Goal: Information Seeking & Learning: Learn about a topic

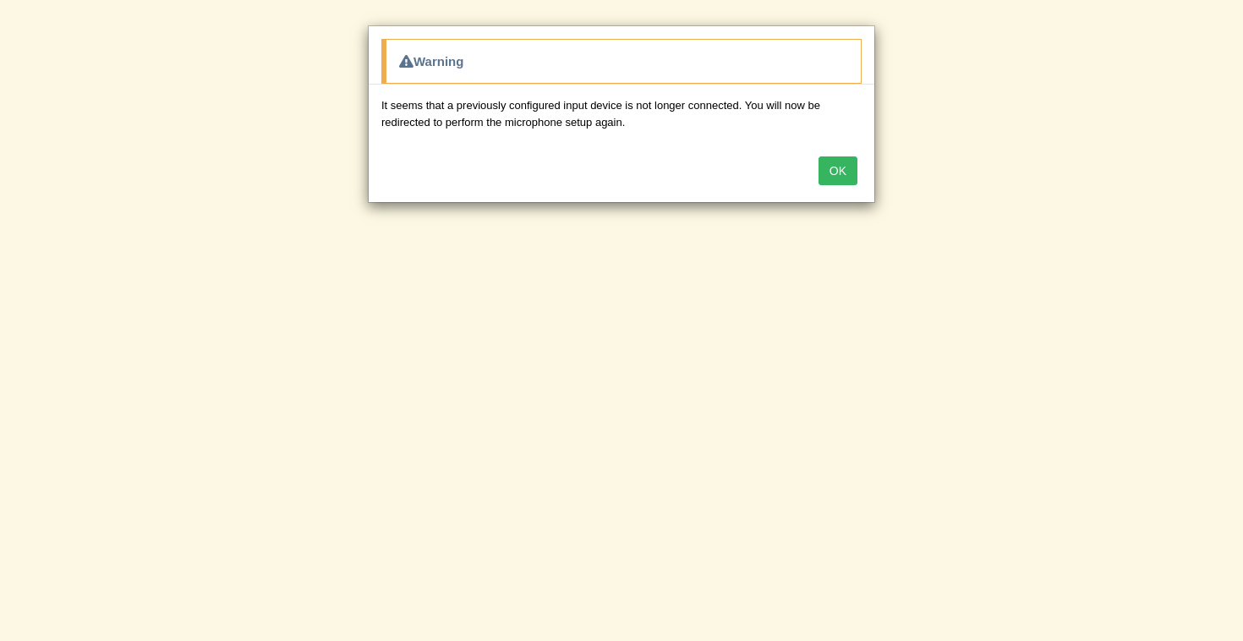
click at [836, 170] on button "OK" at bounding box center [837, 170] width 39 height 29
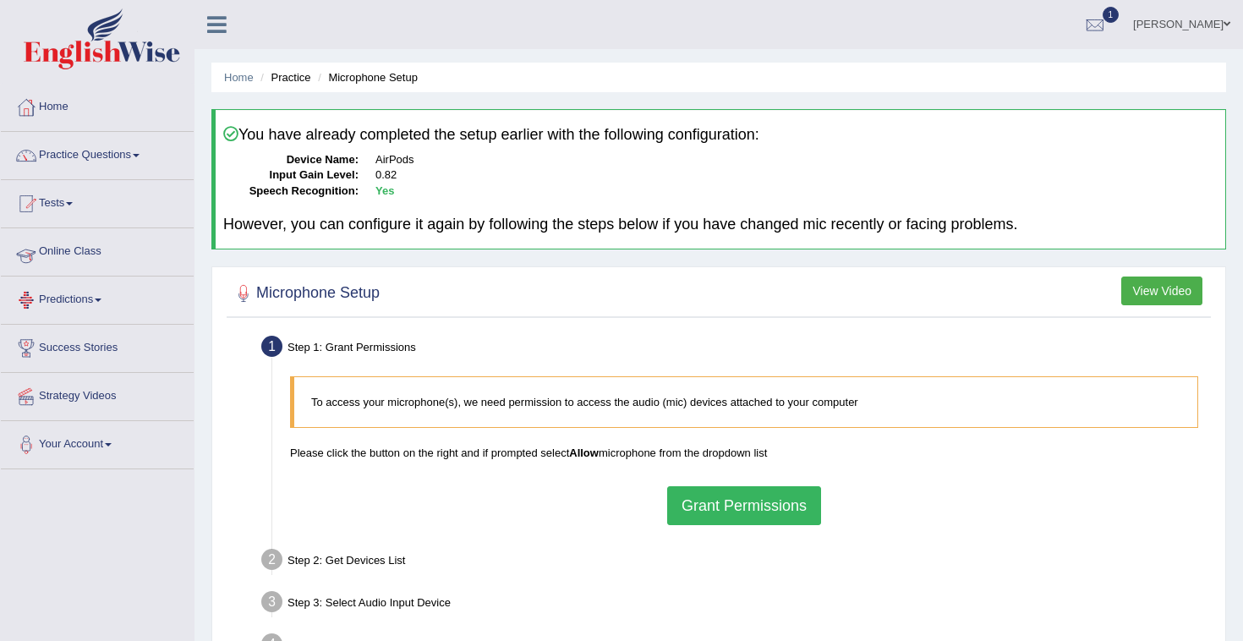
click at [82, 248] on link "Online Class" at bounding box center [97, 249] width 193 height 42
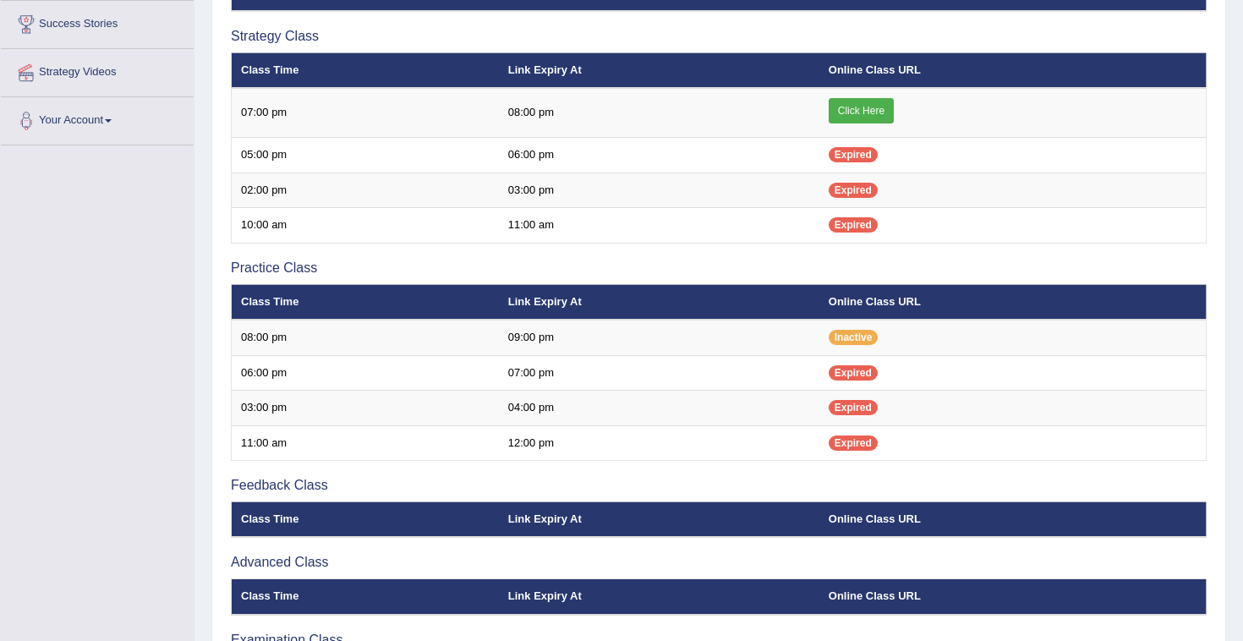
scroll to position [323, 0]
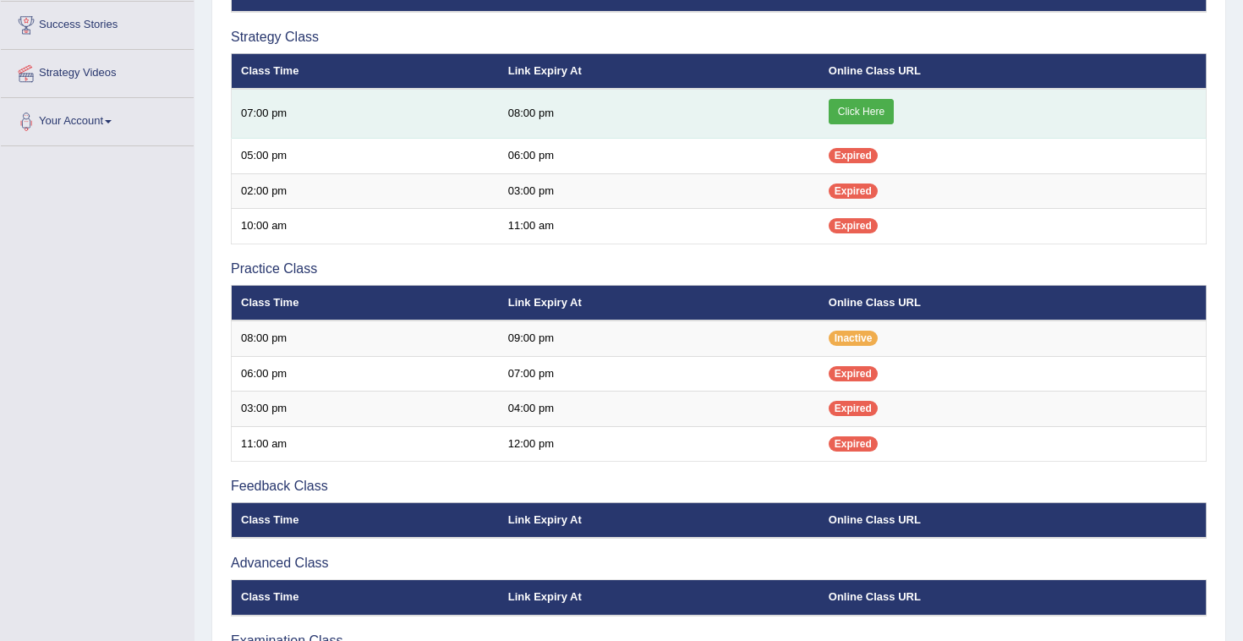
click at [869, 109] on link "Click Here" at bounding box center [861, 111] width 65 height 25
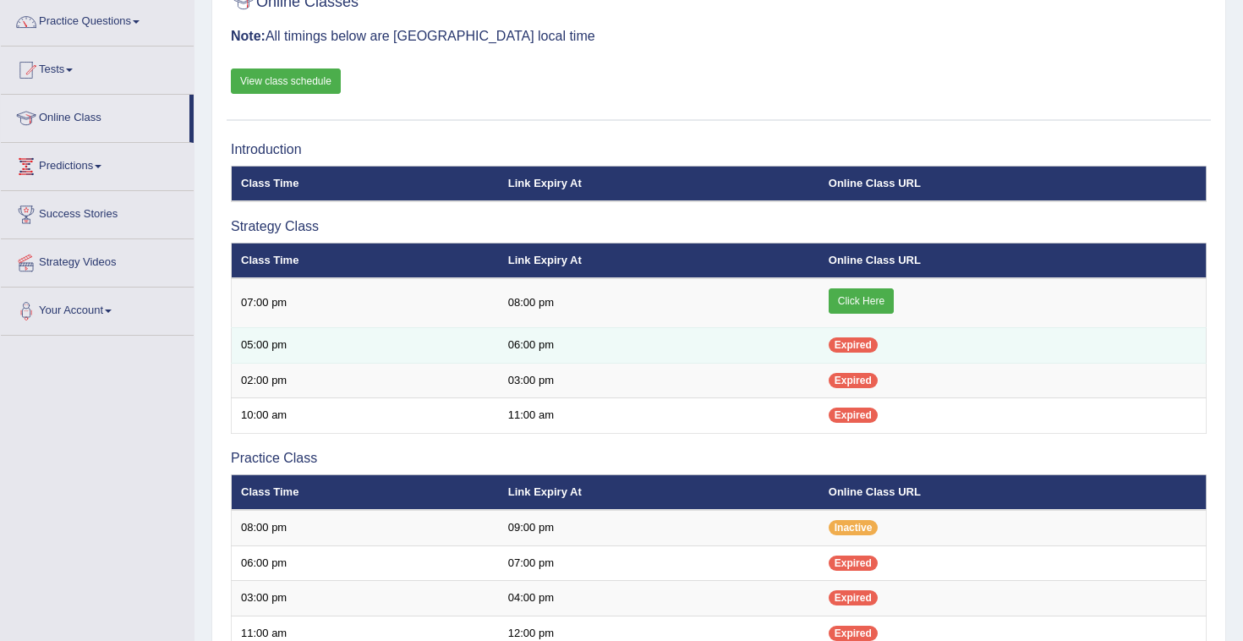
scroll to position [87, 0]
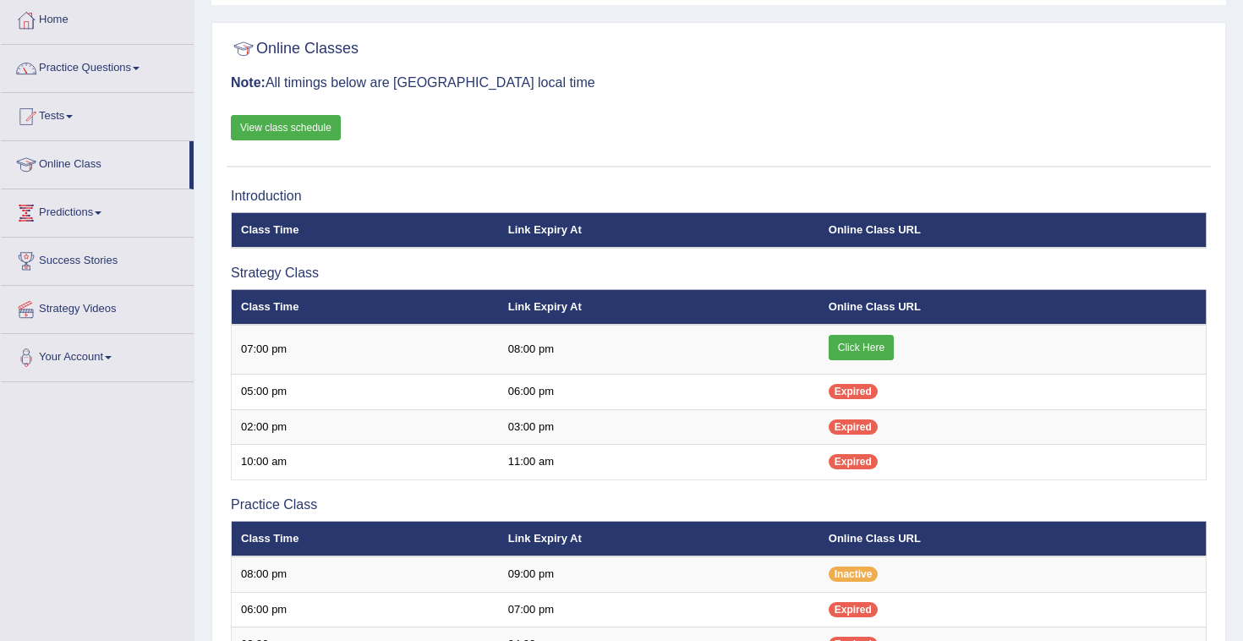
click at [297, 124] on link "View class schedule" at bounding box center [286, 127] width 110 height 25
click at [86, 63] on link "Practice Questions" at bounding box center [97, 66] width 193 height 42
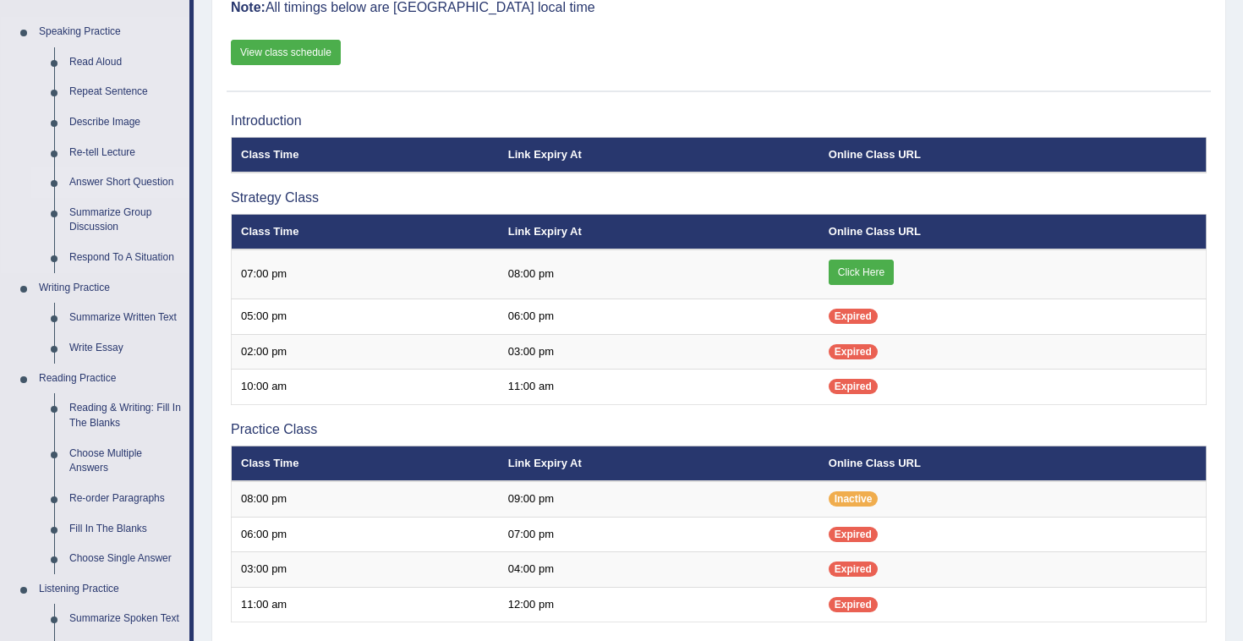
scroll to position [210, 0]
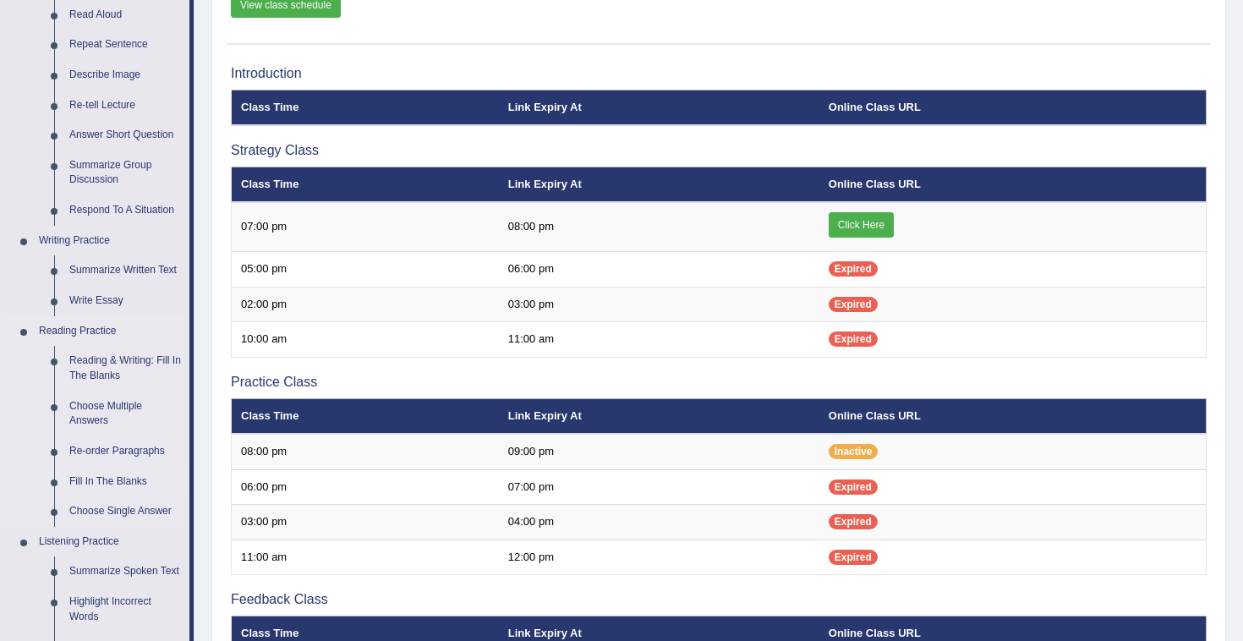
click at [104, 479] on link "Fill In The Blanks" at bounding box center [126, 482] width 128 height 30
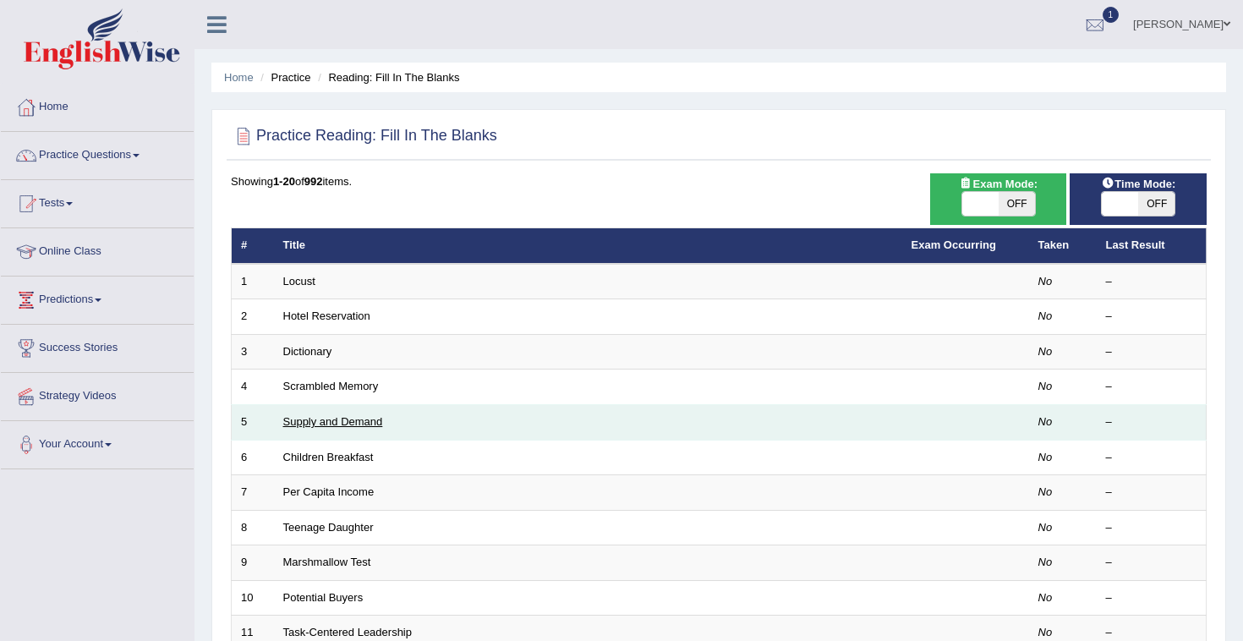
click at [310, 424] on link "Supply and Demand" at bounding box center [333, 421] width 100 height 13
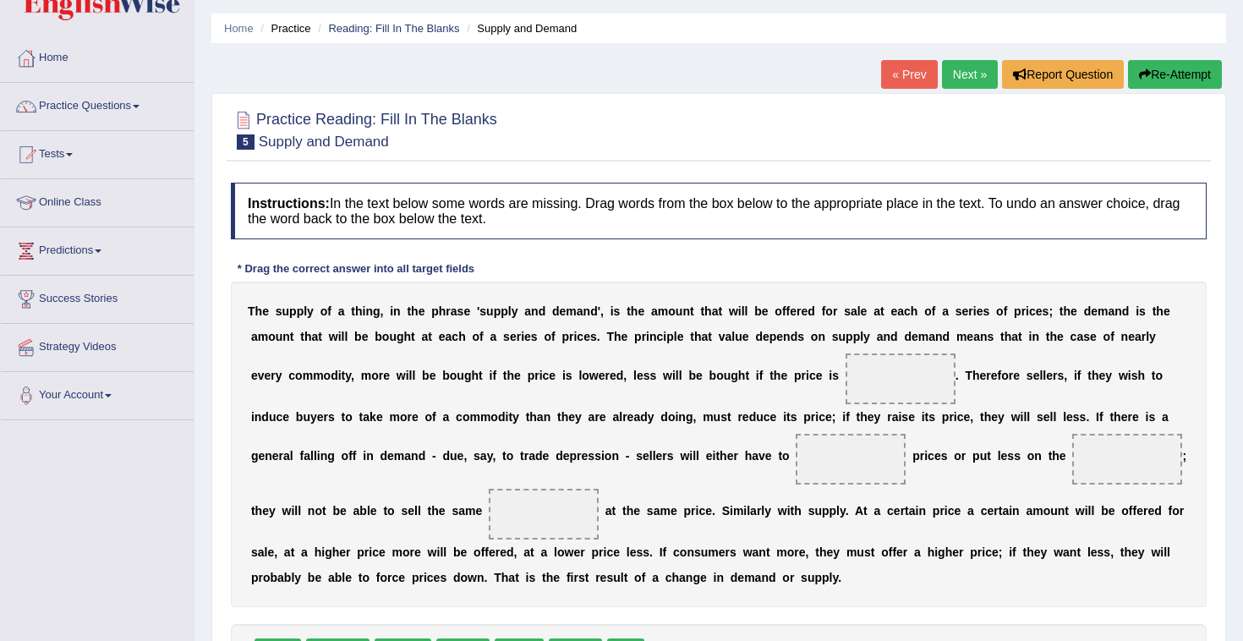
scroll to position [48, 0]
click at [108, 112] on link "Practice Questions" at bounding box center [97, 105] width 193 height 42
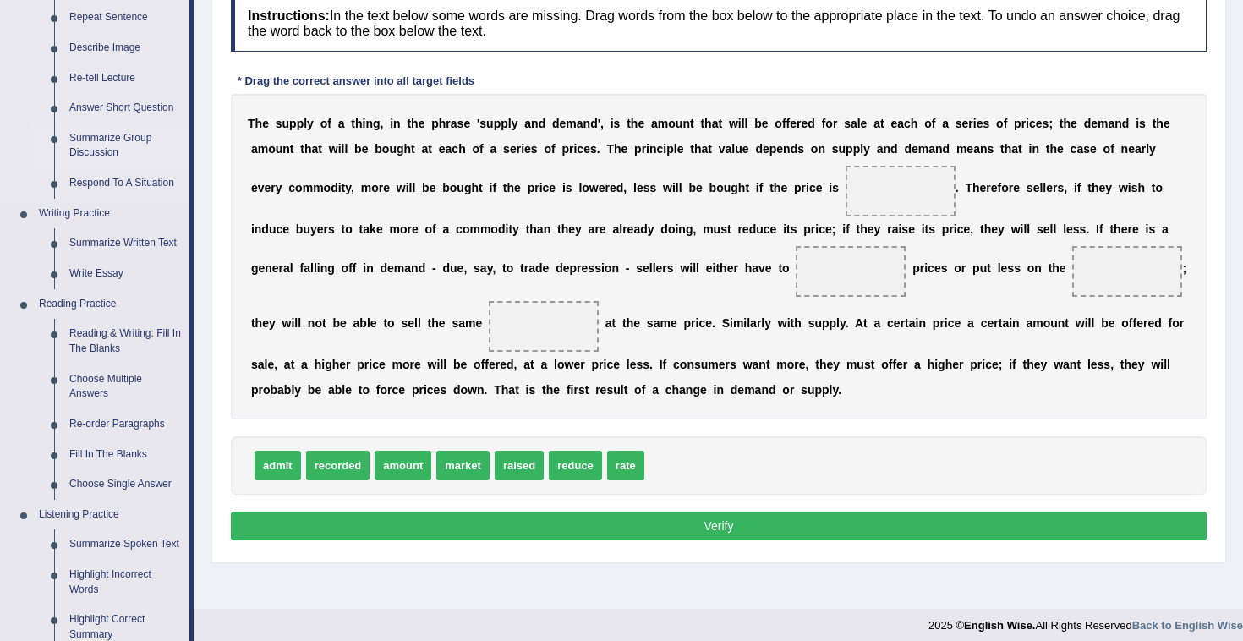
scroll to position [247, 0]
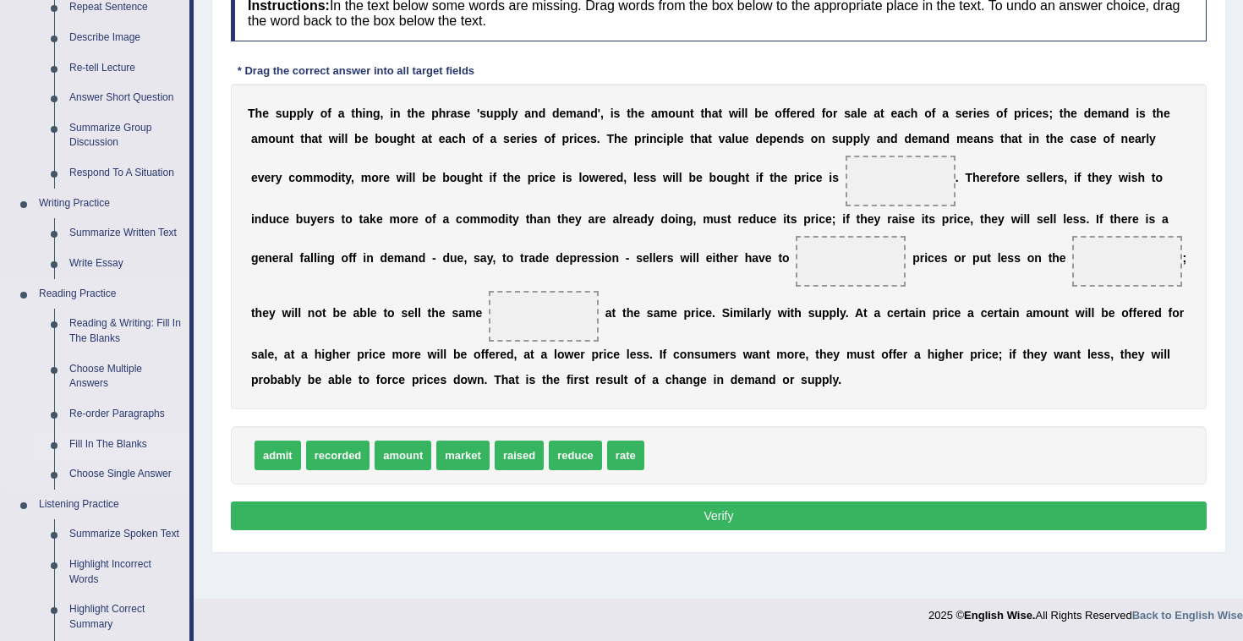
click at [91, 446] on link "Fill In The Blanks" at bounding box center [126, 445] width 128 height 30
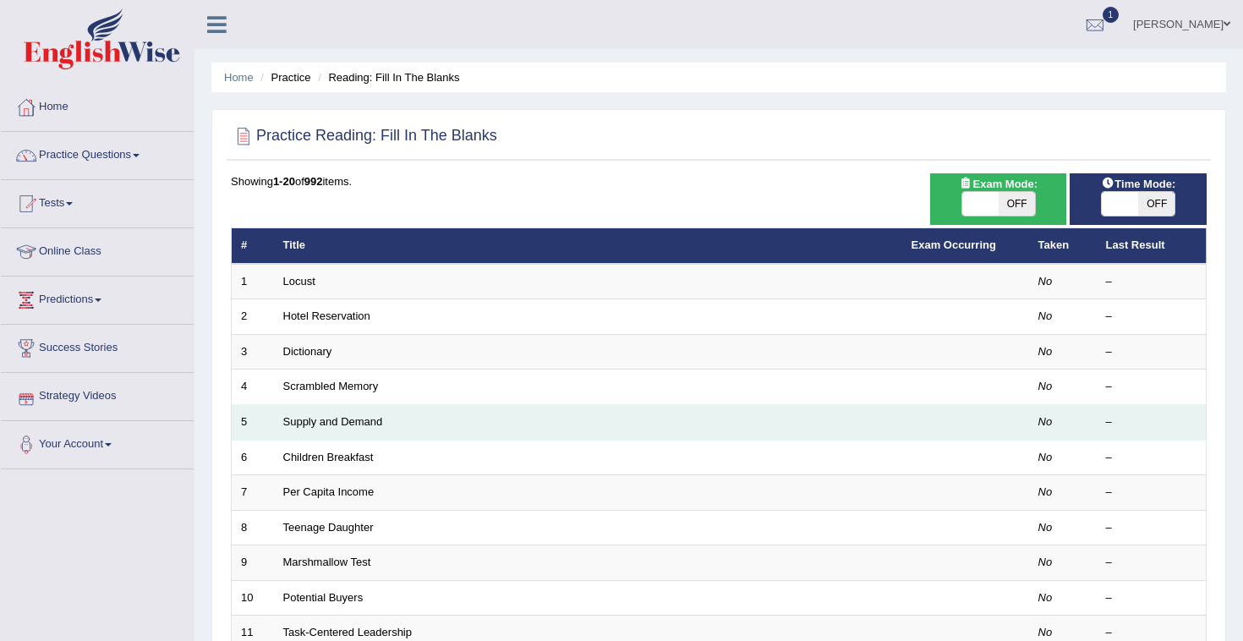
click at [306, 429] on td "Supply and Demand" at bounding box center [588, 423] width 628 height 36
click at [316, 429] on td "Supply and Demand" at bounding box center [588, 423] width 628 height 36
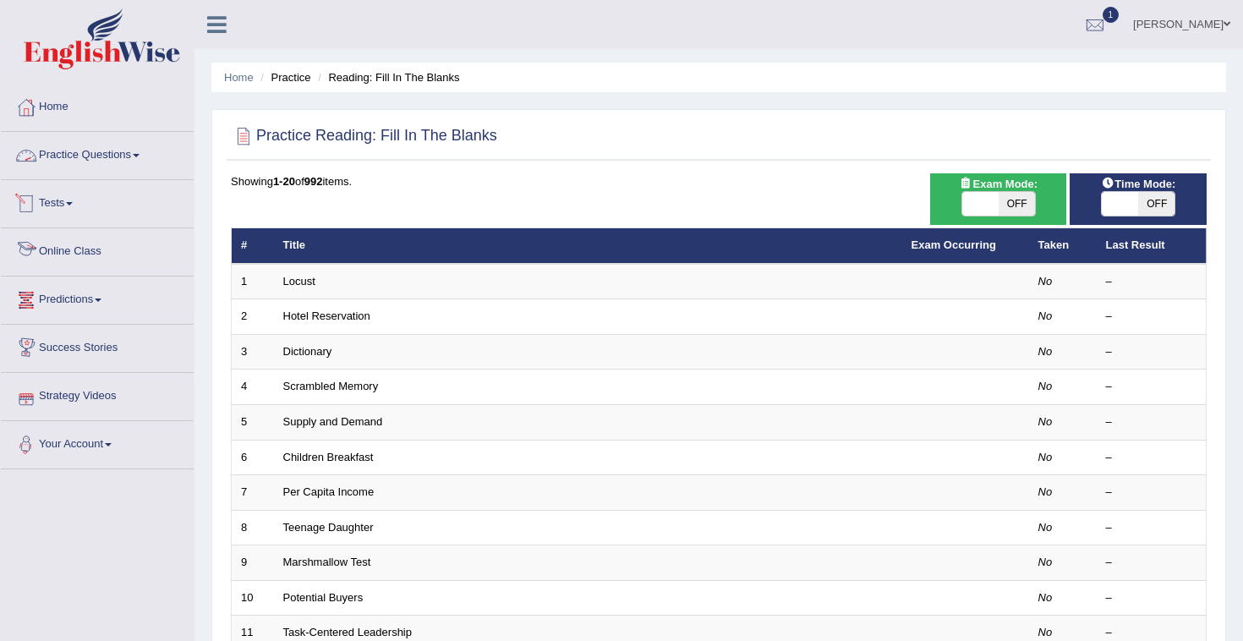
click at [107, 162] on link "Practice Questions" at bounding box center [97, 153] width 193 height 42
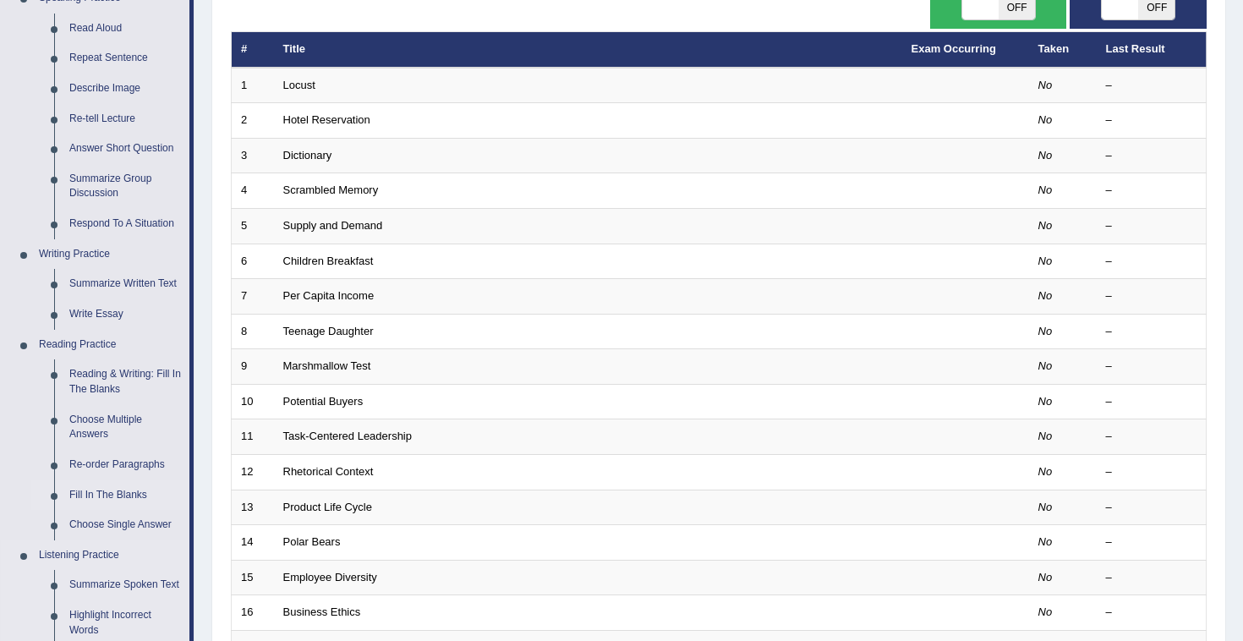
scroll to position [198, 0]
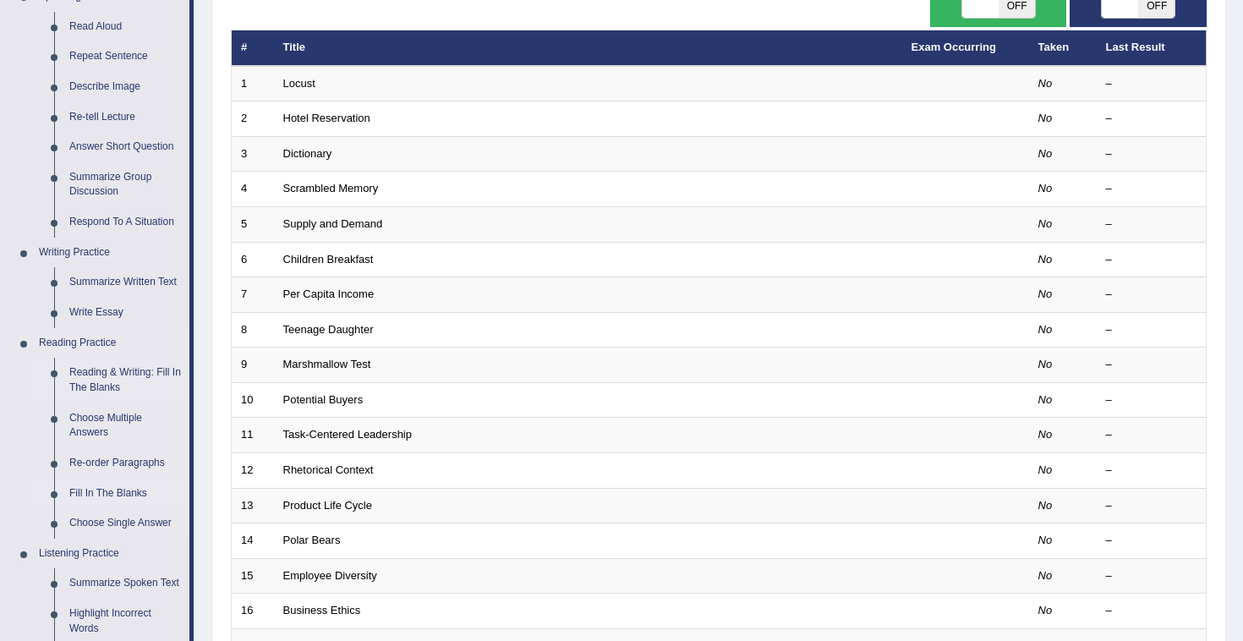
click at [105, 373] on link "Reading & Writing: Fill In The Blanks" at bounding box center [126, 380] width 128 height 45
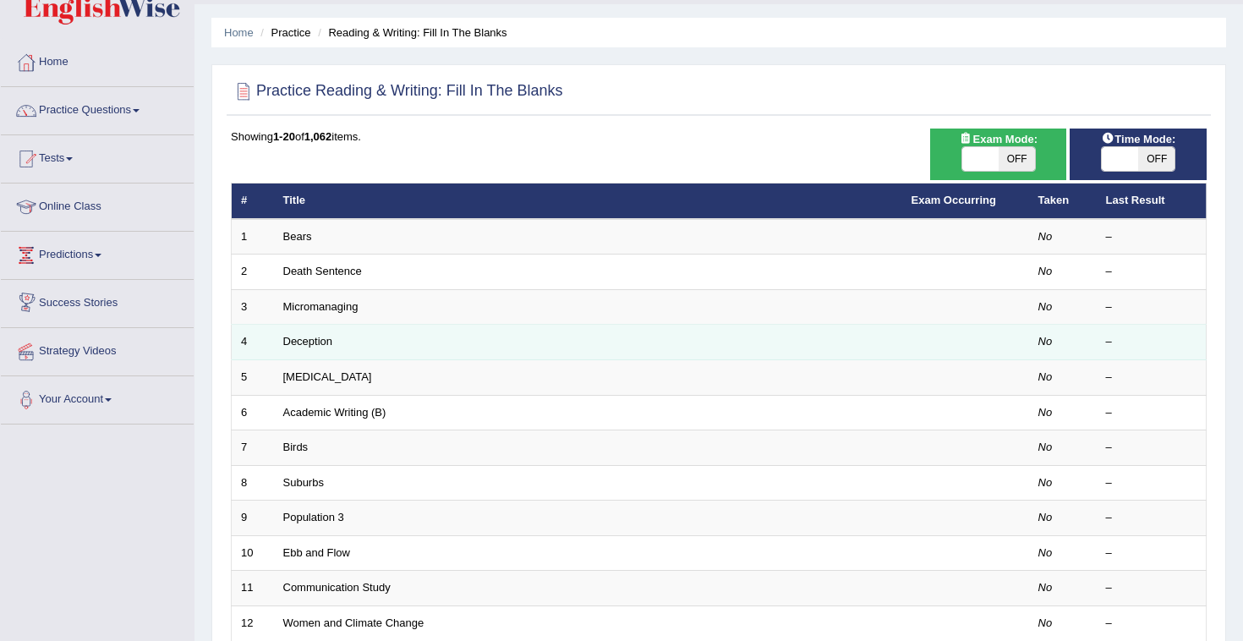
scroll to position [51, 0]
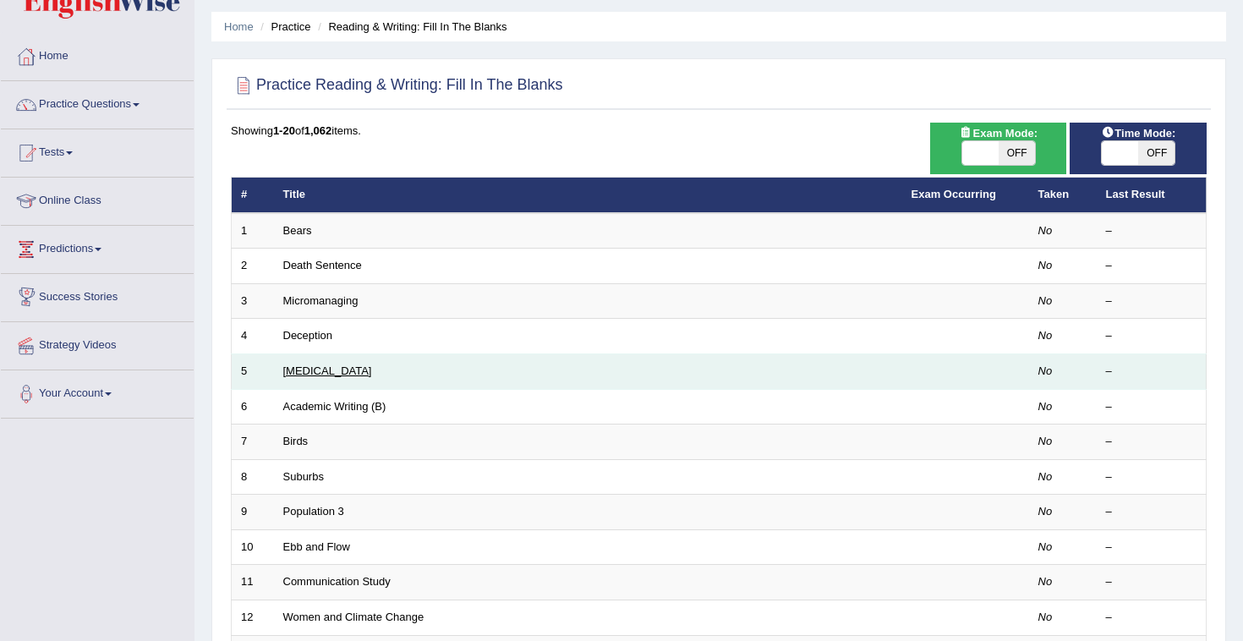
click at [293, 372] on link "Starvation" at bounding box center [327, 370] width 89 height 13
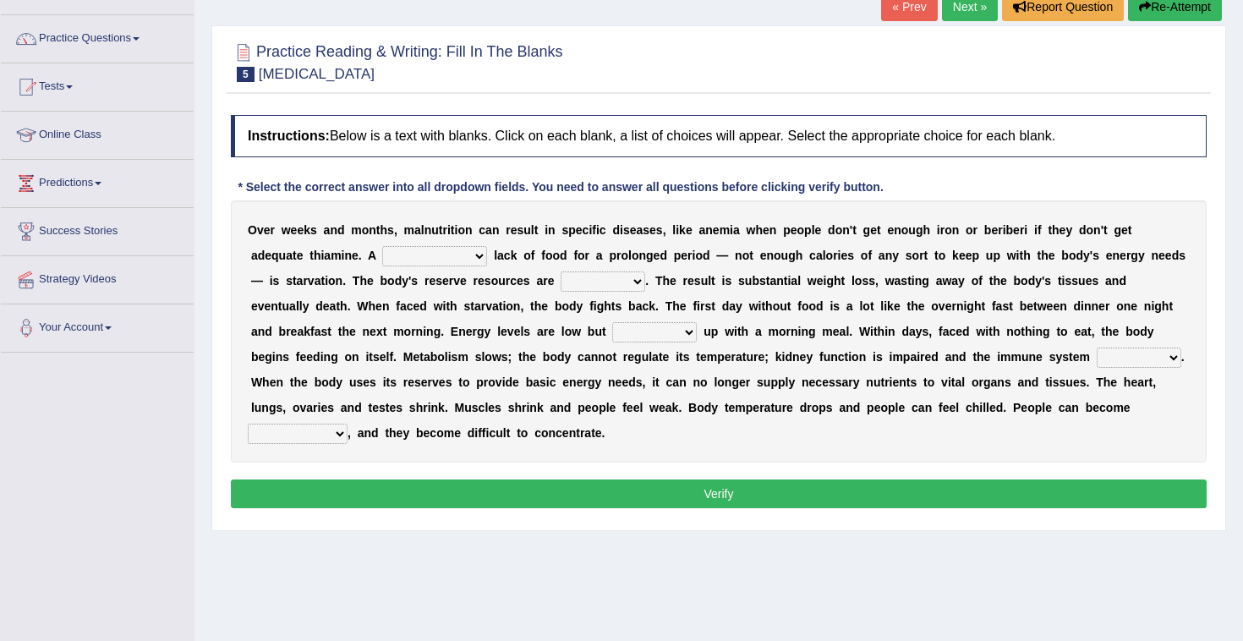
scroll to position [128, 0]
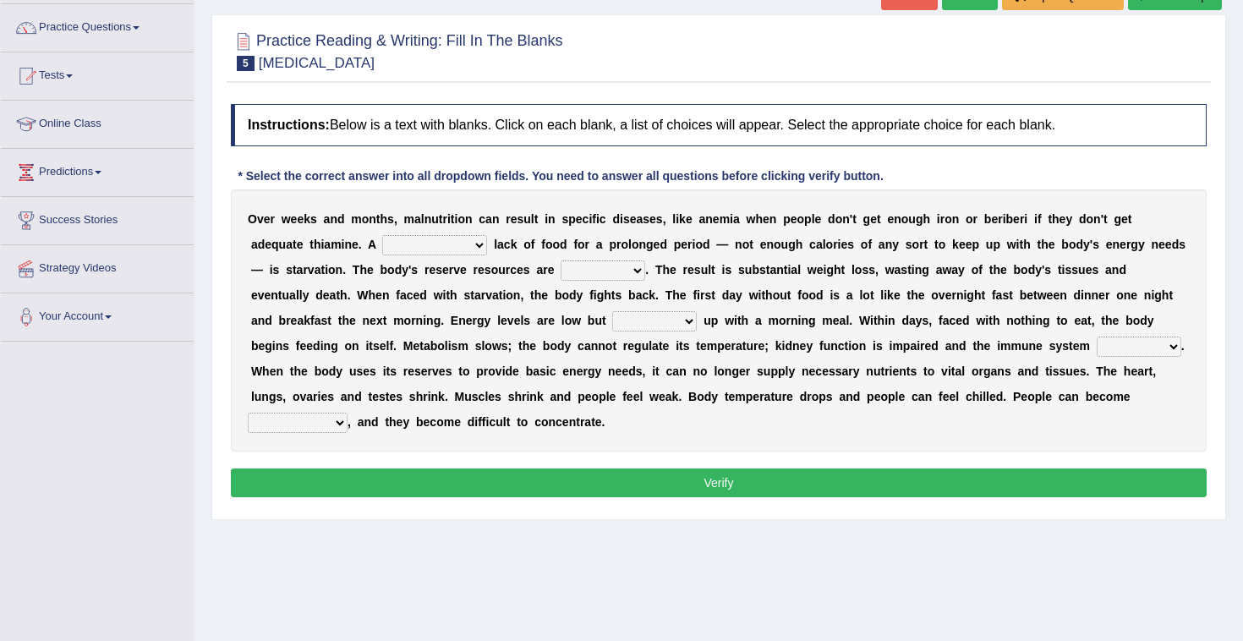
click at [482, 242] on select "severe distinguishing proper distinctive" at bounding box center [434, 245] width 105 height 20
select select "severe"
click at [444, 243] on select "severe distinguishing proper distinctive" at bounding box center [434, 245] width 105 height 20
click at [636, 269] on select "obsoleted depleted pelleted deleted" at bounding box center [603, 270] width 85 height 20
select select "depleted"
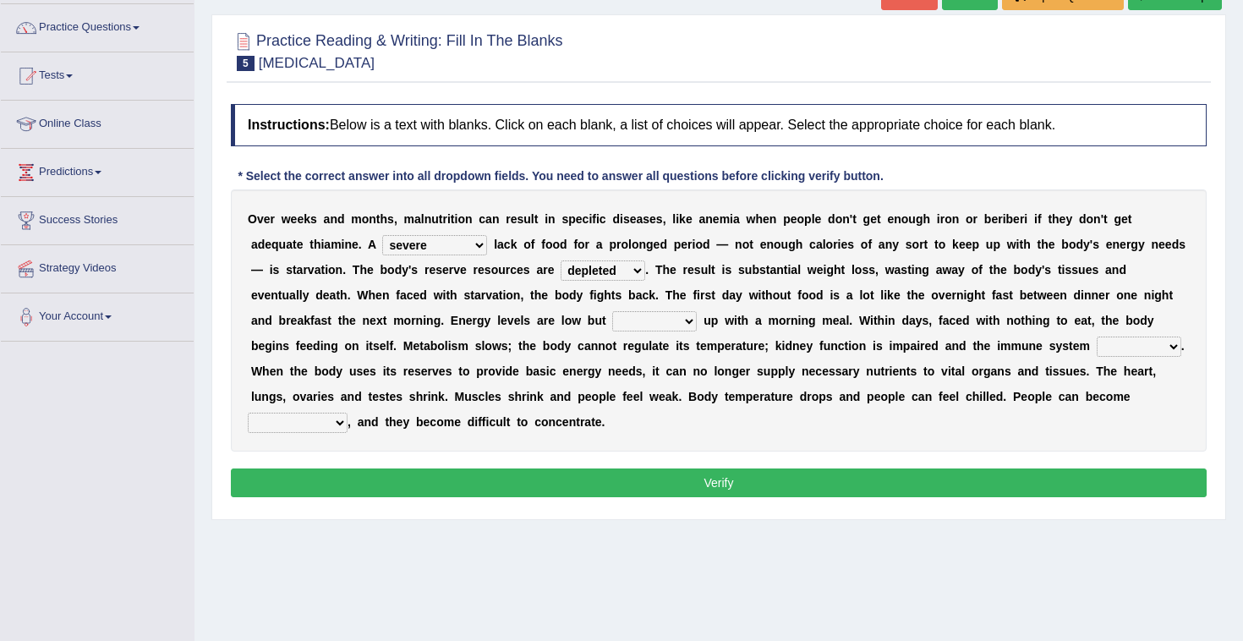
click at [473, 240] on select "severe distinguishing proper distinctive" at bounding box center [434, 245] width 105 height 20
click at [475, 241] on select "severe distinguishing proper distinctive" at bounding box center [434, 245] width 105 height 20
click at [654, 325] on select "feed come chill pick" at bounding box center [654, 321] width 85 height 20
select select "pick"
click at [665, 320] on select "feed come chill pick" at bounding box center [654, 321] width 85 height 20
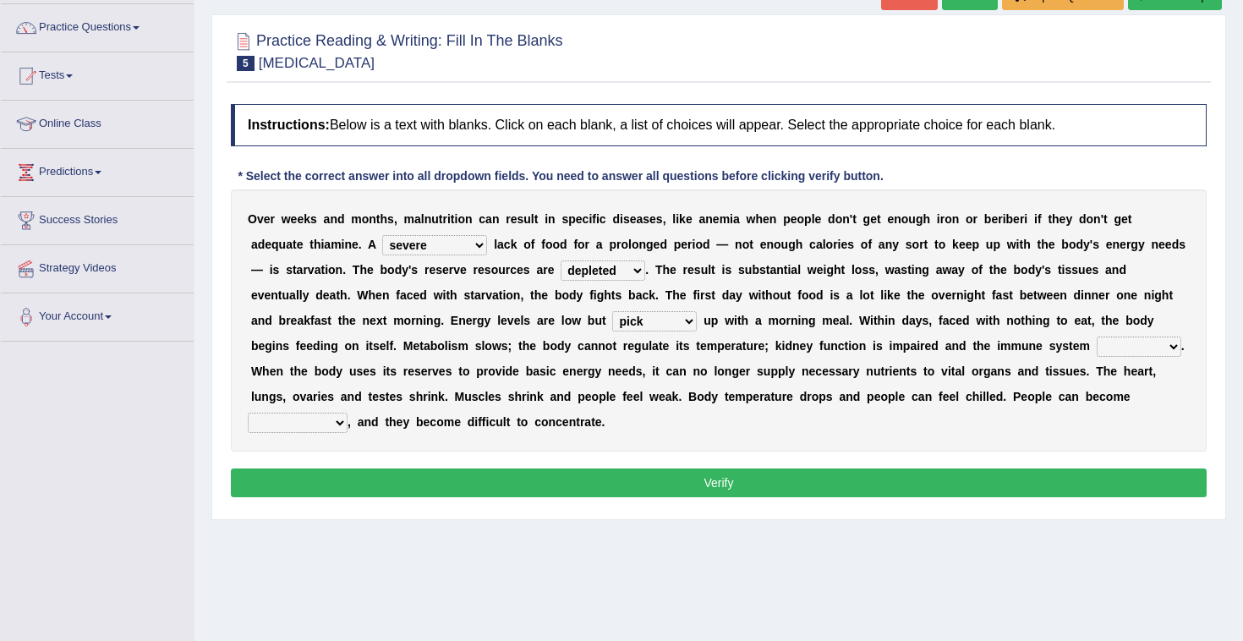
click at [1124, 352] on select "deepens deafens weakens surpasses" at bounding box center [1139, 347] width 85 height 20
select select "deafens"
click at [354, 415] on b at bounding box center [354, 422] width 7 height 14
click at [334, 422] on select "irritable commutable indisputable transportable" at bounding box center [298, 423] width 100 height 20
click at [334, 425] on select "irritable commutable indisputable transportable" at bounding box center [298, 423] width 100 height 20
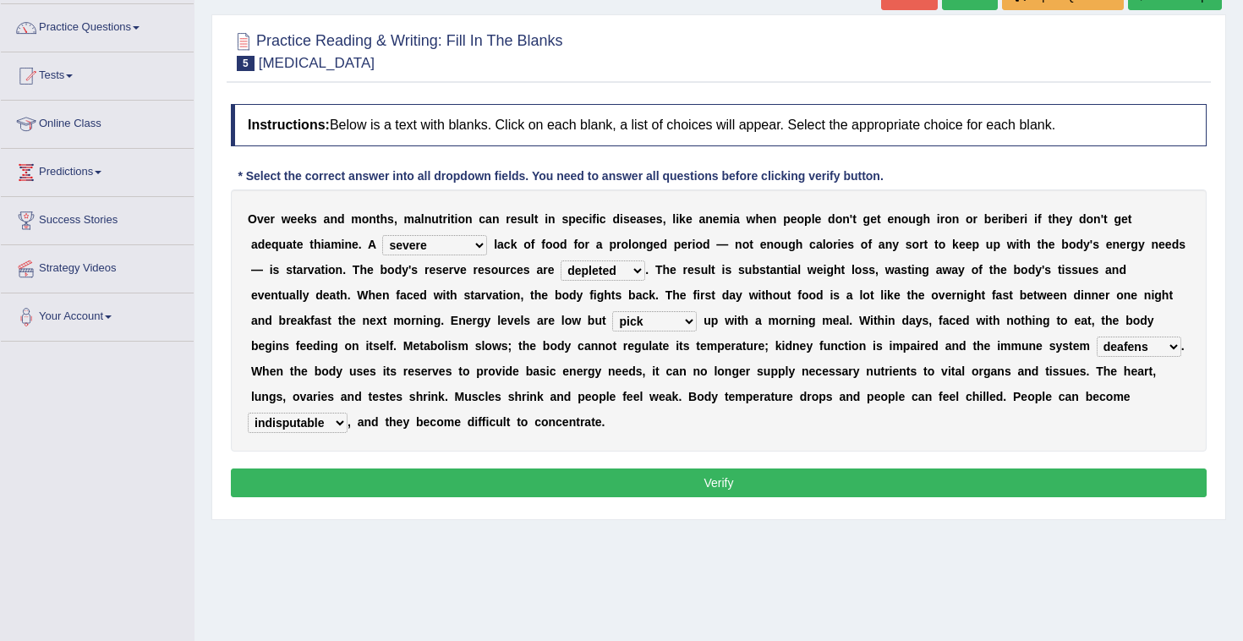
select select "irritable"
click at [343, 426] on select "irritable commutable indisputable transportable" at bounding box center [298, 423] width 100 height 20
click at [629, 268] on select "obsoleted depleted pelleted deleted" at bounding box center [603, 270] width 85 height 20
click at [326, 414] on select "irritable commutable indisputable transportable" at bounding box center [298, 423] width 100 height 20
click at [632, 506] on div "Instructions: Below is a text with blanks. Click on each blank, a list of choic…" at bounding box center [719, 303] width 984 height 415
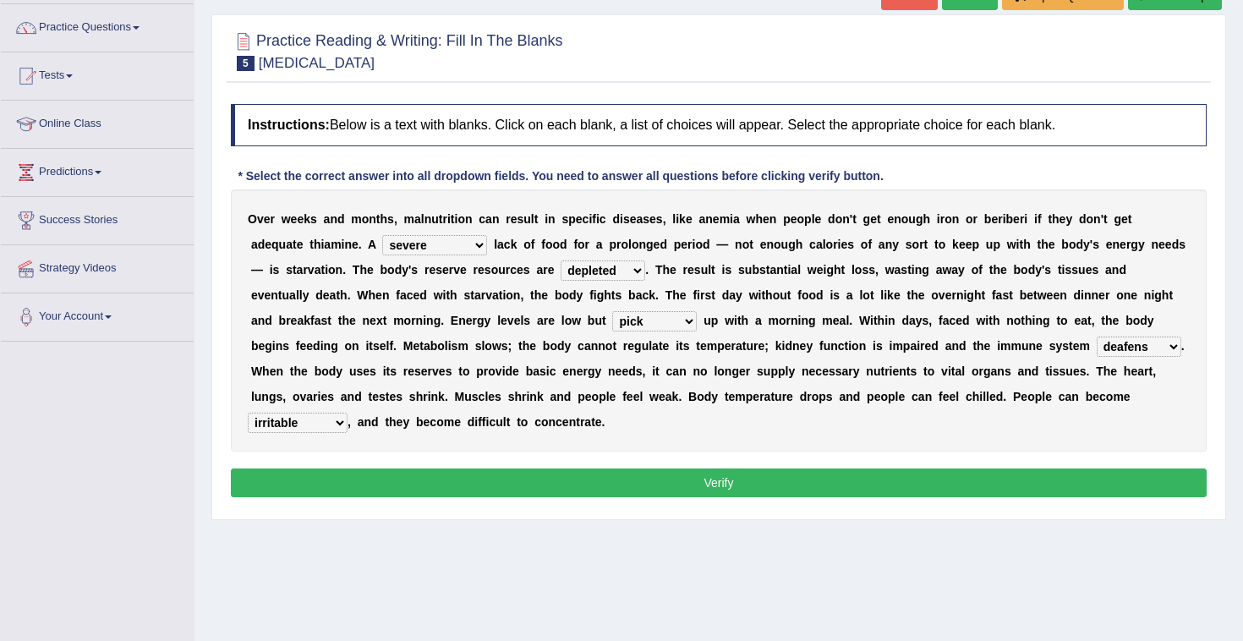
click at [667, 484] on button "Verify" at bounding box center [719, 482] width 976 height 29
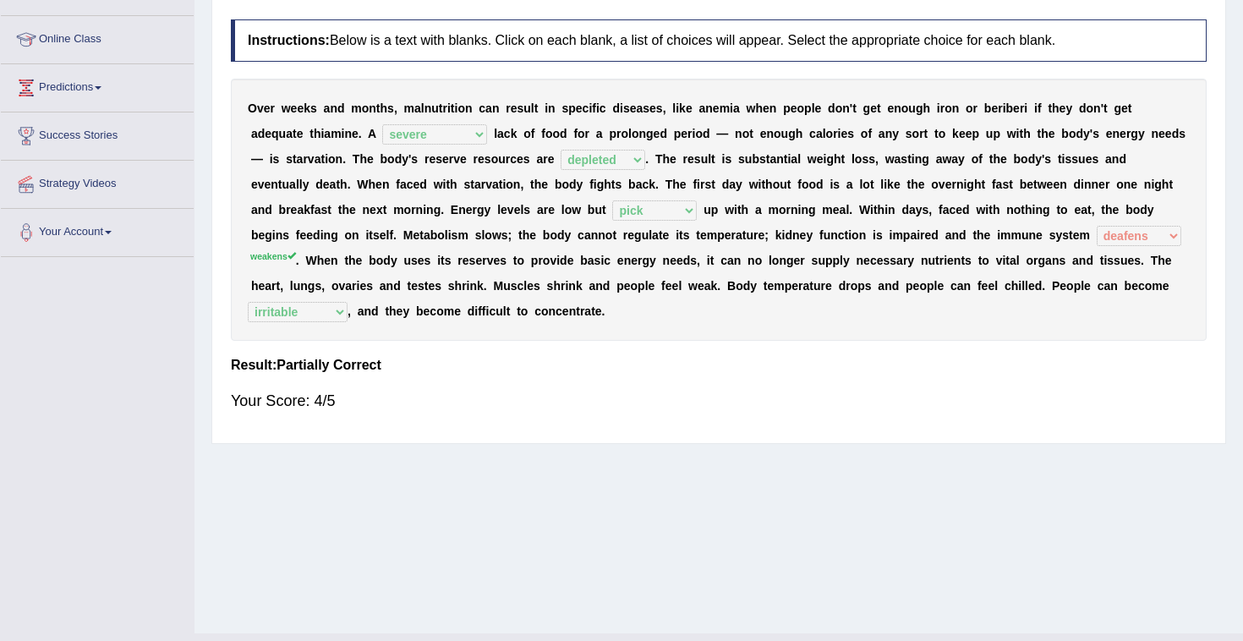
scroll to position [0, 0]
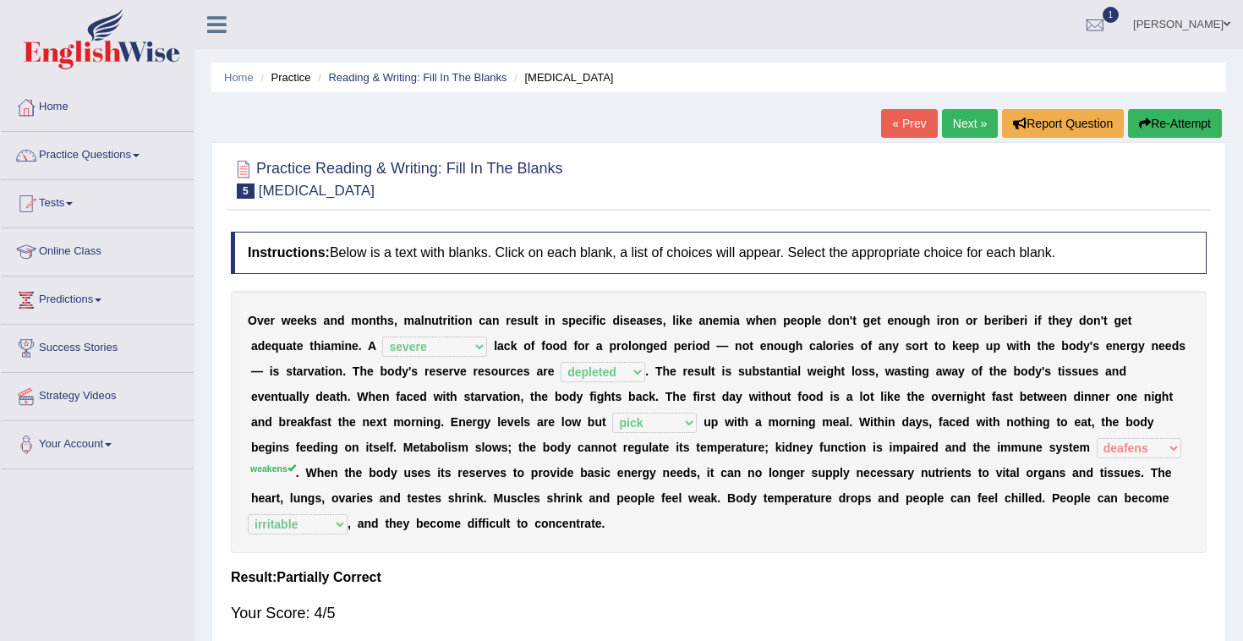
click at [959, 121] on link "Next »" at bounding box center [970, 123] width 56 height 29
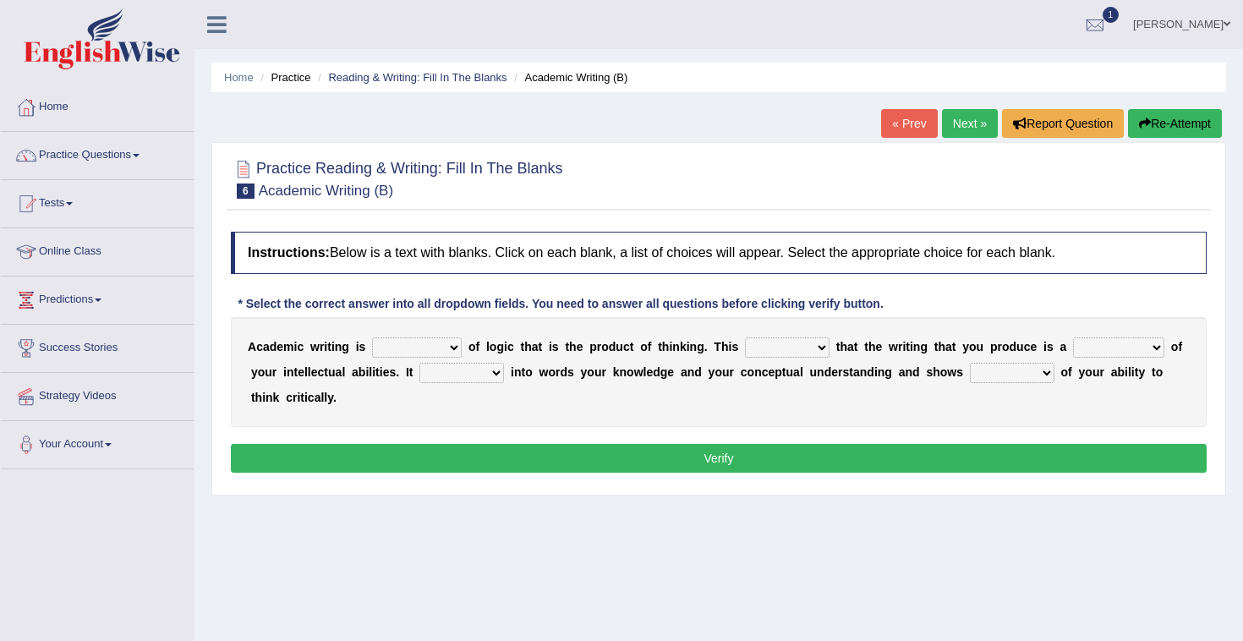
click at [914, 128] on link "« Prev" at bounding box center [909, 123] width 56 height 29
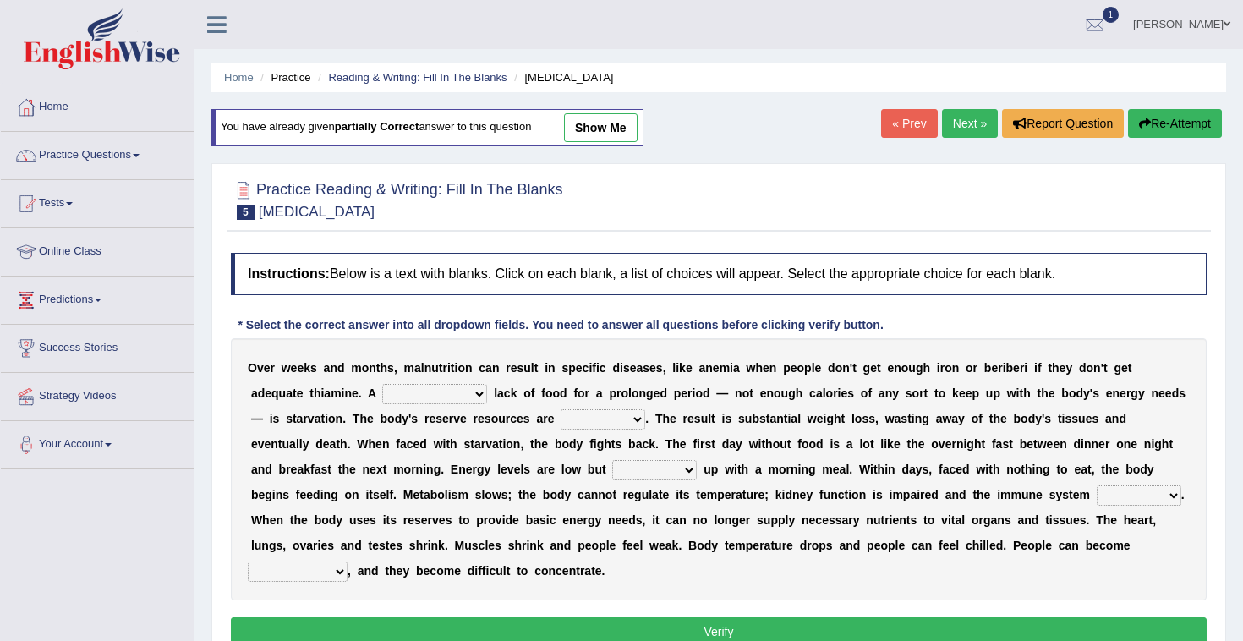
click at [638, 471] on select "feed come chill pick" at bounding box center [654, 470] width 85 height 20
click at [965, 137] on link "Next »" at bounding box center [970, 123] width 56 height 29
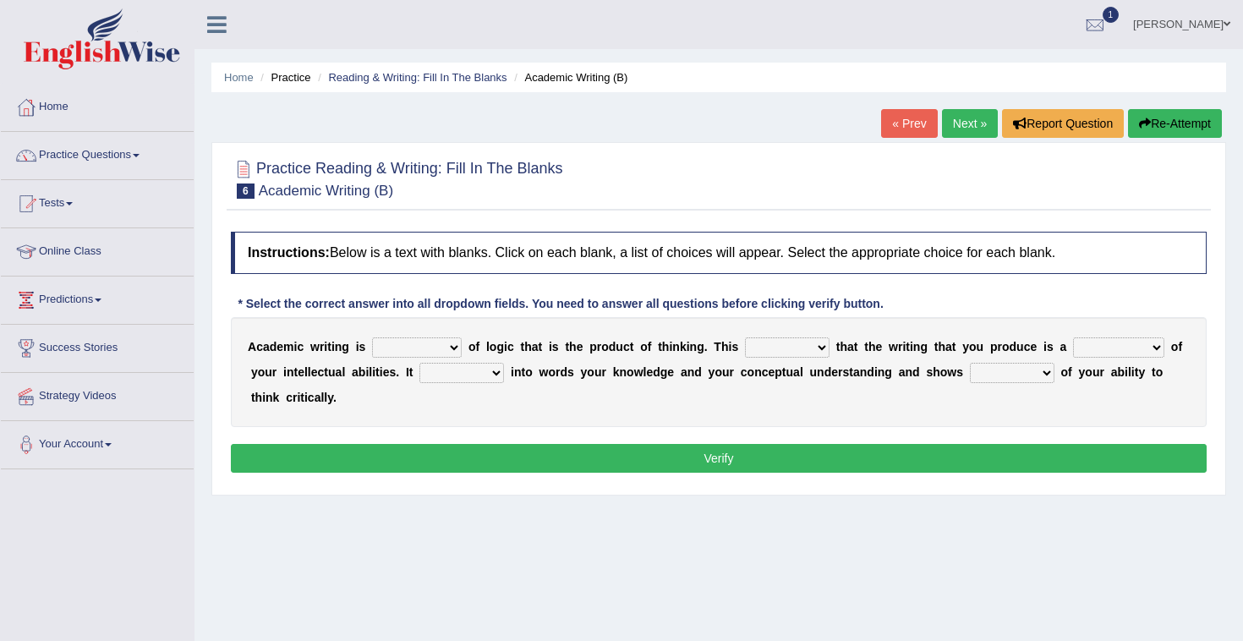
click at [417, 342] on select "expectation entitlement expression exchange" at bounding box center [417, 347] width 90 height 20
select select "expression"
click at [818, 355] on select "means questions stipulates answers" at bounding box center [787, 347] width 85 height 20
select select "means"
click at [1087, 353] on select "redundancy mission credit reflection" at bounding box center [1118, 347] width 91 height 20
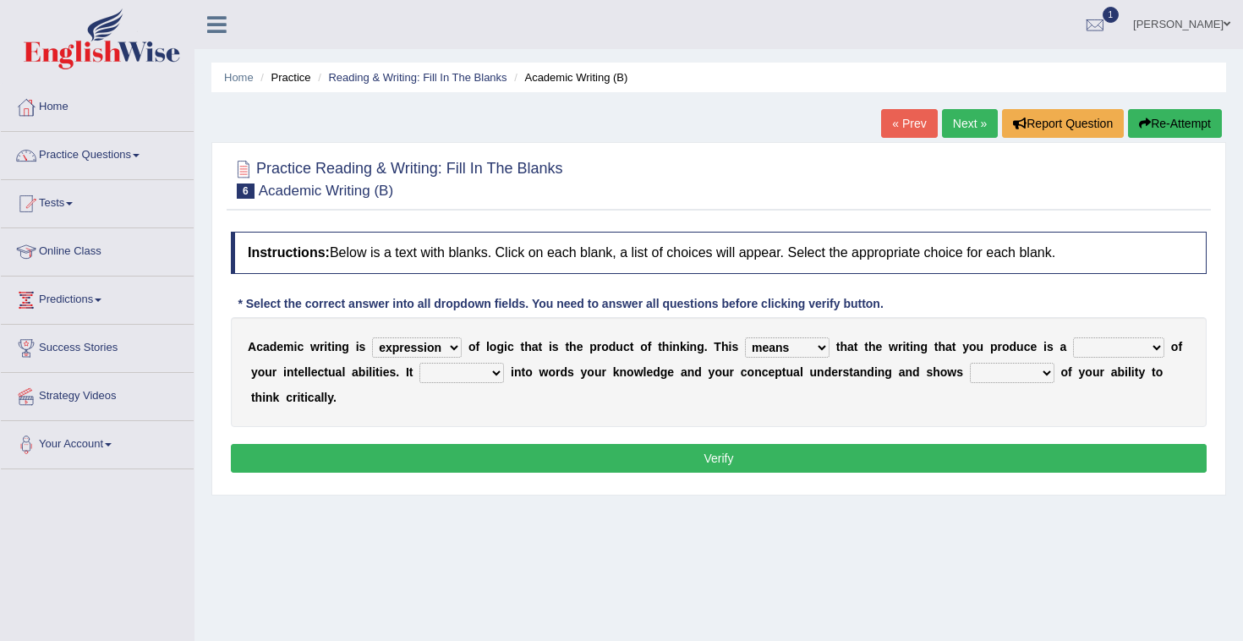
select select "reflection"
click at [448, 368] on select "enriches shows allows puts" at bounding box center [461, 373] width 85 height 20
select select "shows"
click at [992, 369] on select "hassle excuse capacity evidence" at bounding box center [1012, 373] width 85 height 20
select select "evidence"
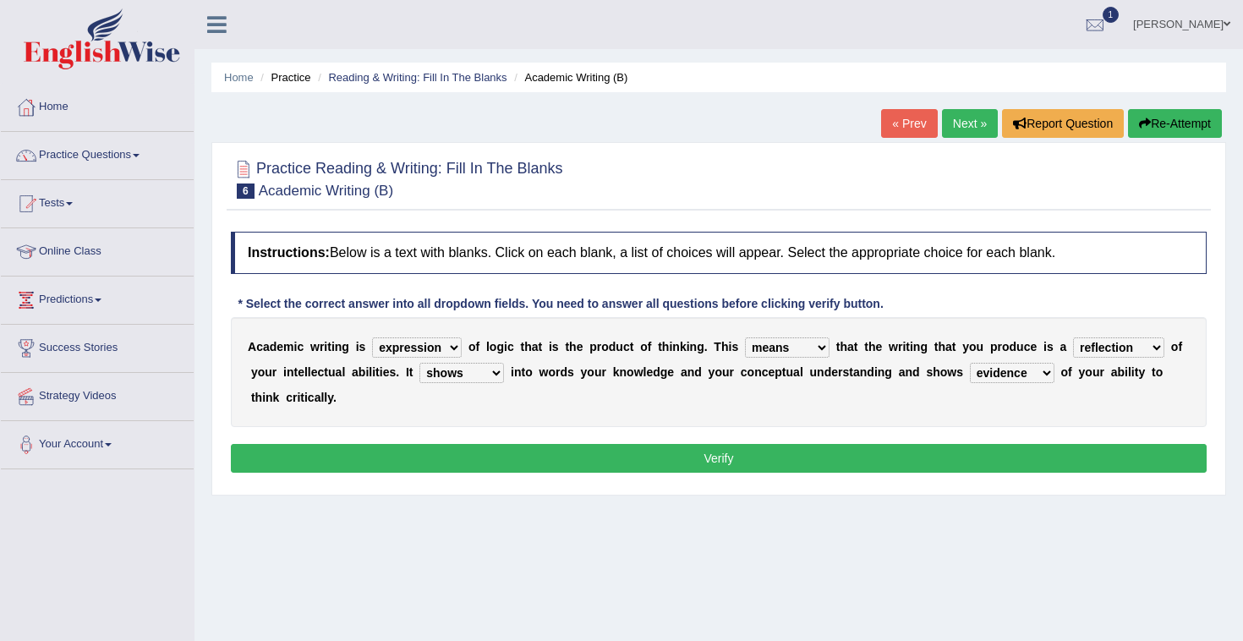
click at [770, 459] on button "Verify" at bounding box center [719, 458] width 976 height 29
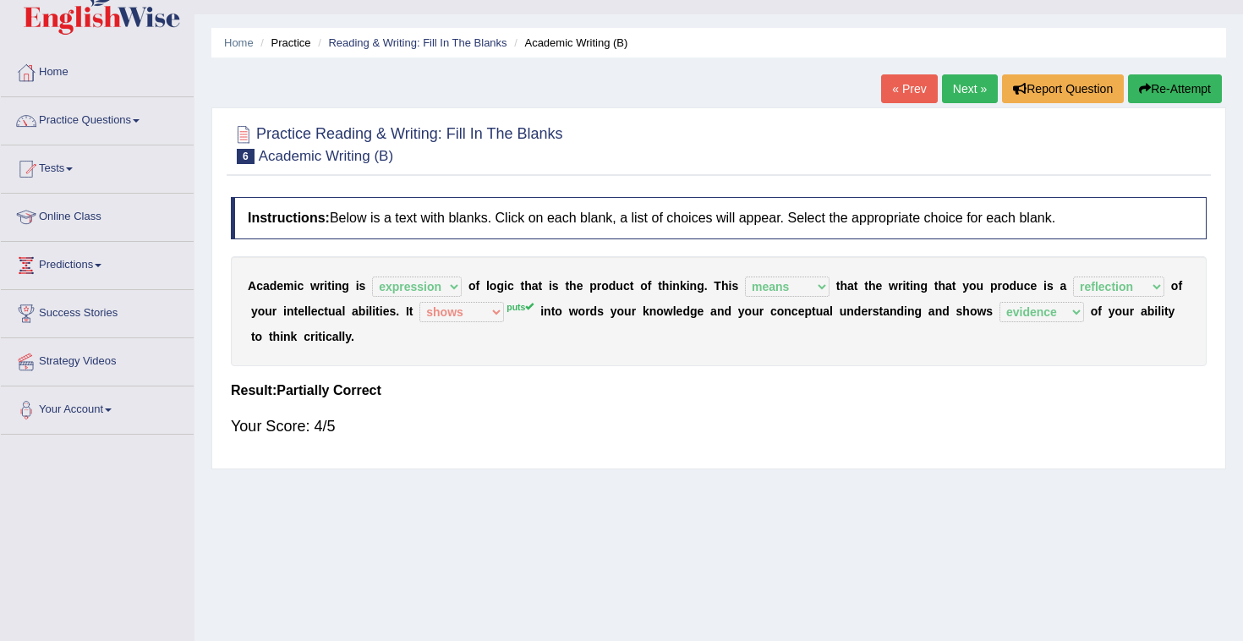
scroll to position [27, 0]
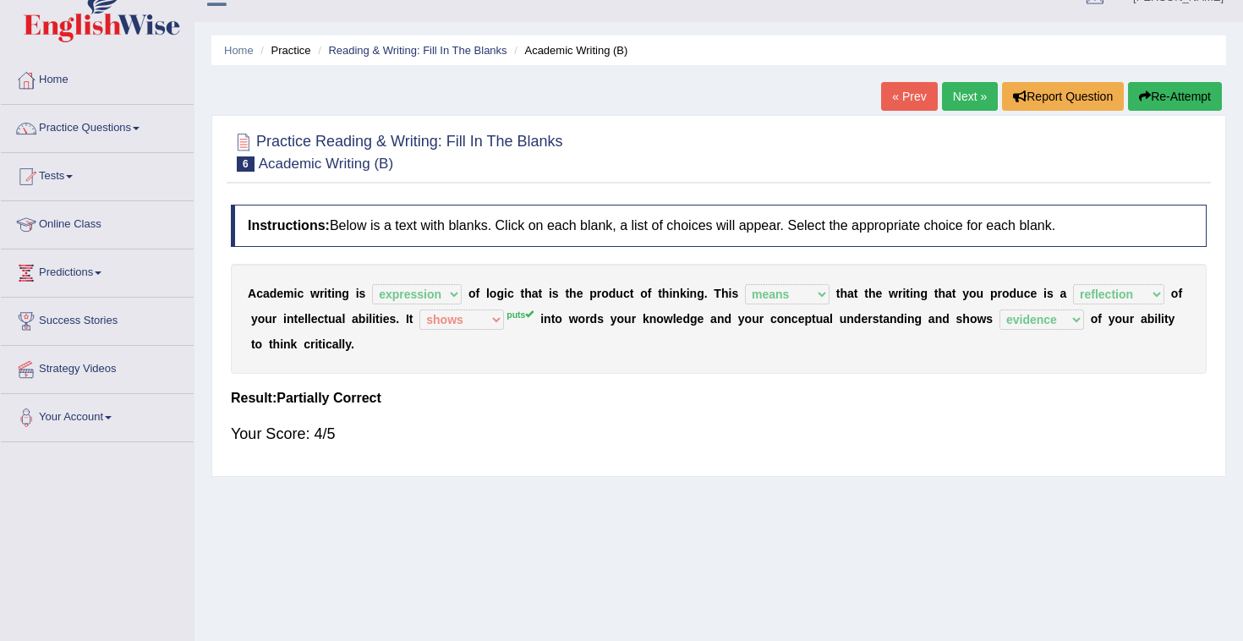
click at [957, 96] on link "Next »" at bounding box center [970, 96] width 56 height 29
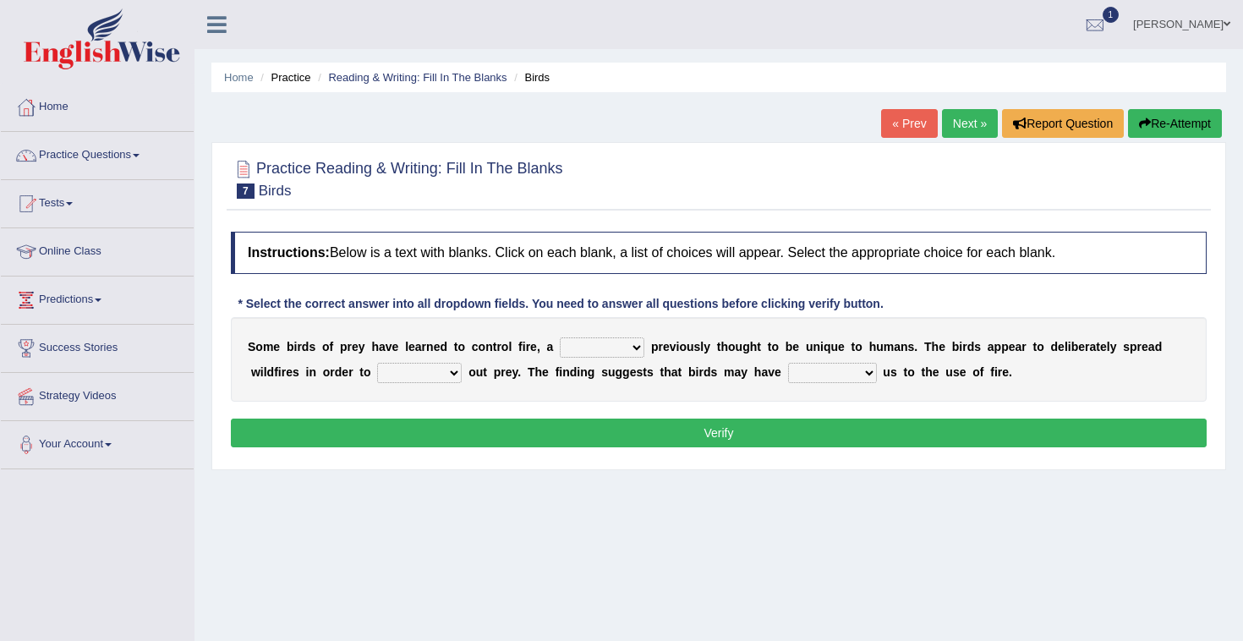
click at [633, 350] on select "question profile tale skill" at bounding box center [602, 347] width 85 height 20
select select "skill"
click at [445, 369] on select "prevent limit span flush" at bounding box center [419, 373] width 85 height 20
click at [441, 374] on select "prevent limit span flush" at bounding box center [419, 373] width 85 height 20
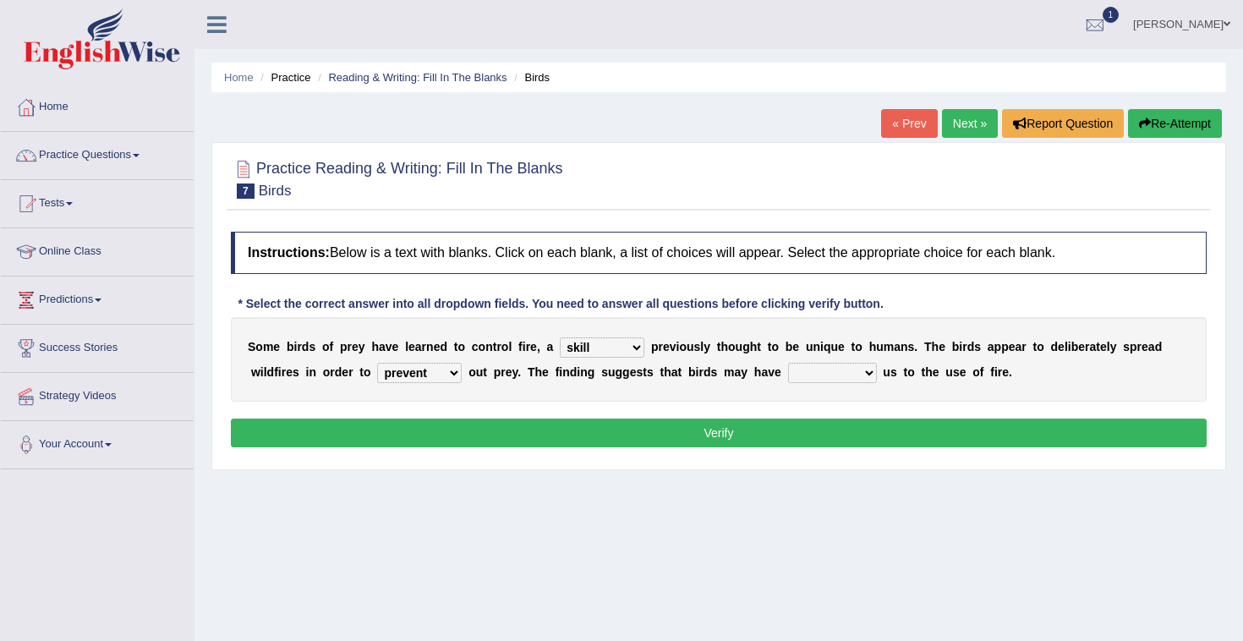
select select "flush"
click at [852, 365] on select "prophesied beaten transmitted forced" at bounding box center [832, 373] width 89 height 20
select select "beaten"
click at [457, 378] on select "prevent limit span flush" at bounding box center [419, 373] width 85 height 20
click at [598, 353] on select "question profile tale skill" at bounding box center [602, 347] width 85 height 20
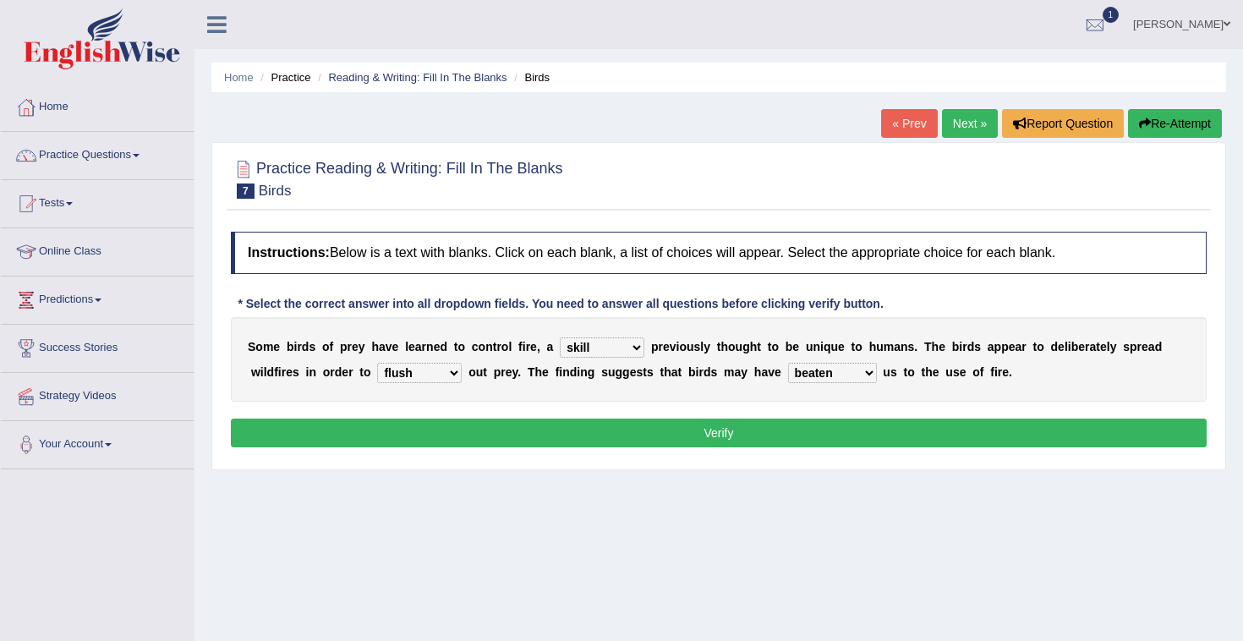
click at [716, 437] on button "Verify" at bounding box center [719, 433] width 976 height 29
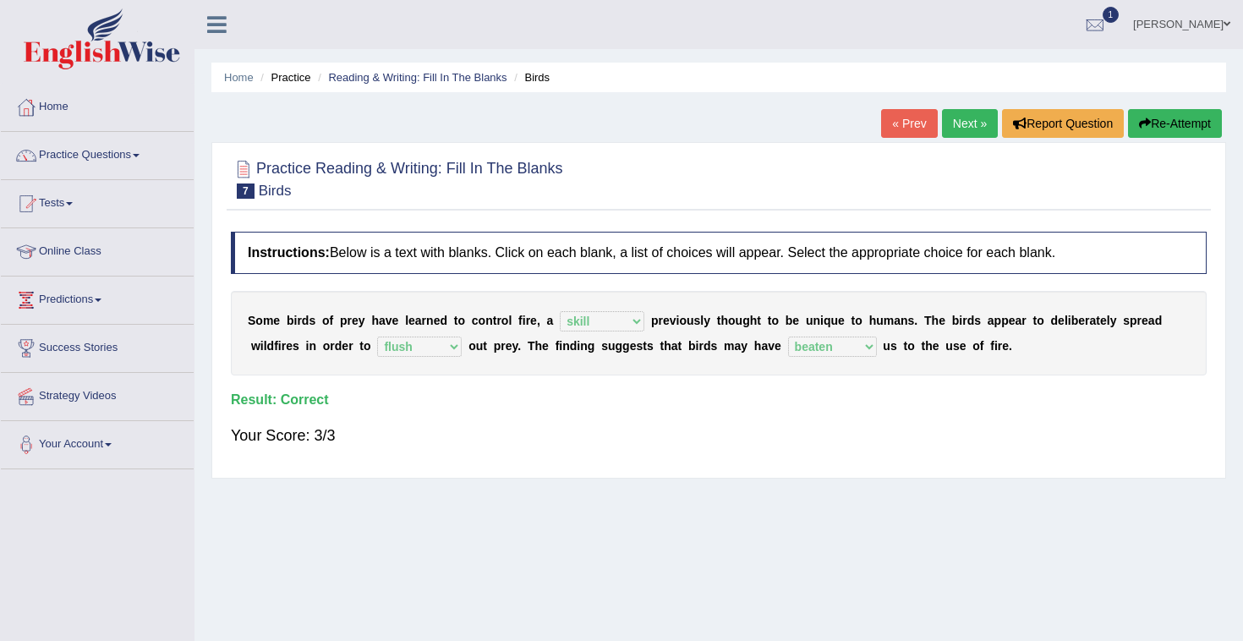
click at [964, 127] on link "Next »" at bounding box center [970, 123] width 56 height 29
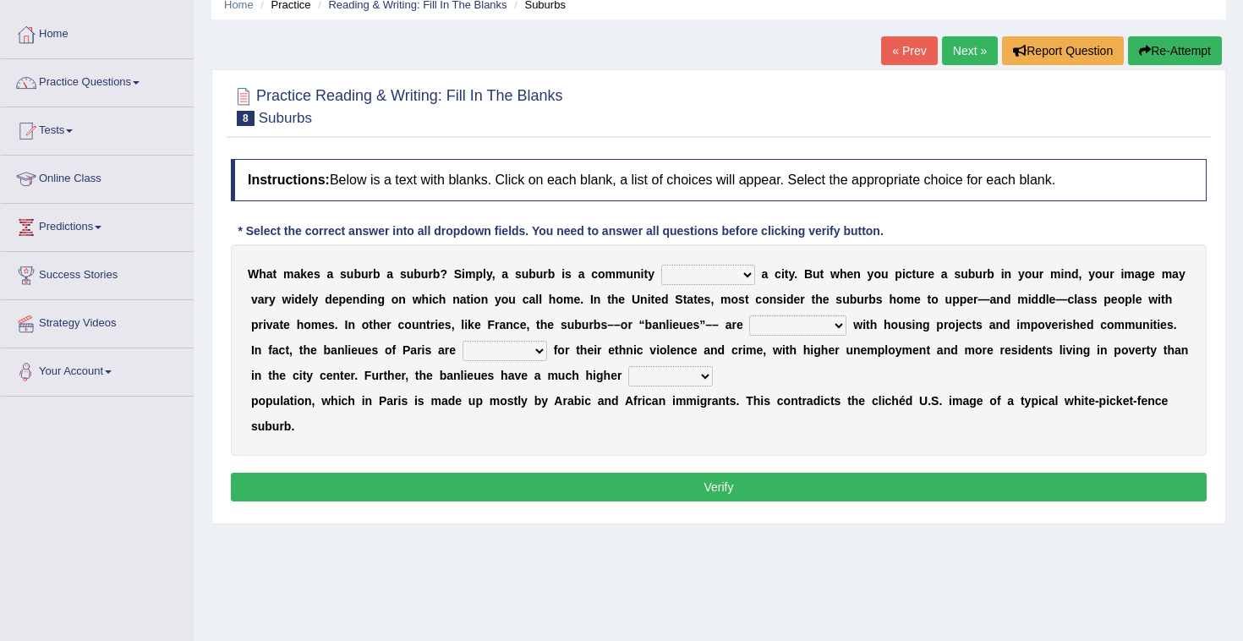
scroll to position [74, 0]
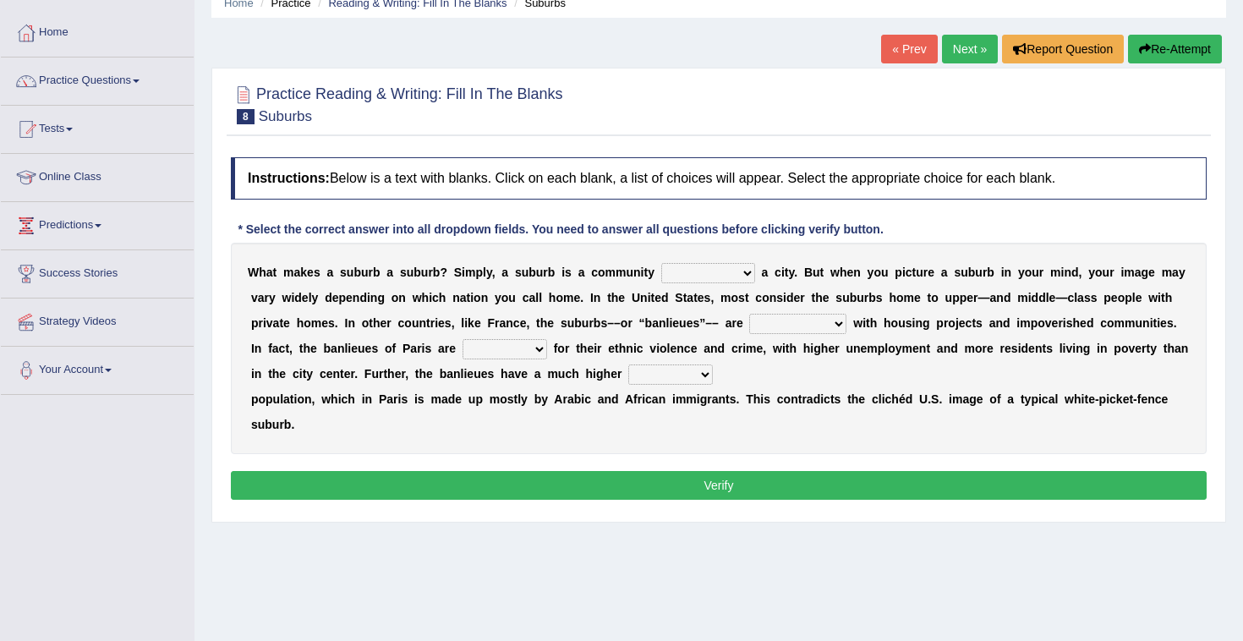
click at [743, 271] on select "lying locating situating surrounding" at bounding box center [708, 273] width 94 height 20
select select "surrounding"
click at [741, 269] on select "lying locating situating surrounding" at bounding box center [708, 273] width 94 height 20
click at [827, 330] on select "antonymous antibiotic synonymous synthetic" at bounding box center [797, 324] width 97 height 20
select select "synonymous"
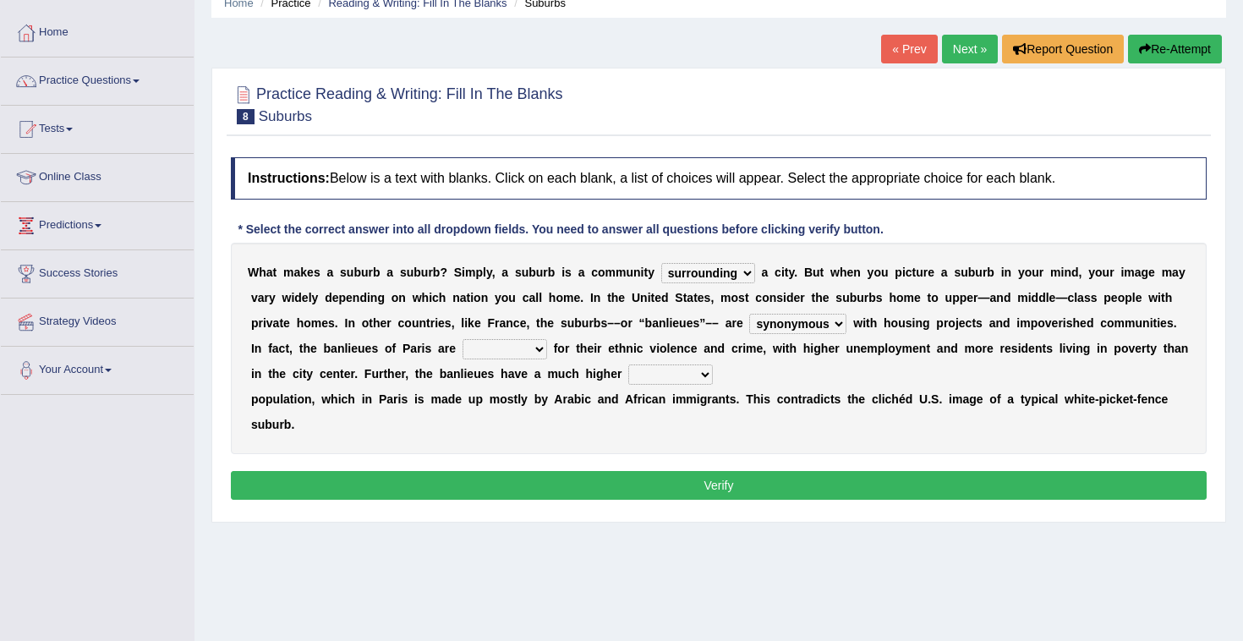
click at [508, 352] on select "clamorous sensitive famous notorious" at bounding box center [504, 349] width 85 height 20
select select "famous"
click at [655, 378] on select "local young immigrant senior" at bounding box center [670, 374] width 85 height 20
select select "immigrant"
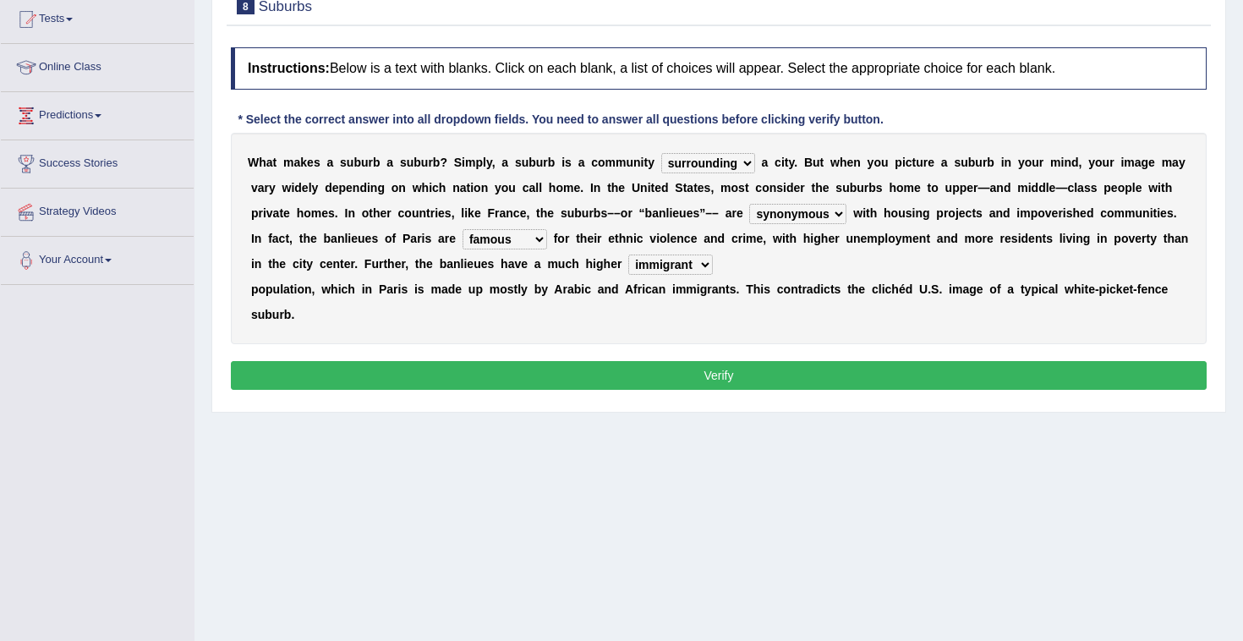
scroll to position [188, 0]
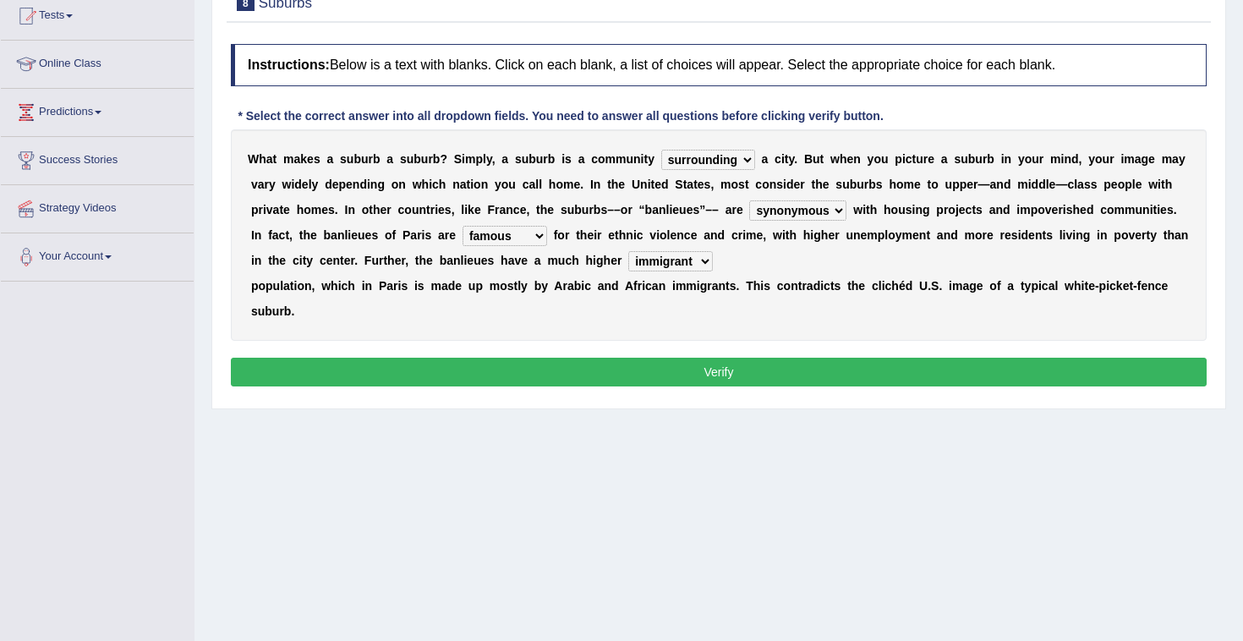
click at [725, 366] on button "Verify" at bounding box center [719, 372] width 976 height 29
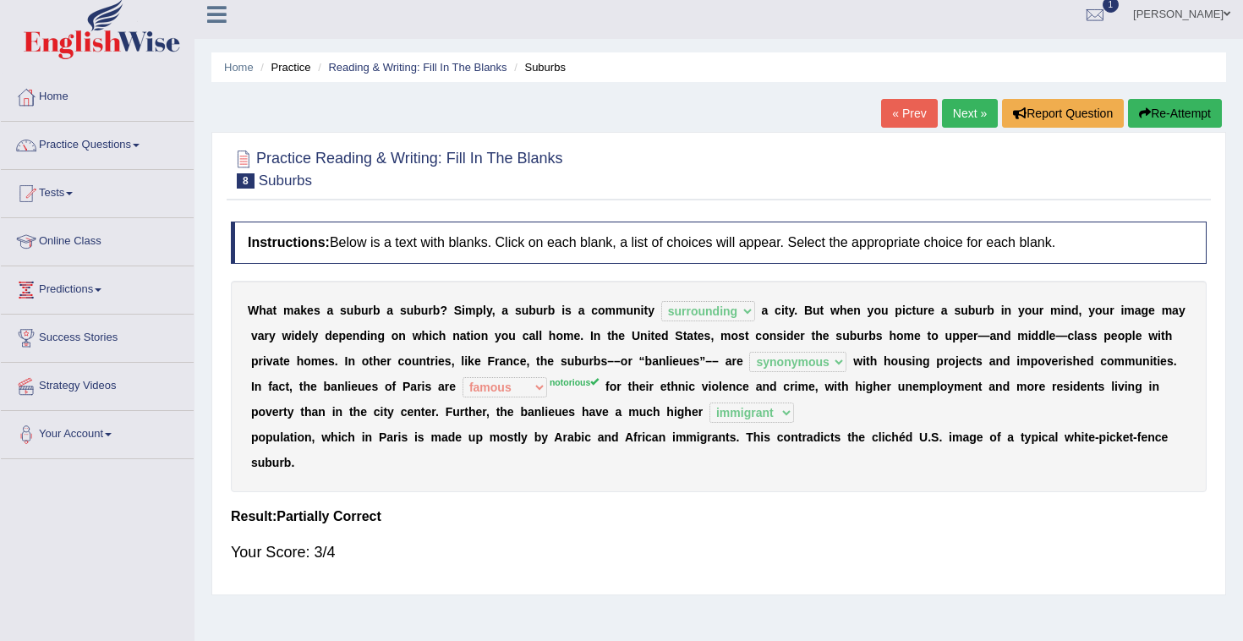
scroll to position [0, 0]
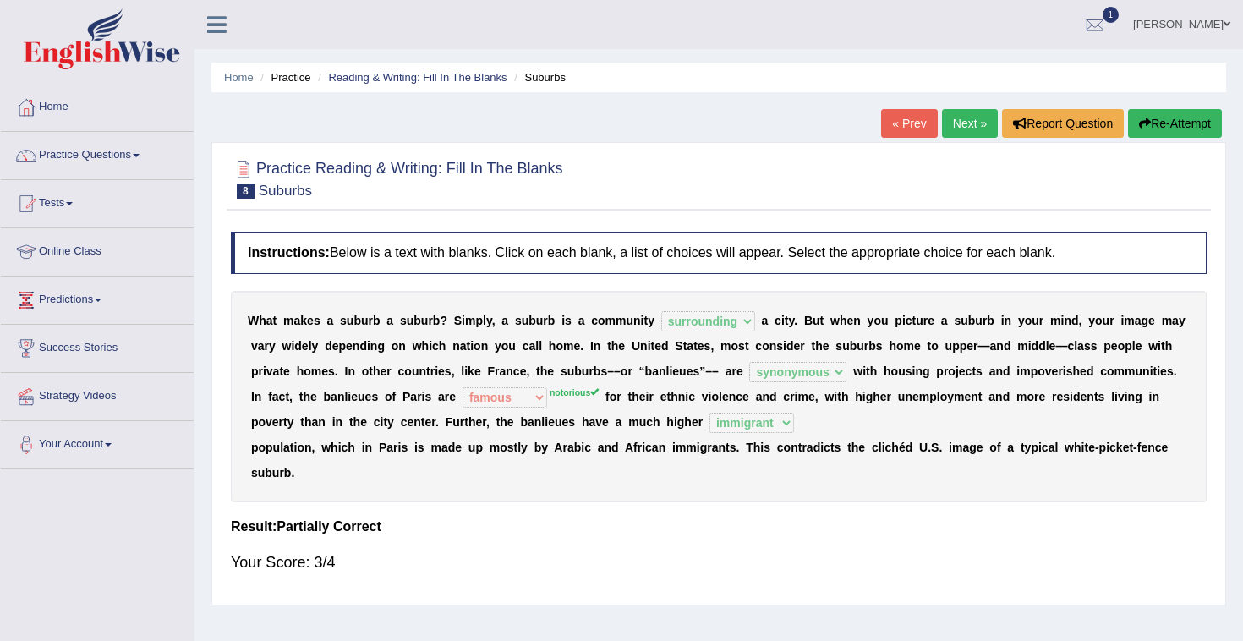
click at [974, 125] on link "Next »" at bounding box center [970, 123] width 56 height 29
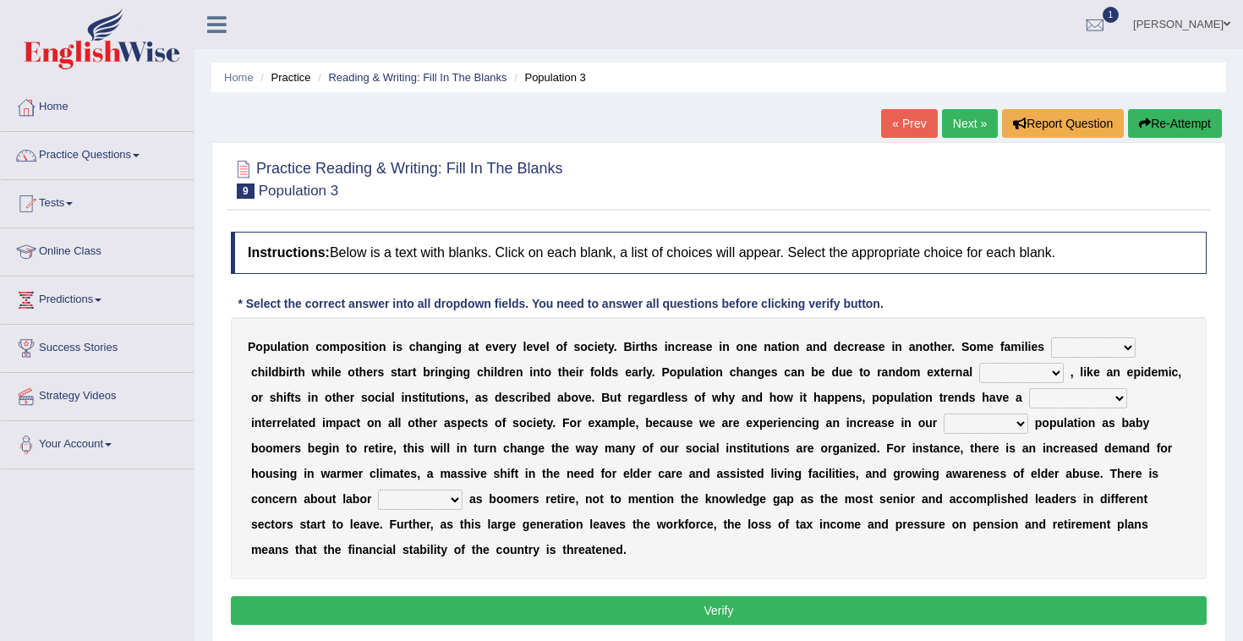
click at [142, 165] on link "Practice Questions" at bounding box center [97, 153] width 193 height 42
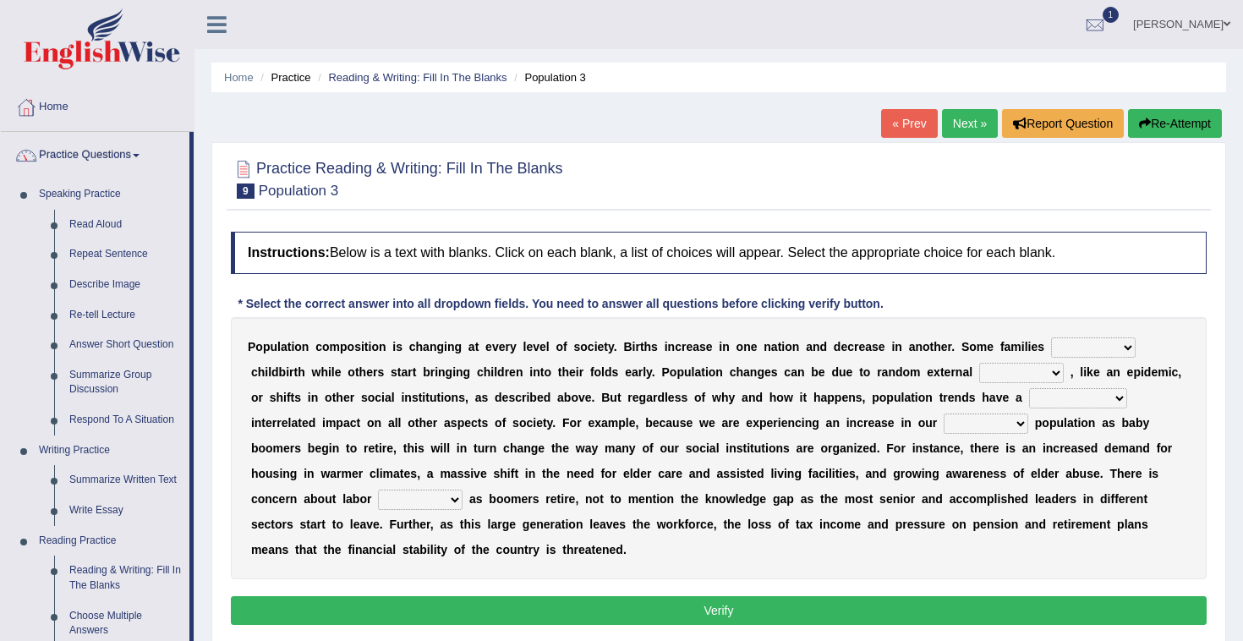
click at [142, 165] on link "Practice Questions" at bounding box center [95, 153] width 189 height 42
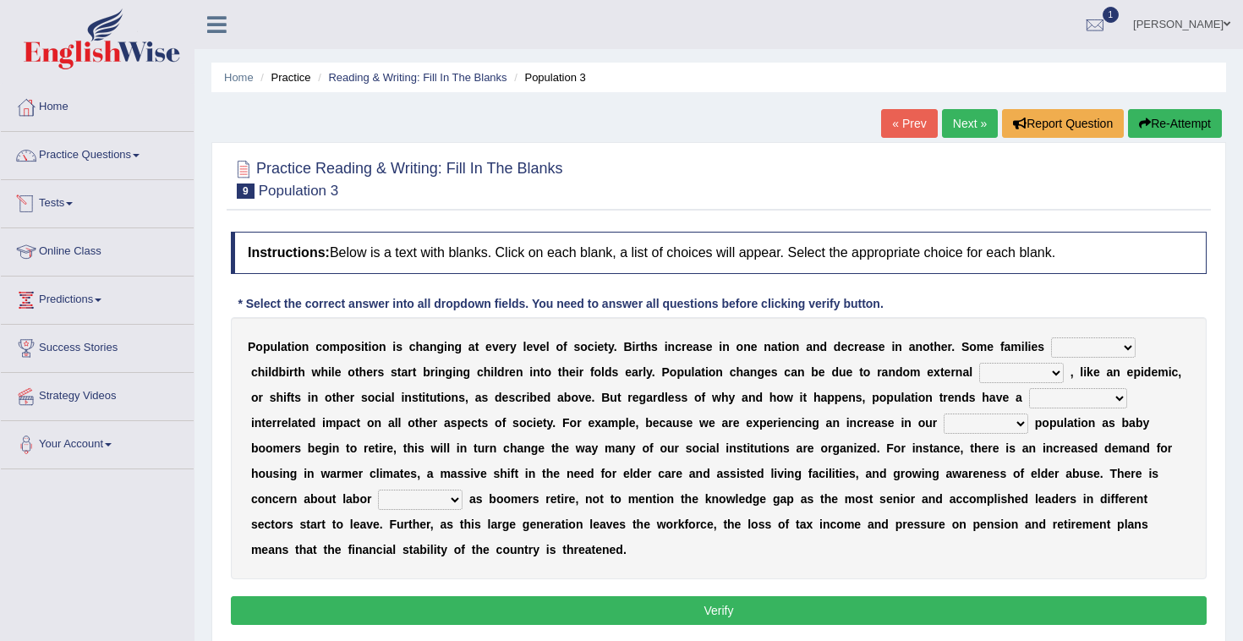
click at [73, 204] on span at bounding box center [69, 203] width 7 height 3
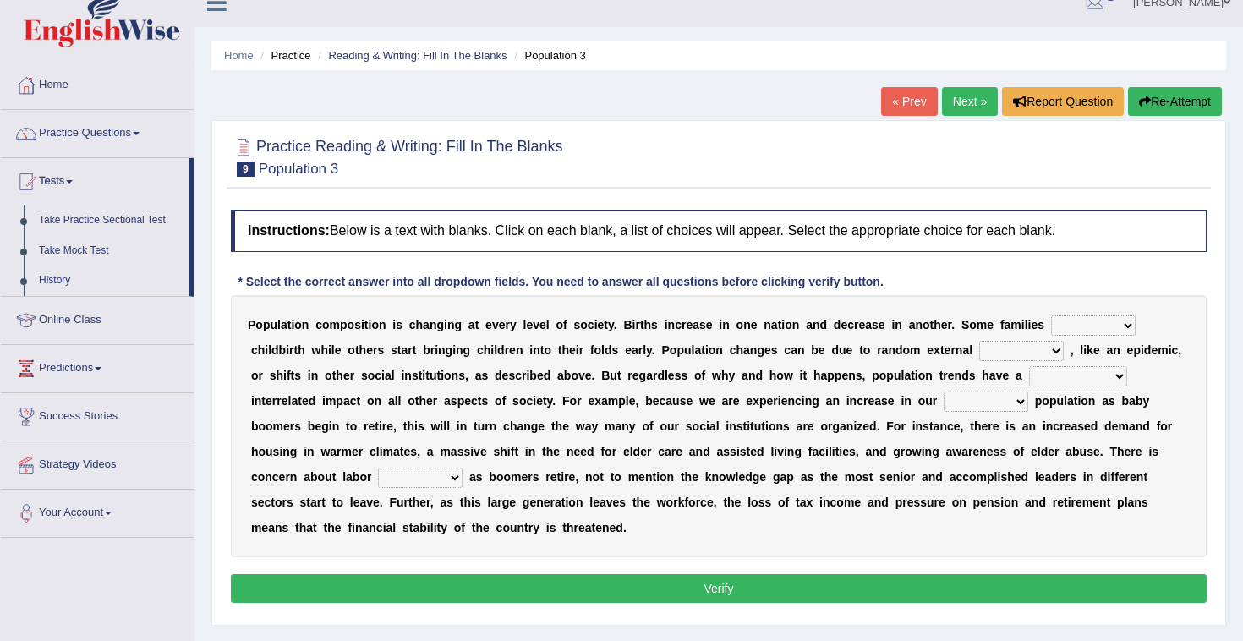
scroll to position [19, 0]
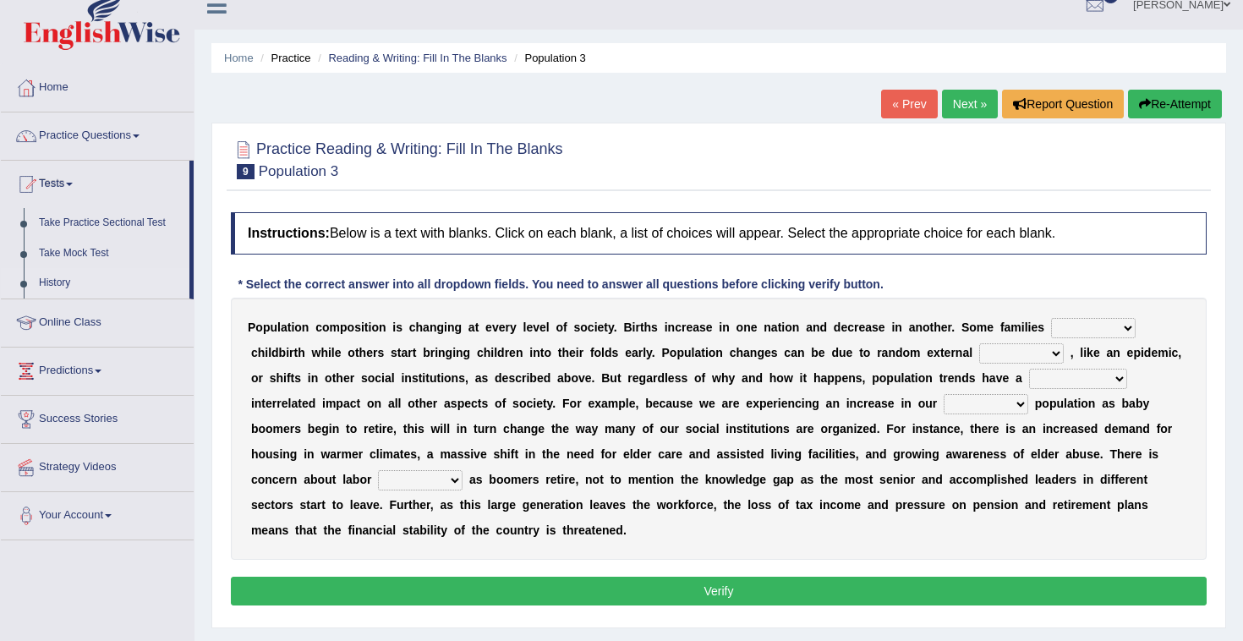
click at [61, 282] on link "History" at bounding box center [110, 283] width 158 height 30
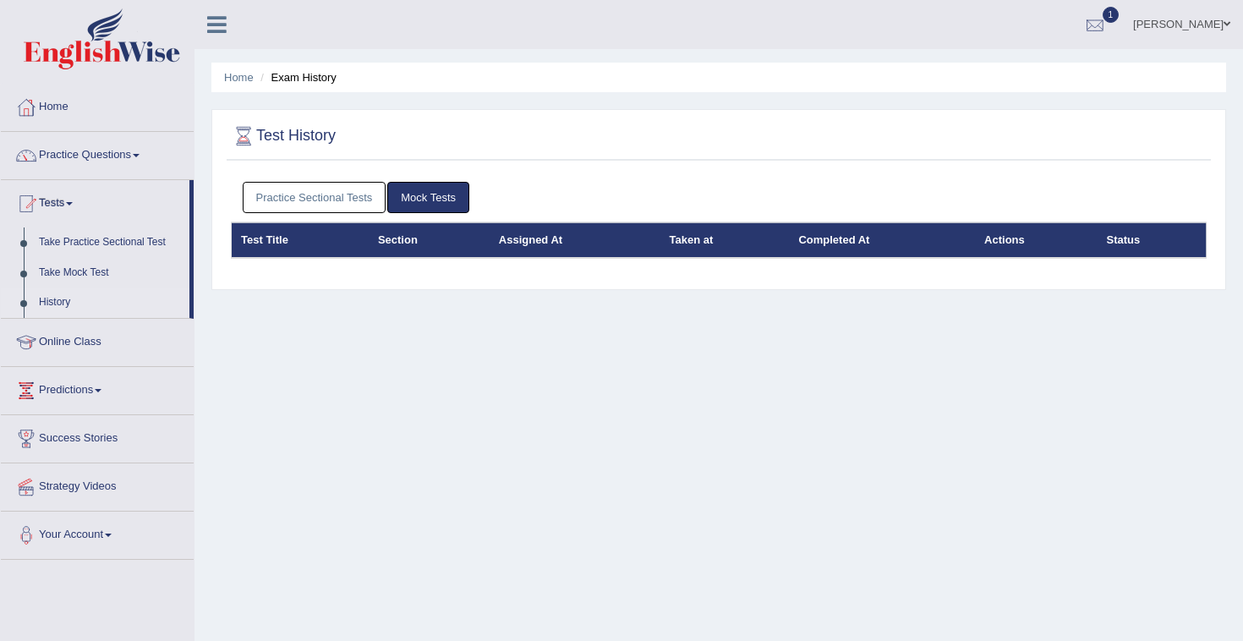
click at [1108, 26] on div at bounding box center [1094, 25] width 25 height 25
click at [1075, 71] on link "PEW1 [DATE] Exam evaluated" at bounding box center [993, 76] width 233 height 36
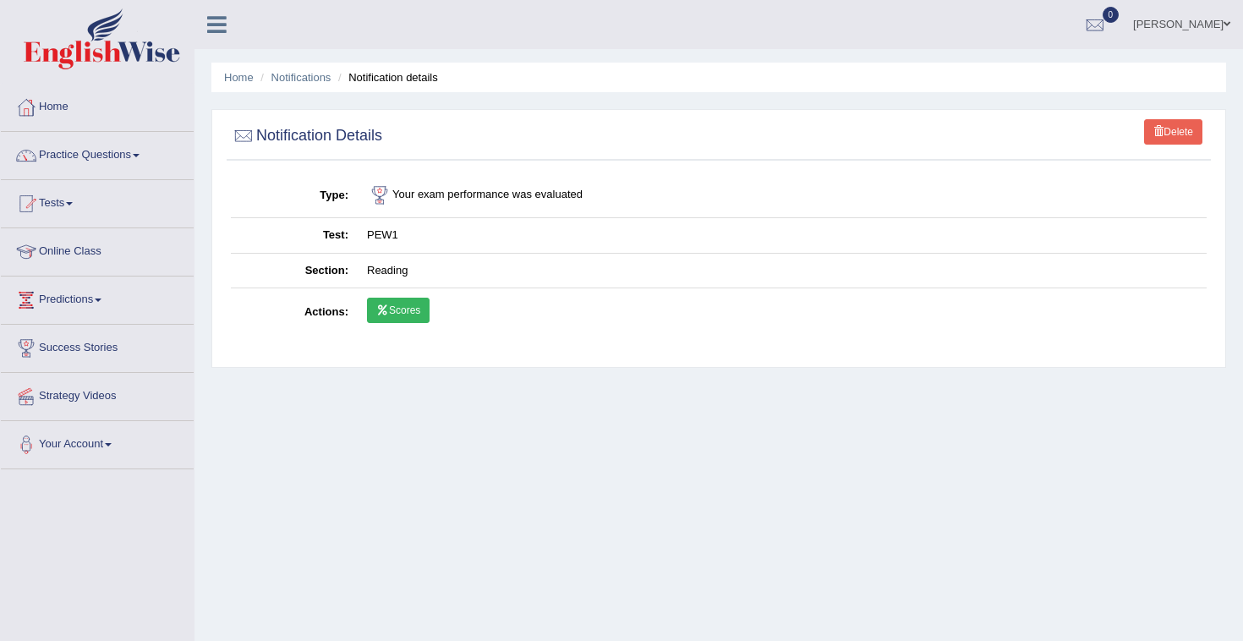
click at [410, 315] on link "Scores" at bounding box center [398, 310] width 63 height 25
click at [103, 147] on link "Practice Questions" at bounding box center [97, 153] width 193 height 42
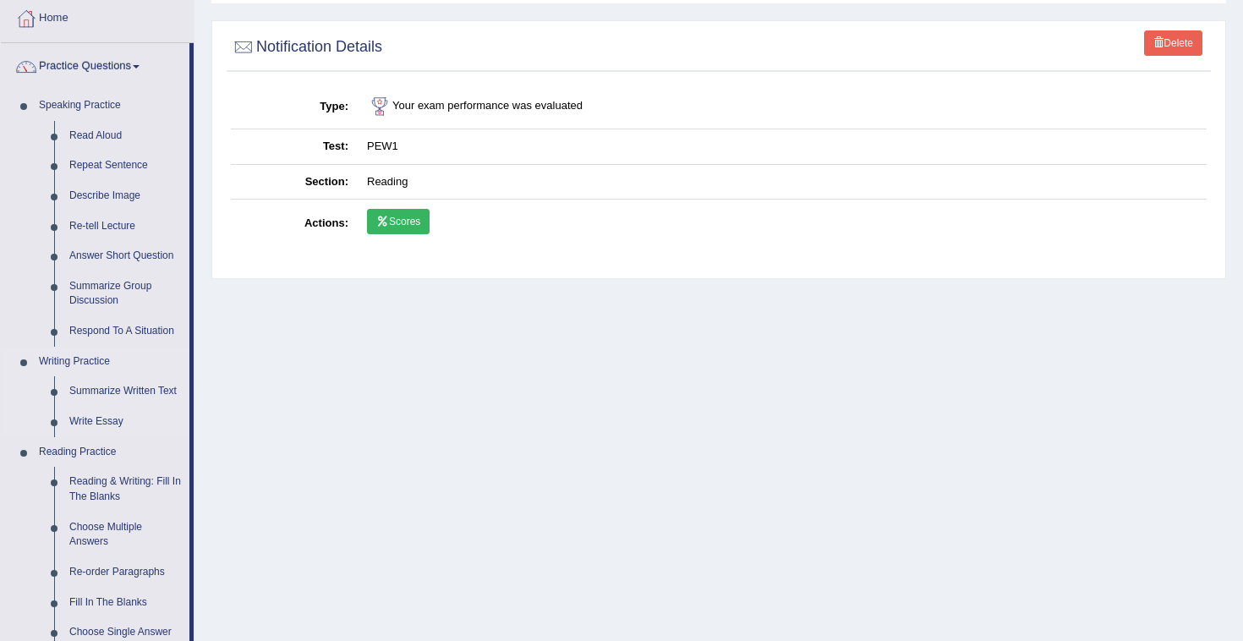
scroll to position [88, 0]
click at [109, 488] on link "Reading & Writing: Fill In The Blanks" at bounding box center [126, 490] width 128 height 45
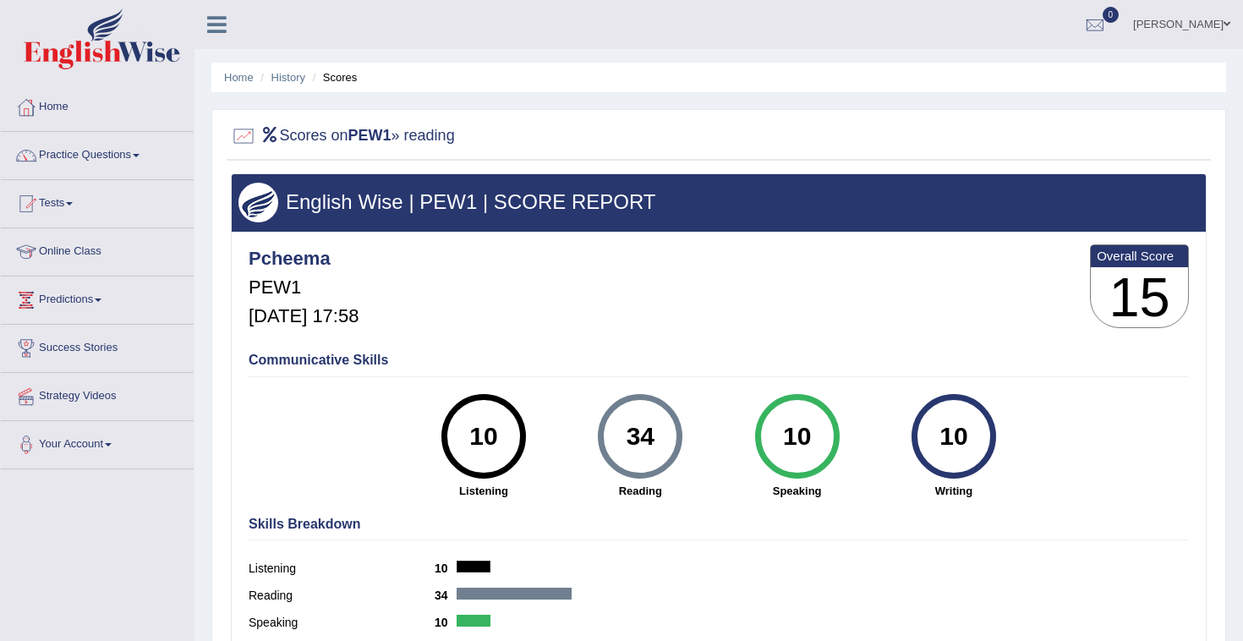
click at [391, 135] on b "PEW1" at bounding box center [369, 135] width 43 height 17
click at [74, 165] on link "Practice Questions" at bounding box center [97, 153] width 193 height 42
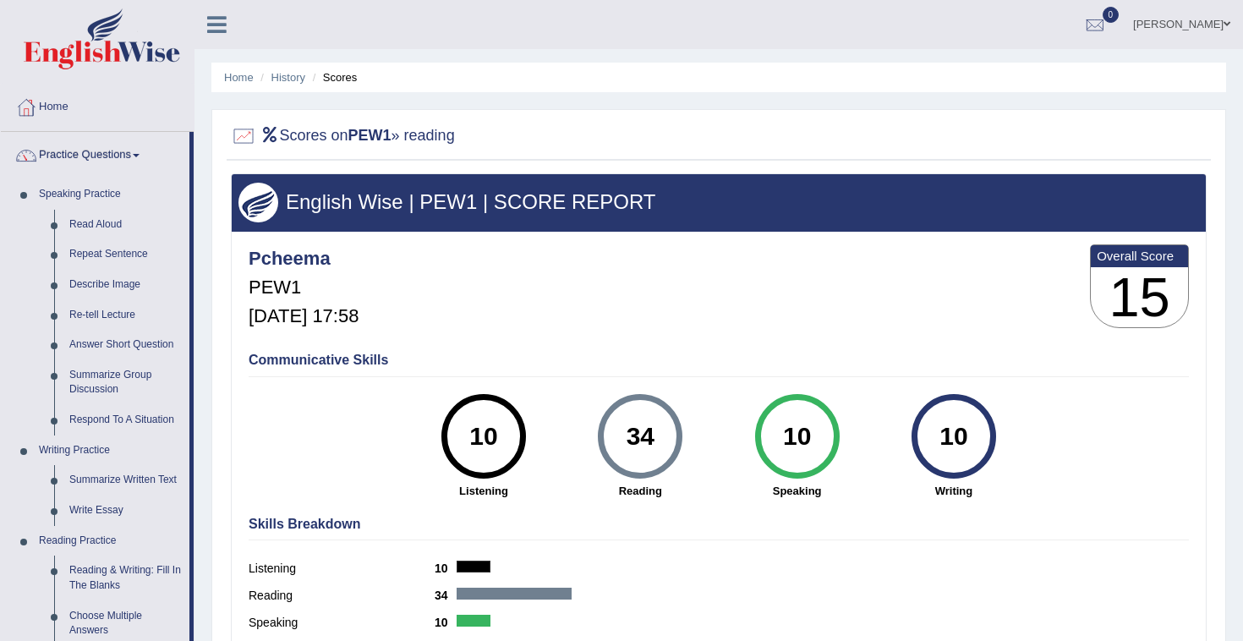
click at [101, 152] on link "Practice Questions" at bounding box center [95, 153] width 189 height 42
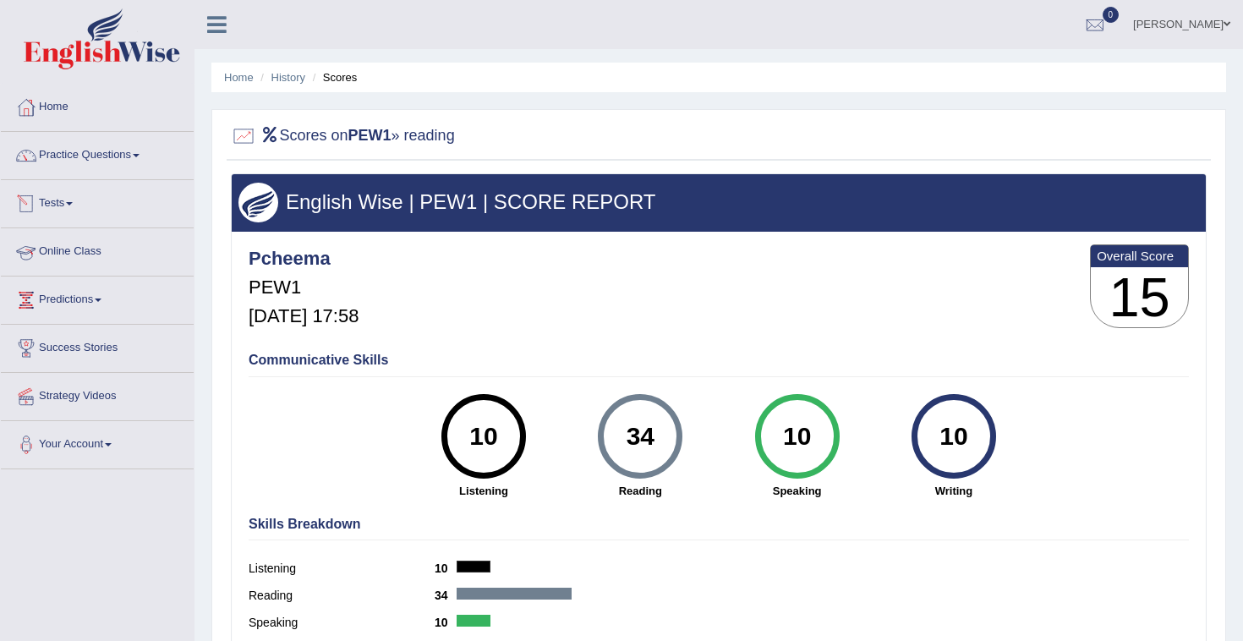
click at [66, 213] on link "Tests" at bounding box center [97, 201] width 193 height 42
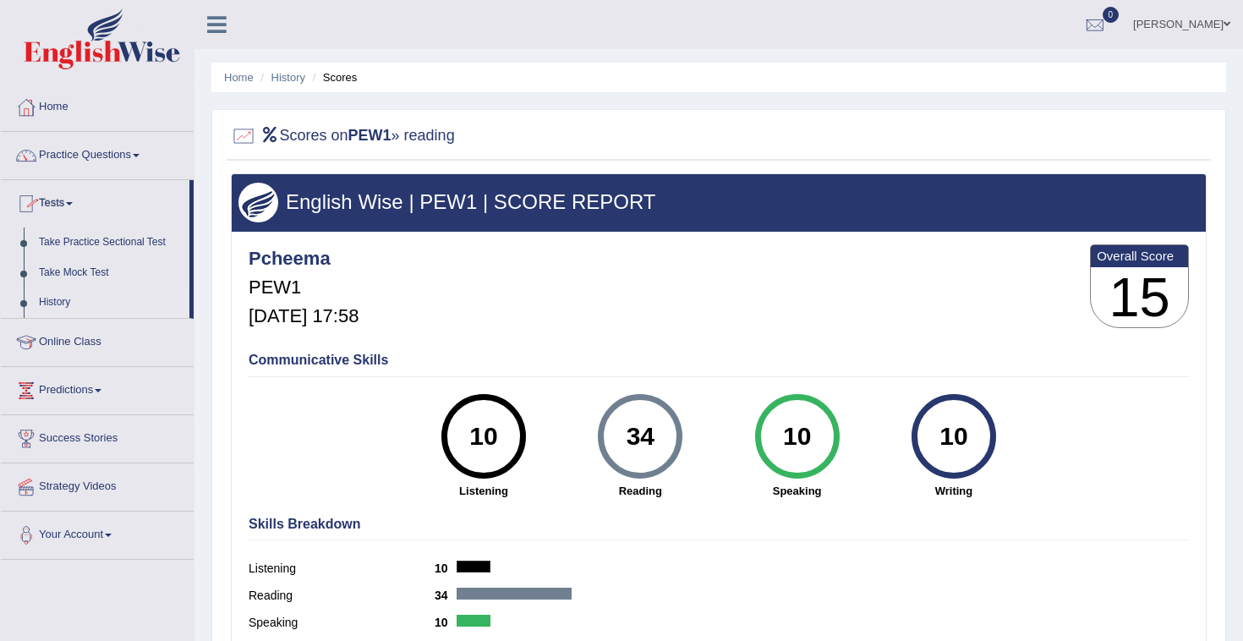
click at [61, 310] on link "History" at bounding box center [110, 302] width 158 height 30
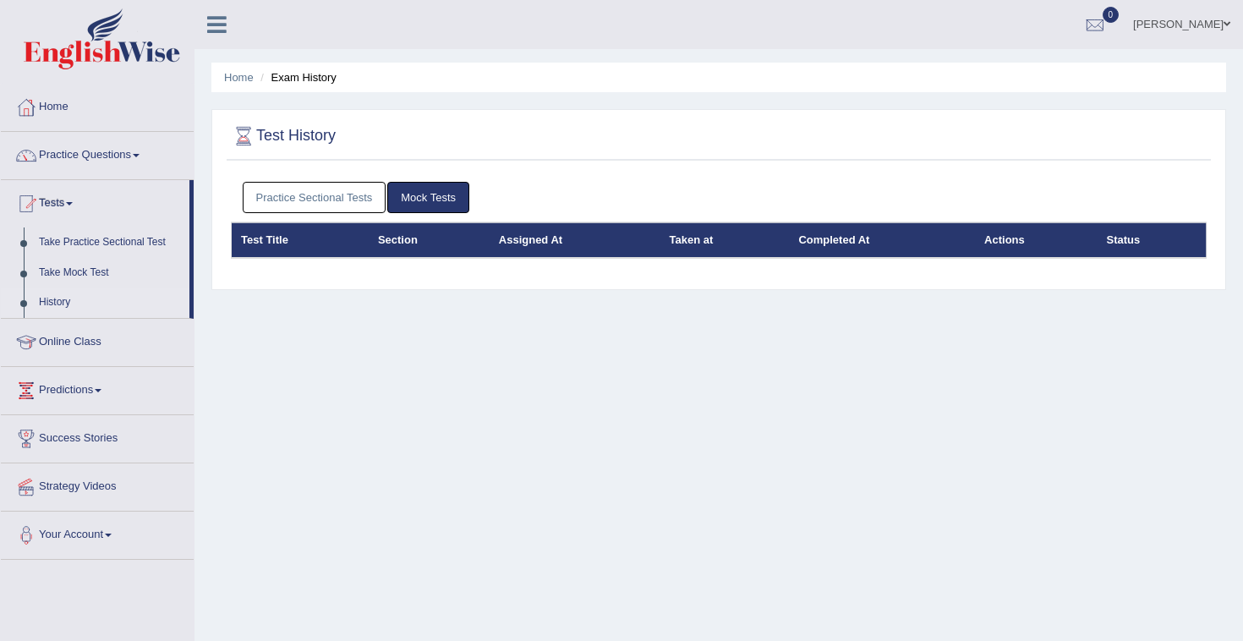
click at [446, 202] on link "Mock Tests" at bounding box center [428, 197] width 82 height 31
click at [85, 238] on link "Take Practice Sectional Test" at bounding box center [110, 242] width 158 height 30
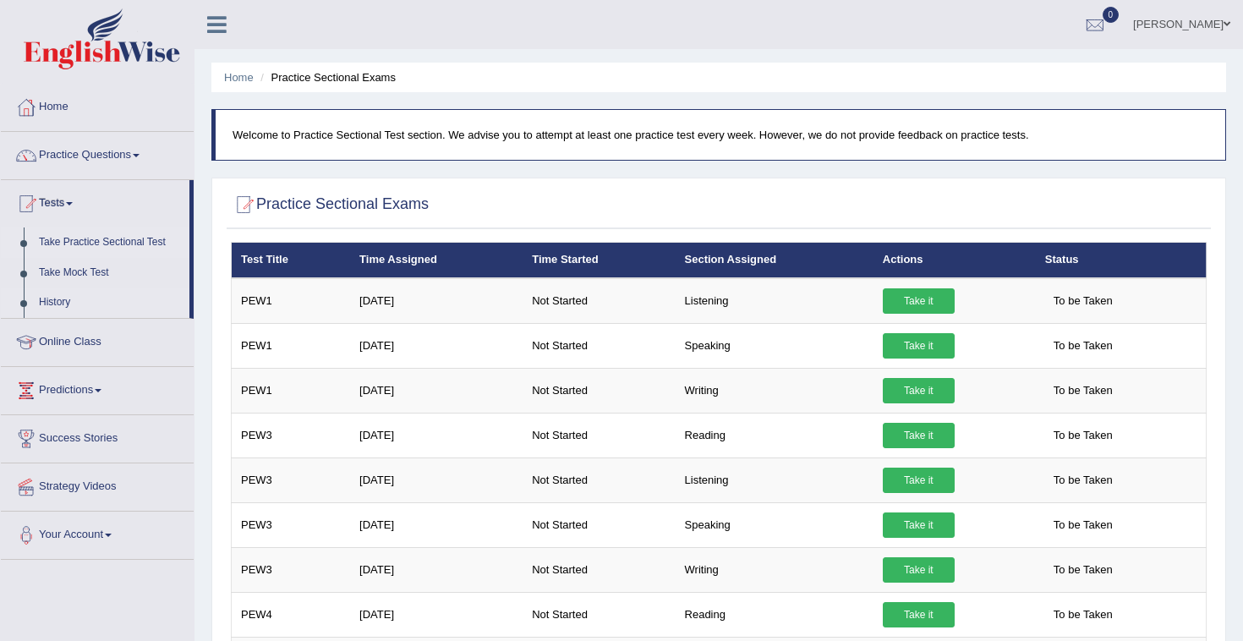
click at [50, 305] on link "History" at bounding box center [110, 302] width 158 height 30
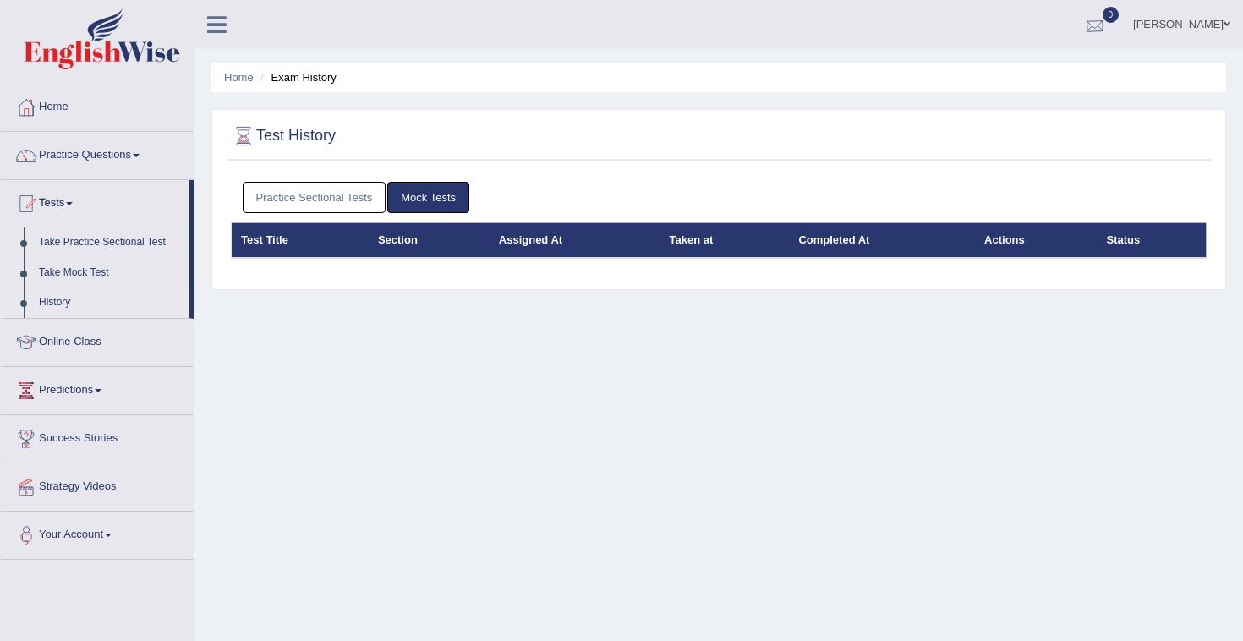
click at [1108, 16] on div at bounding box center [1094, 25] width 25 height 25
click at [1026, 65] on strong "See All Alerts" at bounding box center [987, 71] width 75 height 14
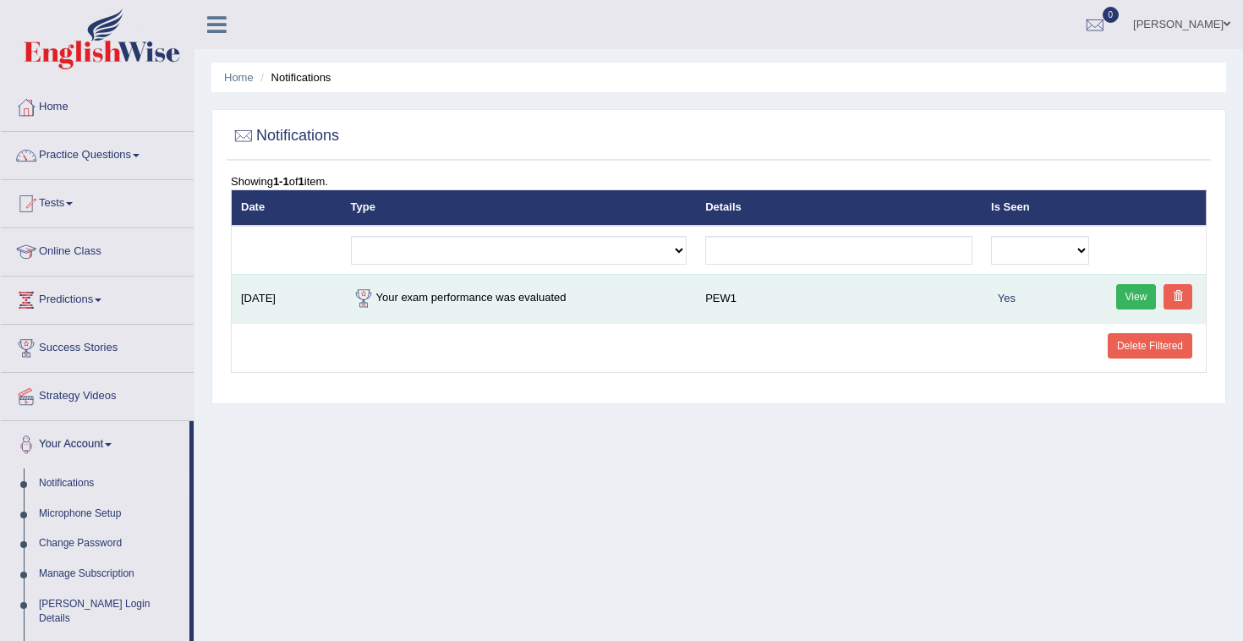
click at [553, 298] on td "Your exam performance was evaluated" at bounding box center [519, 298] width 355 height 49
click at [1124, 297] on link "View" at bounding box center [1136, 296] width 41 height 25
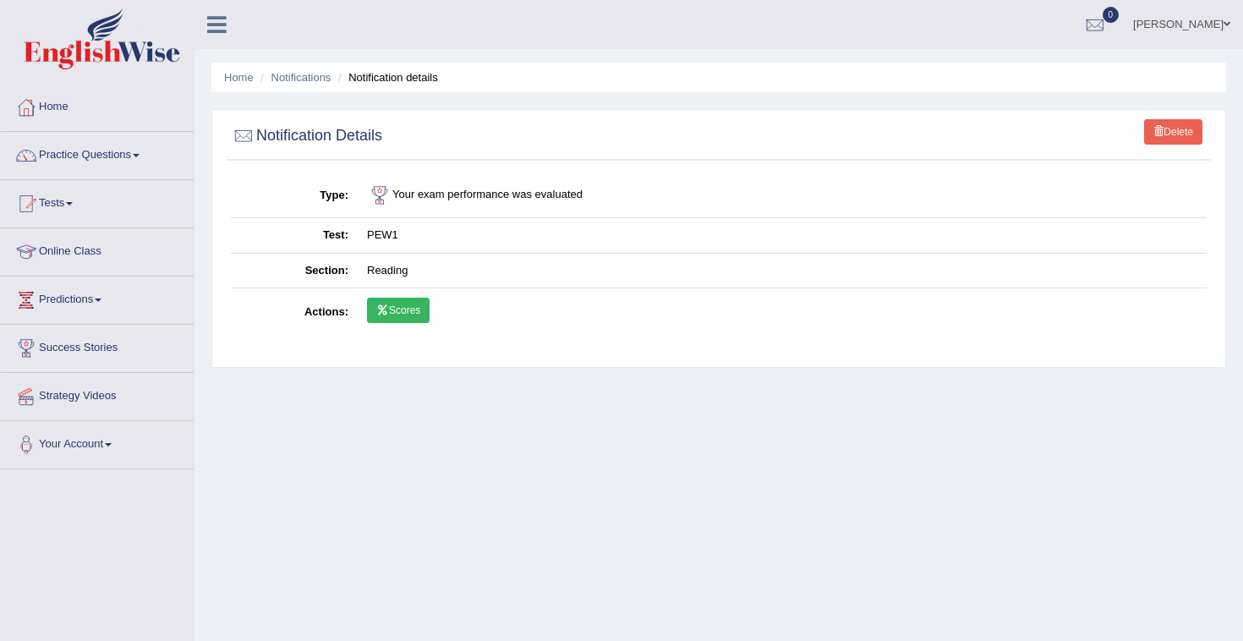
click at [415, 311] on link "Scores" at bounding box center [398, 310] width 63 height 25
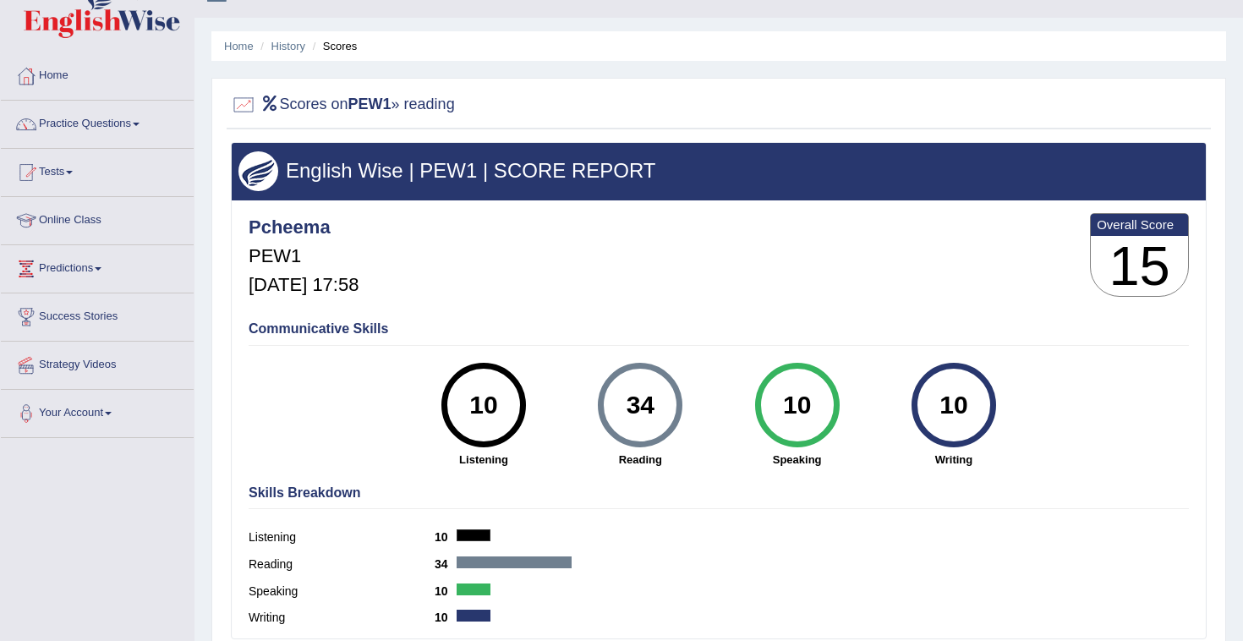
scroll to position [27, 0]
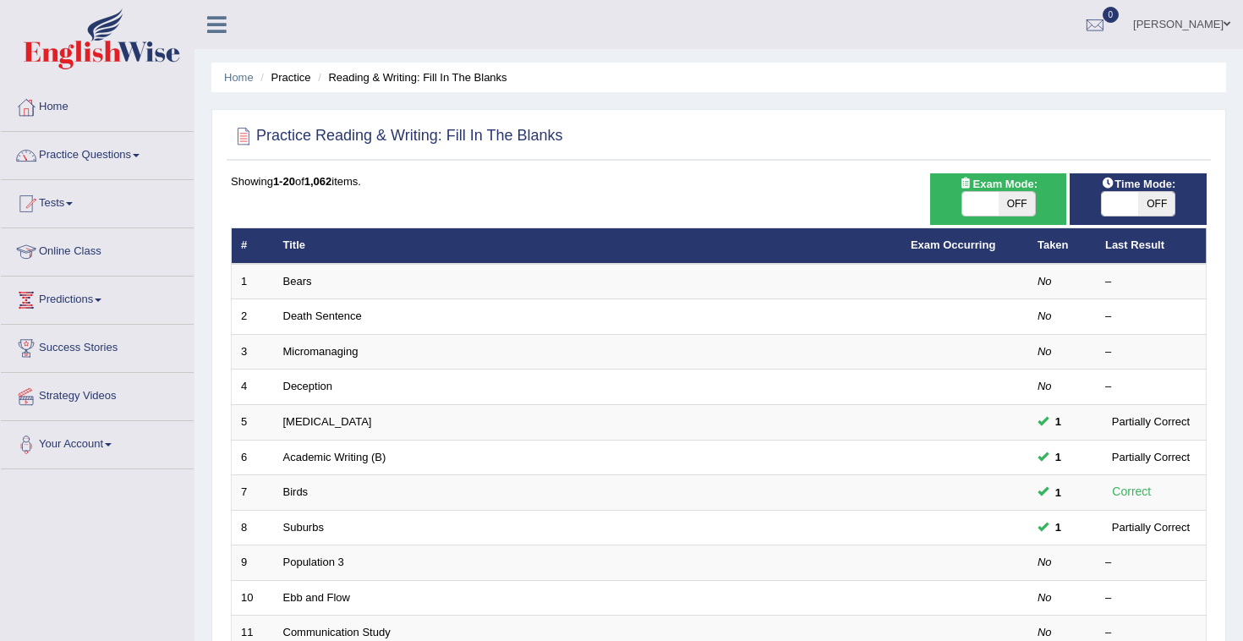
scroll to position [95, 0]
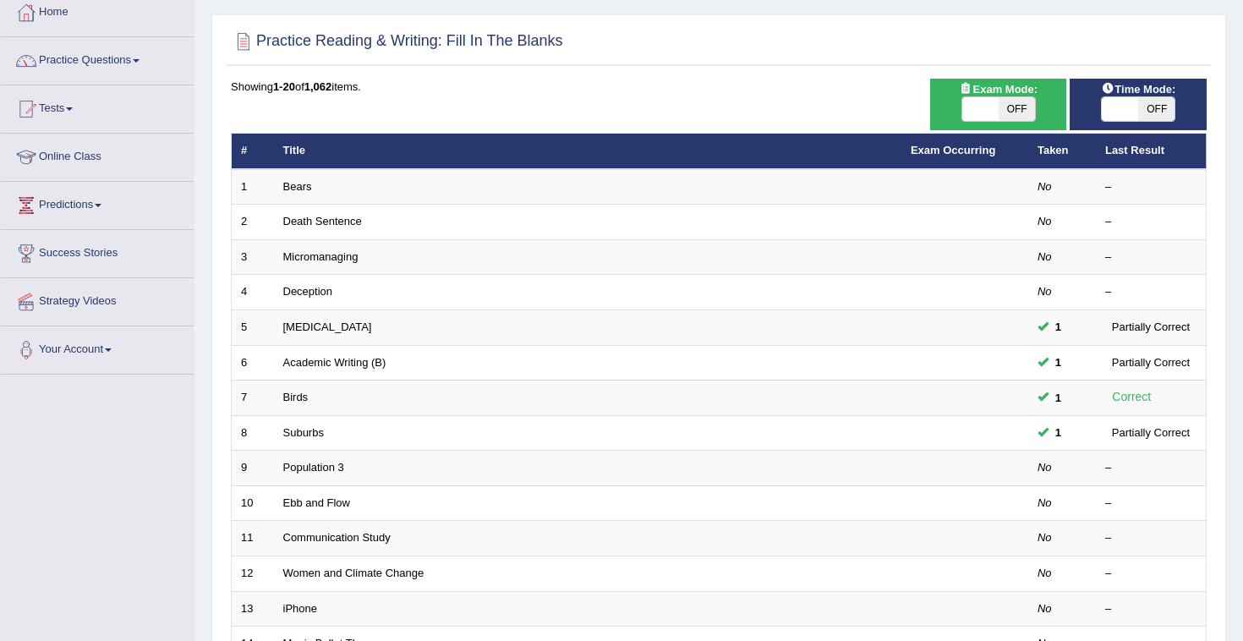
click at [85, 57] on link "Practice Questions" at bounding box center [97, 58] width 193 height 42
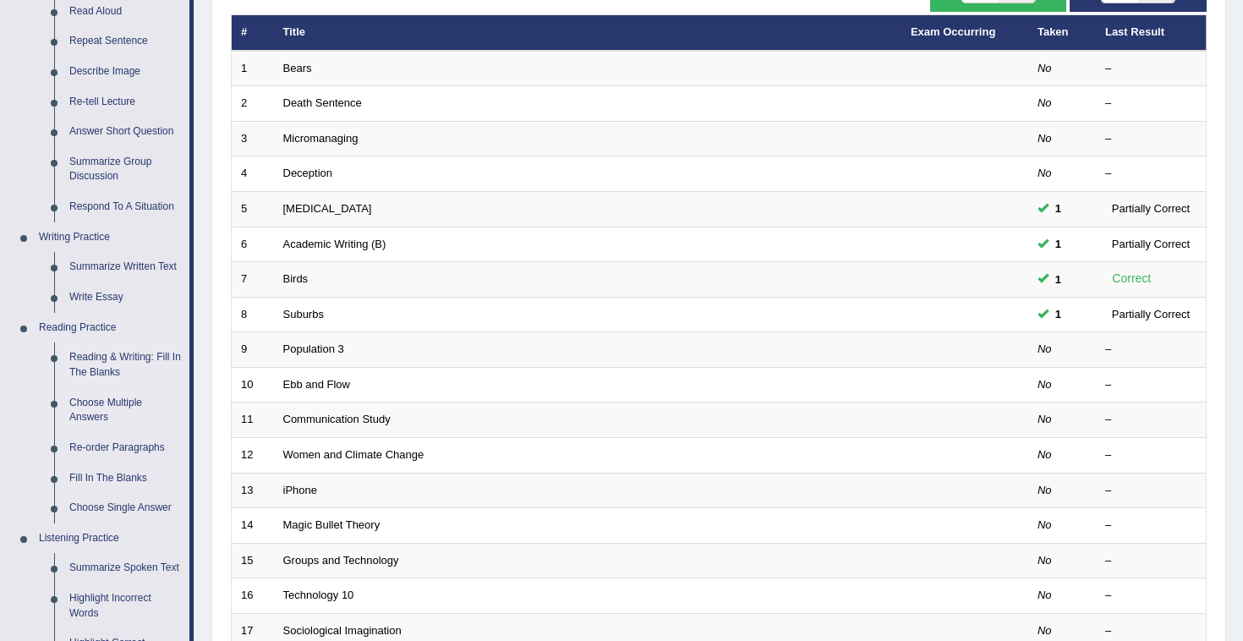
scroll to position [246, 0]
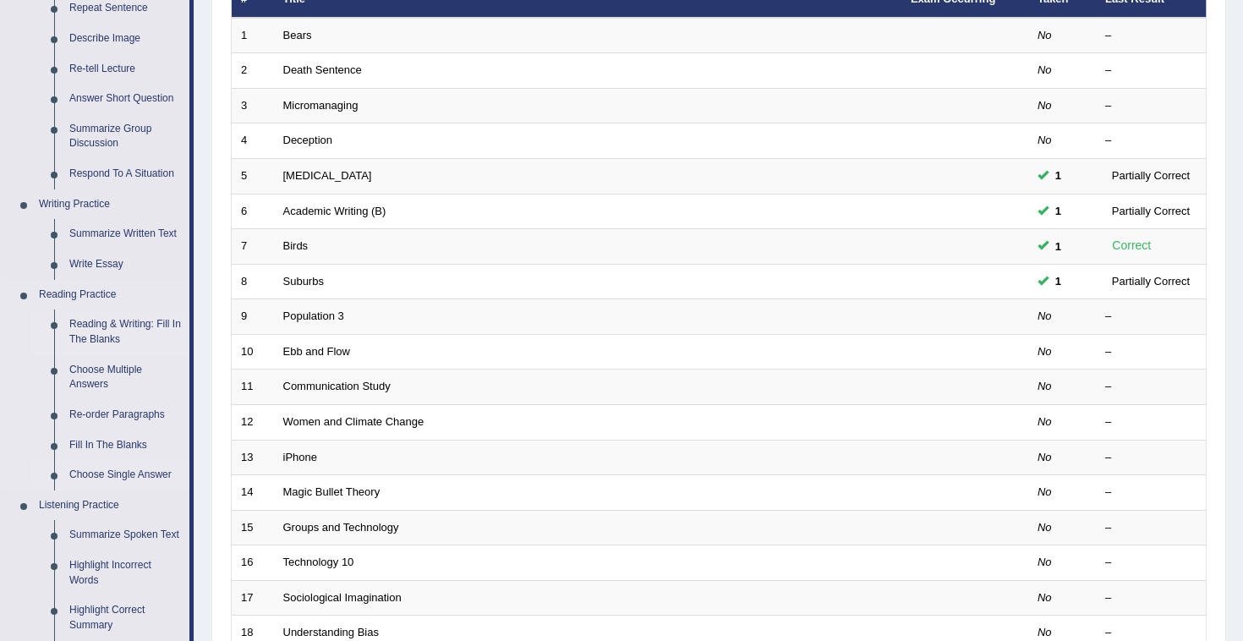
click at [117, 476] on link "Choose Single Answer" at bounding box center [126, 475] width 128 height 30
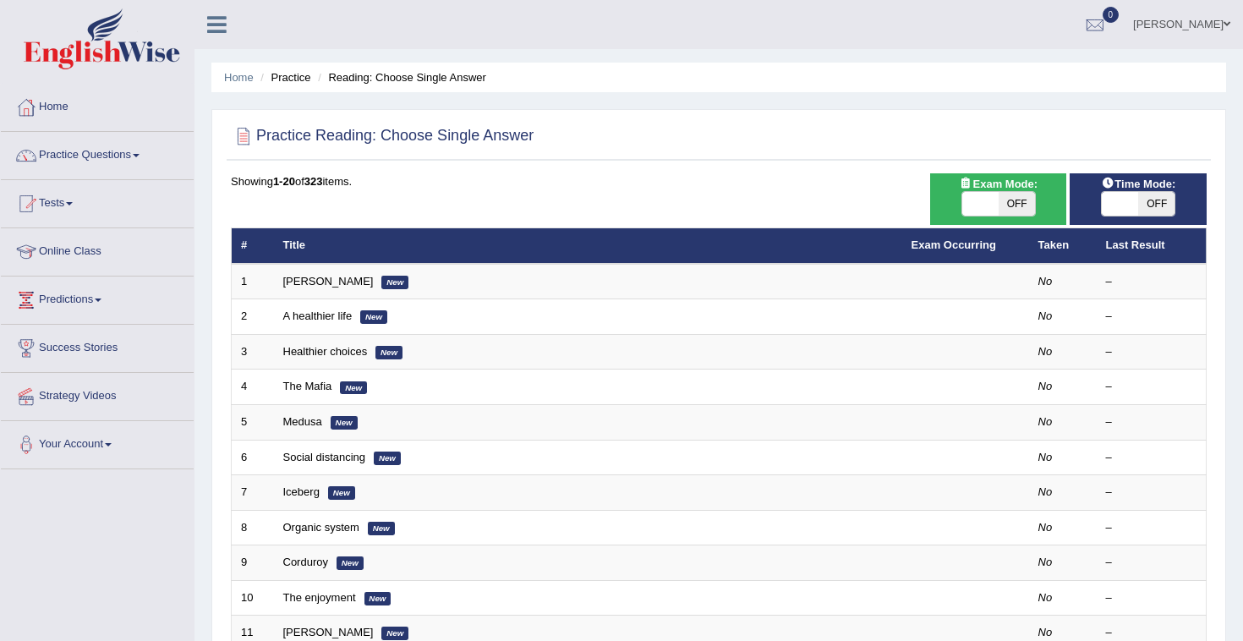
scroll to position [20, 0]
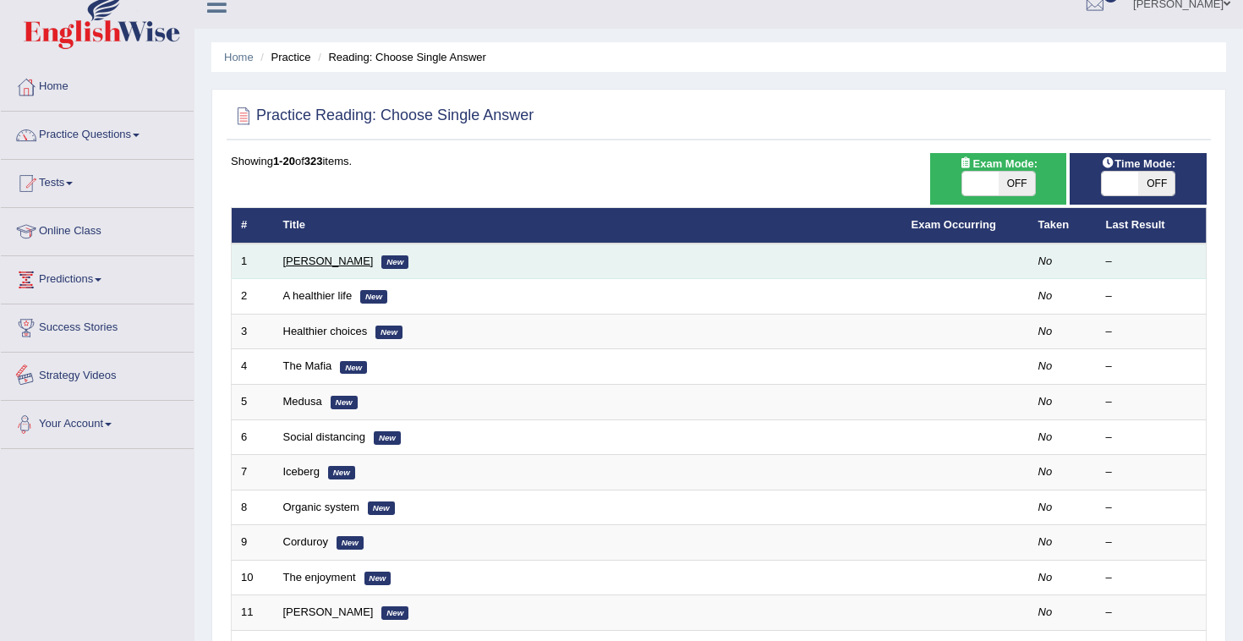
click at [292, 265] on link "[PERSON_NAME]" at bounding box center [328, 260] width 90 height 13
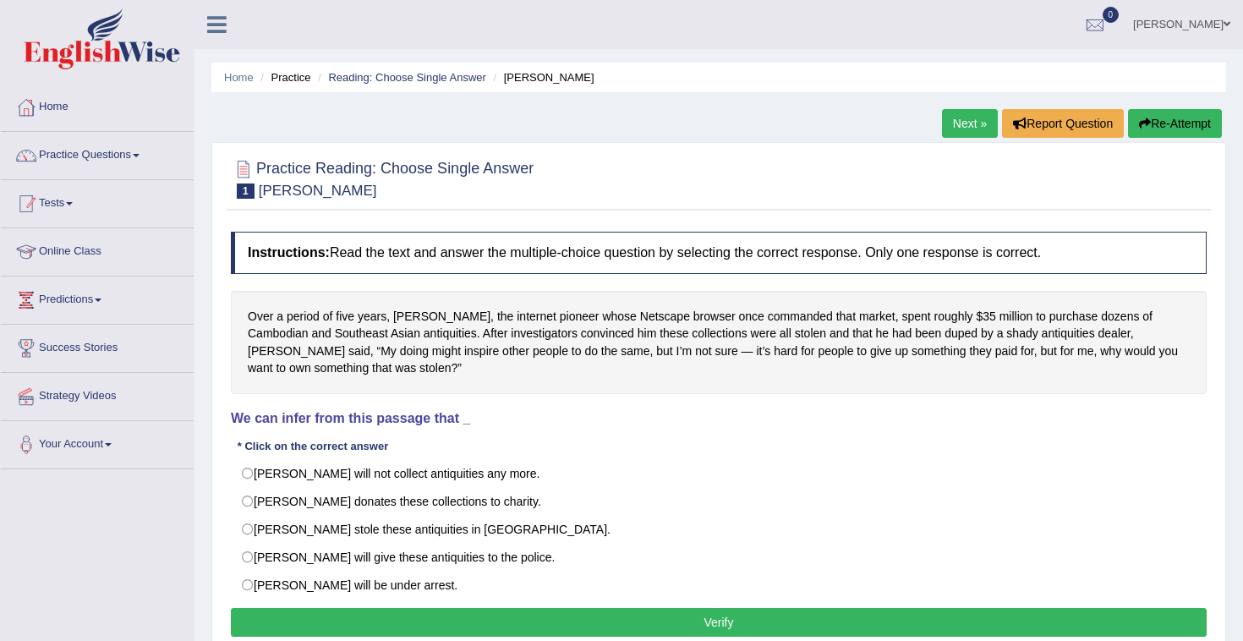
click at [72, 205] on link "Tests" at bounding box center [97, 201] width 193 height 42
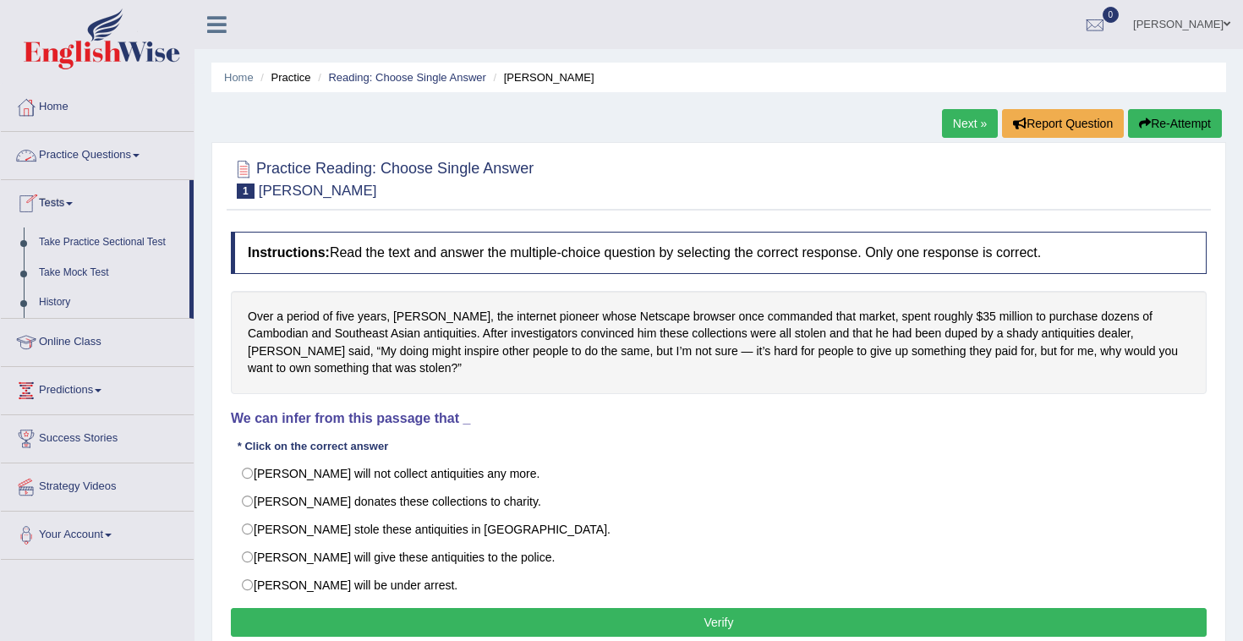
click at [90, 161] on link "Practice Questions" at bounding box center [97, 153] width 193 height 42
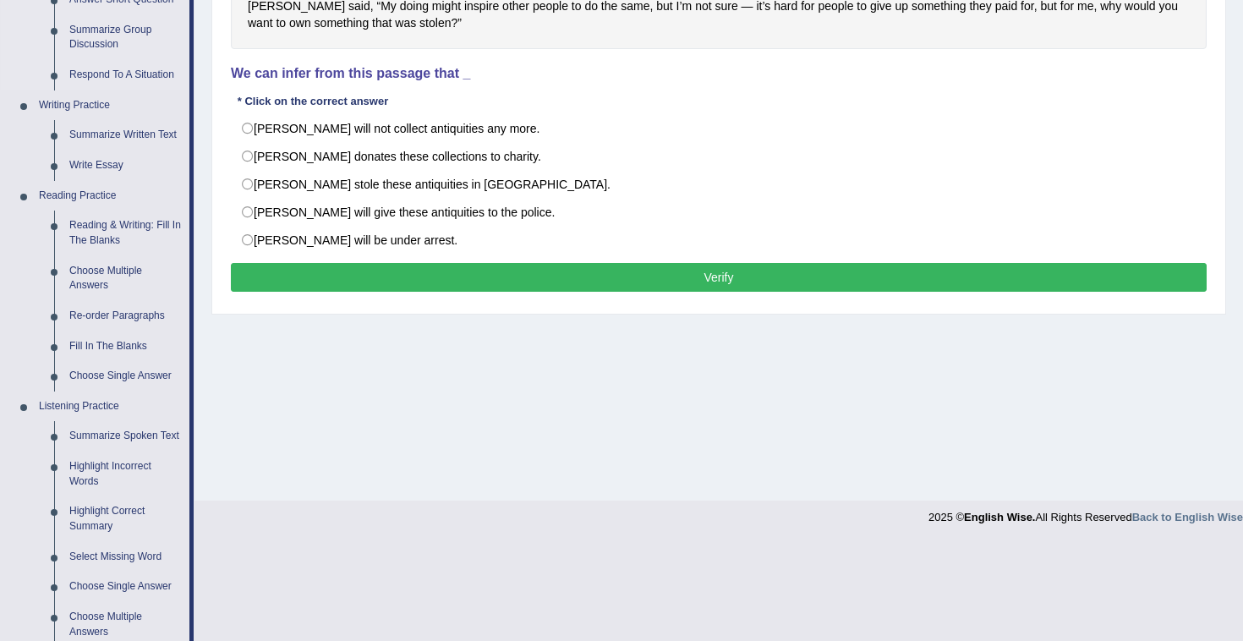
scroll to position [342, 0]
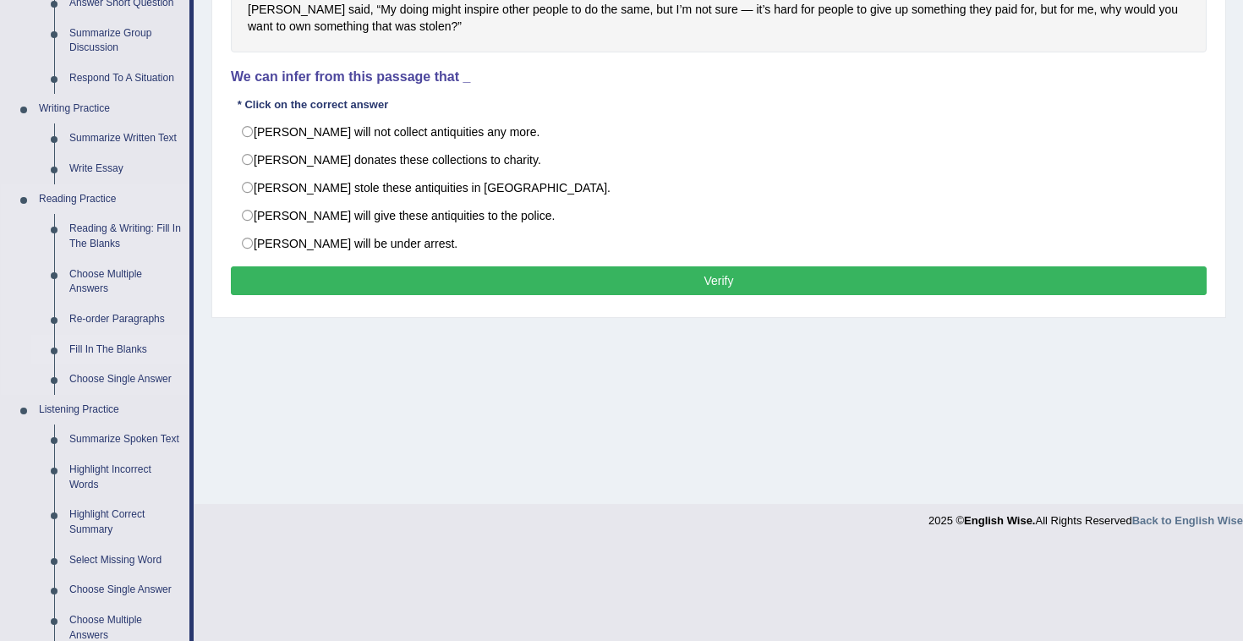
click at [140, 347] on link "Fill In The Blanks" at bounding box center [126, 350] width 128 height 30
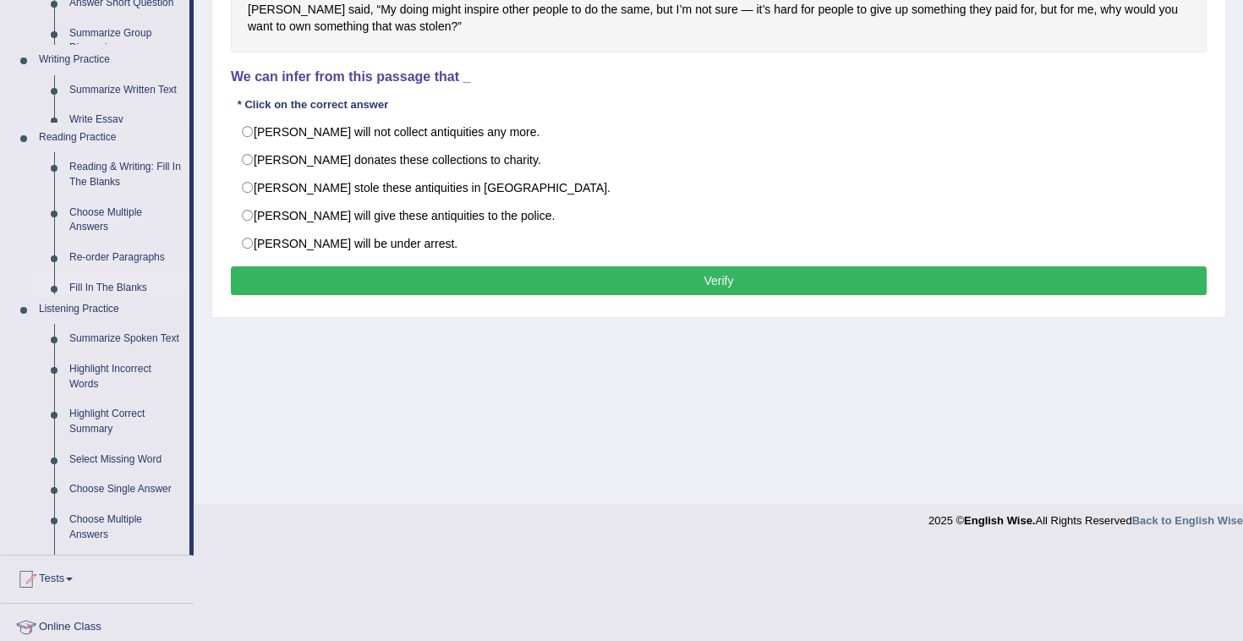
scroll to position [247, 0]
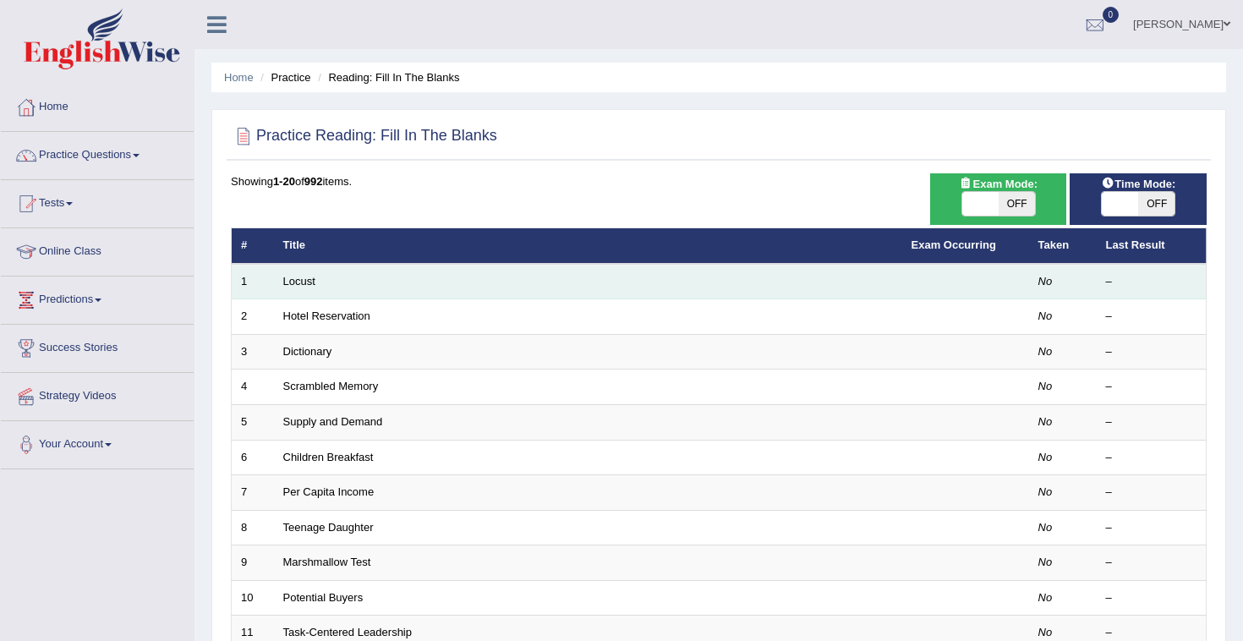
click at [297, 274] on td "Locust" at bounding box center [588, 282] width 628 height 36
click at [300, 281] on link "Locust" at bounding box center [299, 281] width 32 height 13
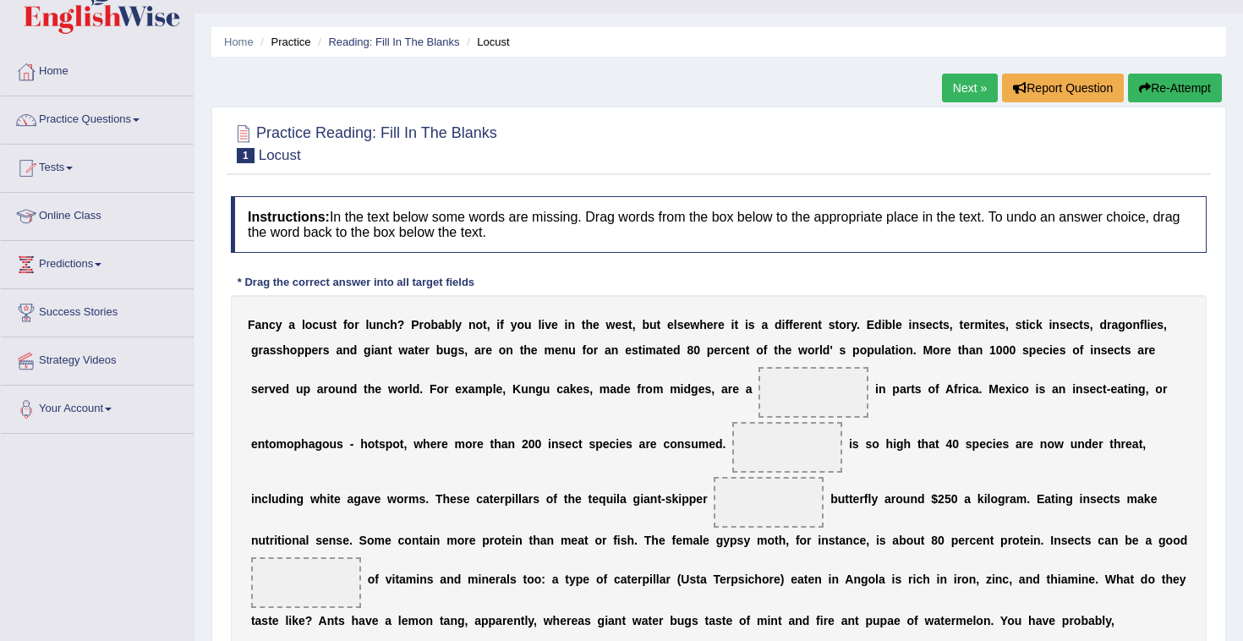
scroll to position [43, 0]
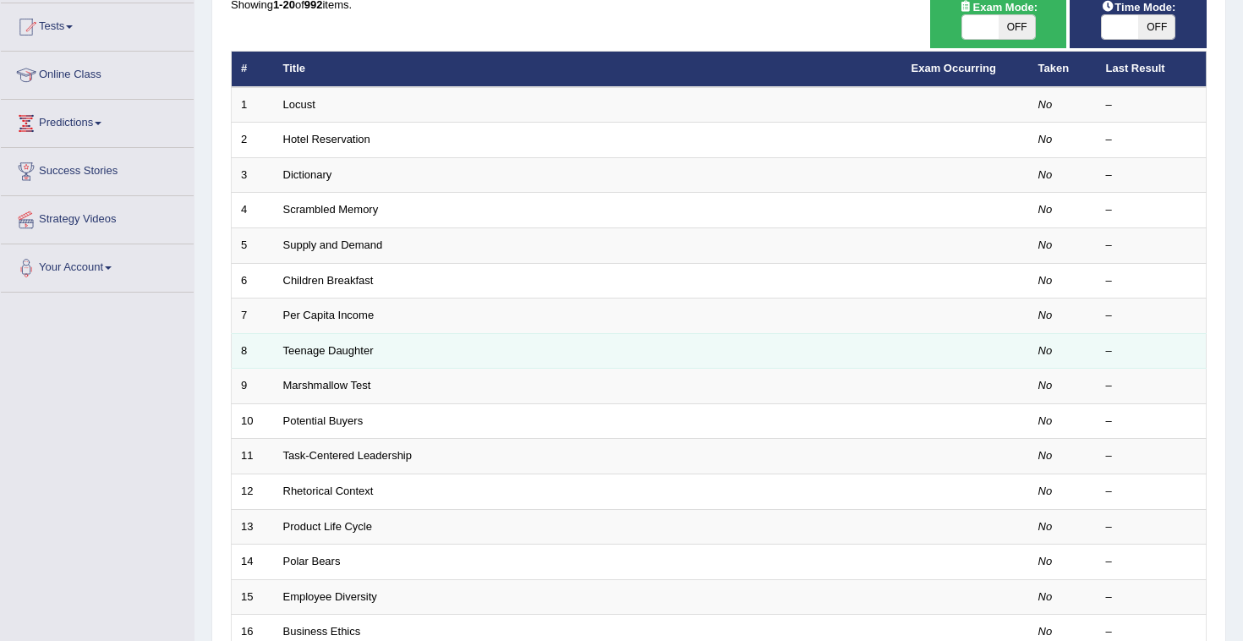
scroll to position [183, 0]
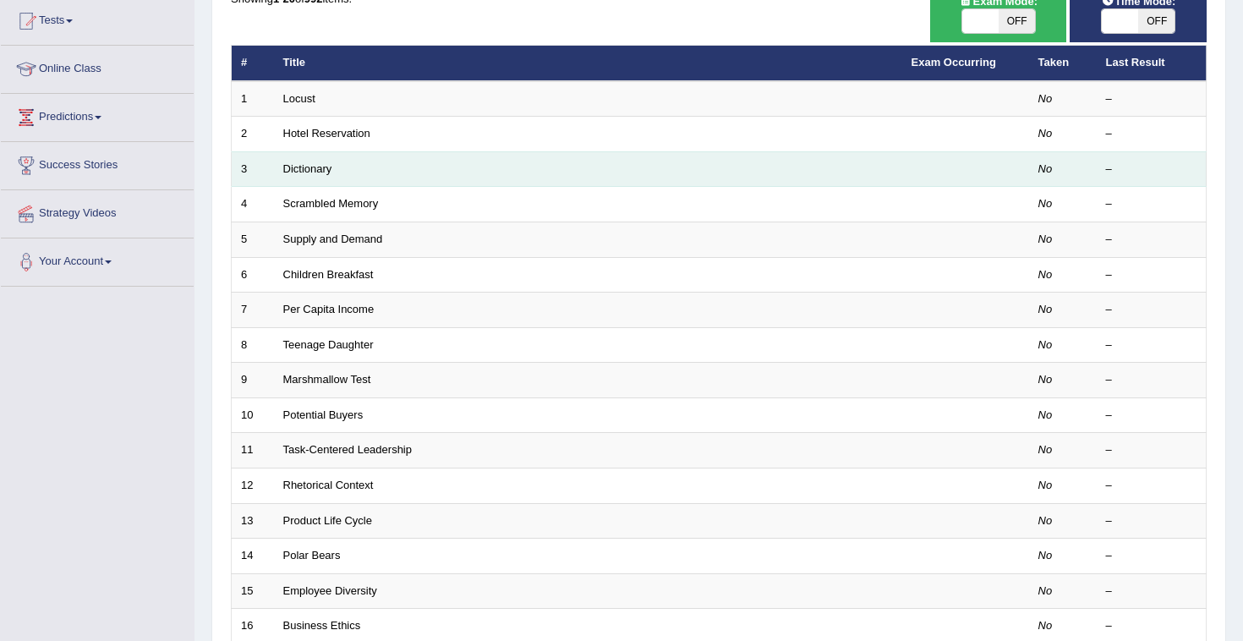
click at [312, 177] on td "Dictionary" at bounding box center [588, 169] width 628 height 36
click at [313, 167] on link "Dictionary" at bounding box center [307, 168] width 49 height 13
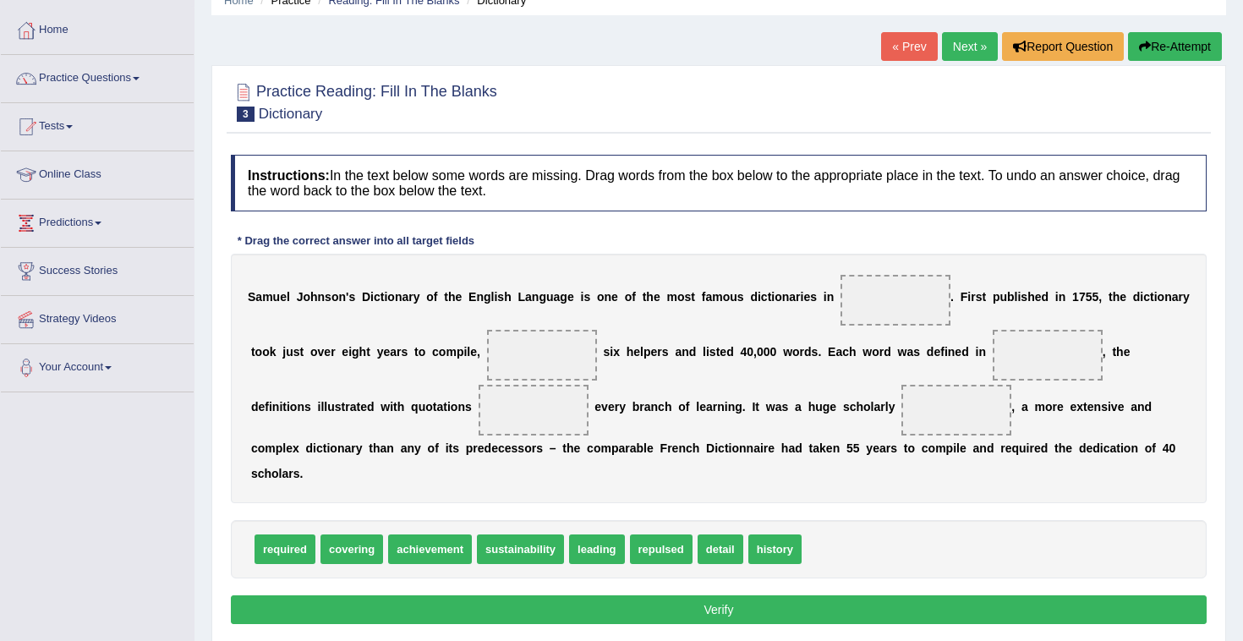
scroll to position [101, 0]
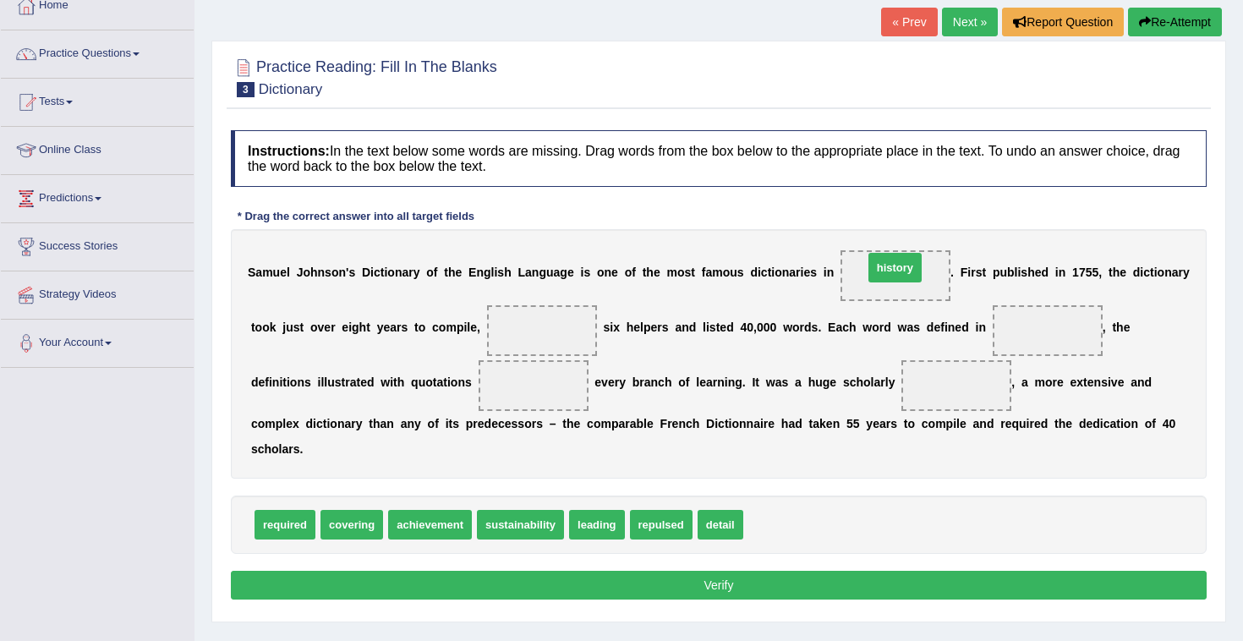
drag, startPoint x: 753, startPoint y: 528, endPoint x: 873, endPoint y: 275, distance: 279.9
drag, startPoint x: 598, startPoint y: 532, endPoint x: 550, endPoint y: 348, distance: 189.5
drag, startPoint x: 542, startPoint y: 336, endPoint x: 769, endPoint y: 535, distance: 302.6
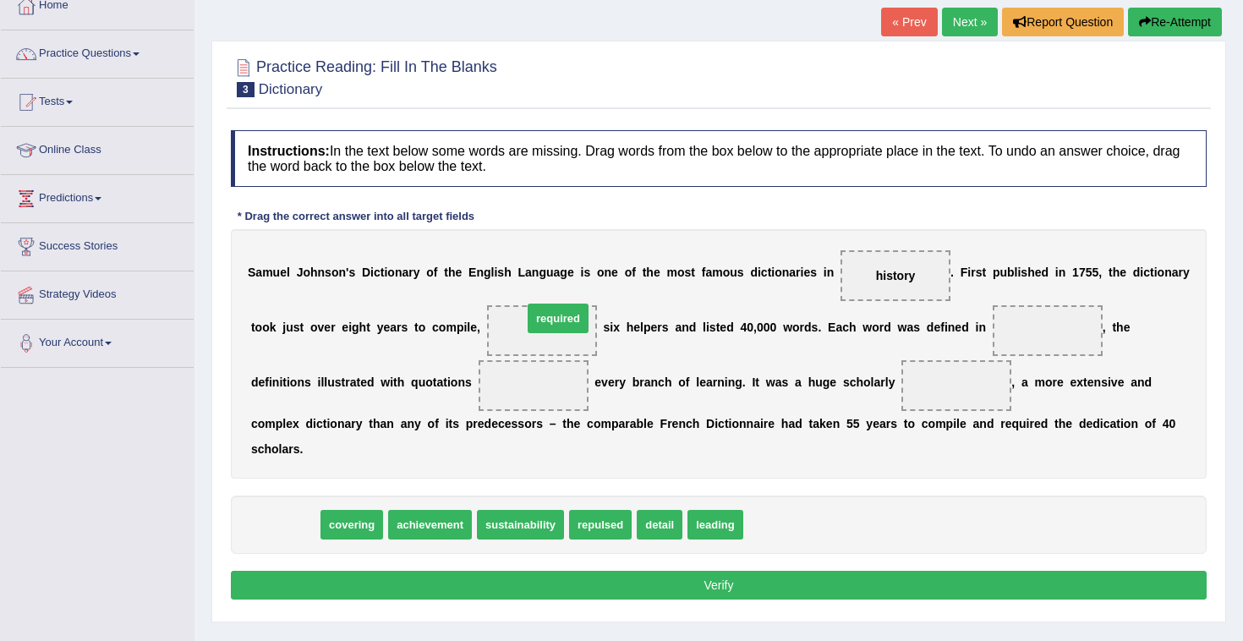
drag, startPoint x: 297, startPoint y: 535, endPoint x: 569, endPoint y: 329, distance: 341.6
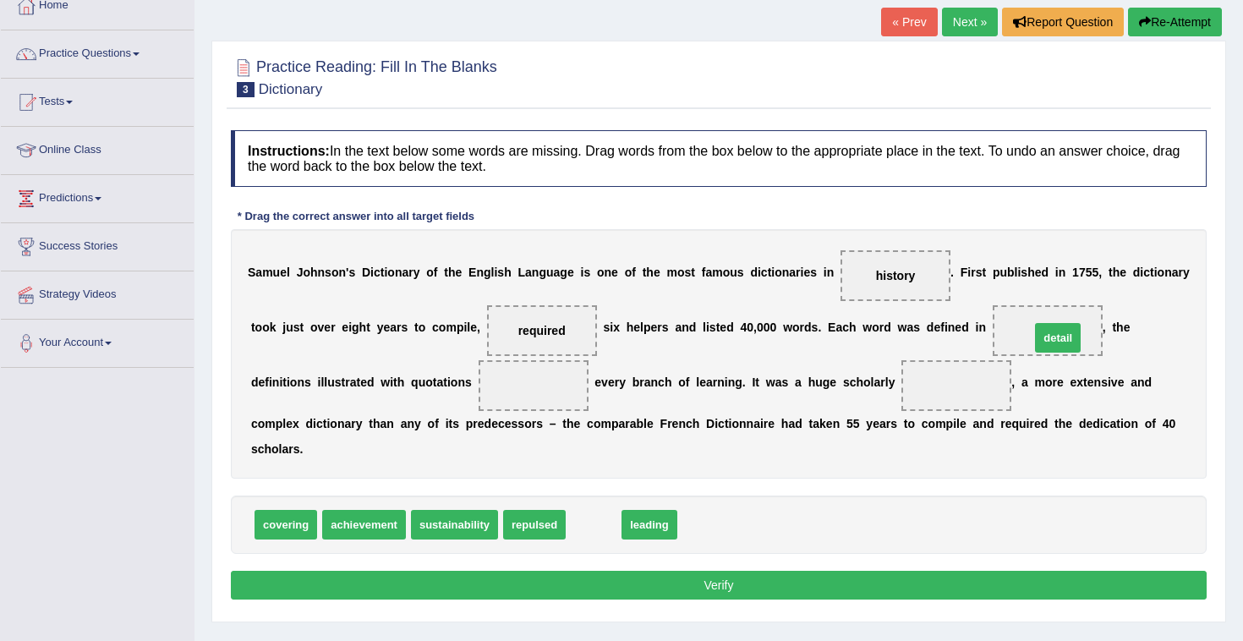
drag, startPoint x: 597, startPoint y: 522, endPoint x: 1053, endPoint y: 331, distance: 494.2
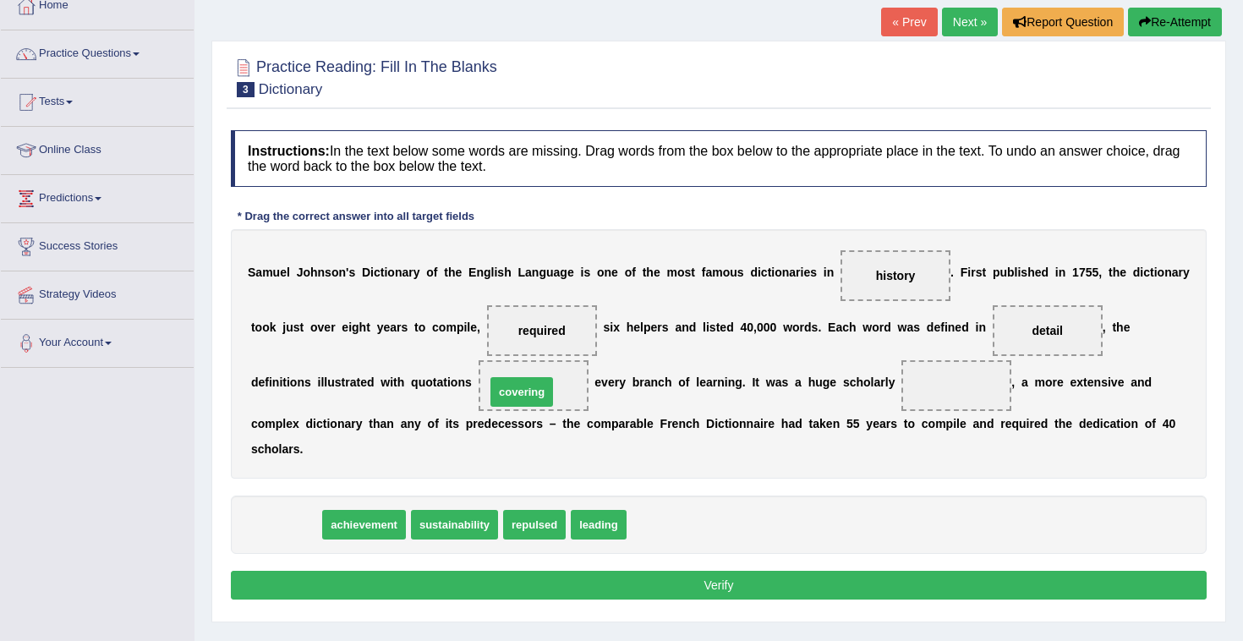
drag, startPoint x: 285, startPoint y: 531, endPoint x: 519, endPoint y: 399, distance: 268.8
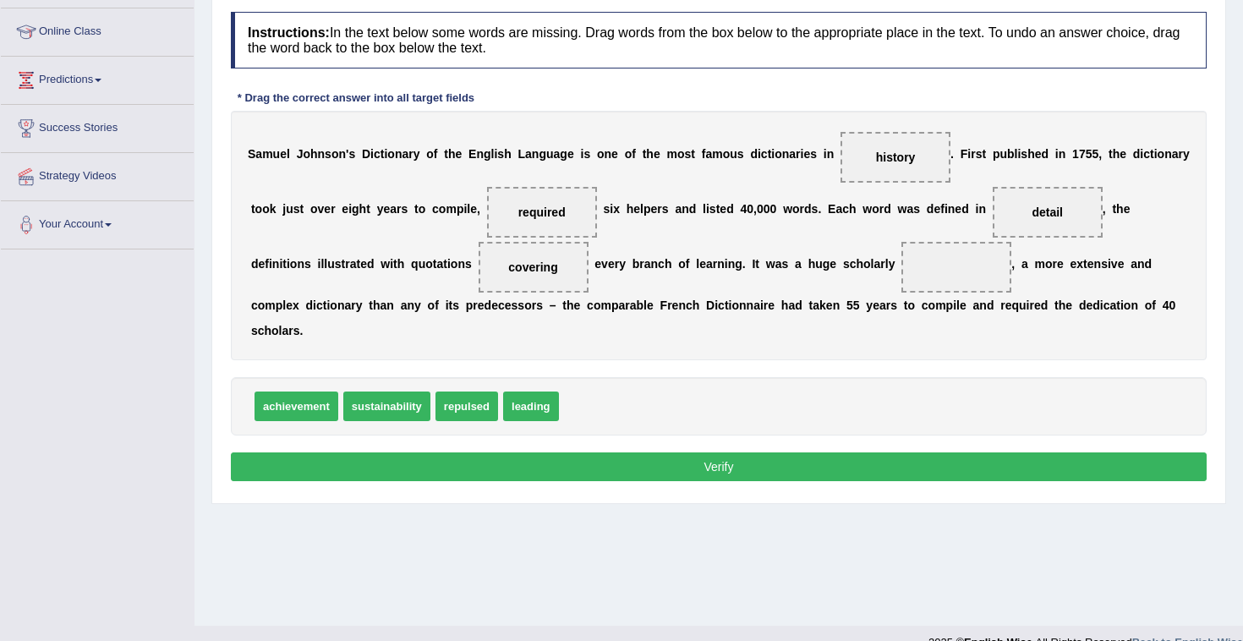
scroll to position [221, 0]
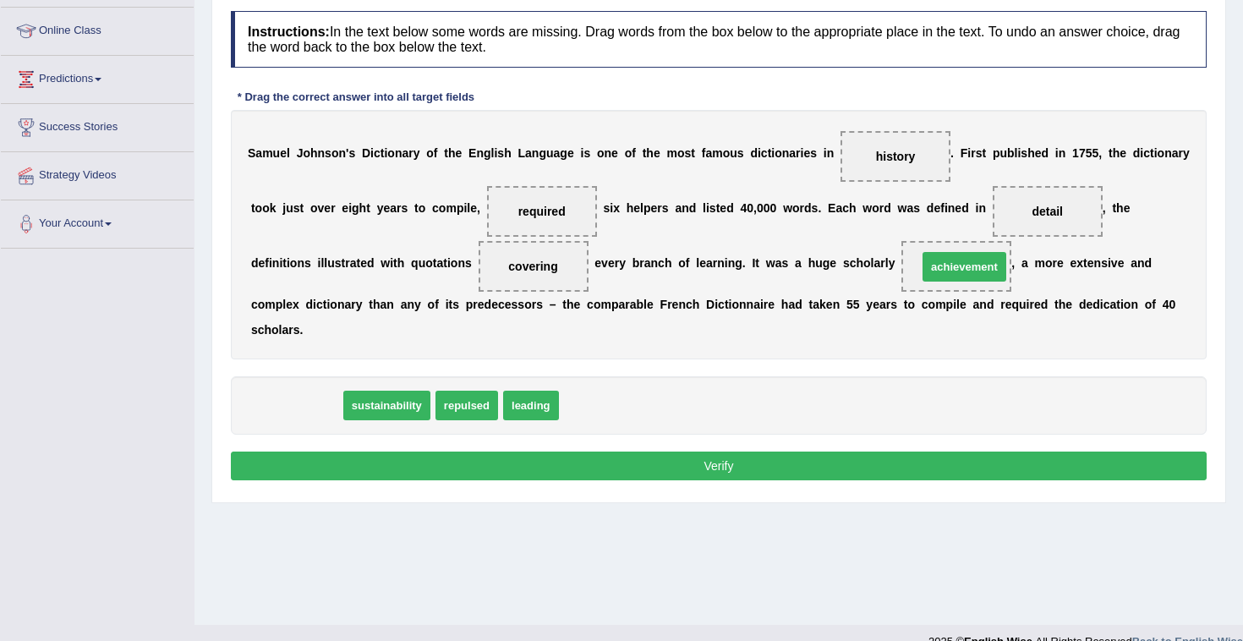
drag, startPoint x: 315, startPoint y: 410, endPoint x: 982, endPoint y: 271, distance: 682.2
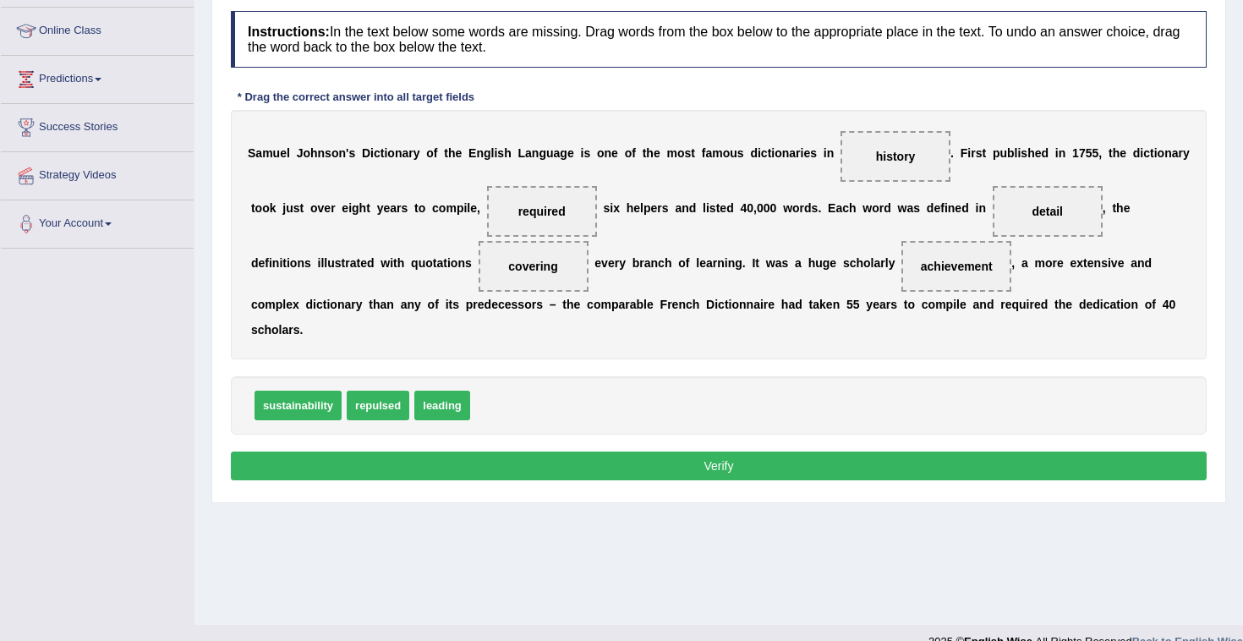
click at [692, 468] on button "Verify" at bounding box center [719, 466] width 976 height 29
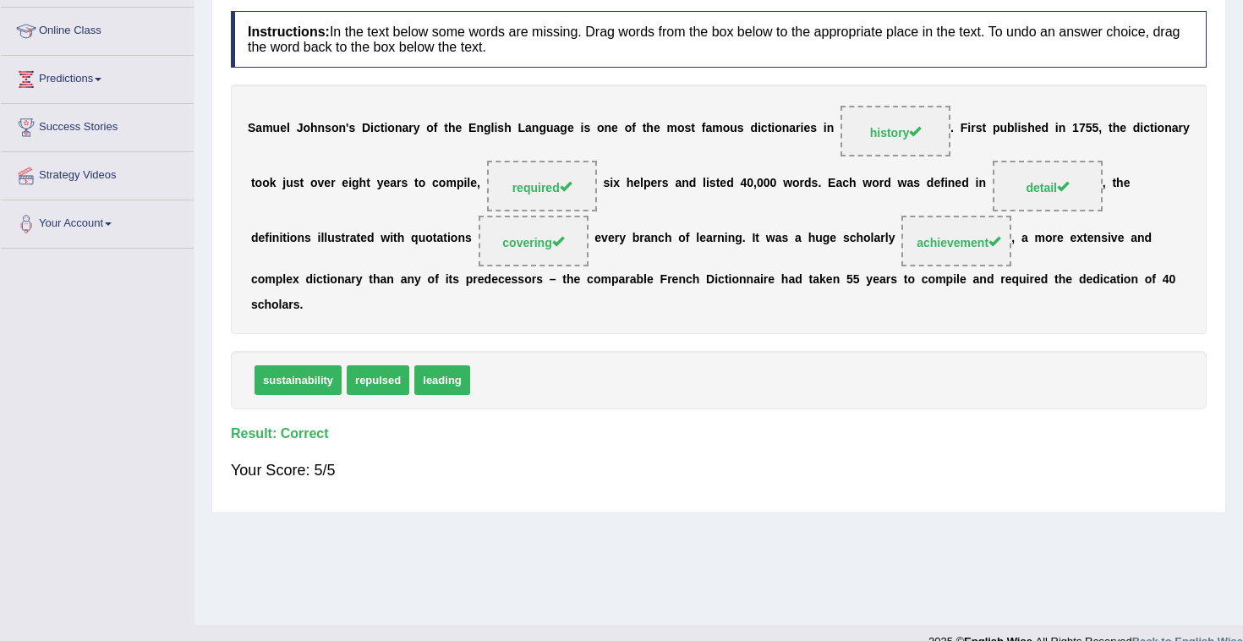
scroll to position [0, 0]
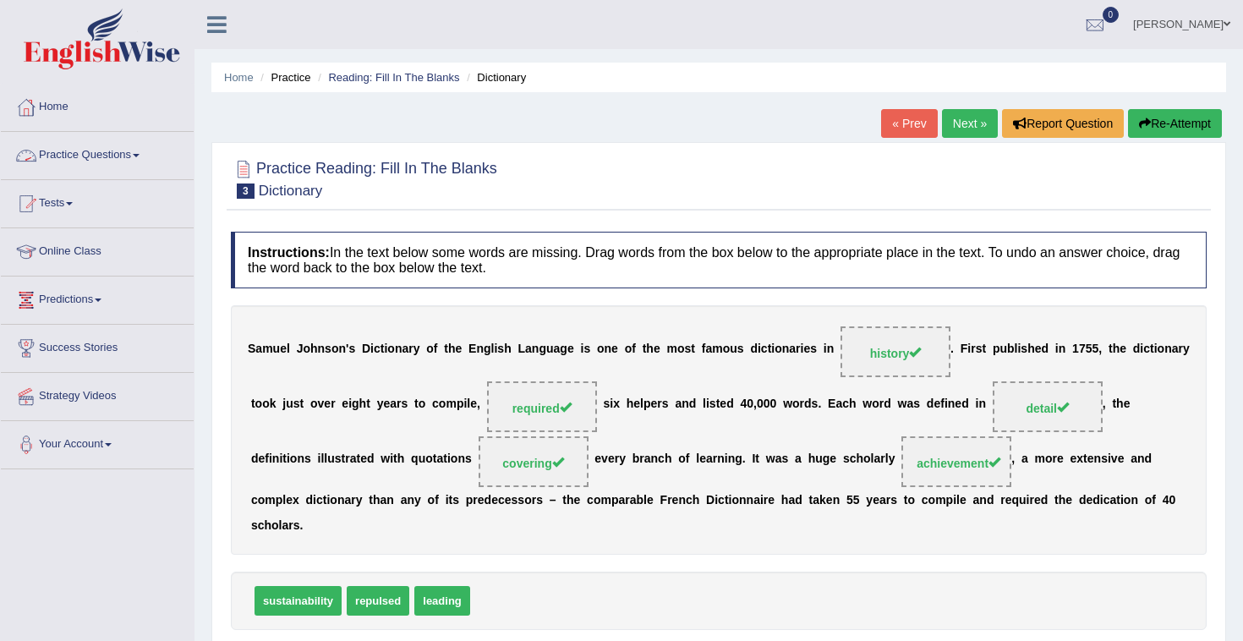
click at [95, 155] on link "Practice Questions" at bounding box center [97, 153] width 193 height 42
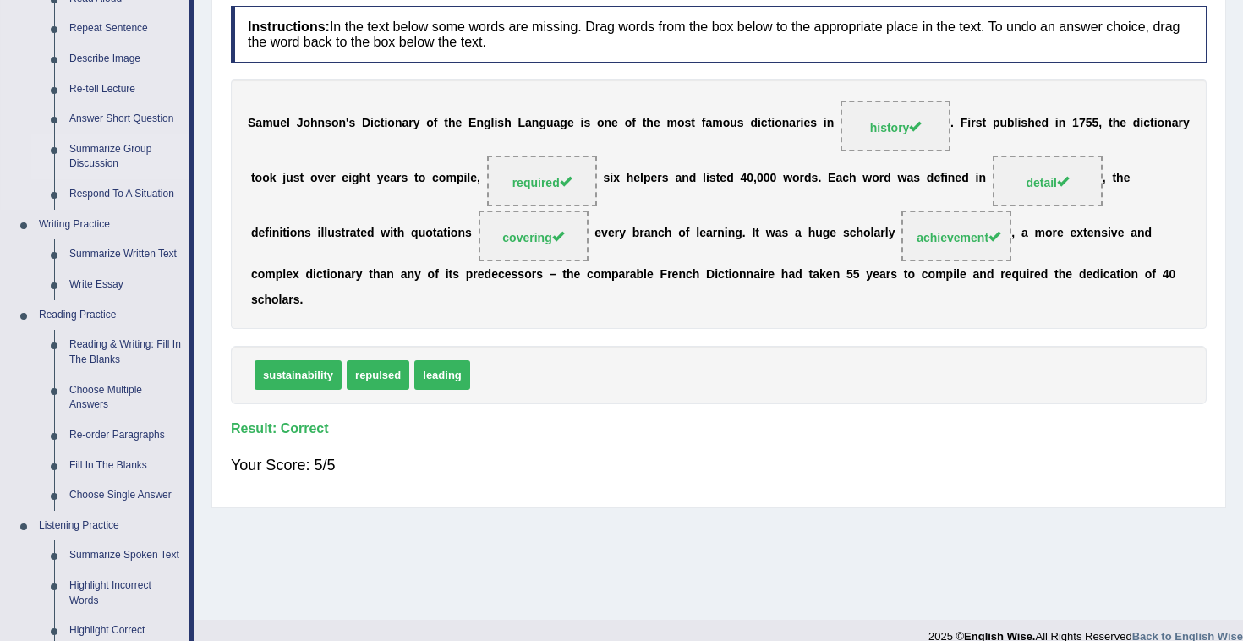
scroll to position [230, 0]
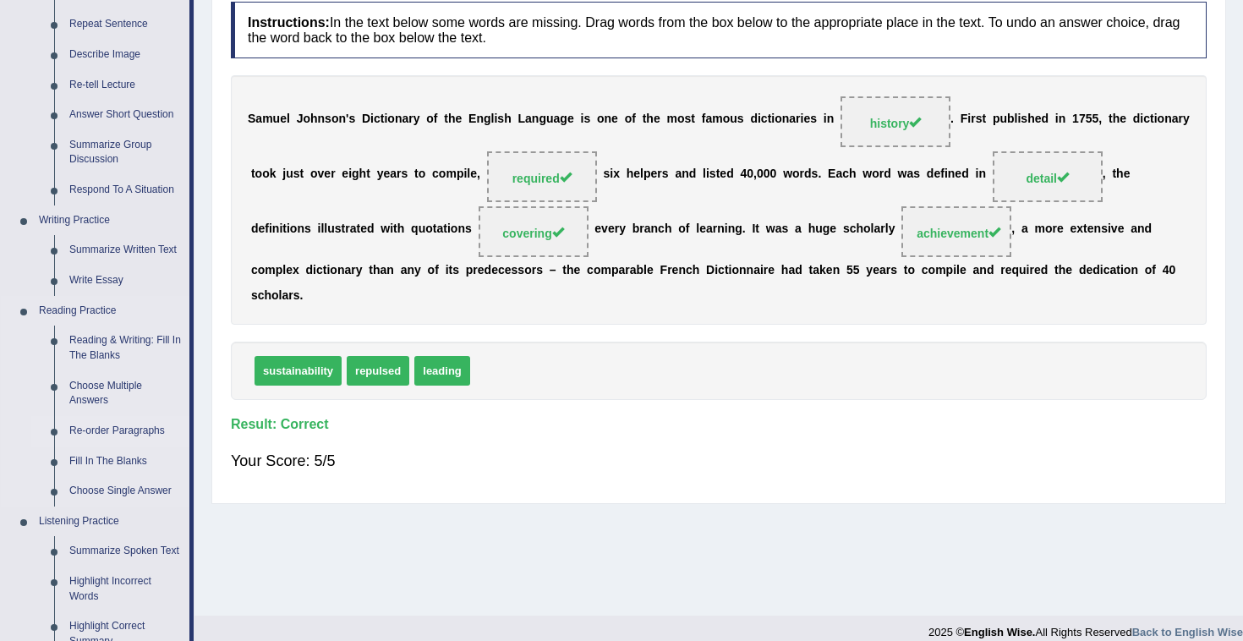
click at [117, 430] on link "Re-order Paragraphs" at bounding box center [126, 431] width 128 height 30
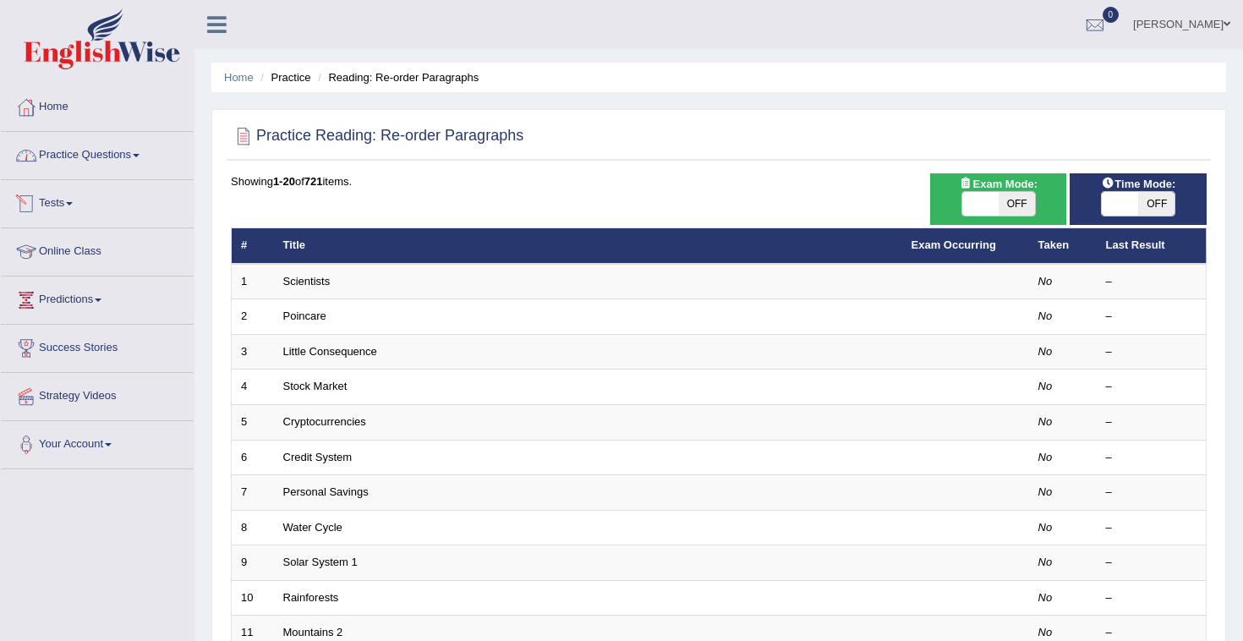
click at [96, 163] on link "Practice Questions" at bounding box center [97, 153] width 193 height 42
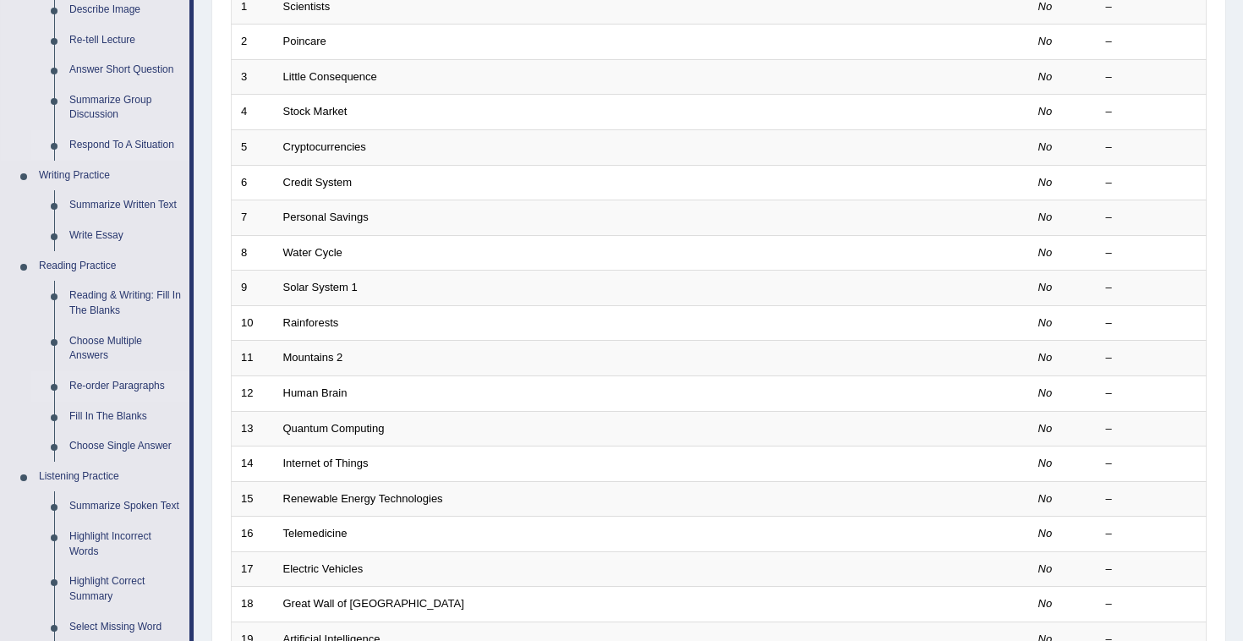
scroll to position [279, 0]
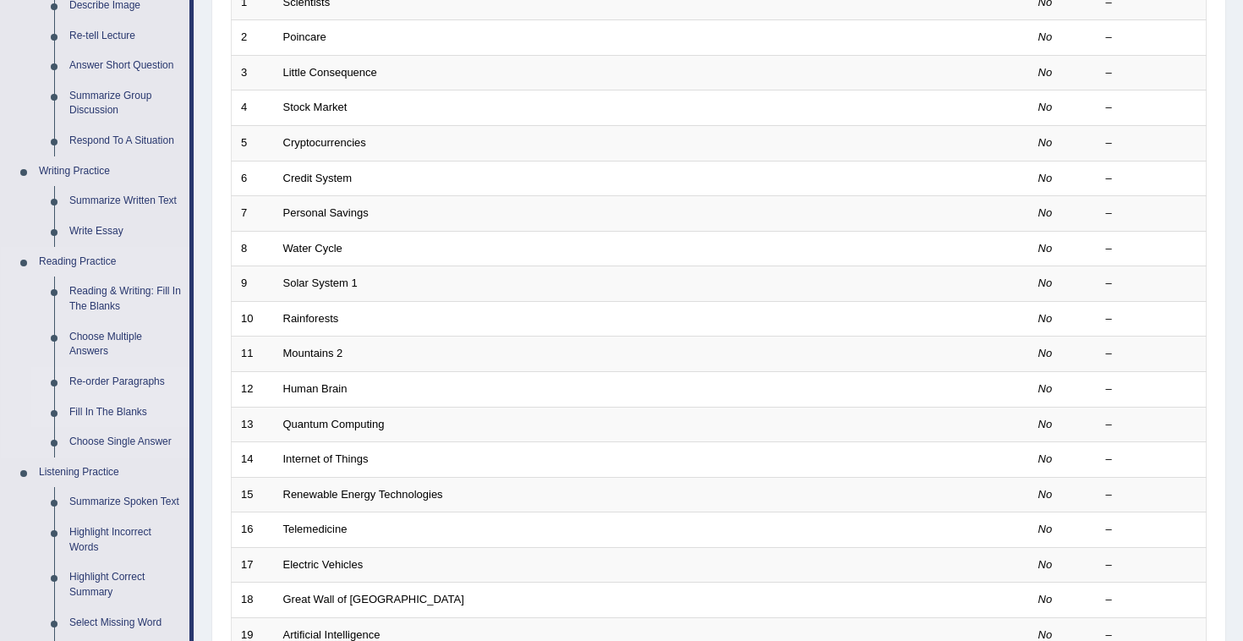
click at [127, 405] on link "Fill In The Blanks" at bounding box center [126, 412] width 128 height 30
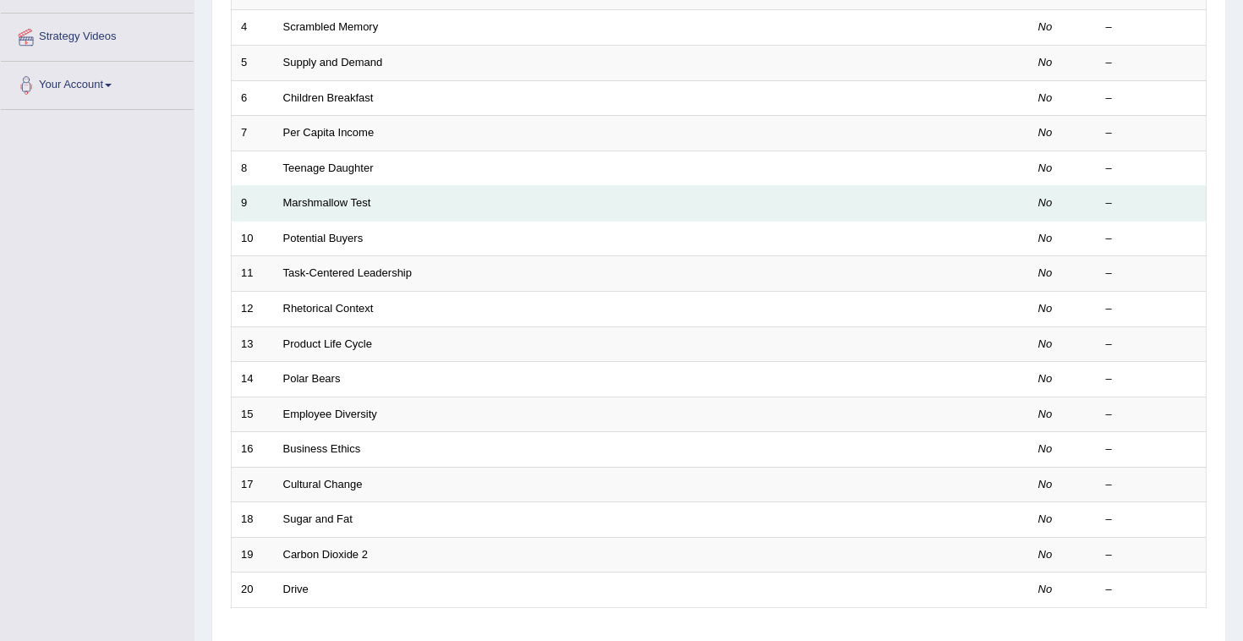
scroll to position [479, 0]
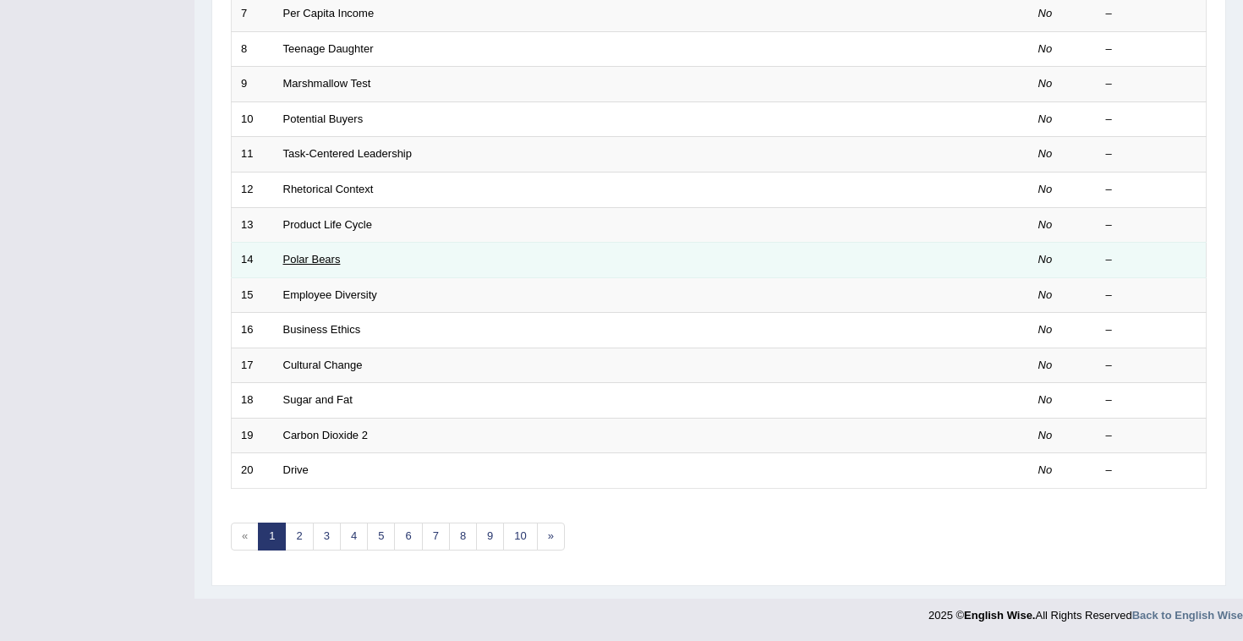
click at [333, 256] on link "Polar Bears" at bounding box center [311, 259] width 57 height 13
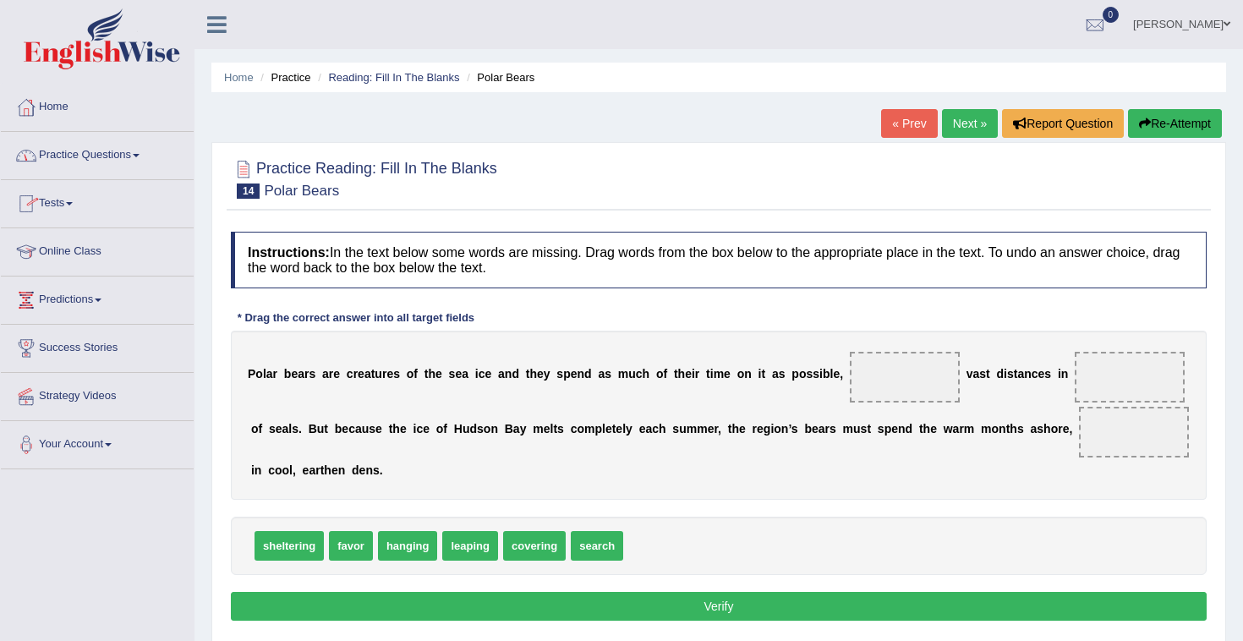
click at [110, 160] on link "Practice Questions" at bounding box center [97, 153] width 193 height 42
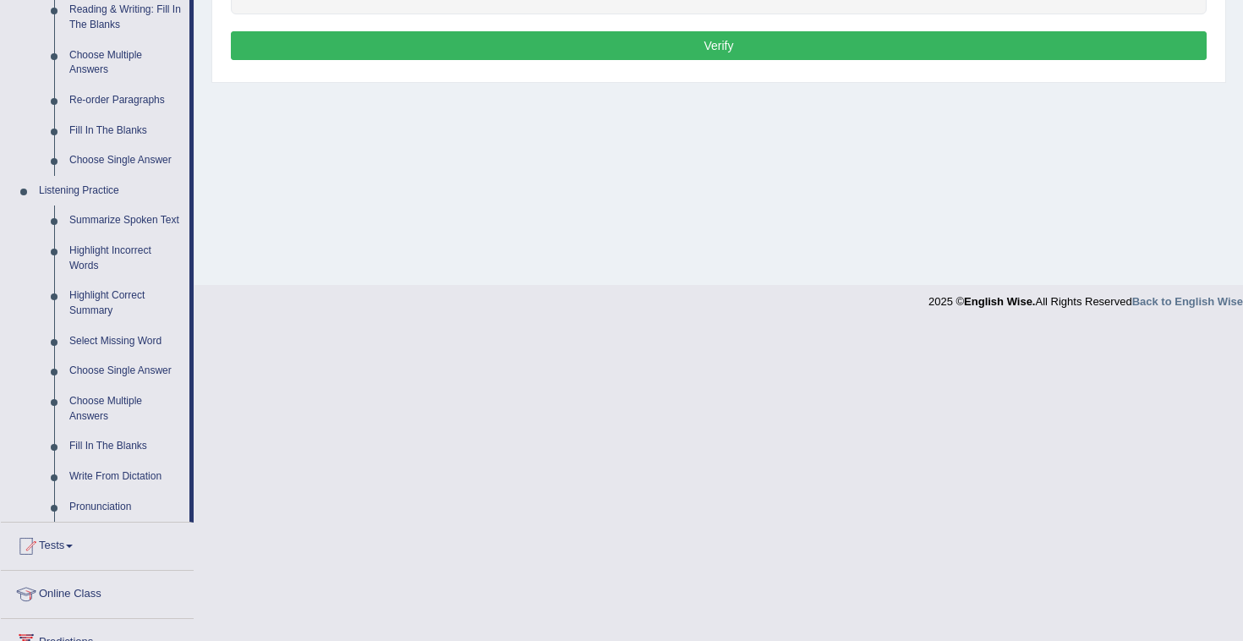
scroll to position [545, 0]
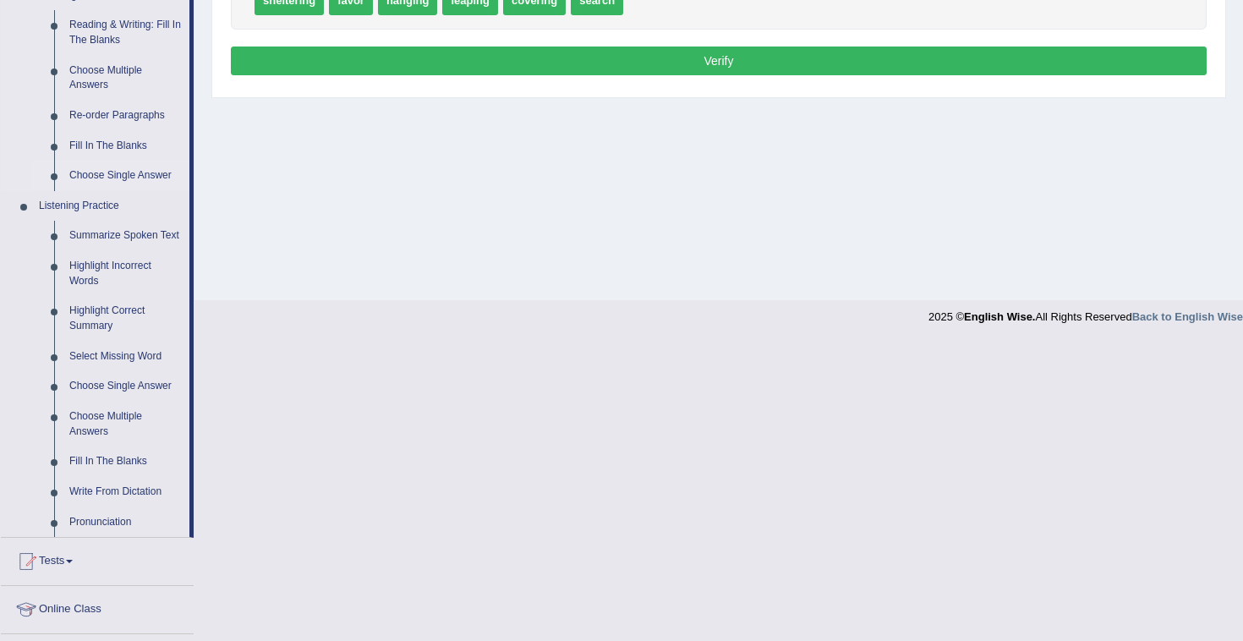
click at [126, 171] on link "Choose Single Answer" at bounding box center [126, 176] width 128 height 30
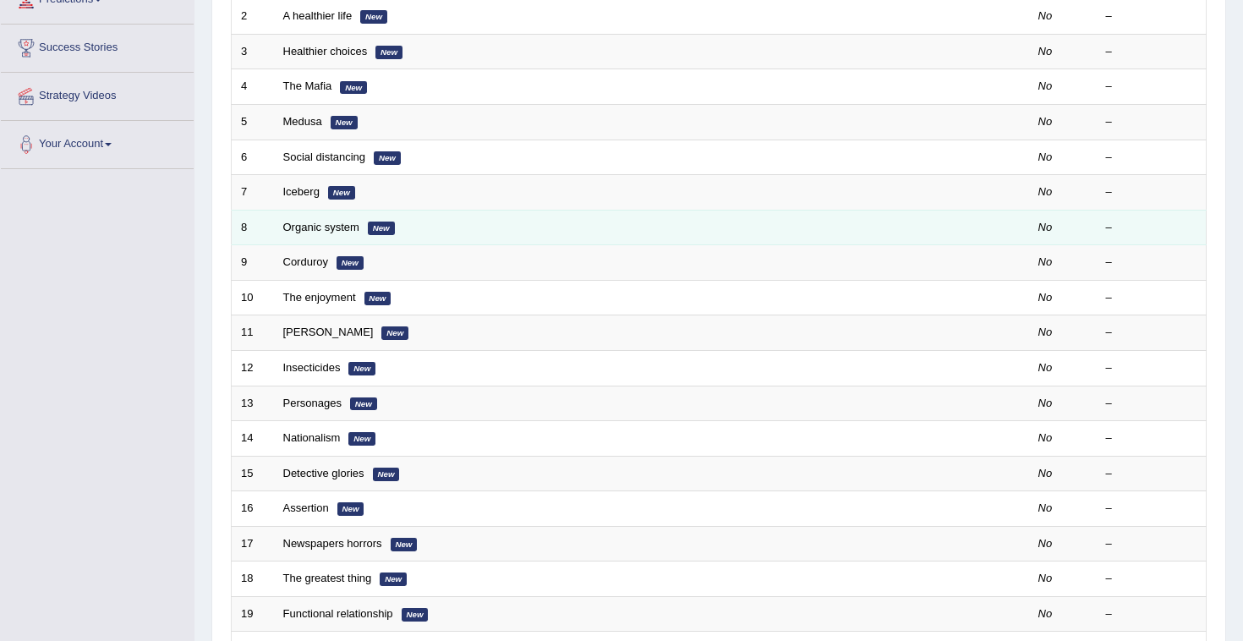
scroll to position [304, 0]
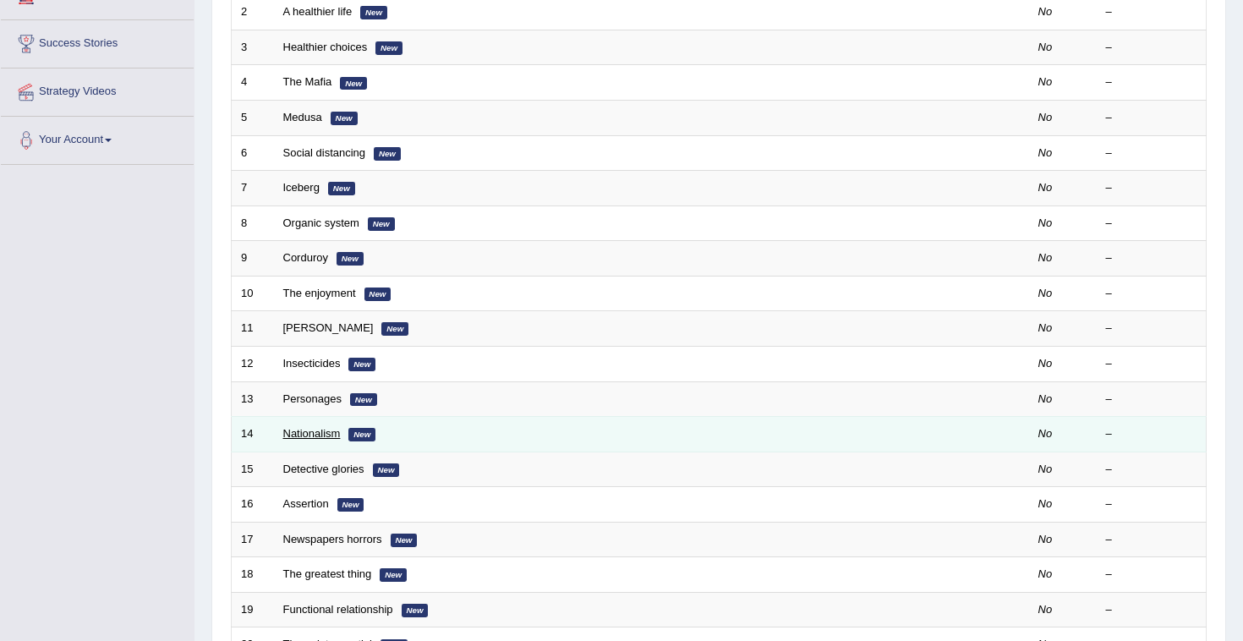
click at [321, 435] on link "Nationalism" at bounding box center [311, 433] width 57 height 13
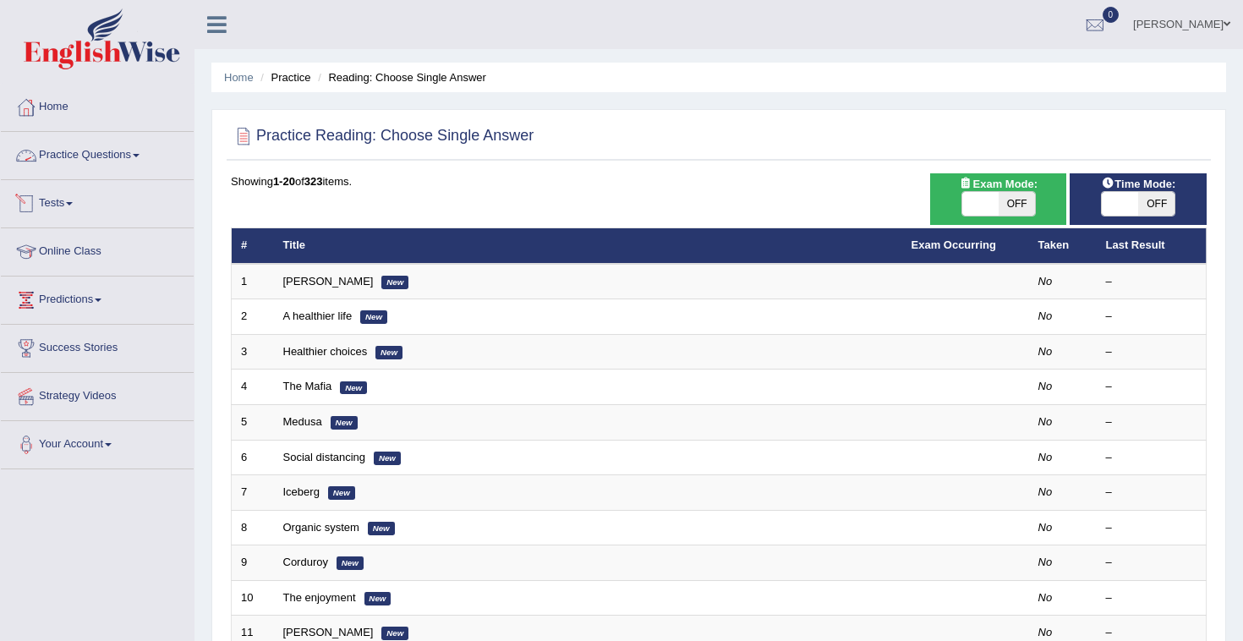
click at [70, 186] on link "Tests" at bounding box center [97, 201] width 193 height 42
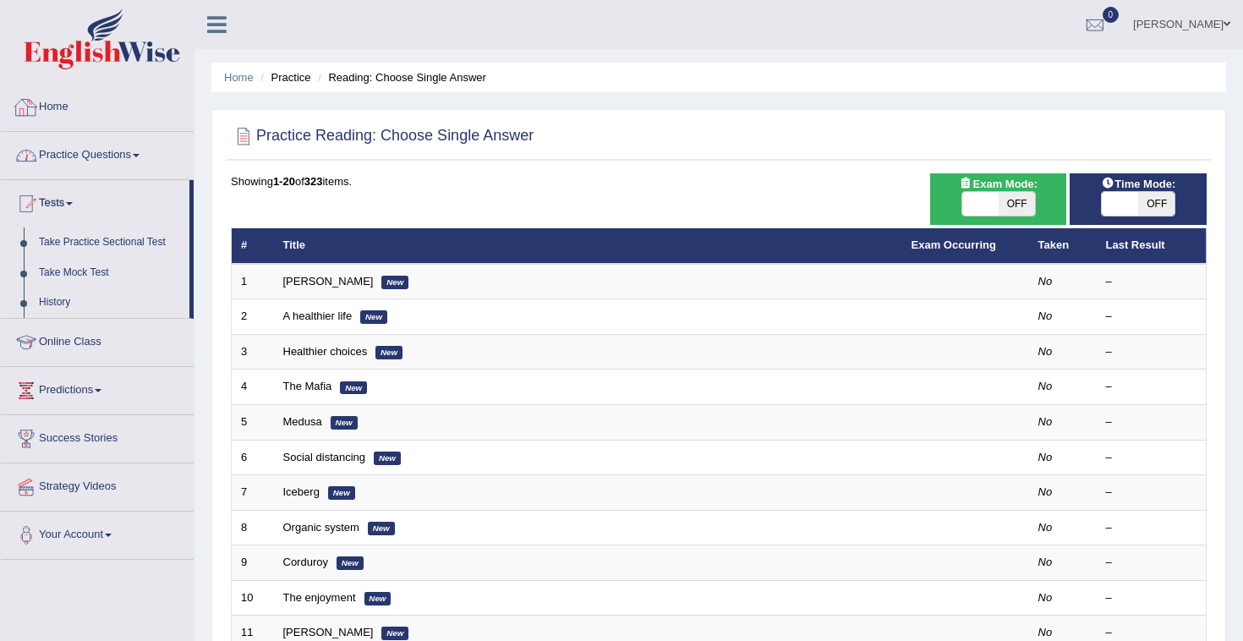
click at [55, 140] on link "Practice Questions" at bounding box center [97, 153] width 193 height 42
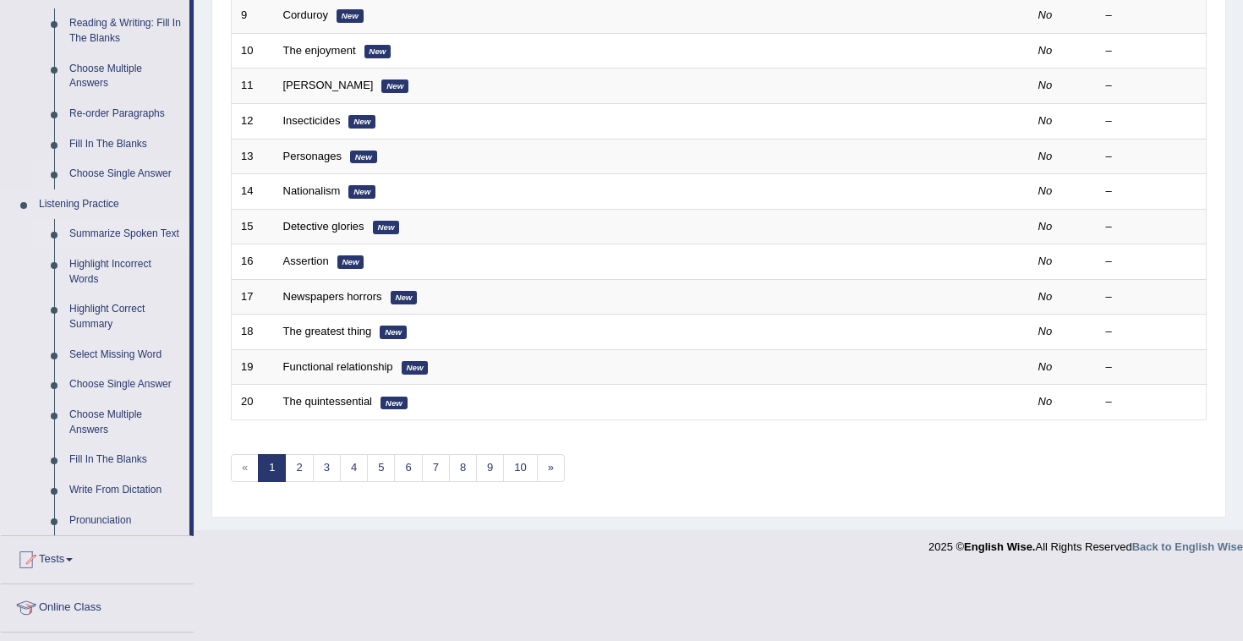
scroll to position [497, 0]
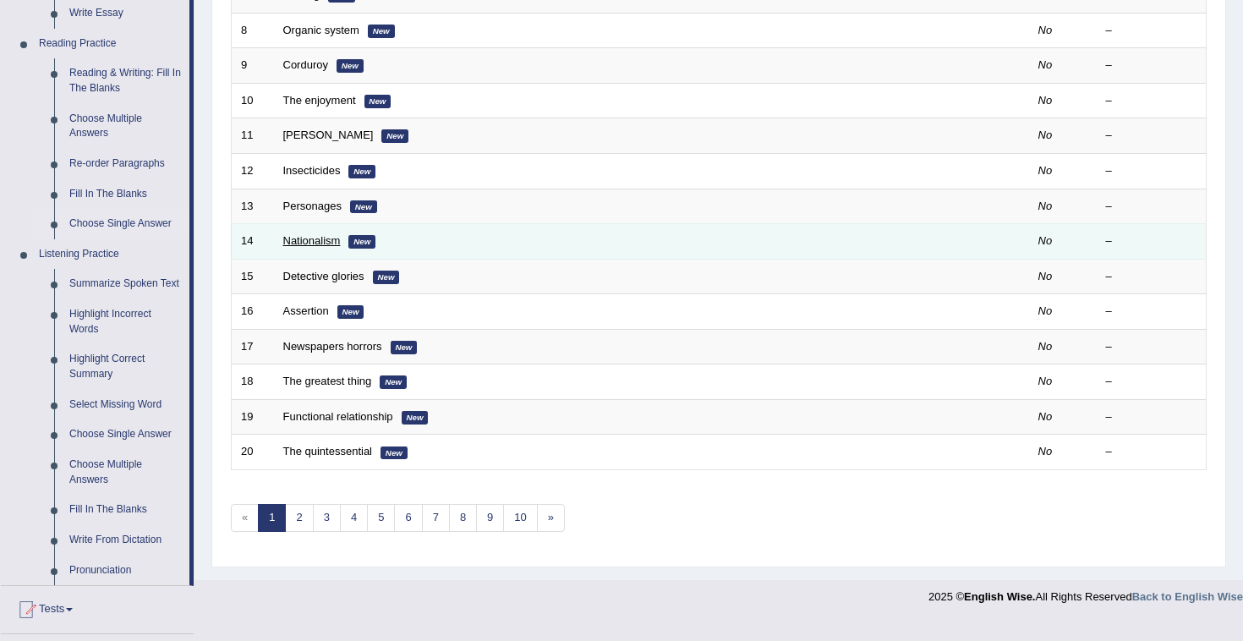
click at [323, 240] on link "Nationalism" at bounding box center [311, 240] width 57 height 13
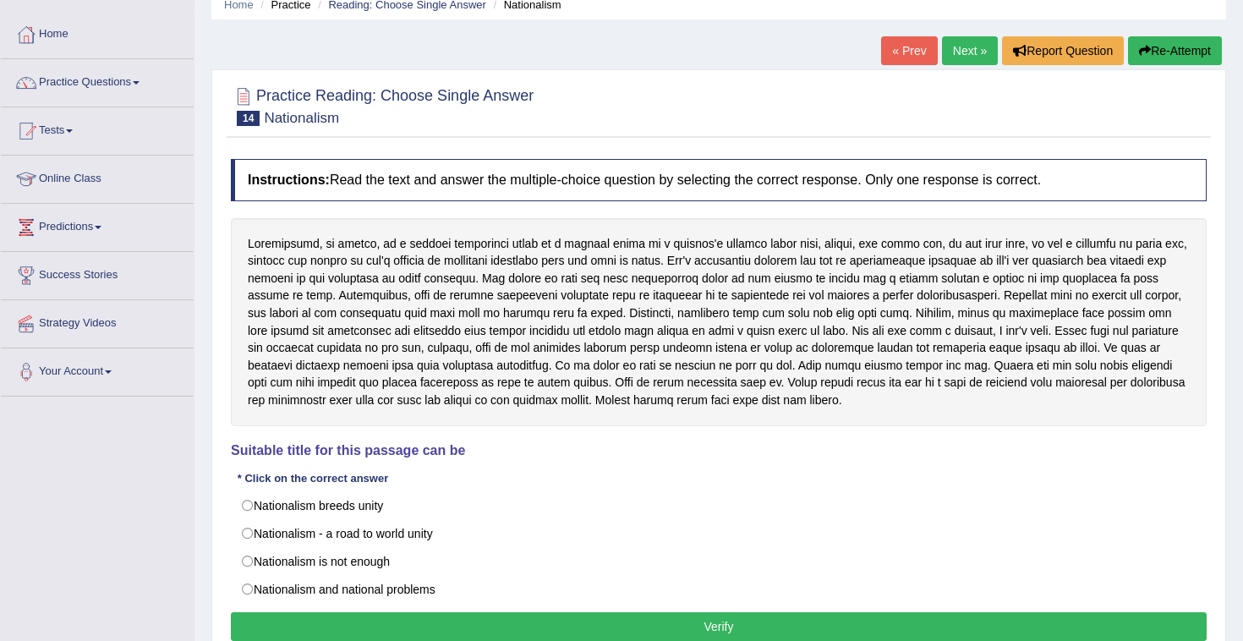
scroll to position [74, 0]
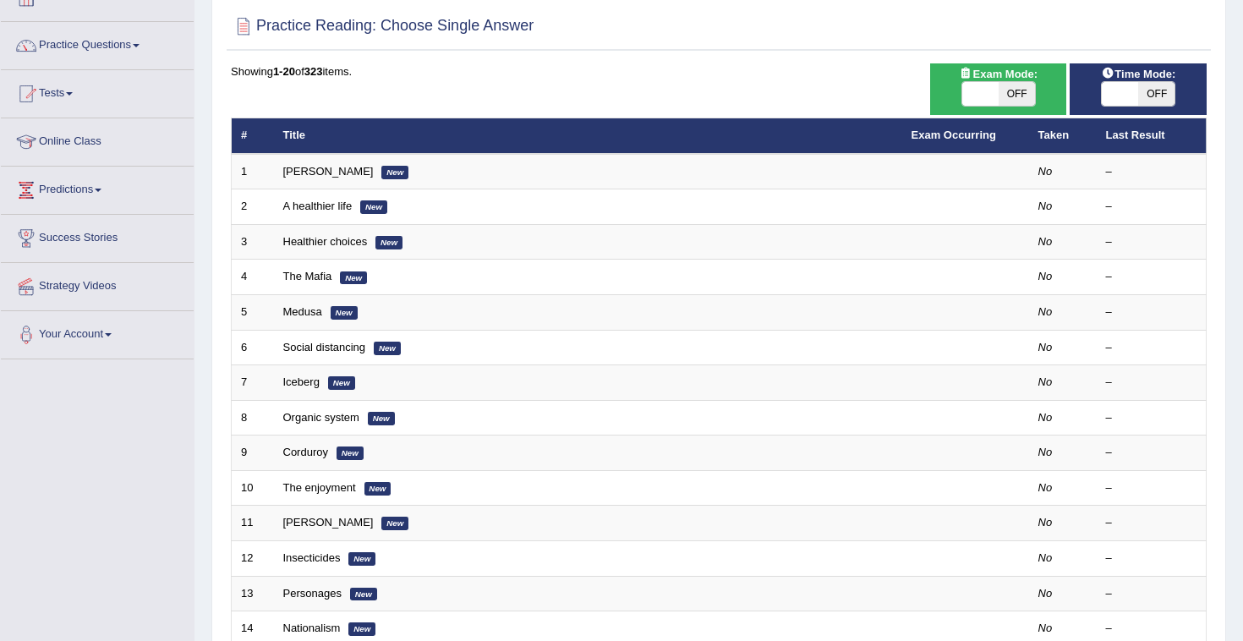
scroll to position [124, 0]
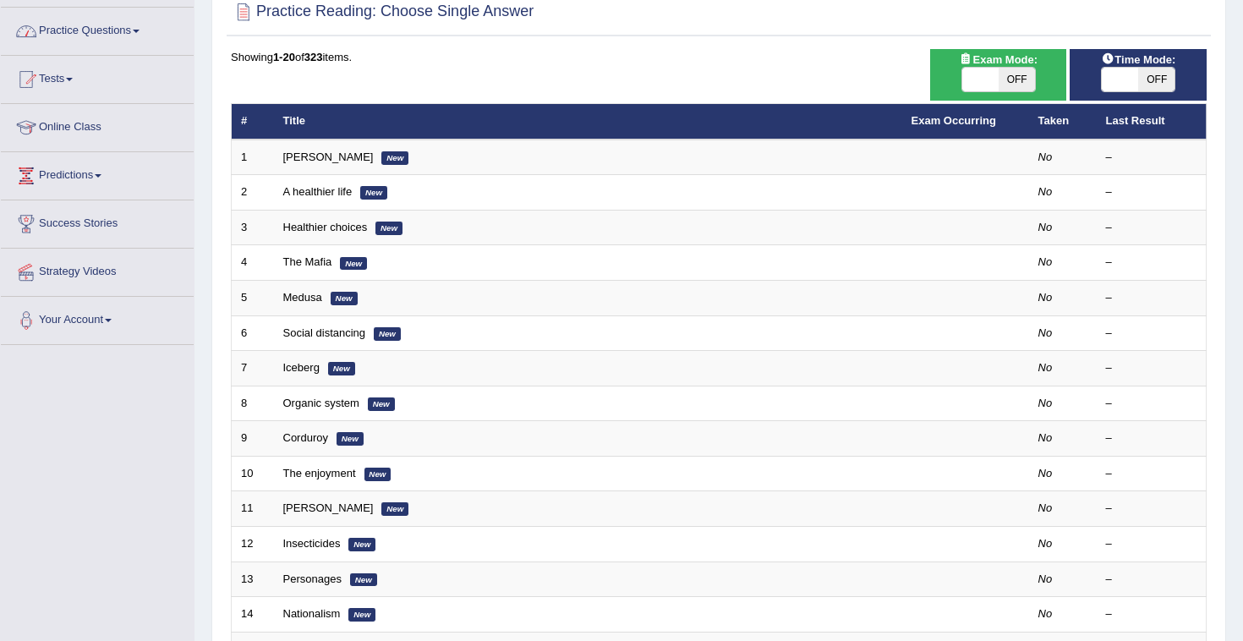
click at [134, 25] on link "Practice Questions" at bounding box center [97, 29] width 193 height 42
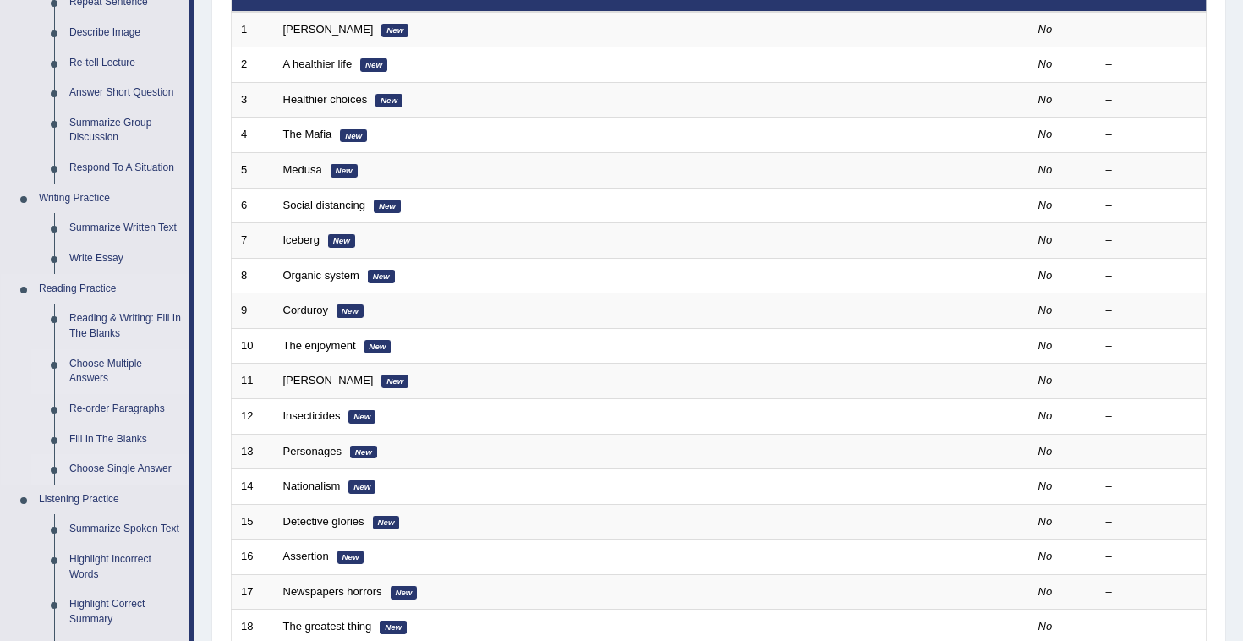
scroll to position [254, 0]
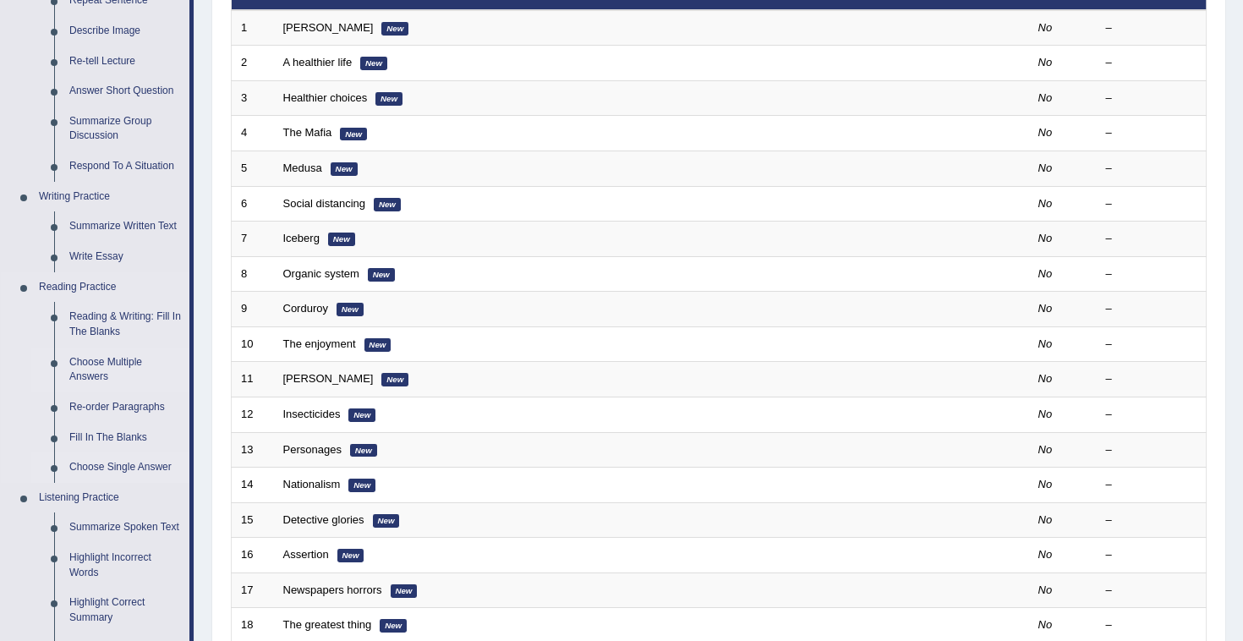
click at [108, 358] on link "Choose Multiple Answers" at bounding box center [126, 370] width 128 height 45
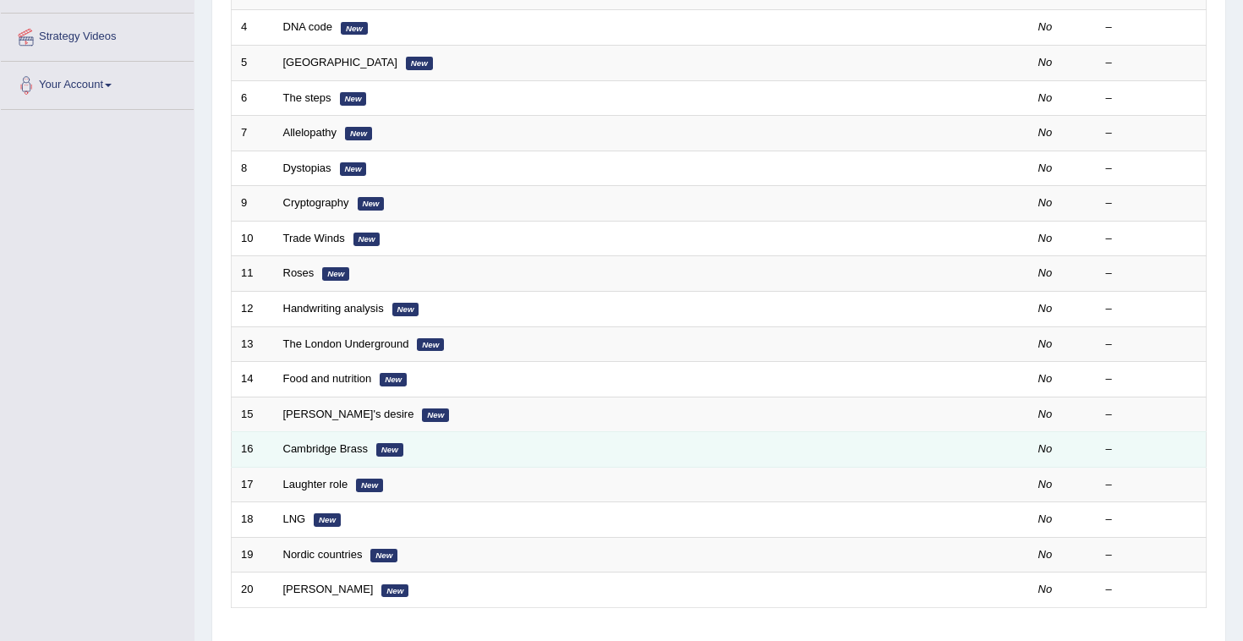
scroll to position [479, 0]
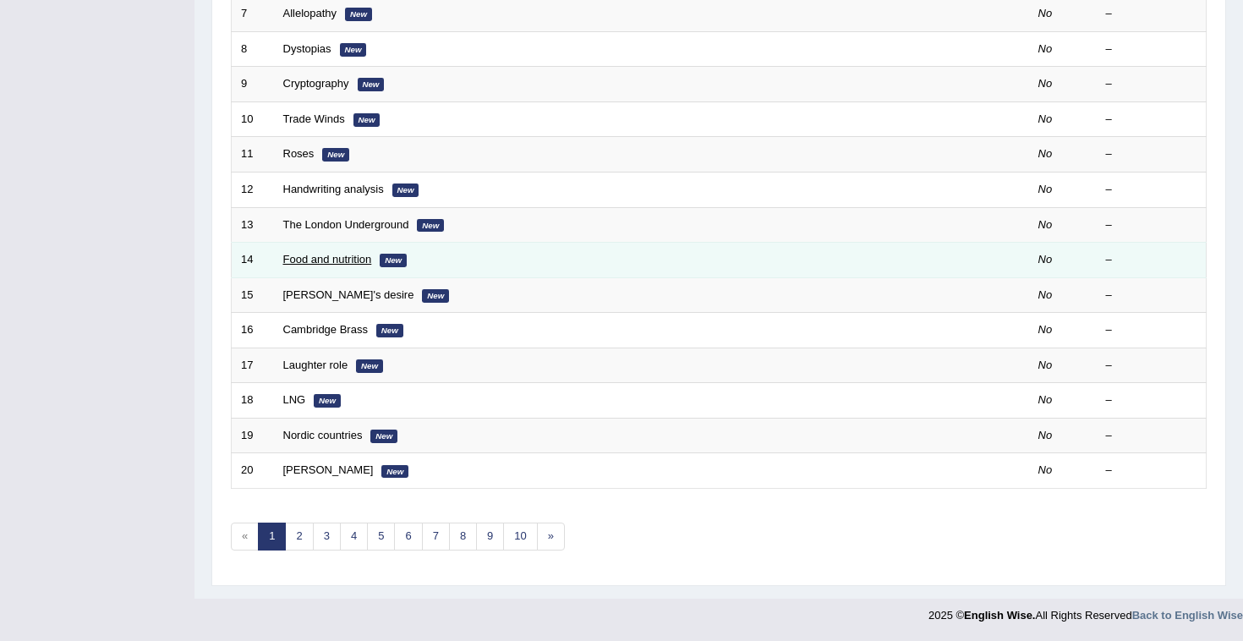
click at [344, 256] on link "Food and nutrition" at bounding box center [327, 259] width 89 height 13
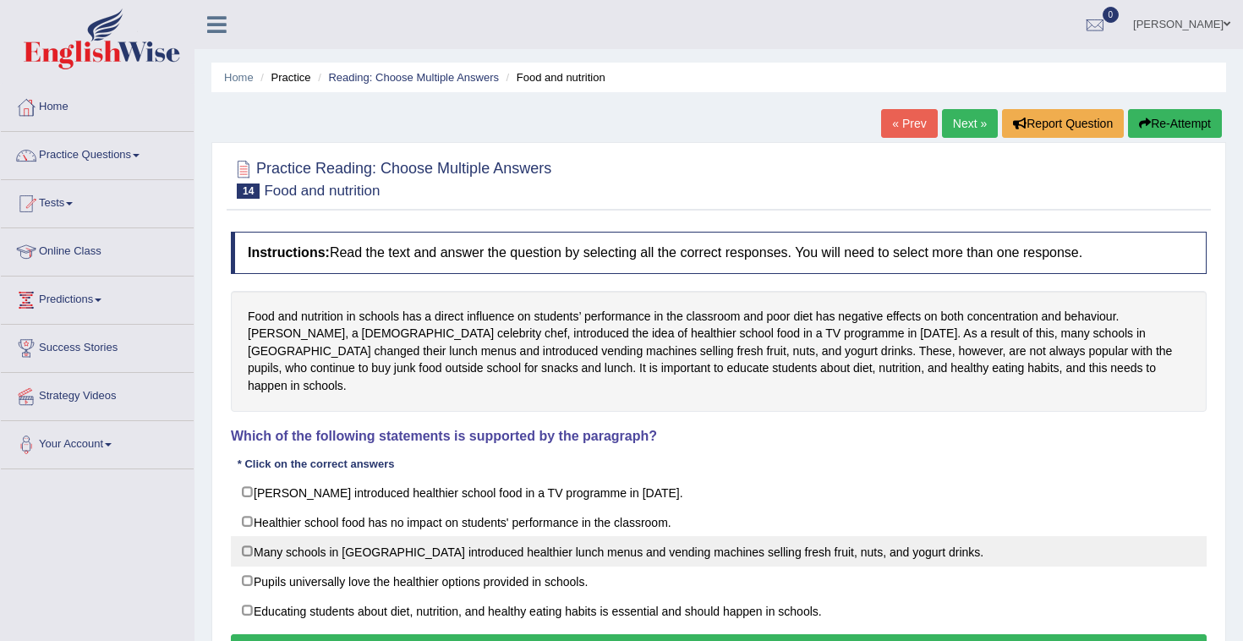
click at [248, 536] on label "Many schools in England introduced healthier lunch menus and vending machines s…" at bounding box center [719, 551] width 976 height 30
checkbox input "true"
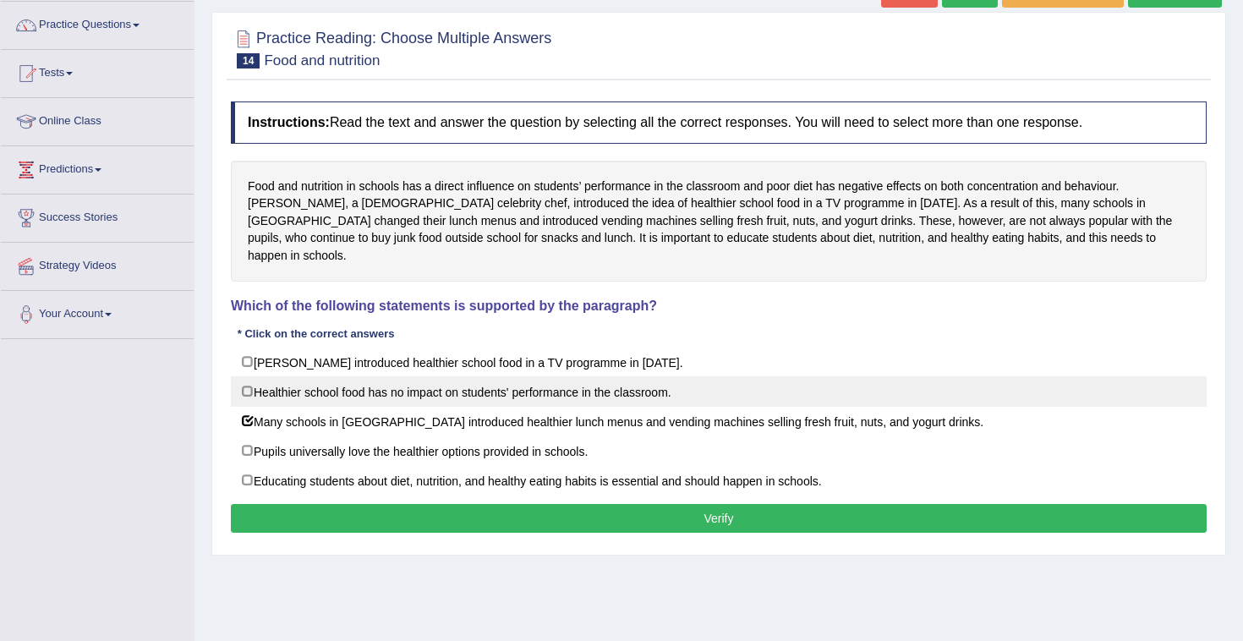
scroll to position [144, 0]
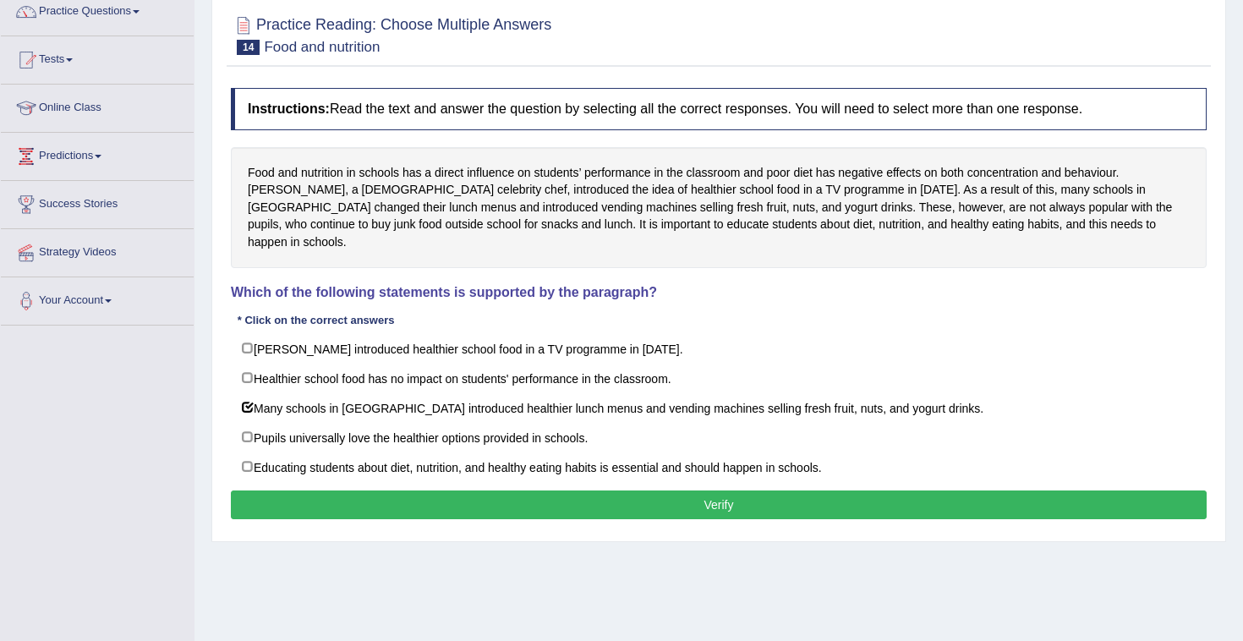
click at [731, 490] on button "Verify" at bounding box center [719, 504] width 976 height 29
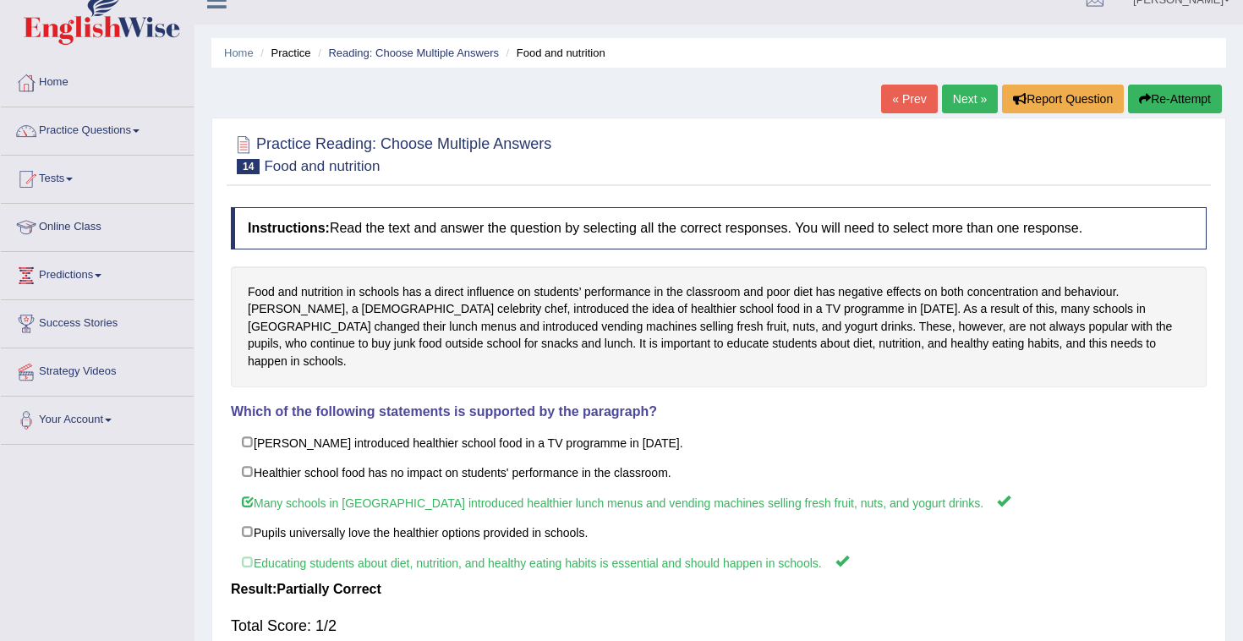
scroll to position [0, 0]
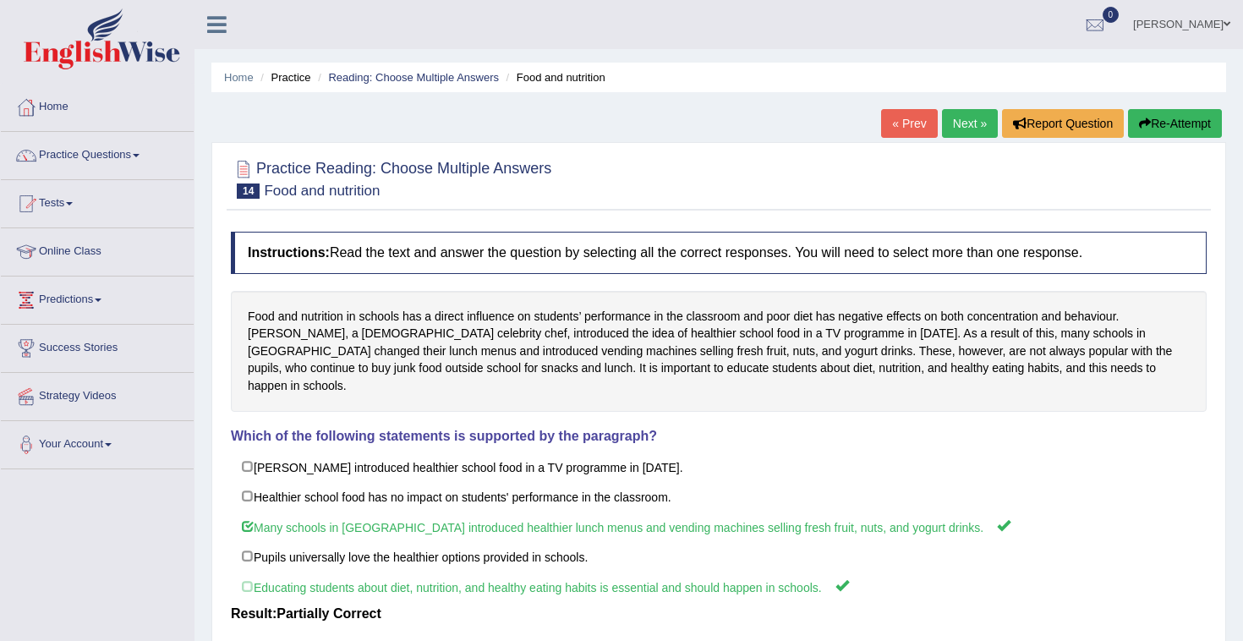
click at [971, 131] on link "Next »" at bounding box center [970, 123] width 56 height 29
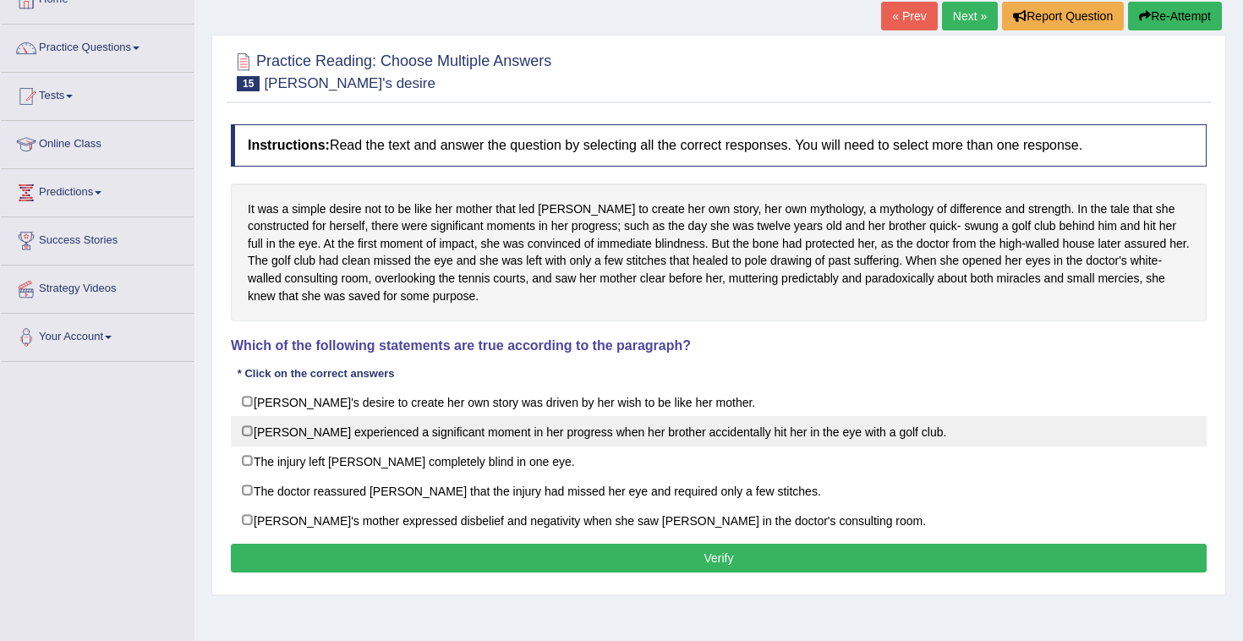
scroll to position [108, 0]
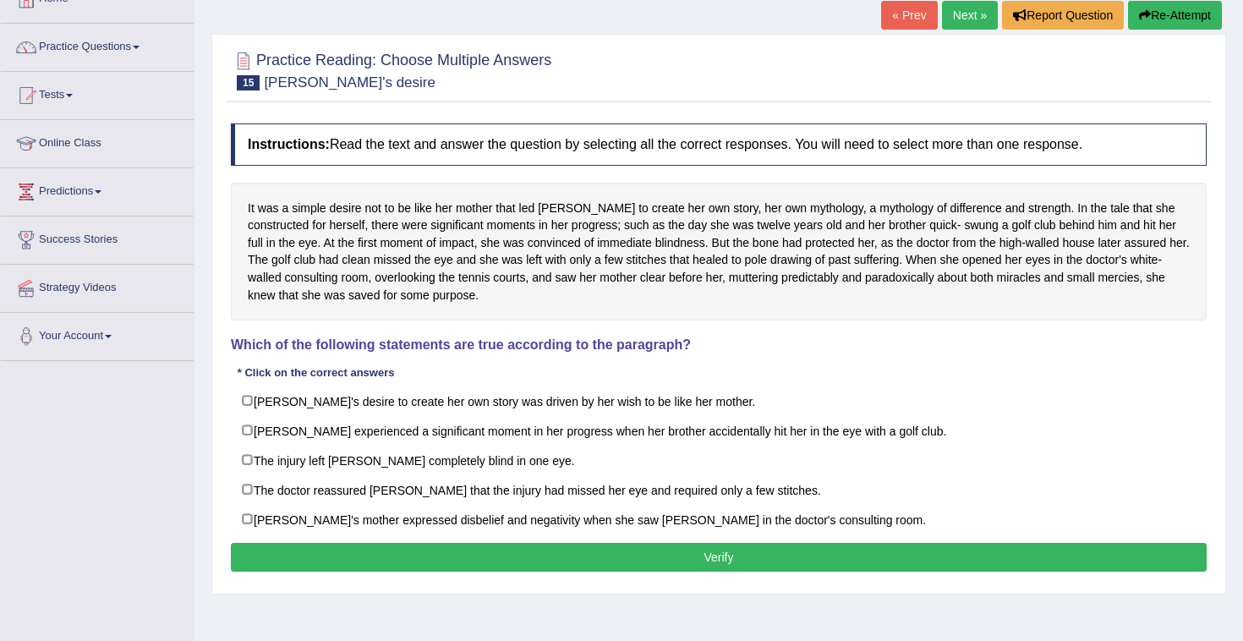
click at [905, 19] on link "« Prev" at bounding box center [909, 15] width 56 height 29
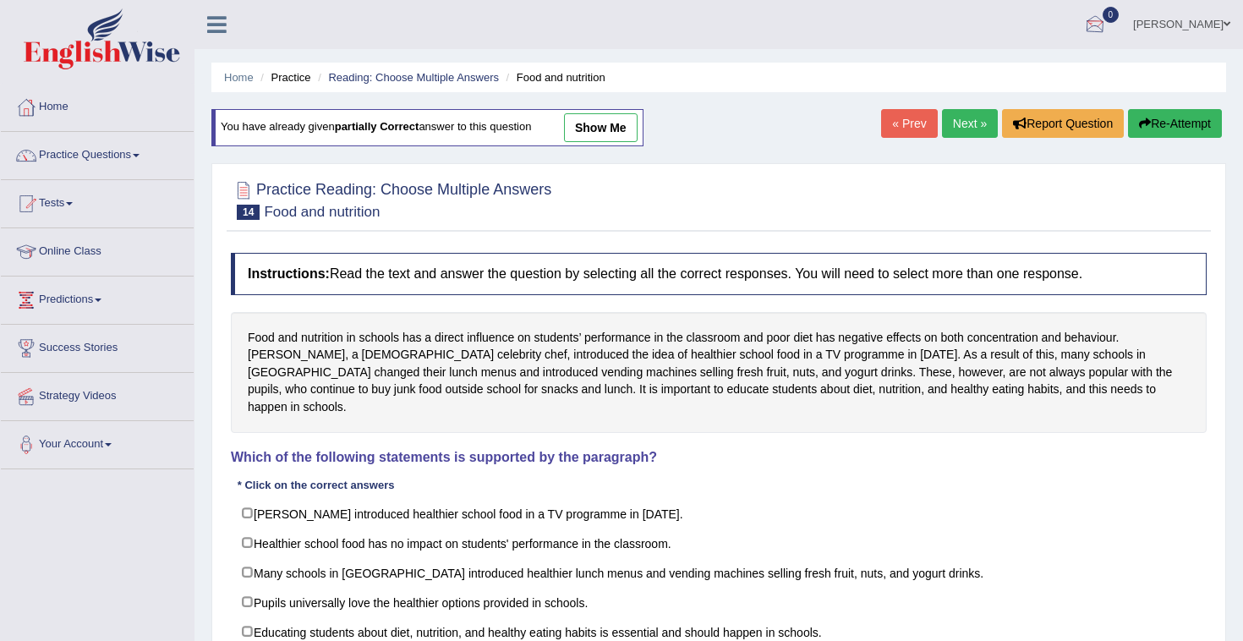
click at [1108, 20] on div at bounding box center [1094, 25] width 25 height 25
click at [1040, 64] on link "See All Alerts" at bounding box center [993, 71] width 94 height 19
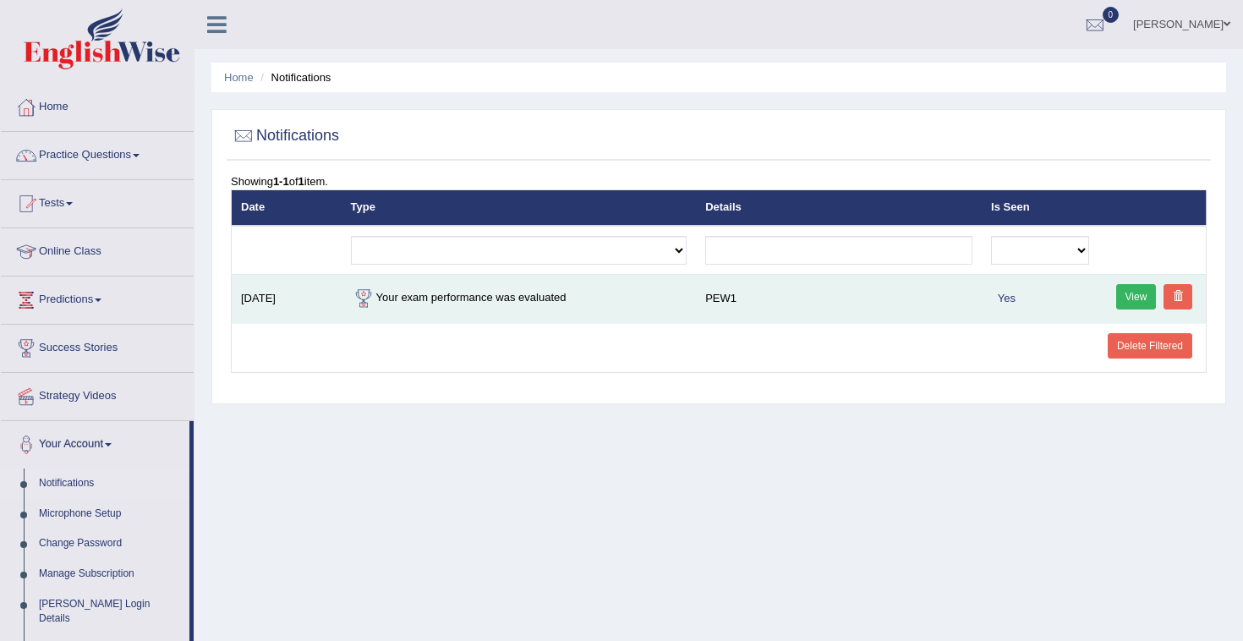
click at [713, 298] on td "PEW1" at bounding box center [839, 298] width 286 height 49
click at [611, 312] on td "Your exam performance was evaluated" at bounding box center [519, 298] width 355 height 49
click at [1137, 306] on link "View" at bounding box center [1136, 296] width 41 height 25
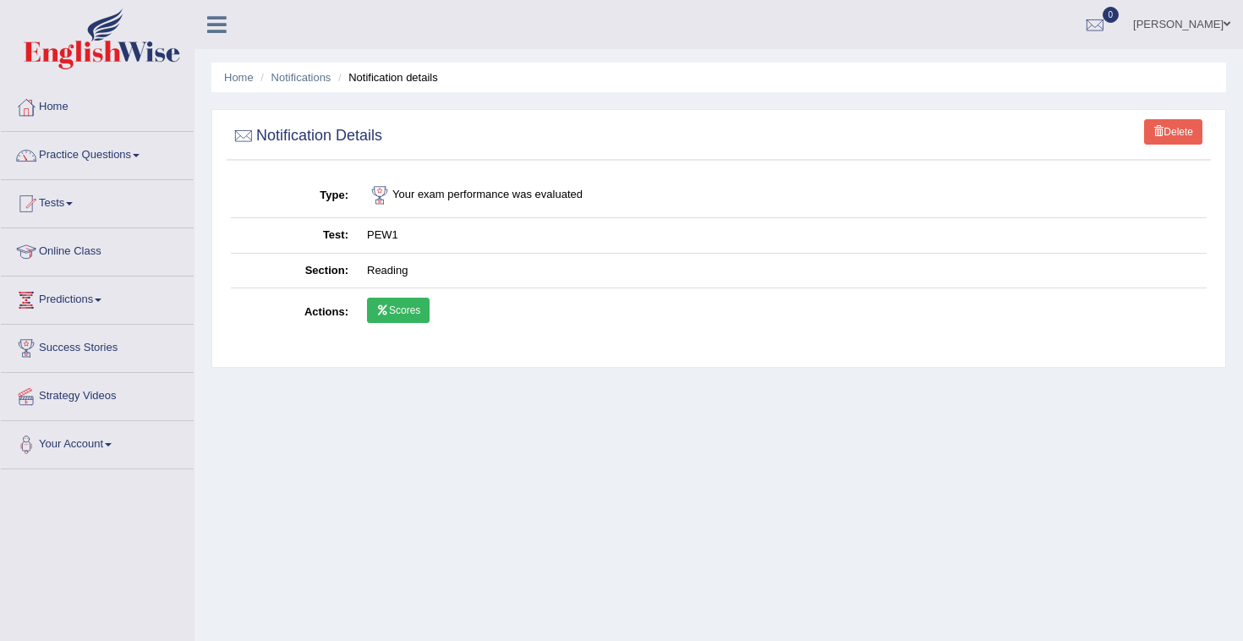
click at [417, 320] on link "Scores" at bounding box center [398, 310] width 63 height 25
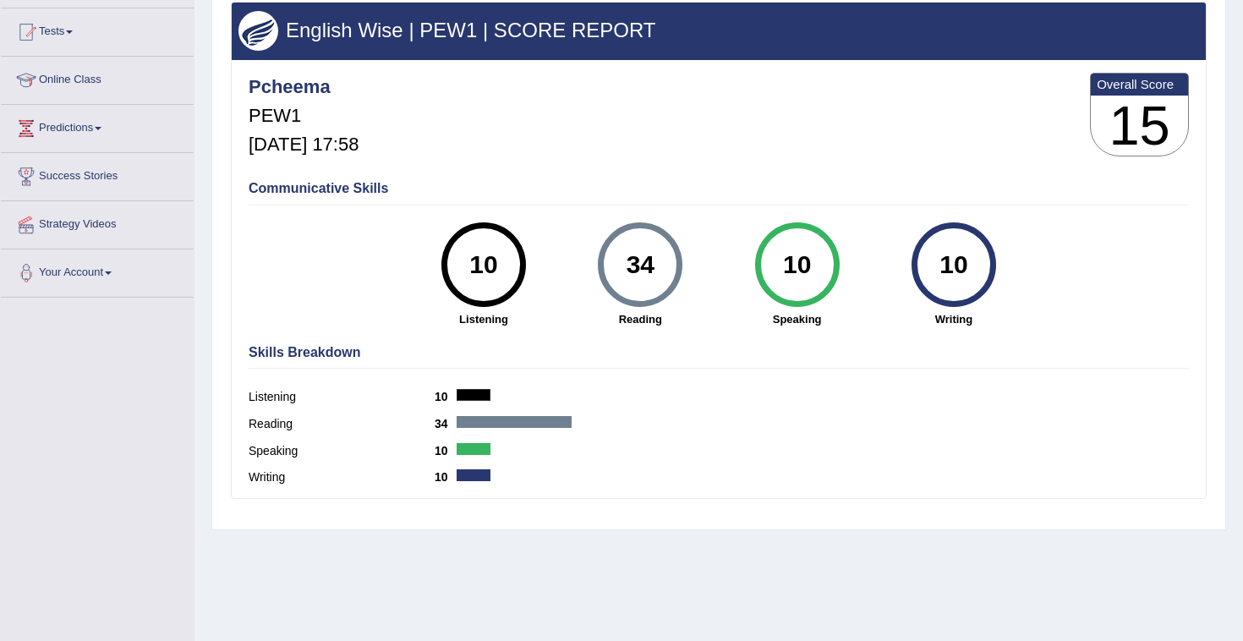
scroll to position [172, 0]
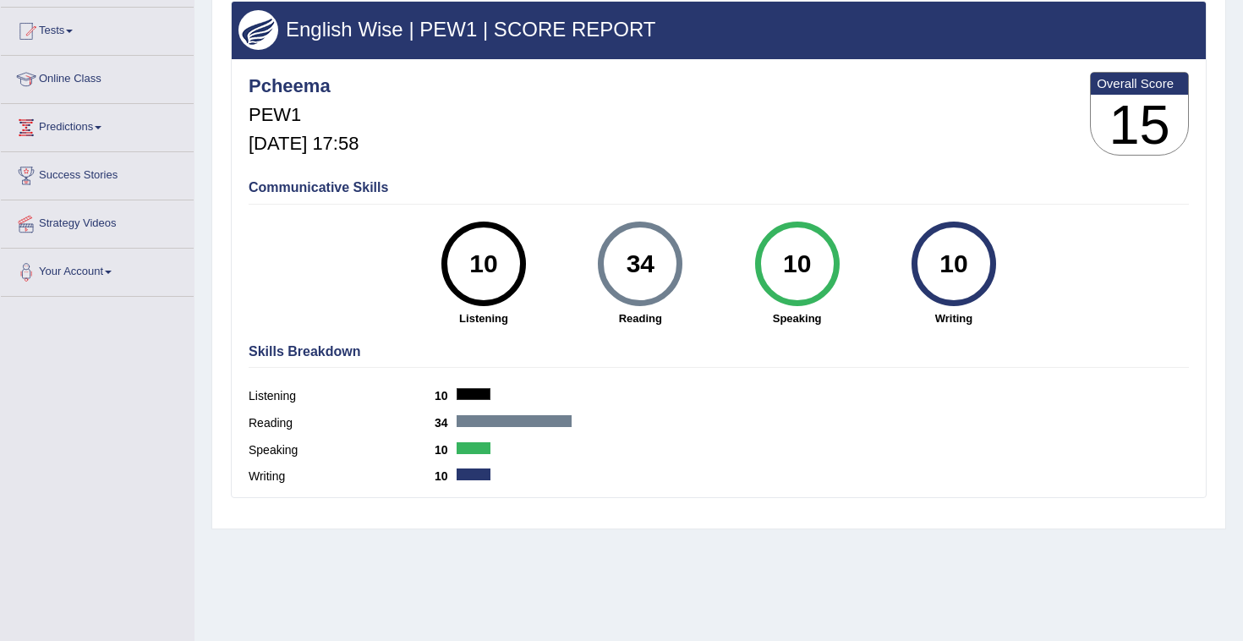
click at [643, 272] on div "34" at bounding box center [641, 263] width 62 height 71
drag, startPoint x: 631, startPoint y: 263, endPoint x: 689, endPoint y: 256, distance: 58.7
click at [689, 256] on div "34 Reading" at bounding box center [640, 274] width 156 height 105
click at [611, 457] on div "Speaking 10" at bounding box center [719, 452] width 940 height 27
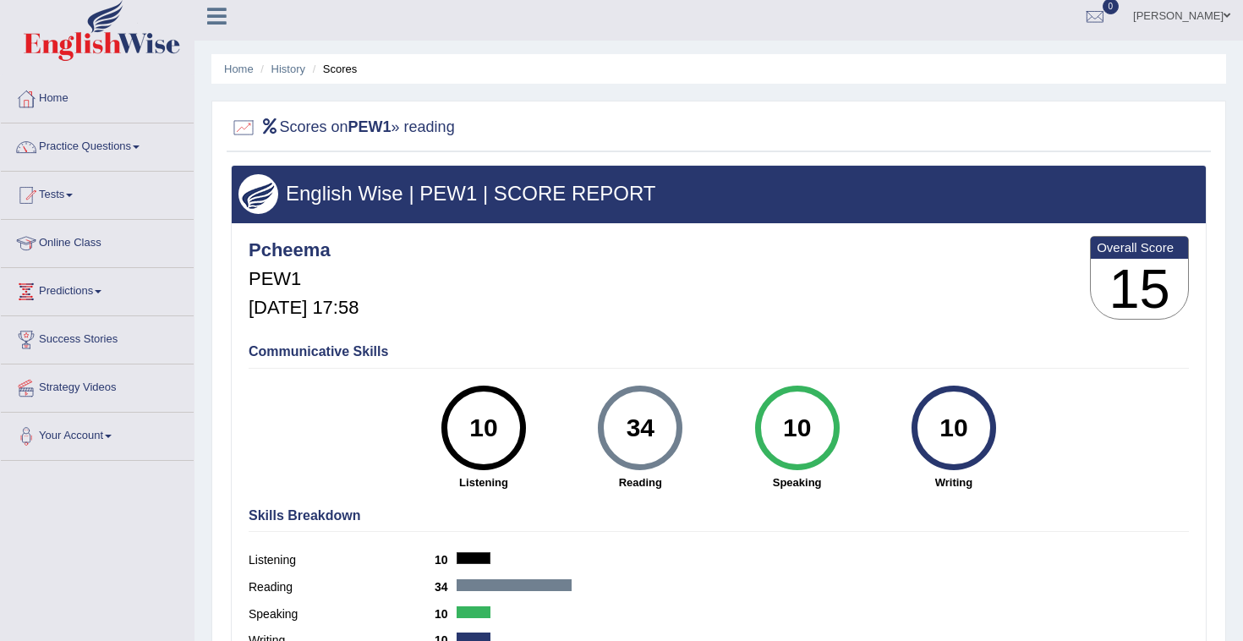
scroll to position [0, 0]
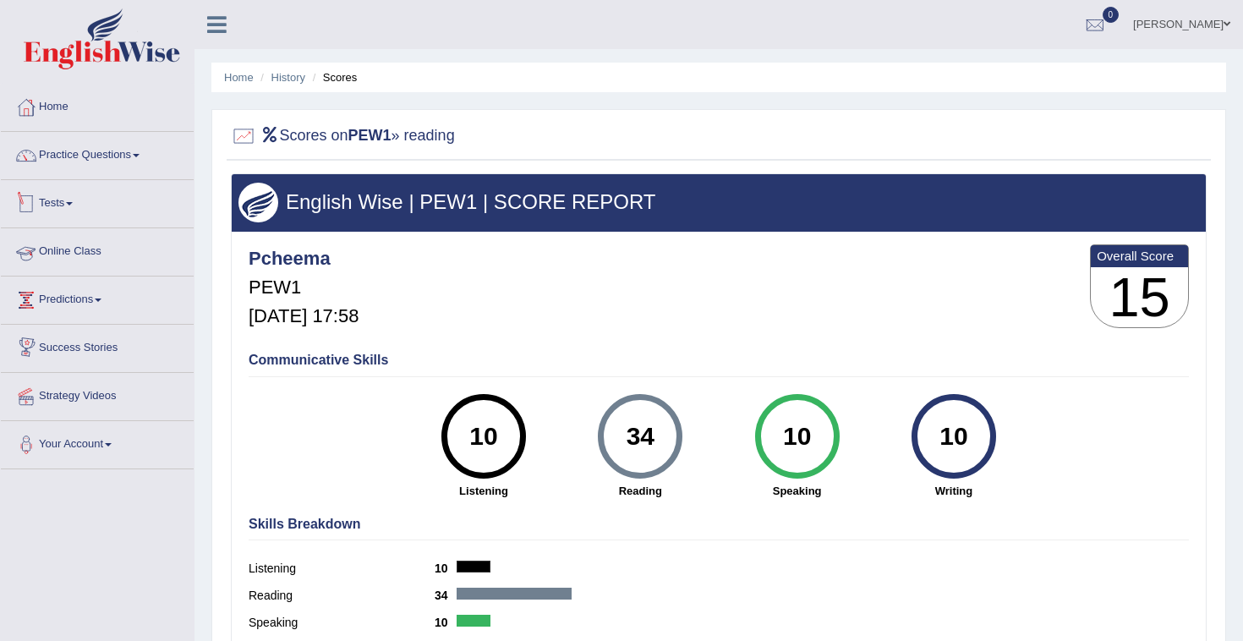
click at [87, 252] on link "Online Class" at bounding box center [97, 249] width 193 height 42
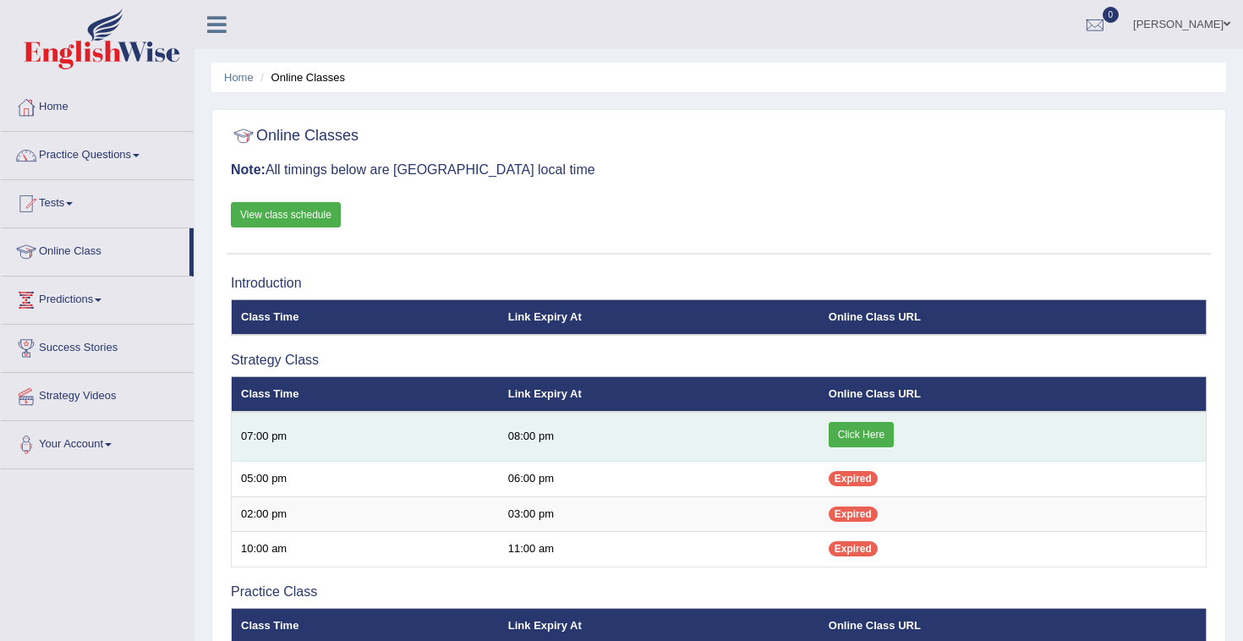
click at [871, 432] on link "Click Here" at bounding box center [861, 434] width 65 height 25
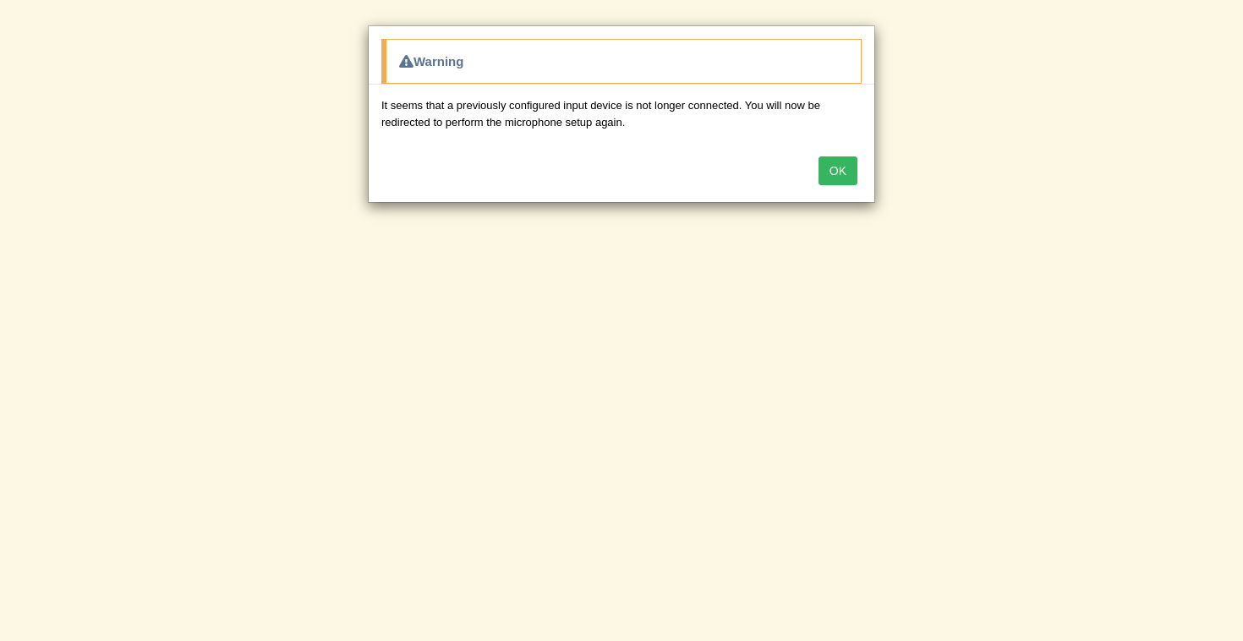
click at [852, 167] on button "OK" at bounding box center [837, 170] width 39 height 29
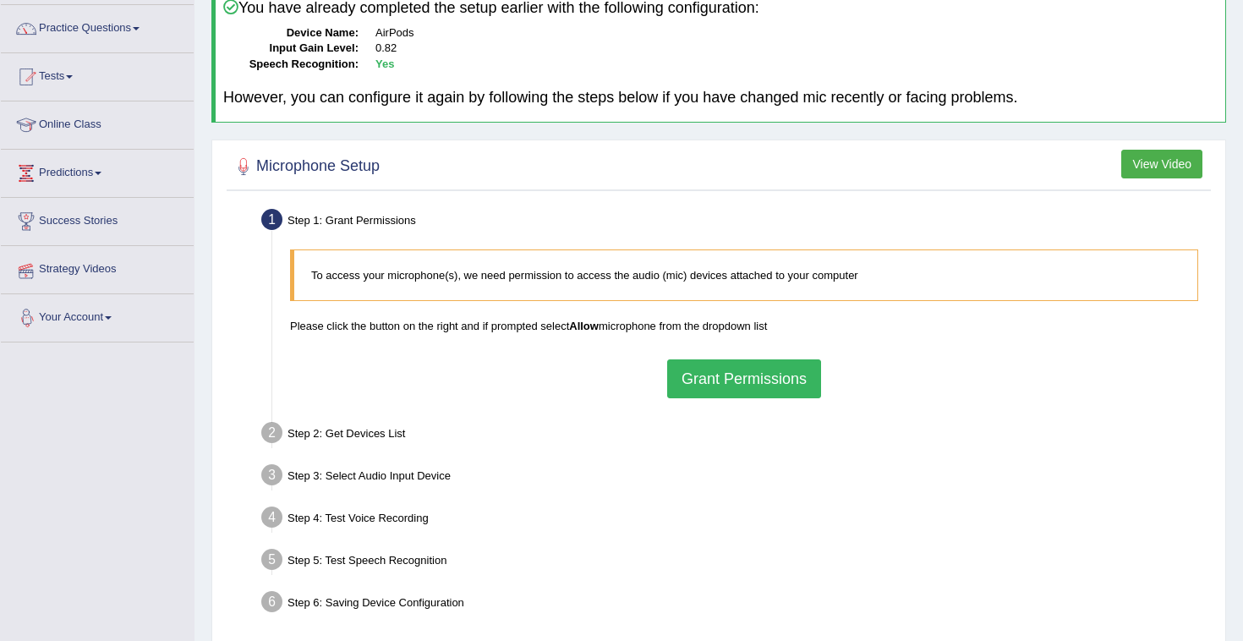
scroll to position [125, 0]
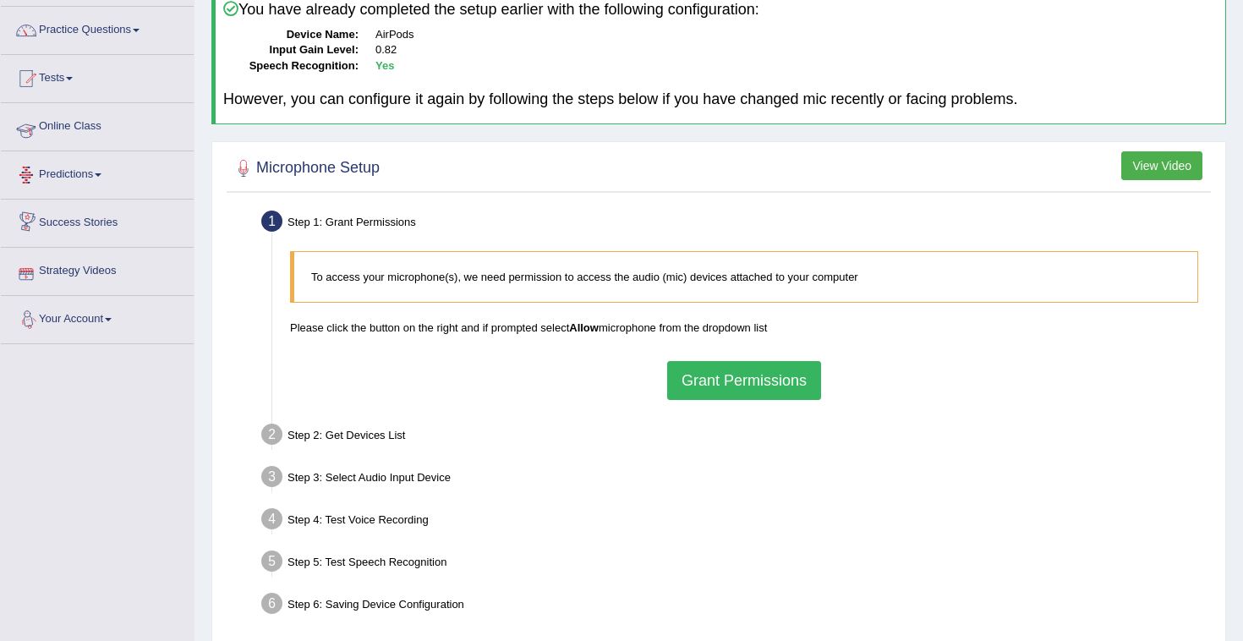
click at [73, 126] on link "Online Class" at bounding box center [97, 124] width 193 height 42
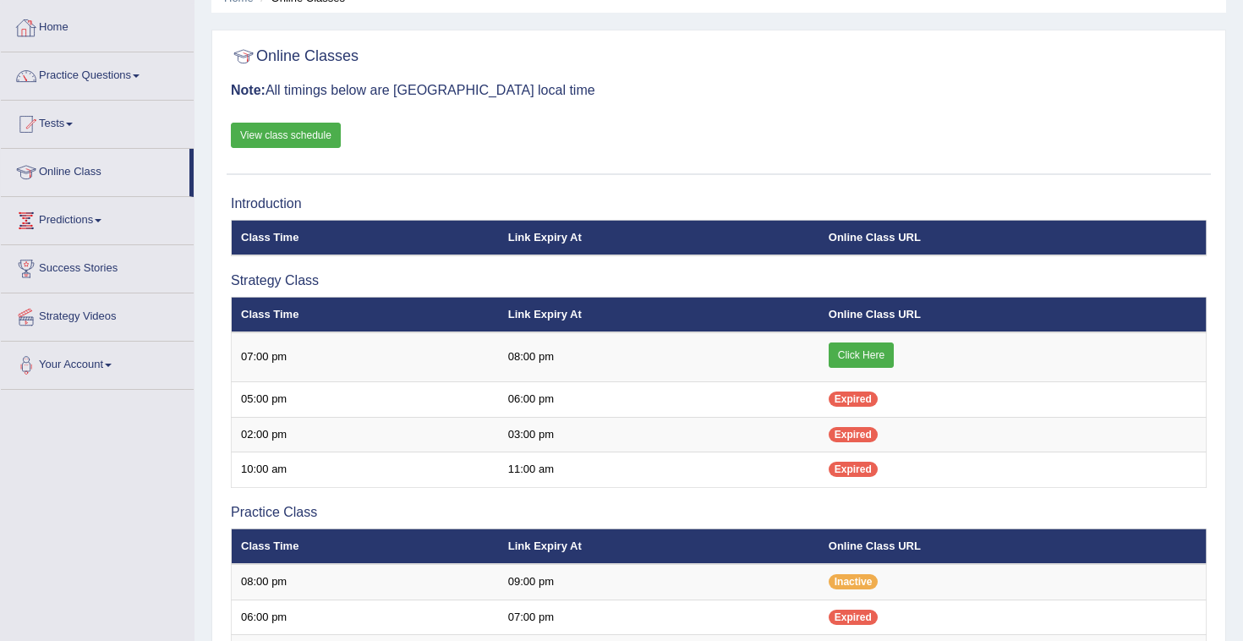
scroll to position [96, 0]
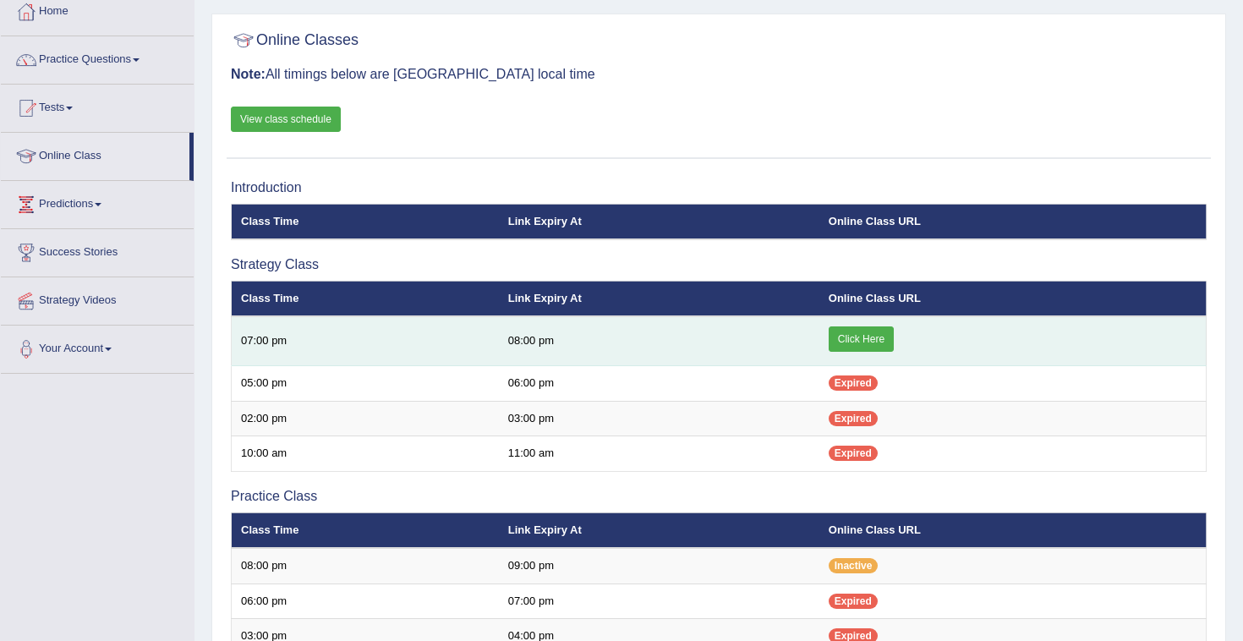
click at [875, 332] on link "Click Here" at bounding box center [861, 338] width 65 height 25
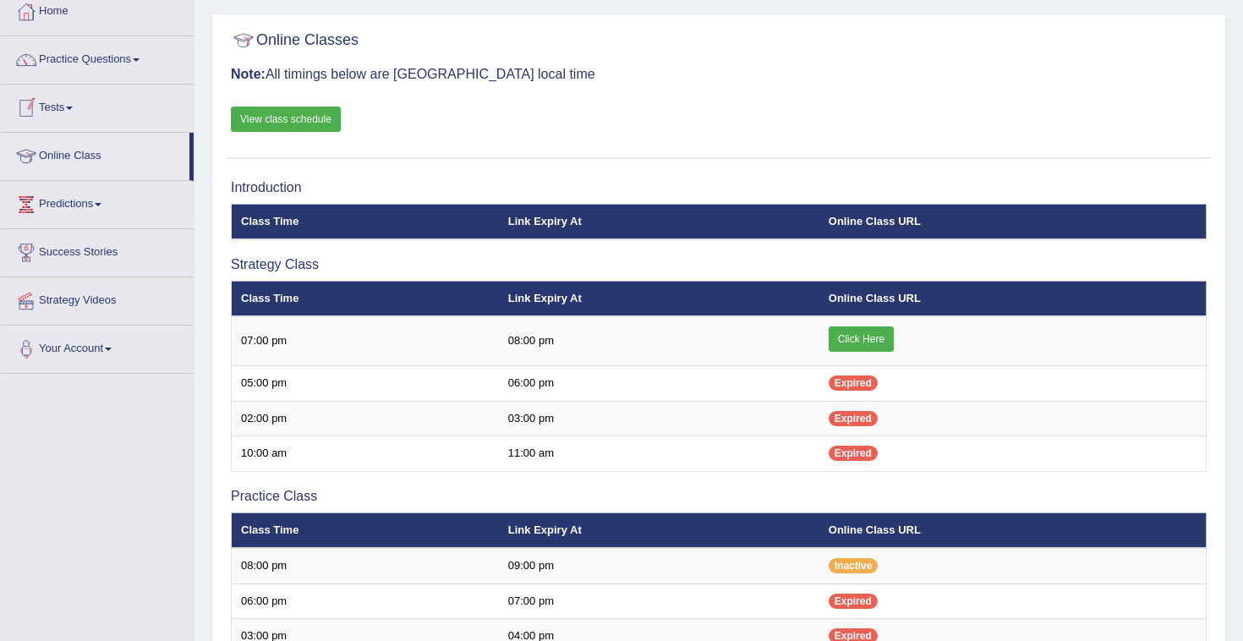
scroll to position [0, 0]
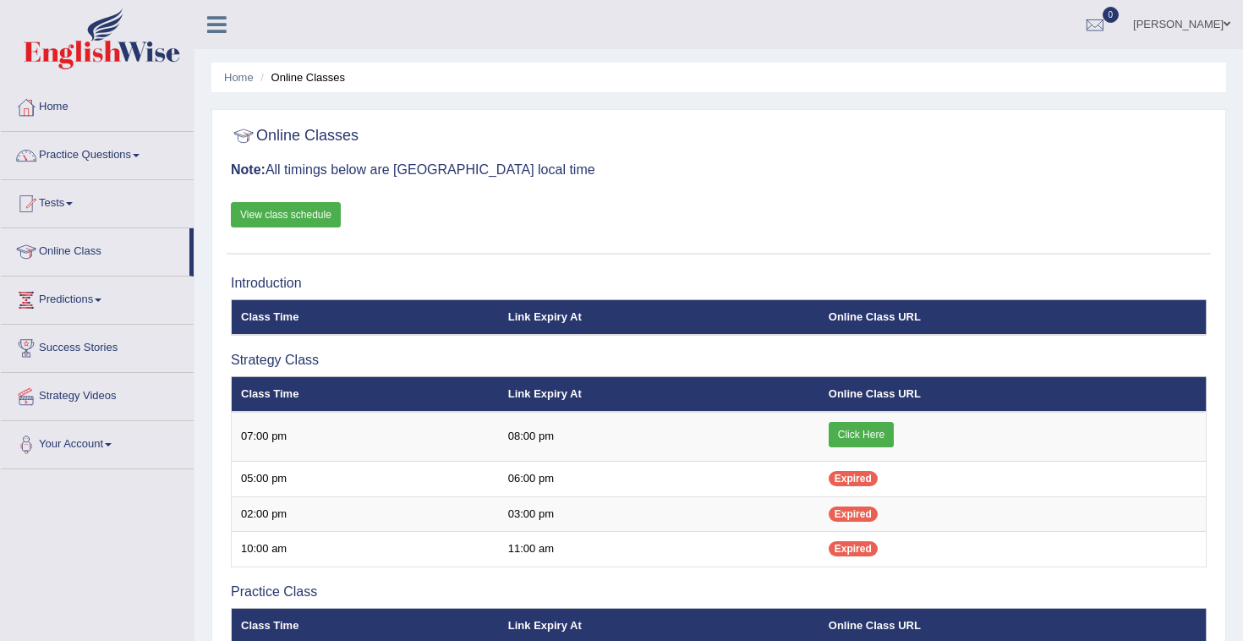
click at [1119, 18] on span "0" at bounding box center [1111, 15] width 17 height 16
click at [1092, 63] on div "See All Alerts" at bounding box center [993, 72] width 225 height 18
click at [1108, 23] on div at bounding box center [1094, 25] width 25 height 25
click at [1026, 68] on strong "See All Alerts" at bounding box center [987, 71] width 75 height 14
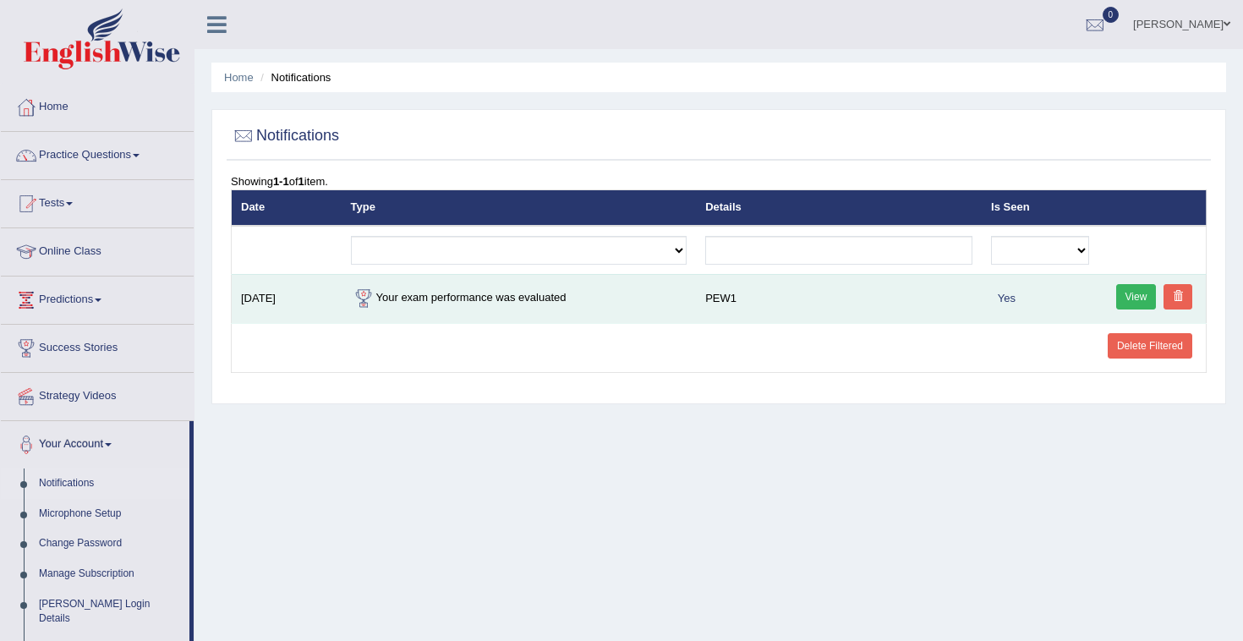
click at [1132, 298] on link "View" at bounding box center [1136, 296] width 41 height 25
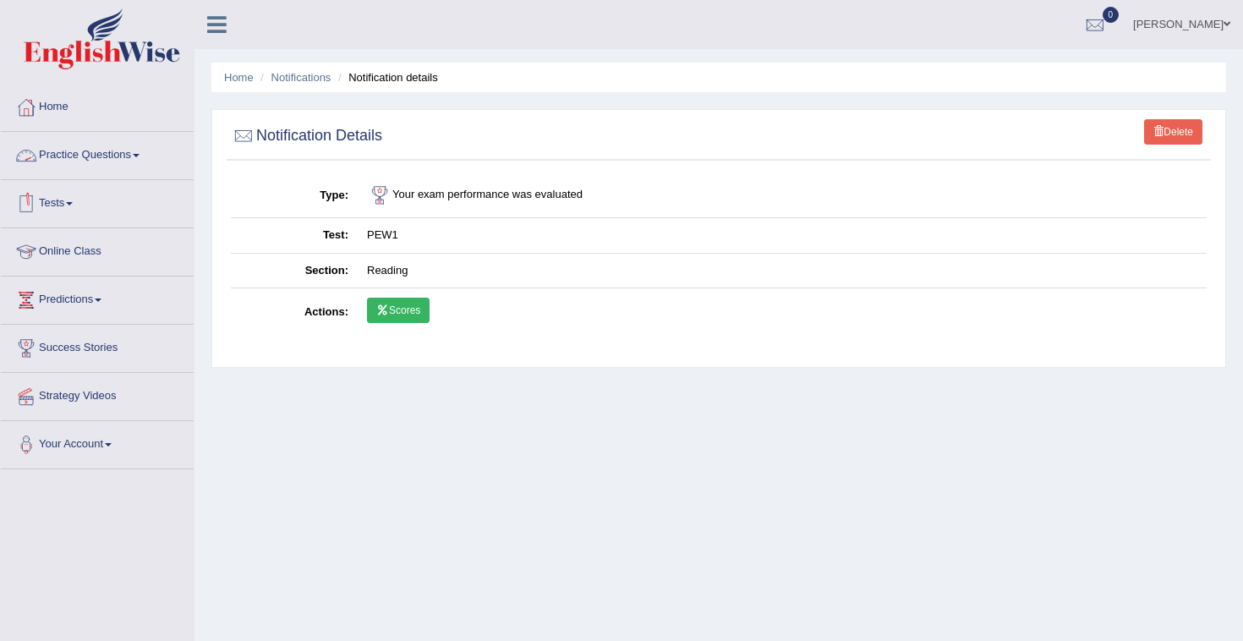
click at [129, 153] on link "Practice Questions" at bounding box center [97, 153] width 193 height 42
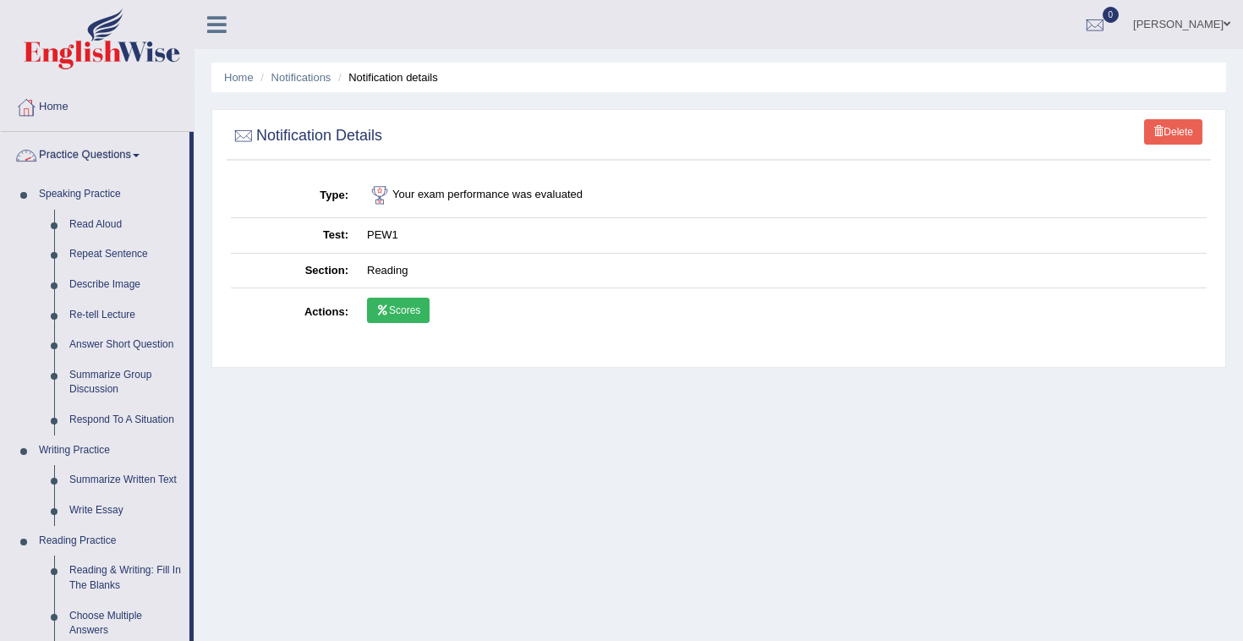
click at [116, 163] on link "Practice Questions" at bounding box center [95, 153] width 189 height 42
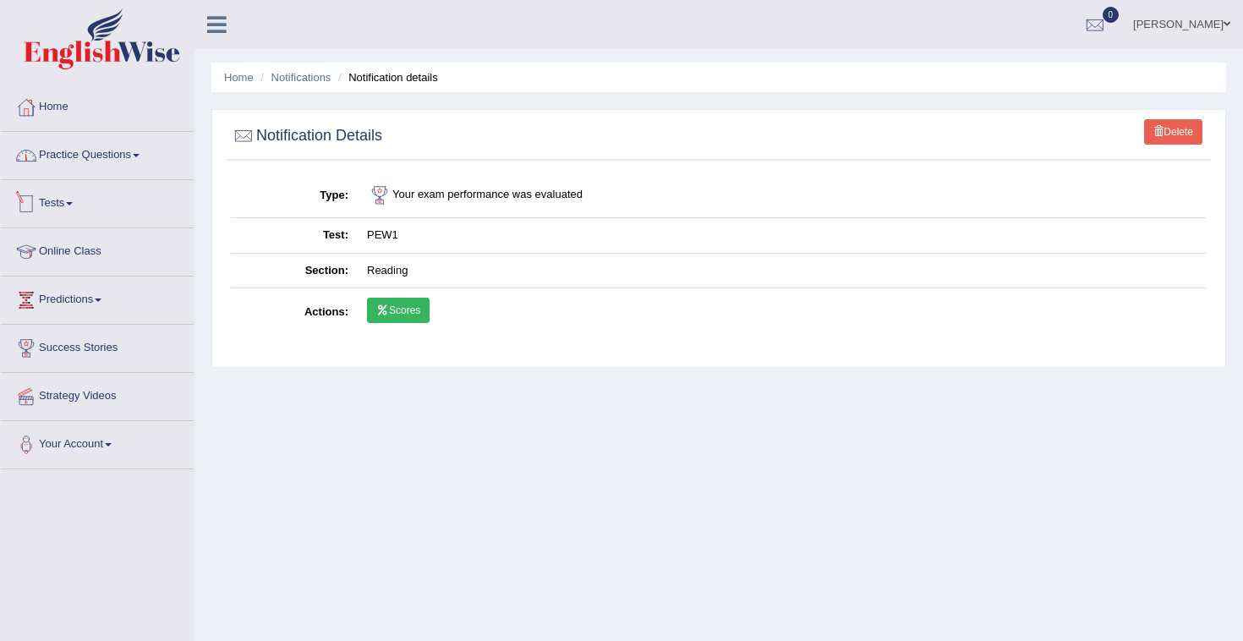
click at [84, 203] on link "Tests" at bounding box center [97, 201] width 193 height 42
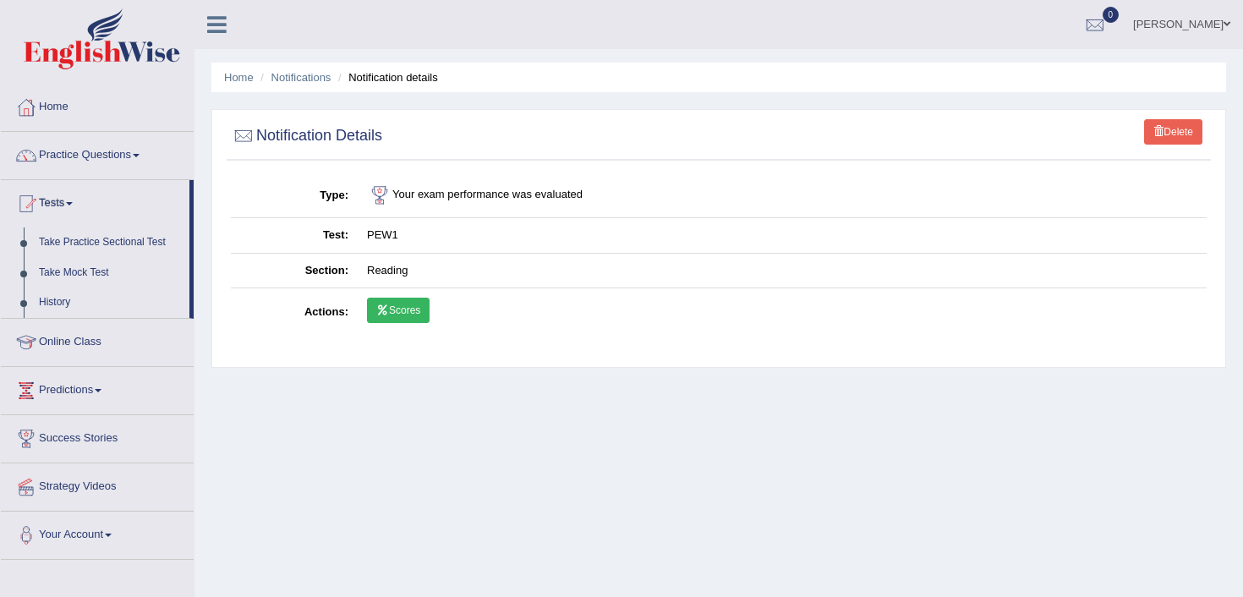
click at [379, 315] on link "Scores" at bounding box center [398, 310] width 63 height 25
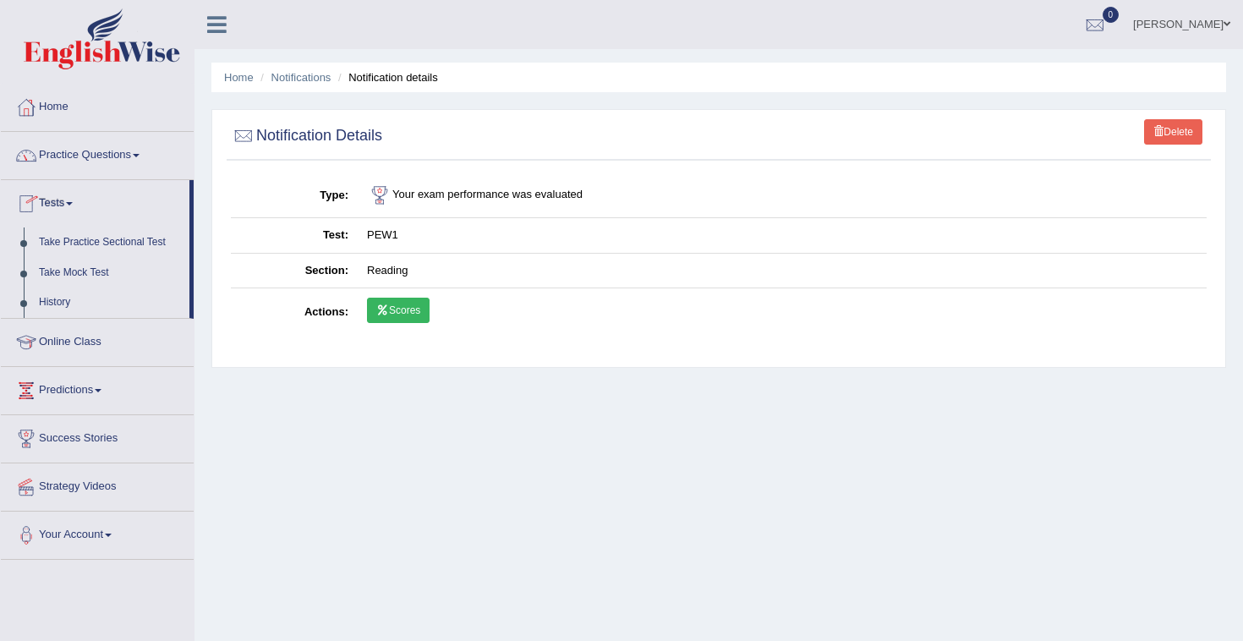
click at [59, 112] on link "Home" at bounding box center [97, 105] width 193 height 42
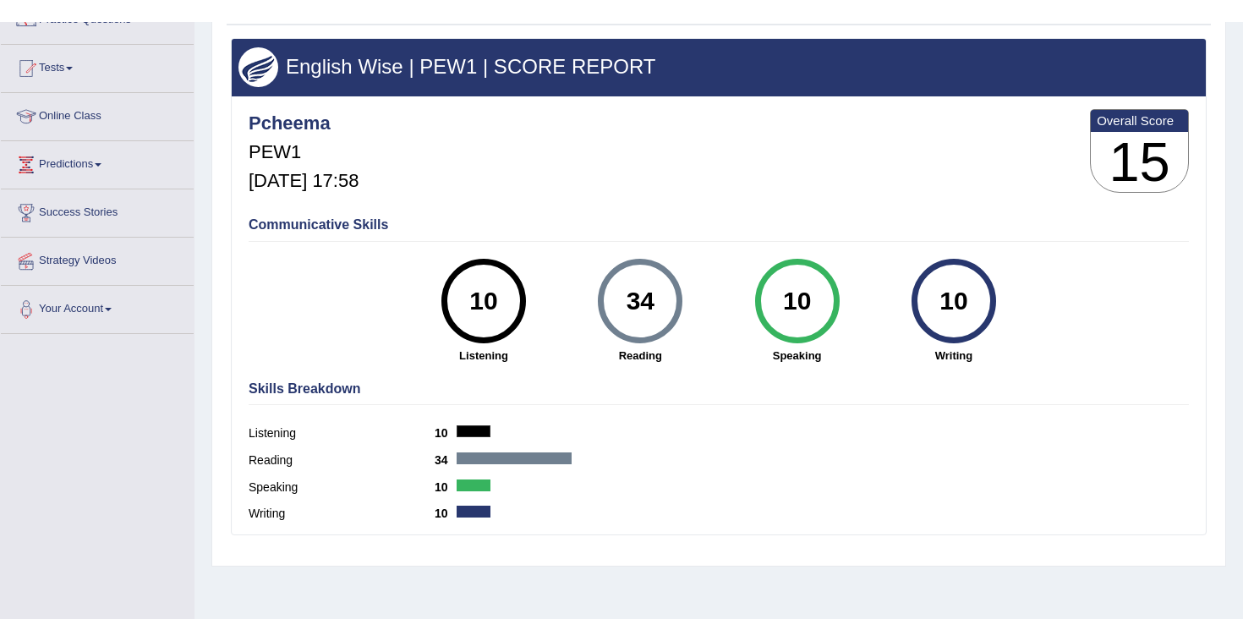
scroll to position [163, 0]
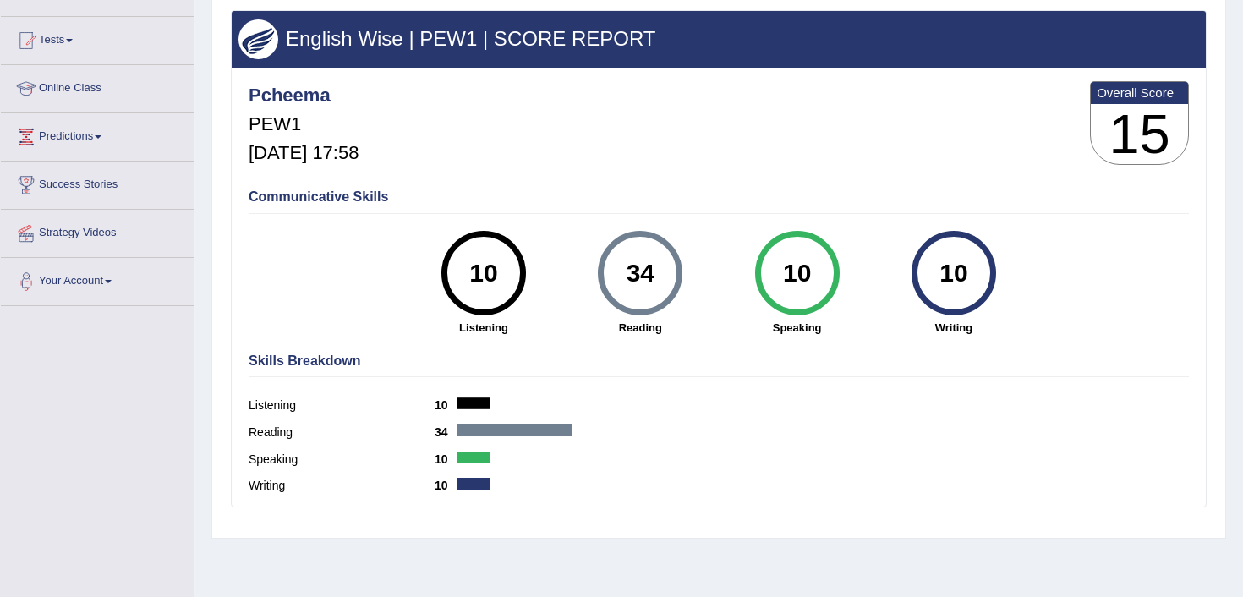
drag, startPoint x: 1050, startPoint y: 233, endPoint x: 369, endPoint y: 257, distance: 681.1
click at [369, 255] on div "Communicative Skills 10 Listening 34 [GEOGRAPHIC_DATA] 10 Speaking 10 Writing" at bounding box center [718, 261] width 949 height 160
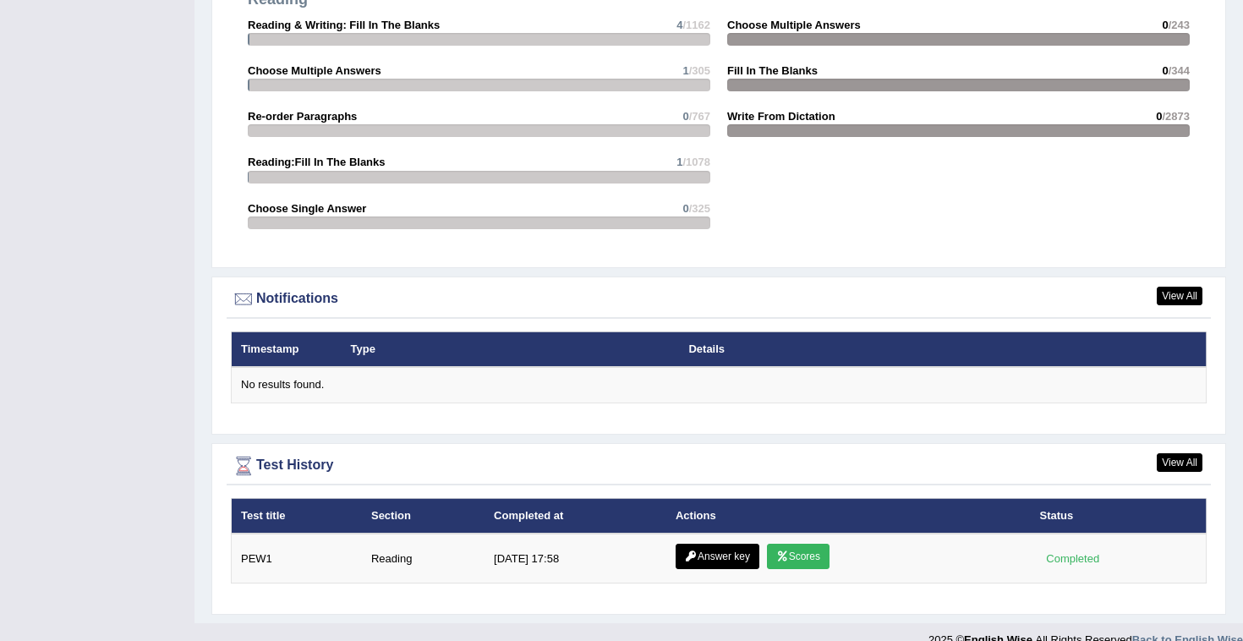
scroll to position [1820, 0]
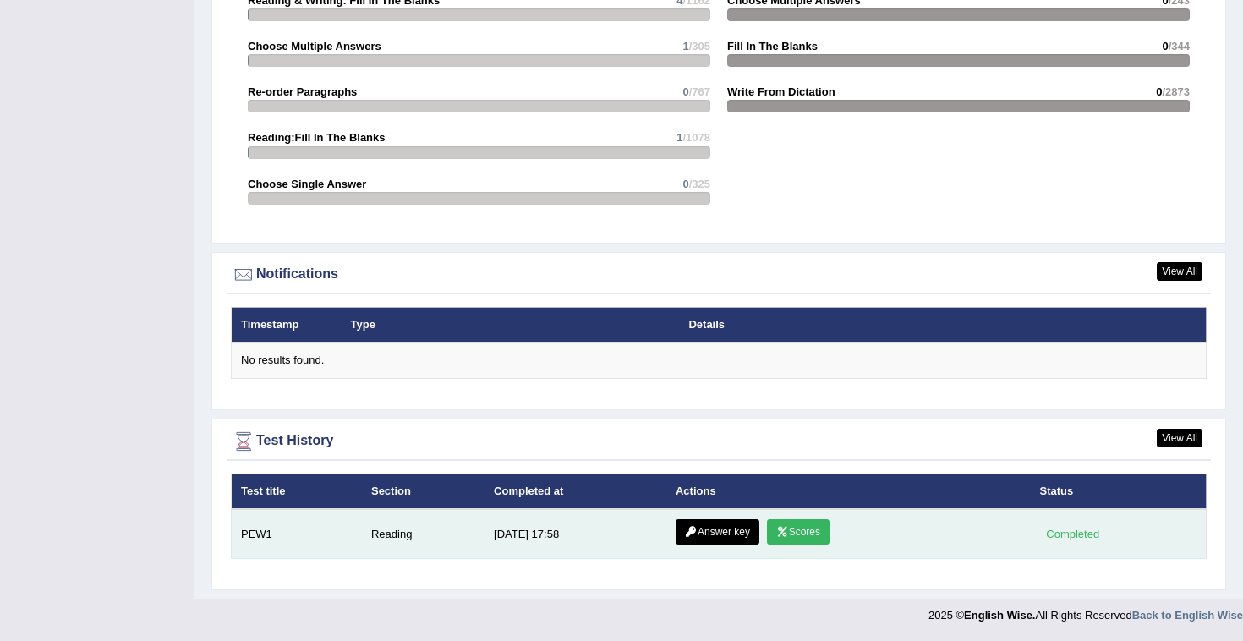
click at [732, 530] on link "Answer key" at bounding box center [718, 531] width 84 height 25
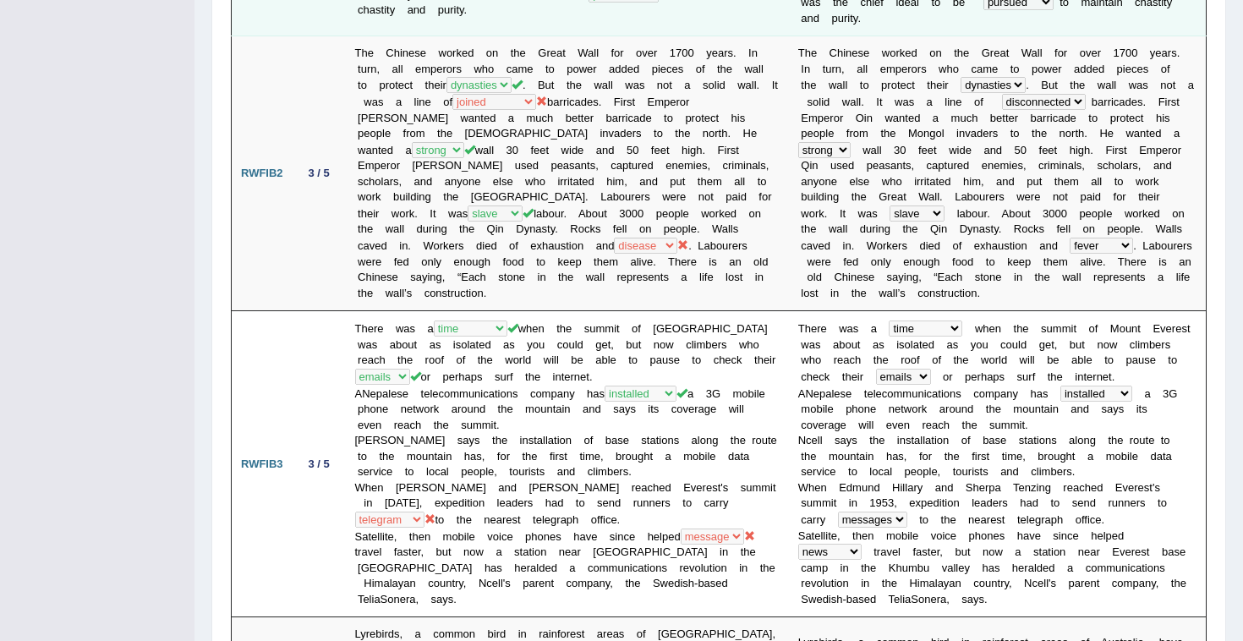
scroll to position [682, 0]
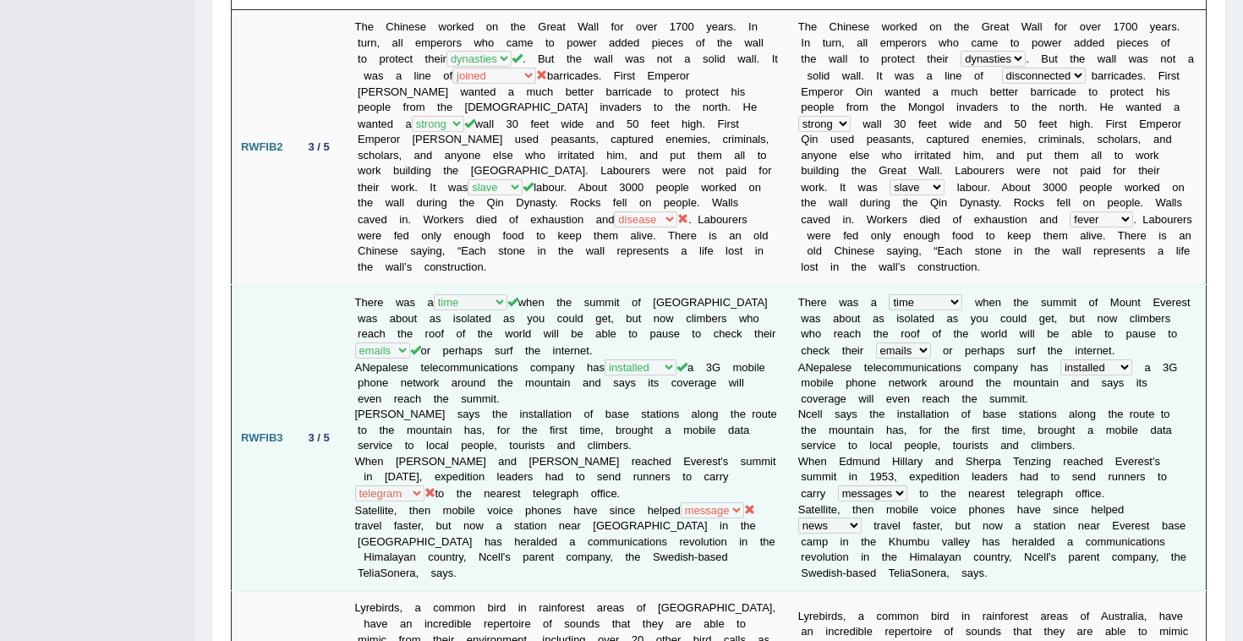
click at [427, 487] on icon at bounding box center [429, 492] width 11 height 11
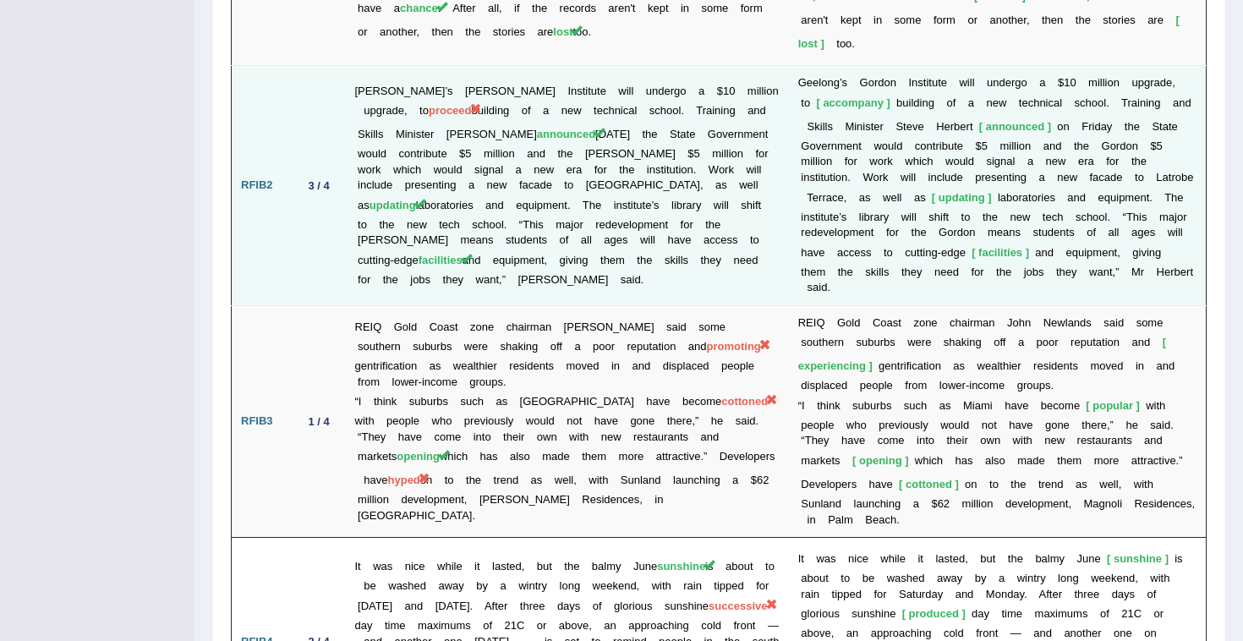
scroll to position [2671, 0]
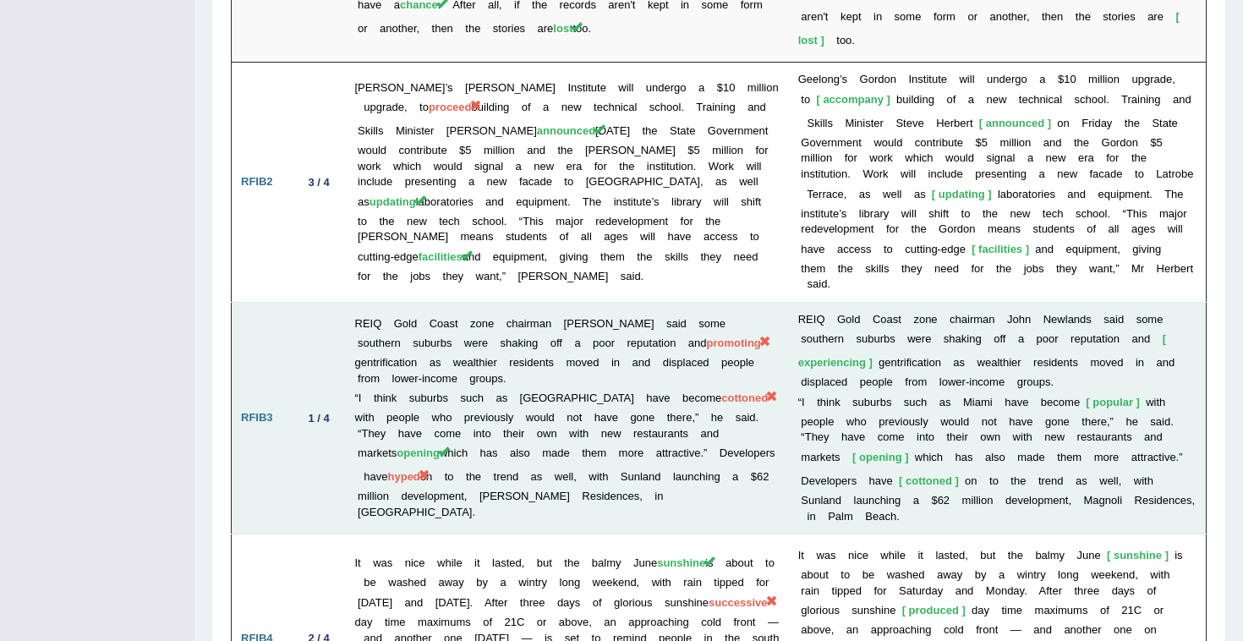
click at [708, 334] on td "REIQ Gold Coast zone chairman John Newlands said some southern suburbs were sha…" at bounding box center [567, 418] width 443 height 232
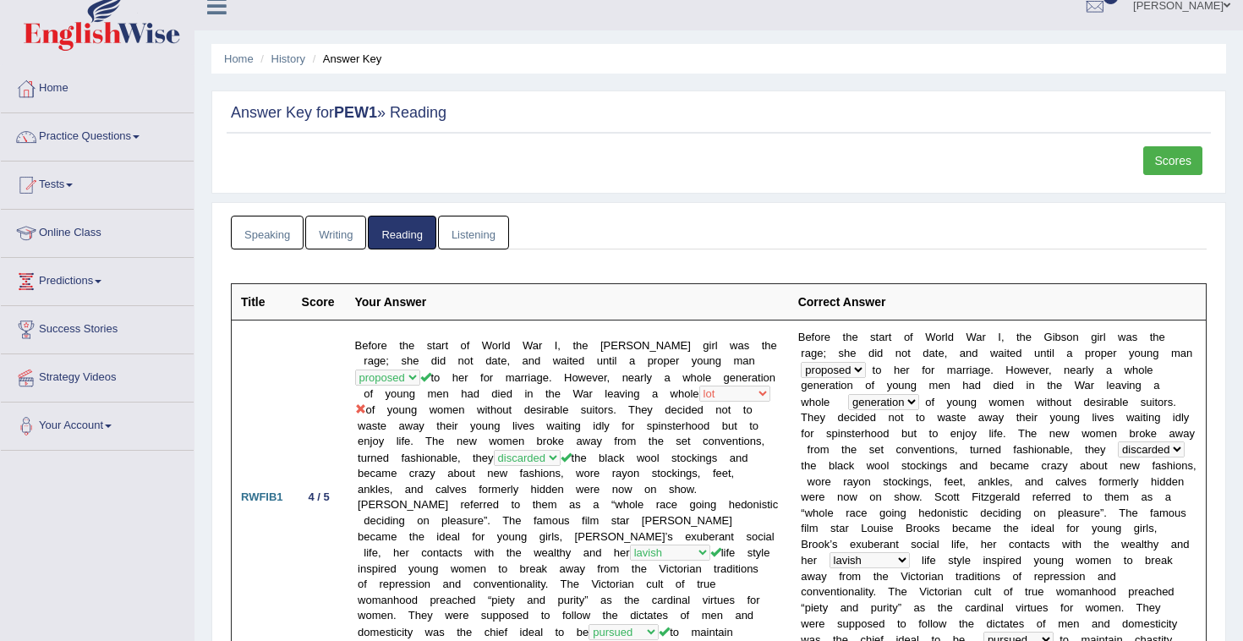
scroll to position [0, 0]
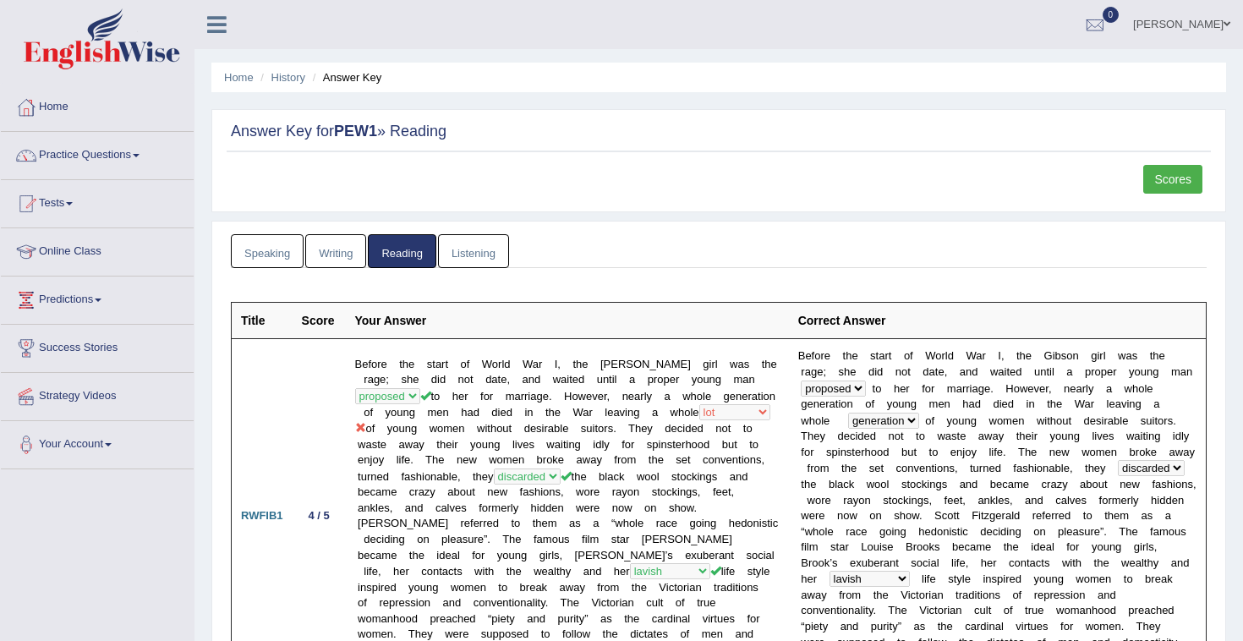
click at [466, 247] on link "Listening" at bounding box center [473, 251] width 71 height 35
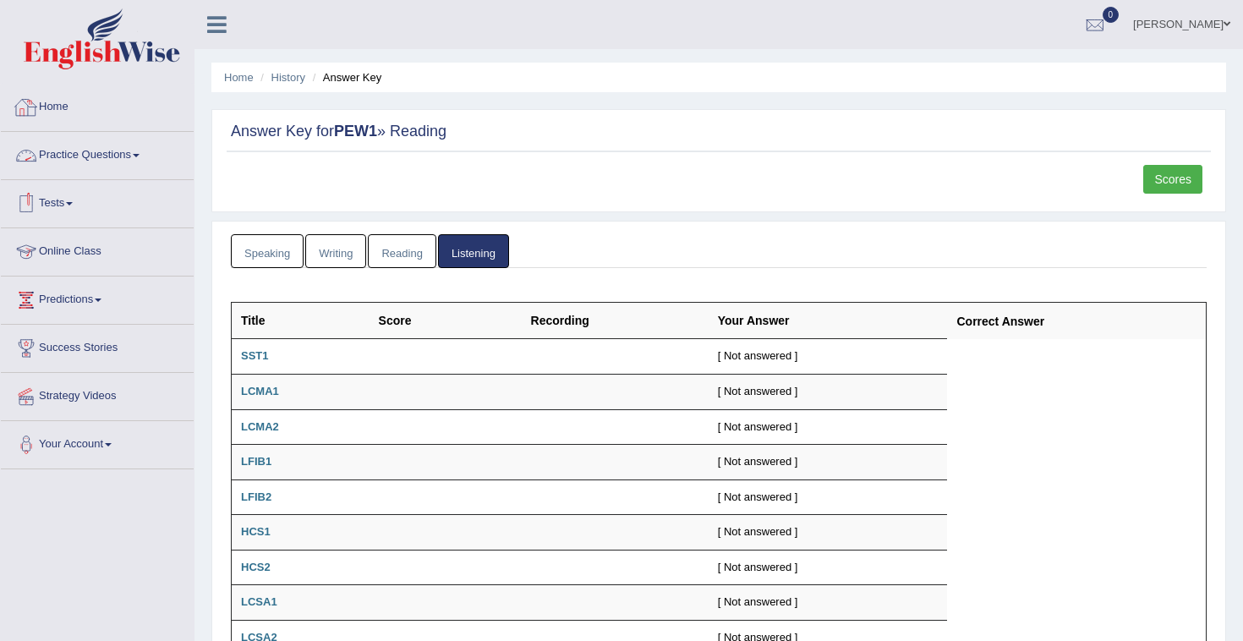
click at [70, 151] on link "Practice Questions" at bounding box center [97, 153] width 193 height 42
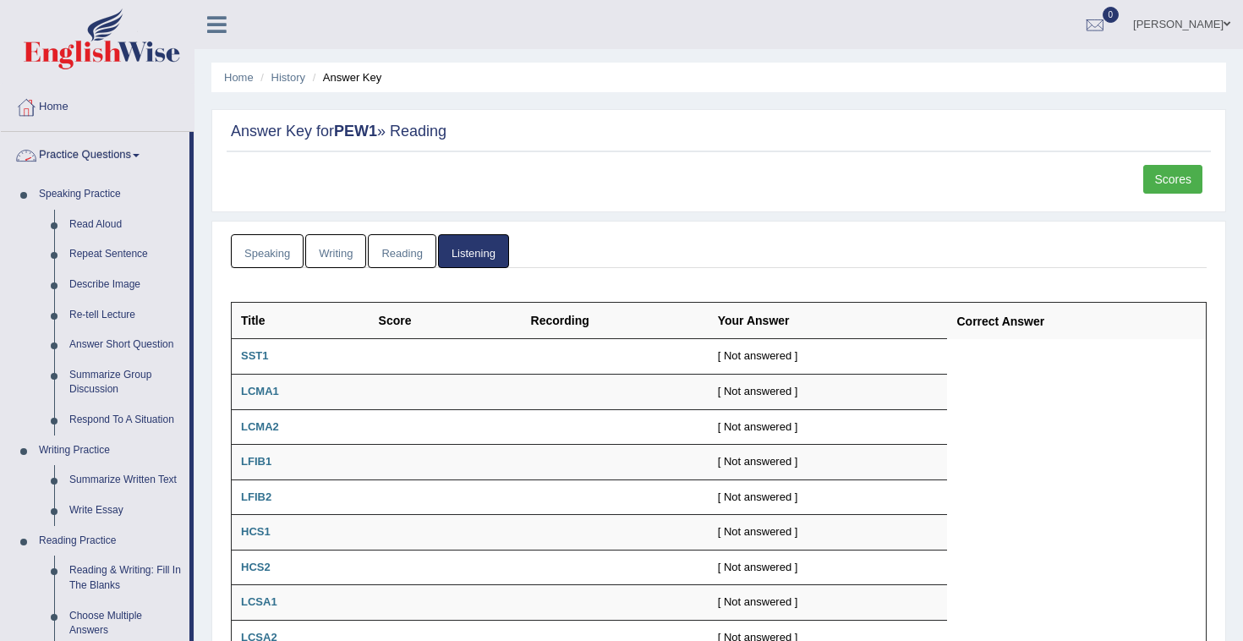
click at [93, 155] on link "Practice Questions" at bounding box center [95, 153] width 189 height 42
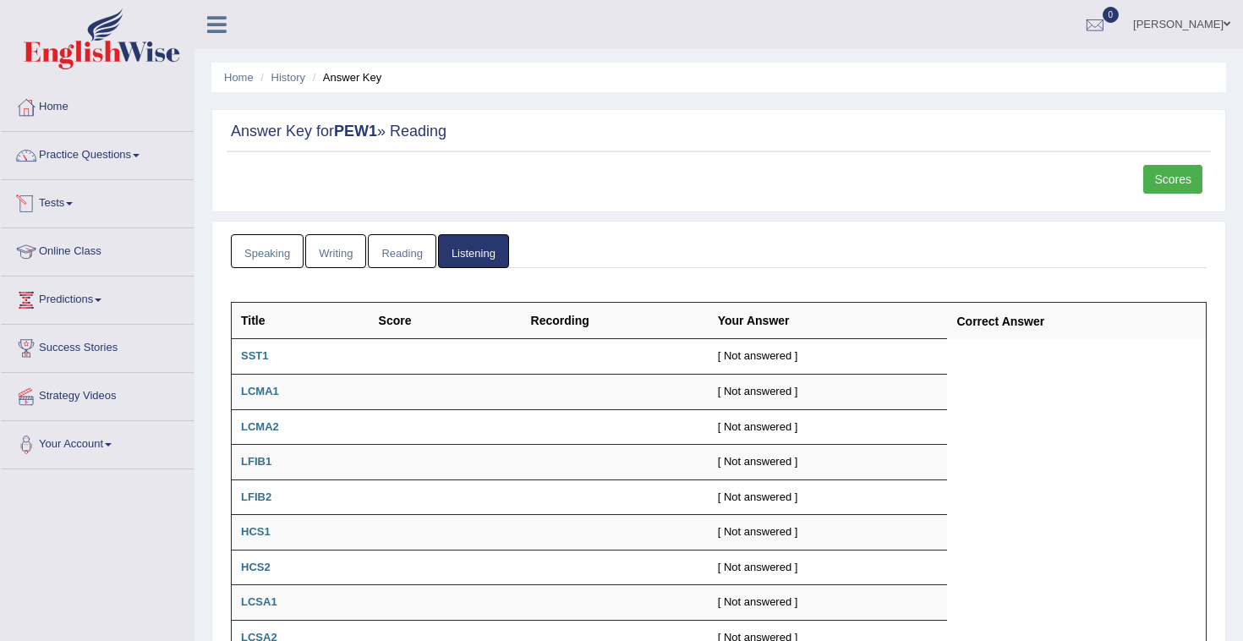
click at [73, 202] on span at bounding box center [69, 203] width 7 height 3
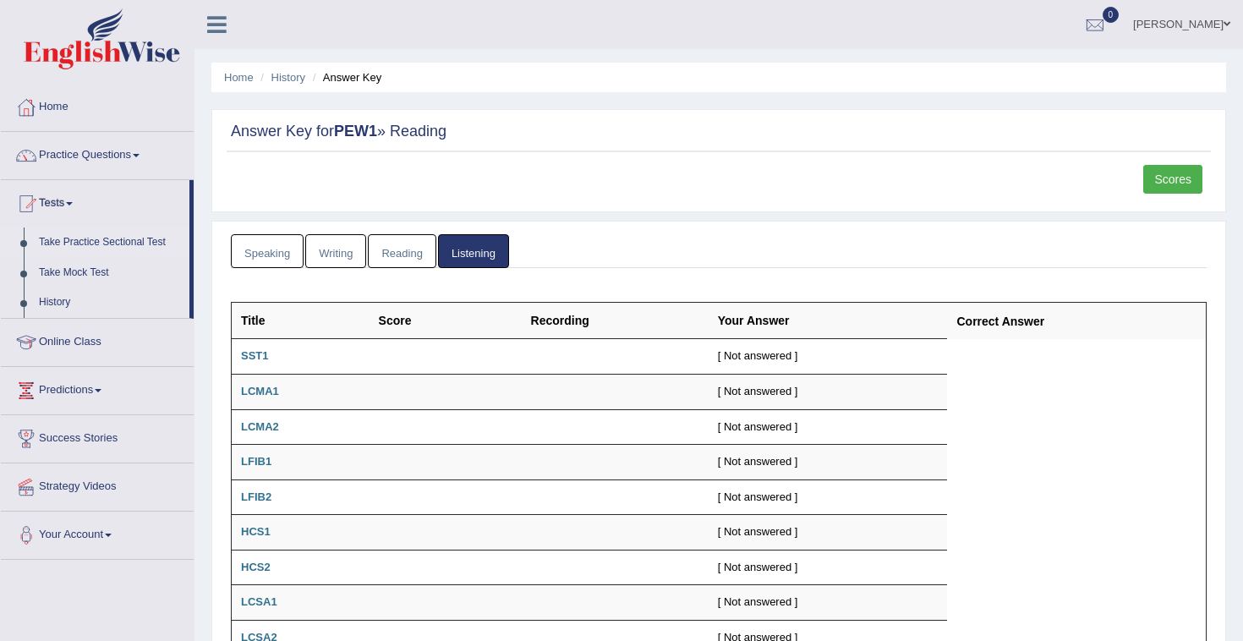
click at [90, 249] on link "Take Practice Sectional Test" at bounding box center [110, 242] width 158 height 30
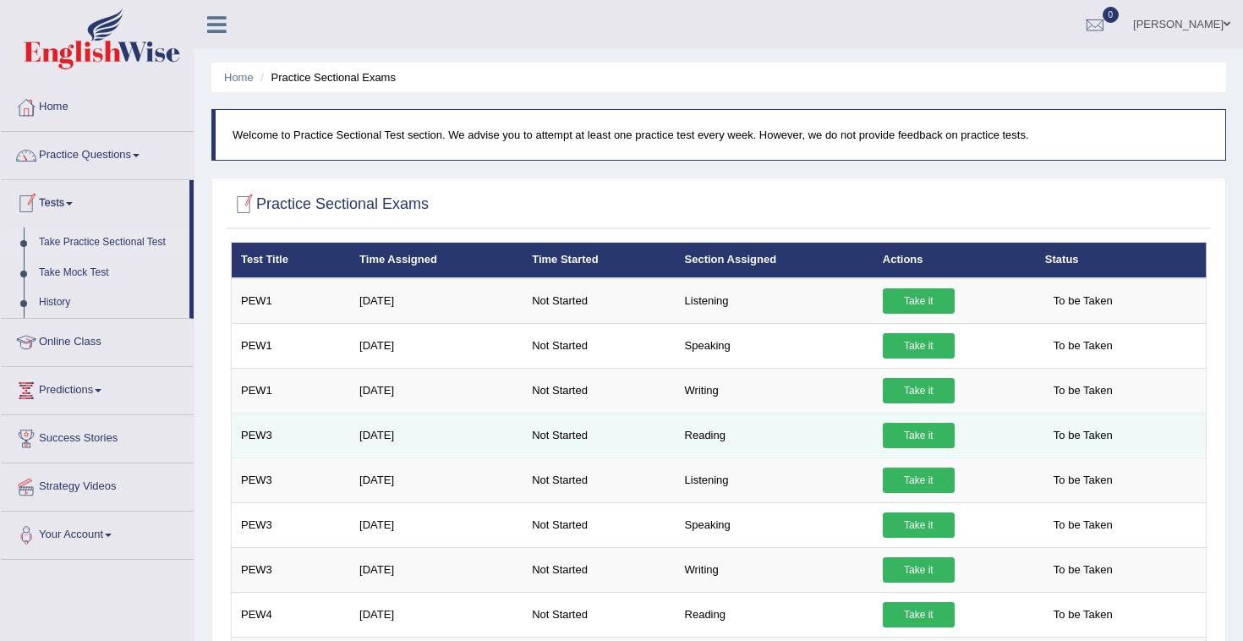
click at [935, 427] on link "Take it" at bounding box center [919, 435] width 72 height 25
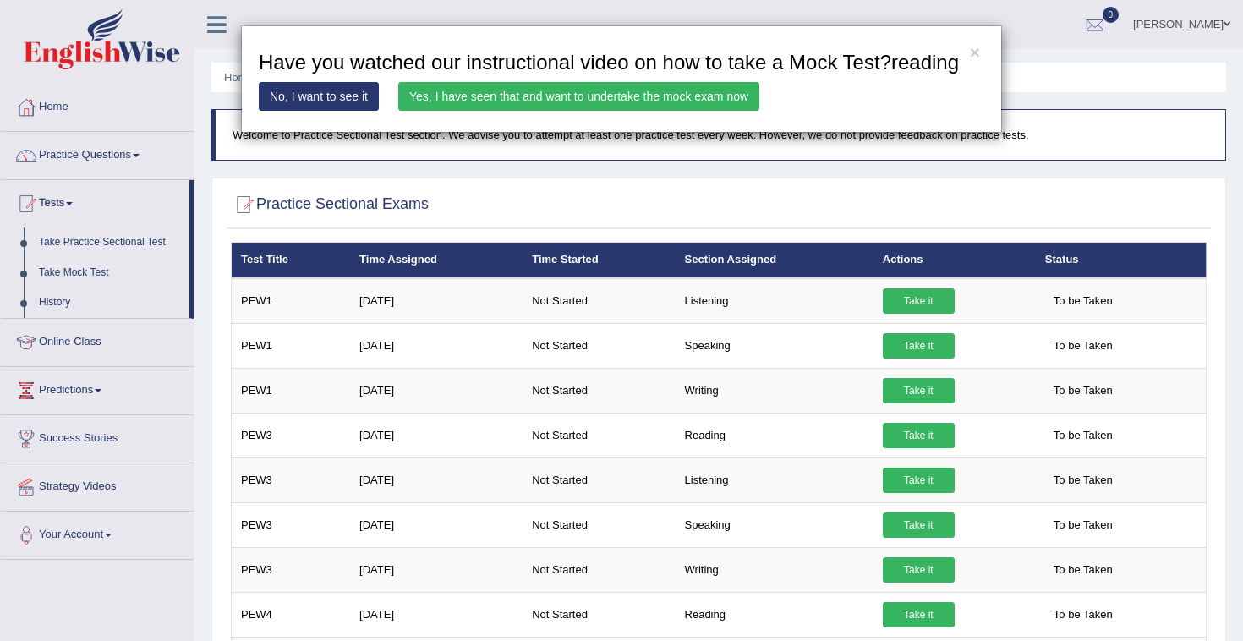
click at [484, 111] on link "Yes, I have seen that and want to undertake the mock exam now" at bounding box center [578, 96] width 361 height 29
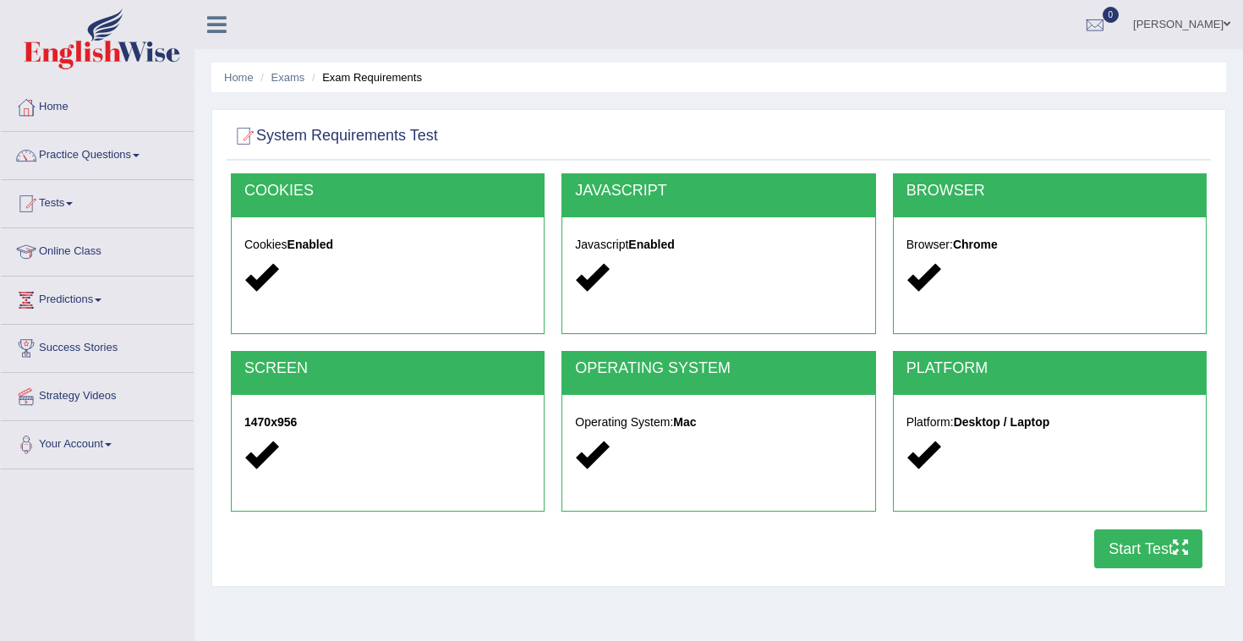
click at [1130, 539] on button "Start Test" at bounding box center [1148, 548] width 108 height 39
click at [1110, 543] on button "Start Test" at bounding box center [1148, 548] width 108 height 39
click at [1174, 541] on icon "button" at bounding box center [1180, 546] width 15 height 15
click at [104, 148] on link "Practice Questions" at bounding box center [97, 153] width 193 height 42
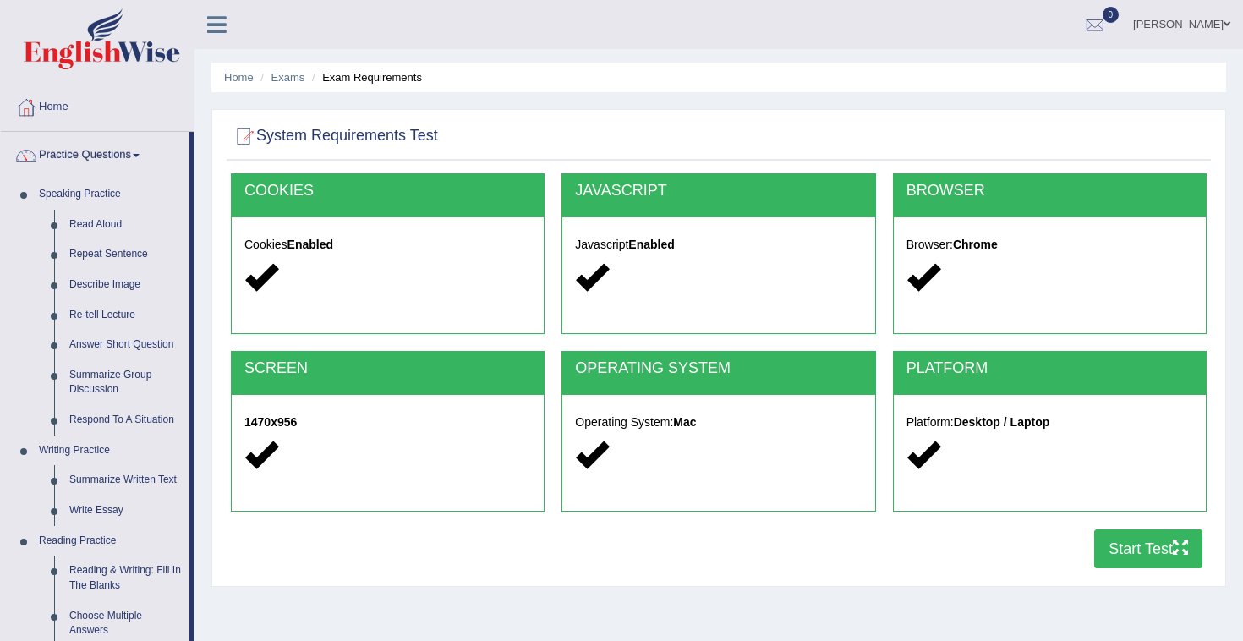
click at [125, 153] on link "Practice Questions" at bounding box center [95, 153] width 189 height 42
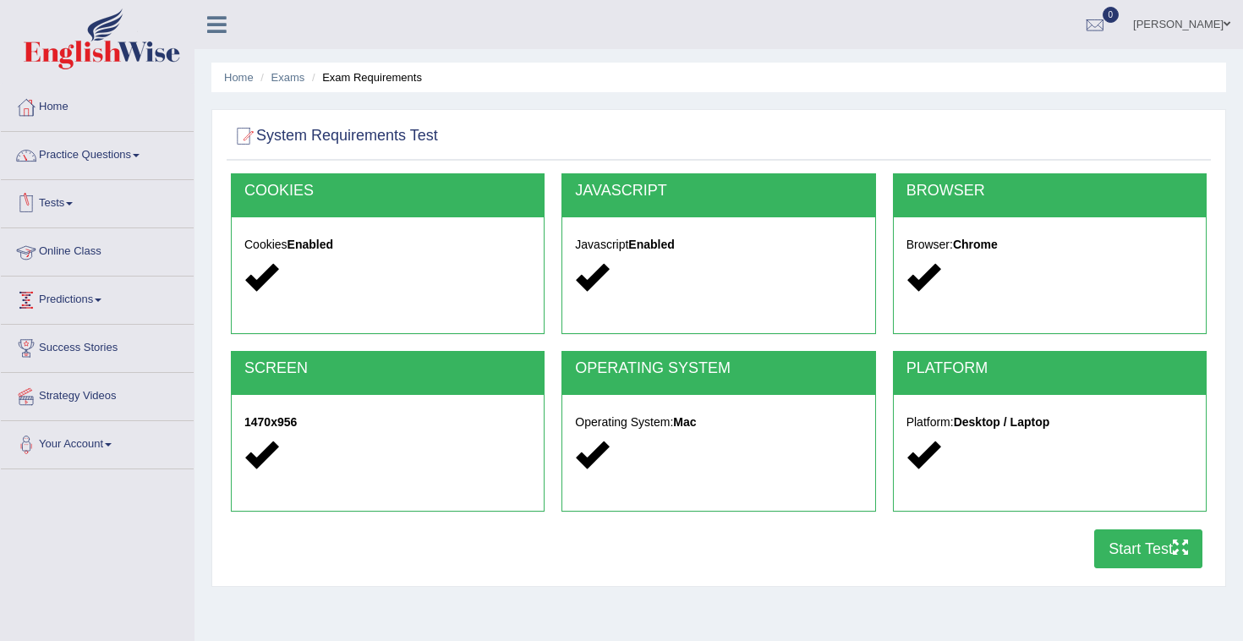
click at [84, 254] on link "Online Class" at bounding box center [97, 249] width 193 height 42
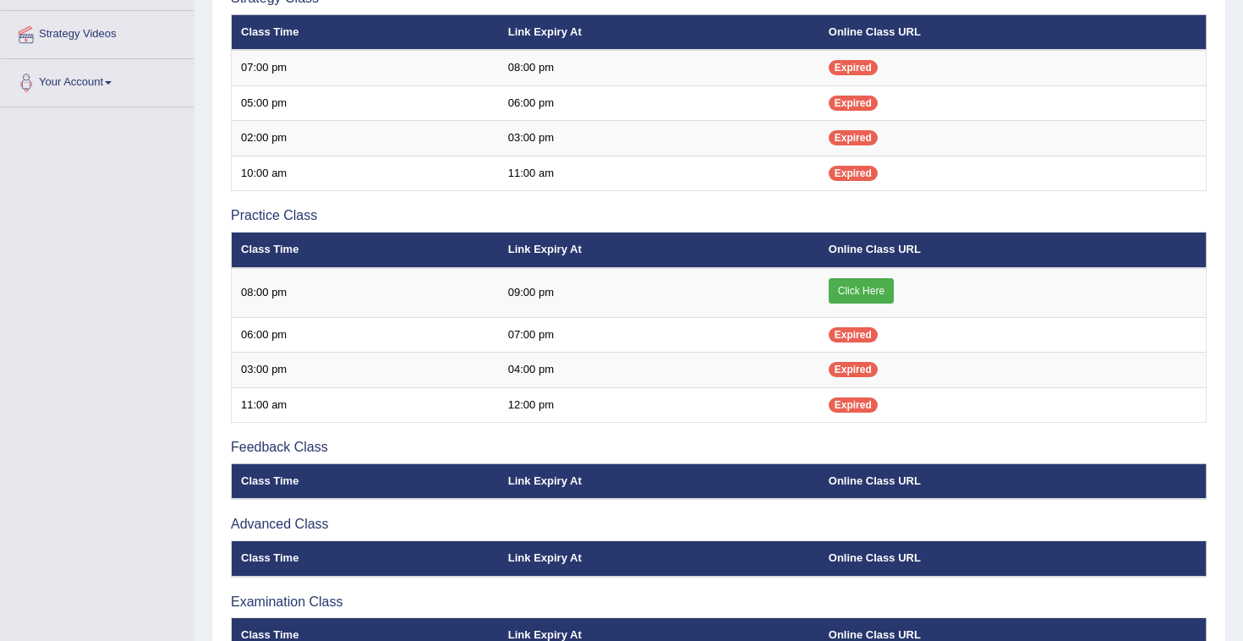
scroll to position [372, 0]
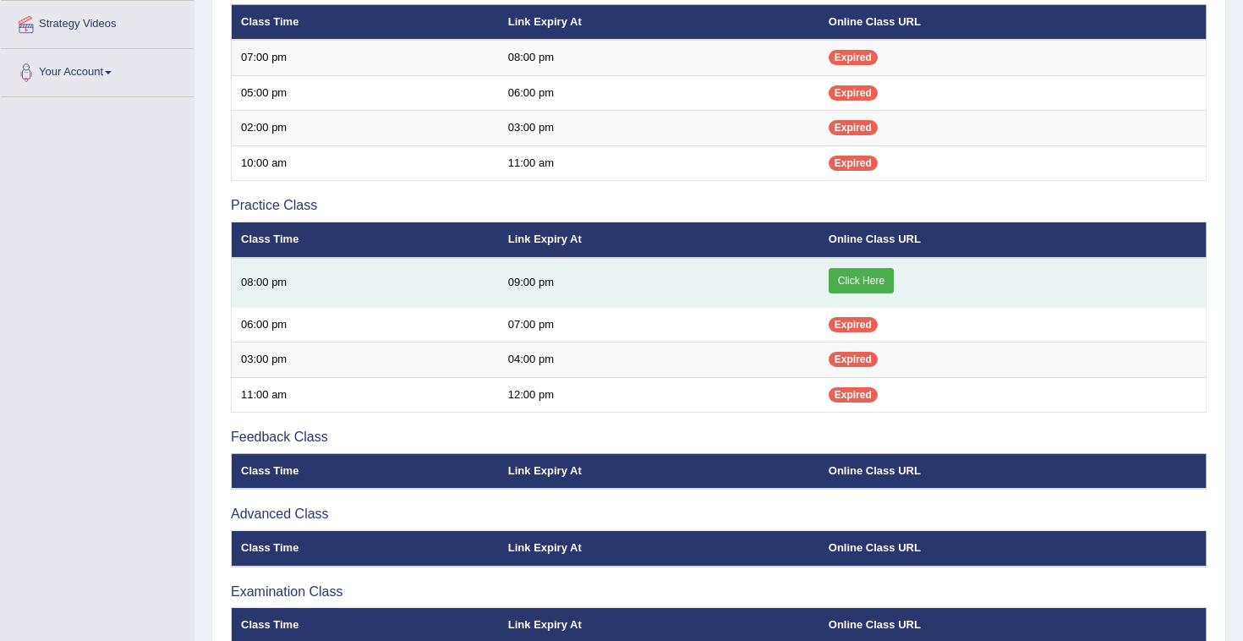
click at [851, 275] on link "Click Here" at bounding box center [861, 280] width 65 height 25
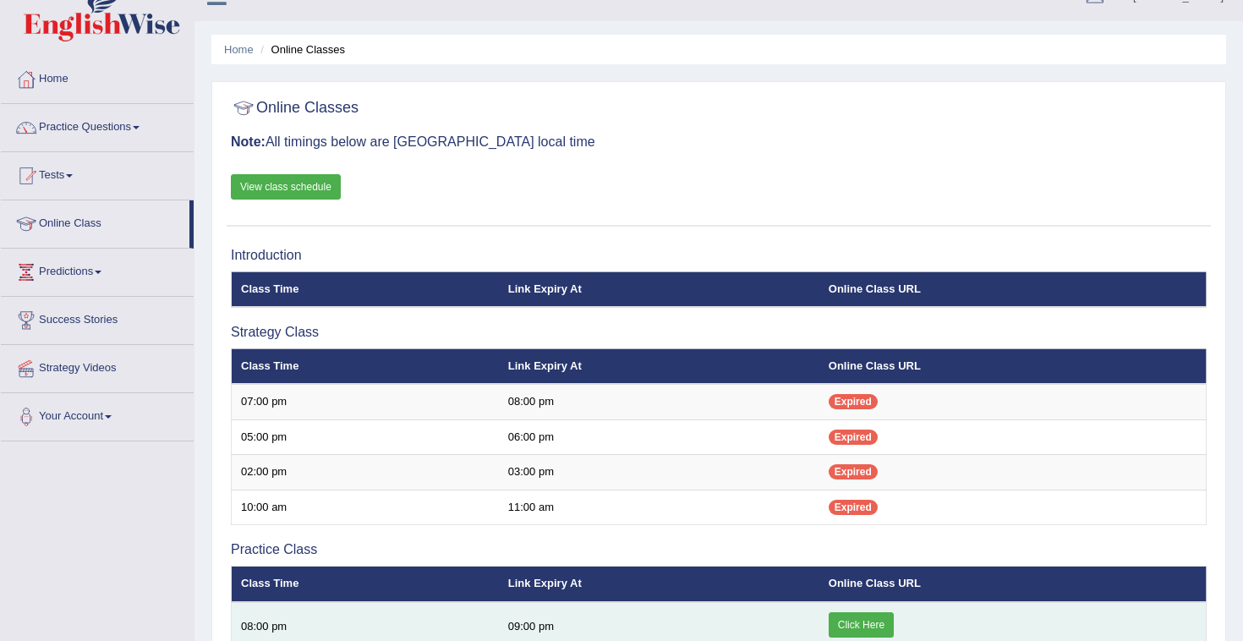
scroll to position [0, 0]
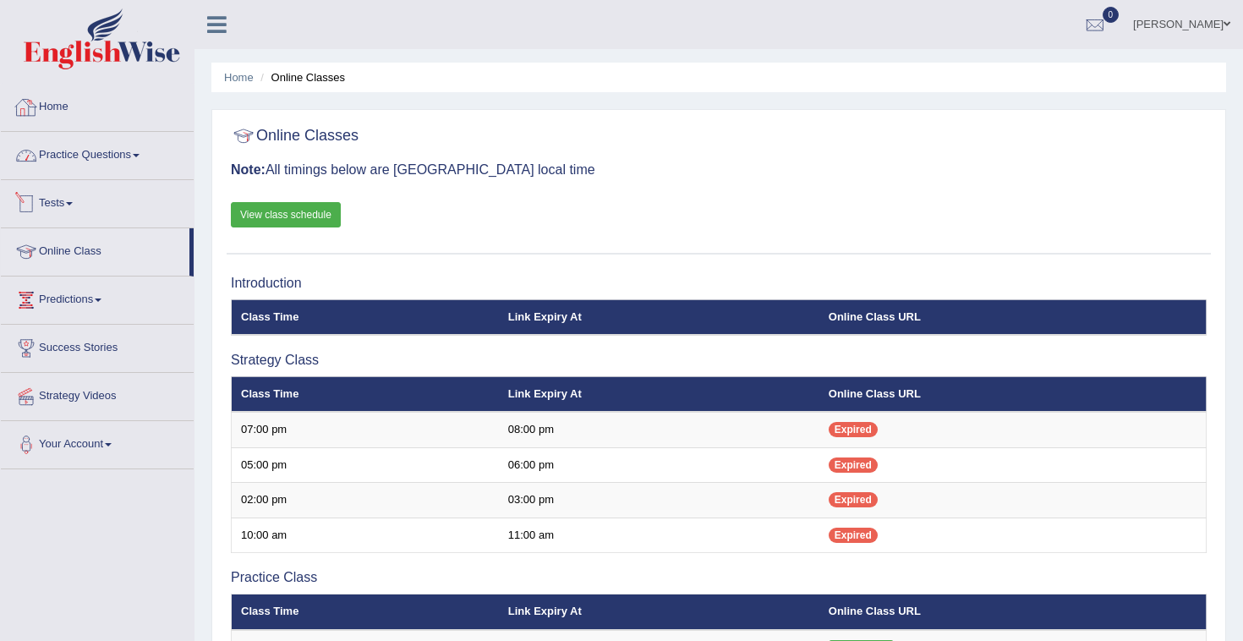
click at [288, 209] on link "View class schedule" at bounding box center [286, 214] width 110 height 25
click at [122, 159] on link "Practice Questions" at bounding box center [97, 153] width 193 height 42
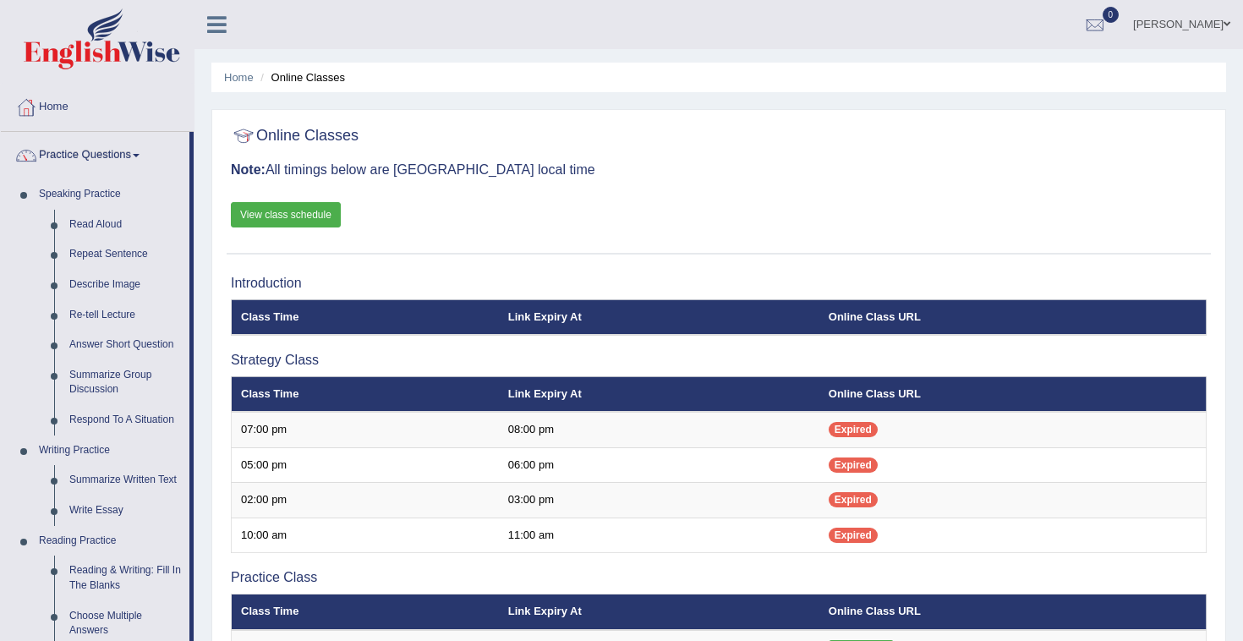
click at [122, 159] on link "Practice Questions" at bounding box center [95, 153] width 189 height 42
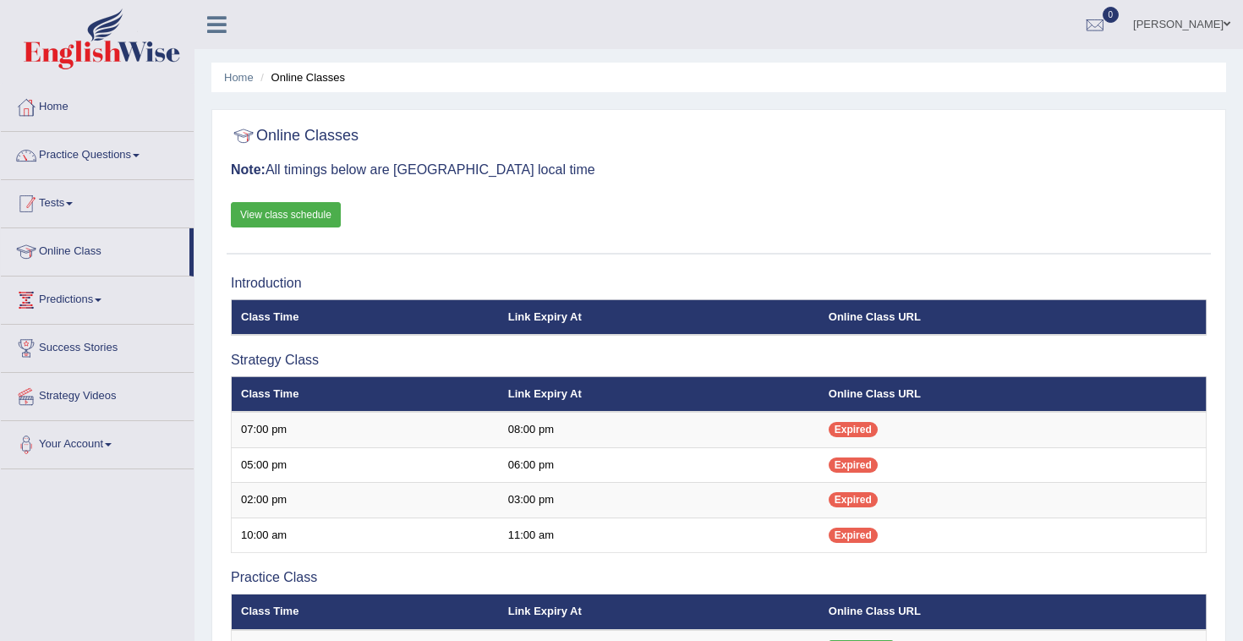
click at [84, 199] on link "Tests" at bounding box center [97, 201] width 193 height 42
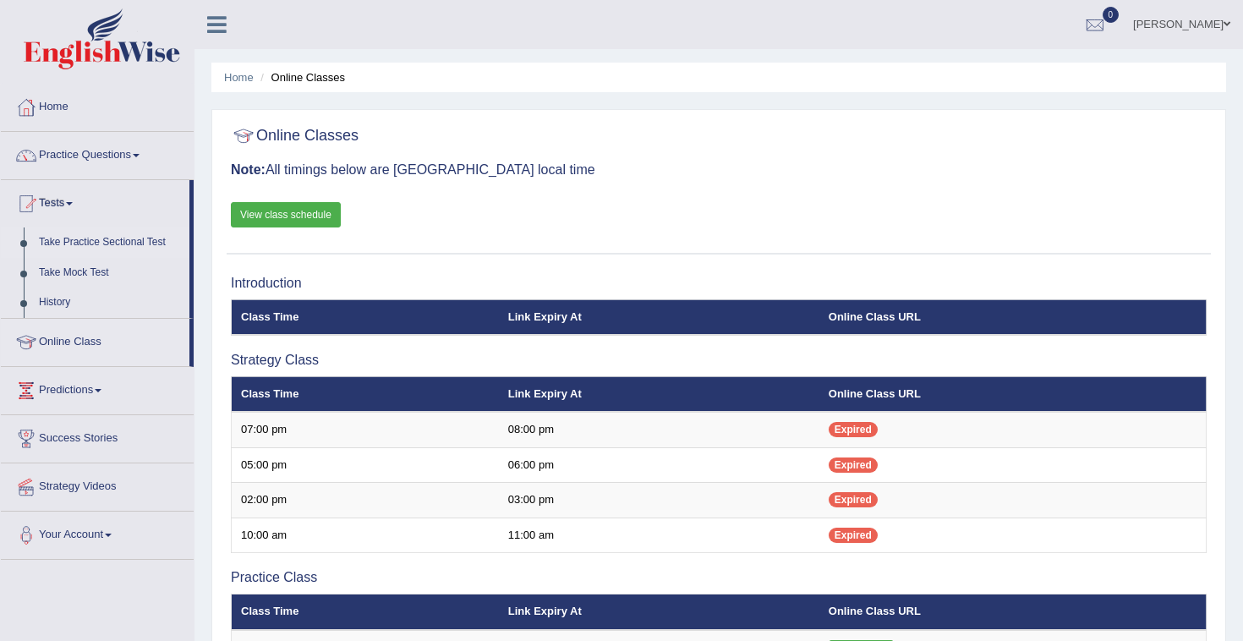
click at [99, 246] on link "Take Practice Sectional Test" at bounding box center [110, 242] width 158 height 30
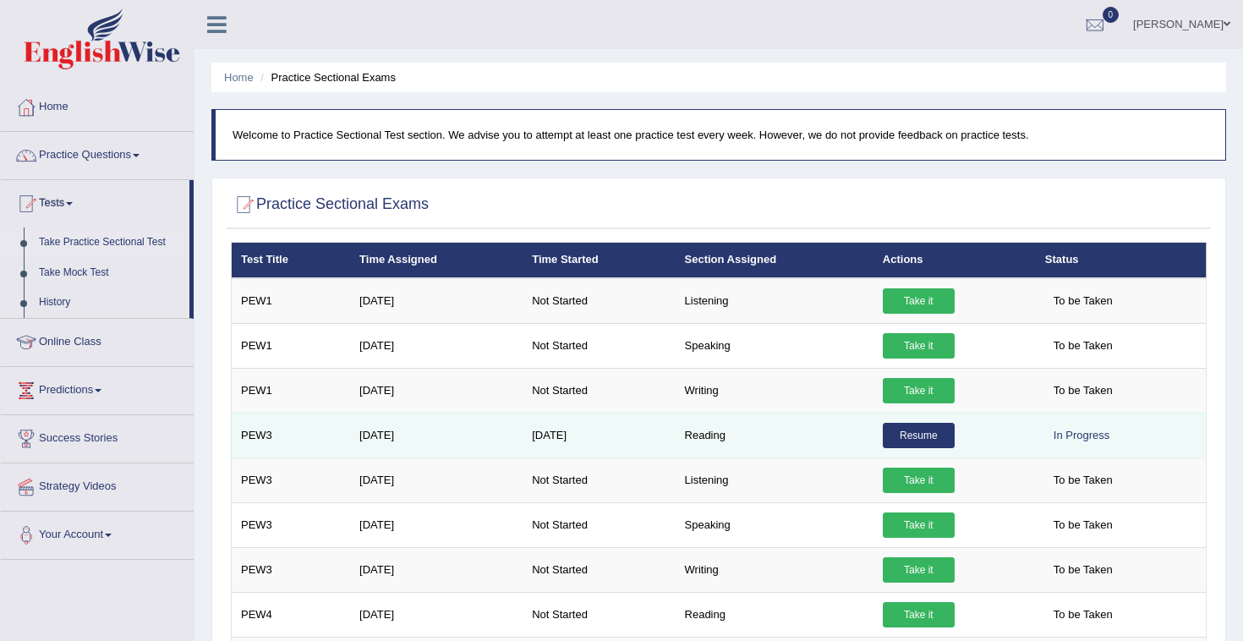
click at [914, 433] on link "Resume" at bounding box center [919, 435] width 72 height 25
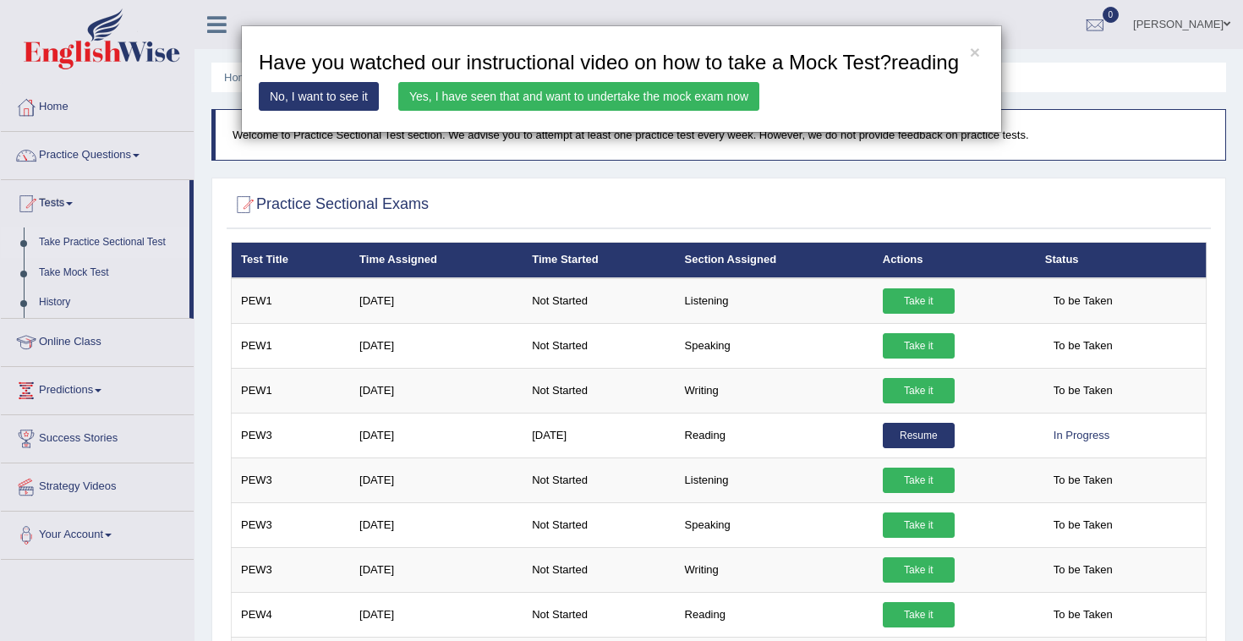
click at [658, 111] on link "Yes, I have seen that and want to undertake the mock exam now" at bounding box center [578, 96] width 361 height 29
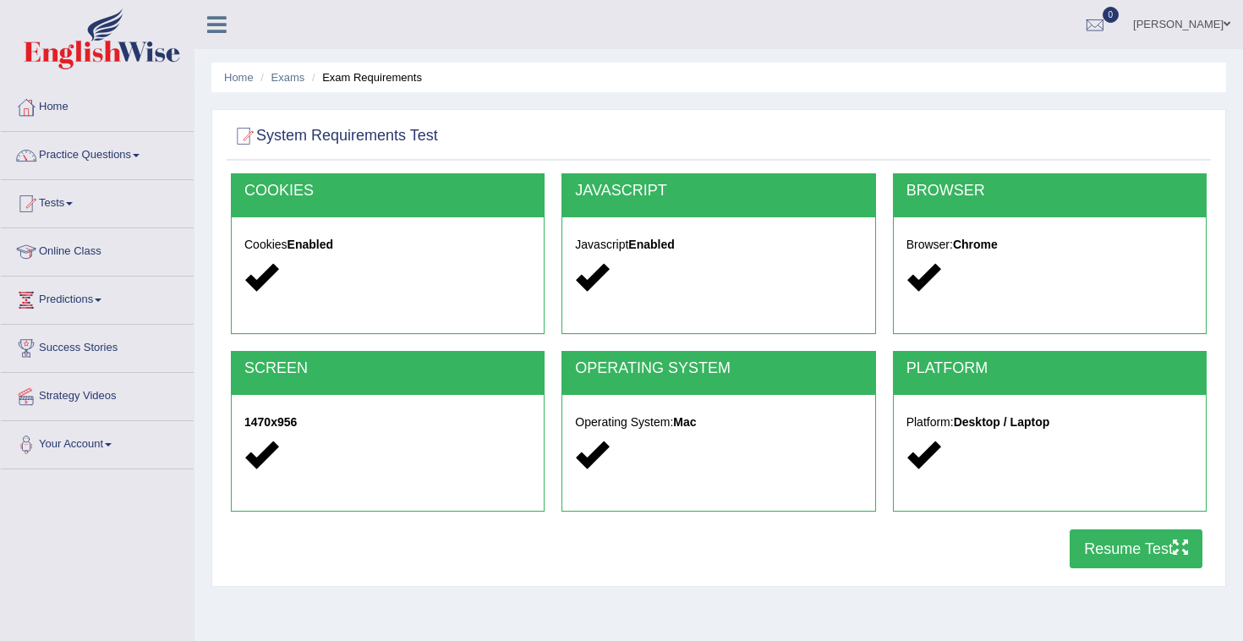
click at [1151, 535] on button "Resume Test" at bounding box center [1136, 548] width 133 height 39
click at [1137, 539] on button "Resume Test" at bounding box center [1136, 548] width 133 height 39
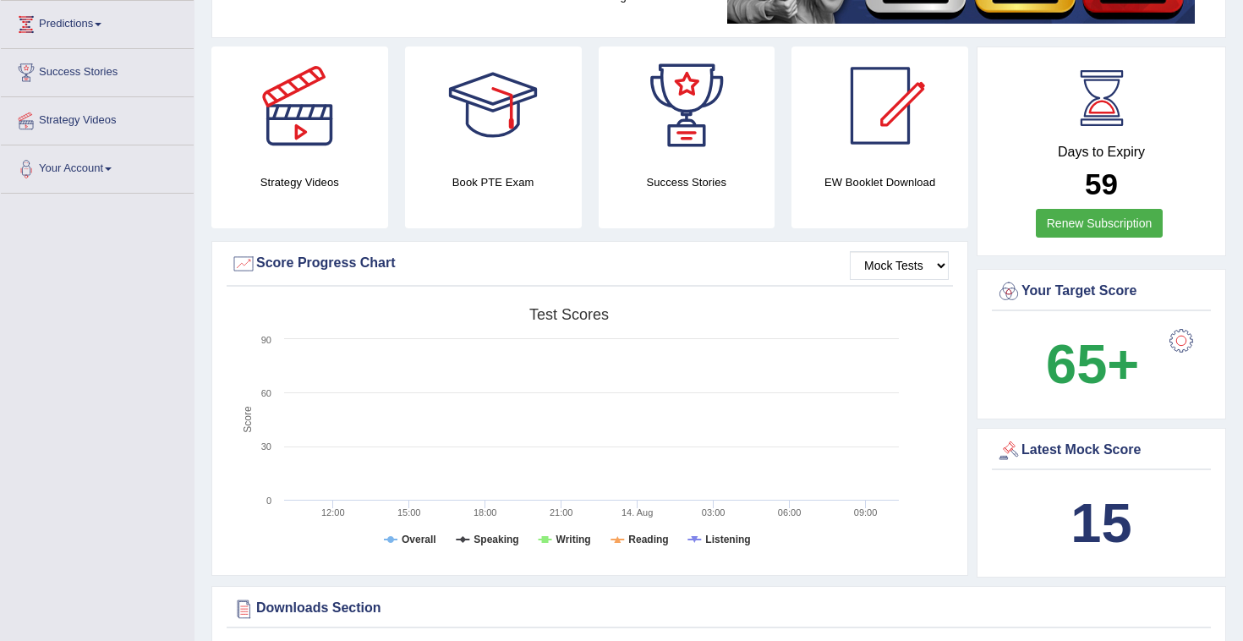
scroll to position [278, 0]
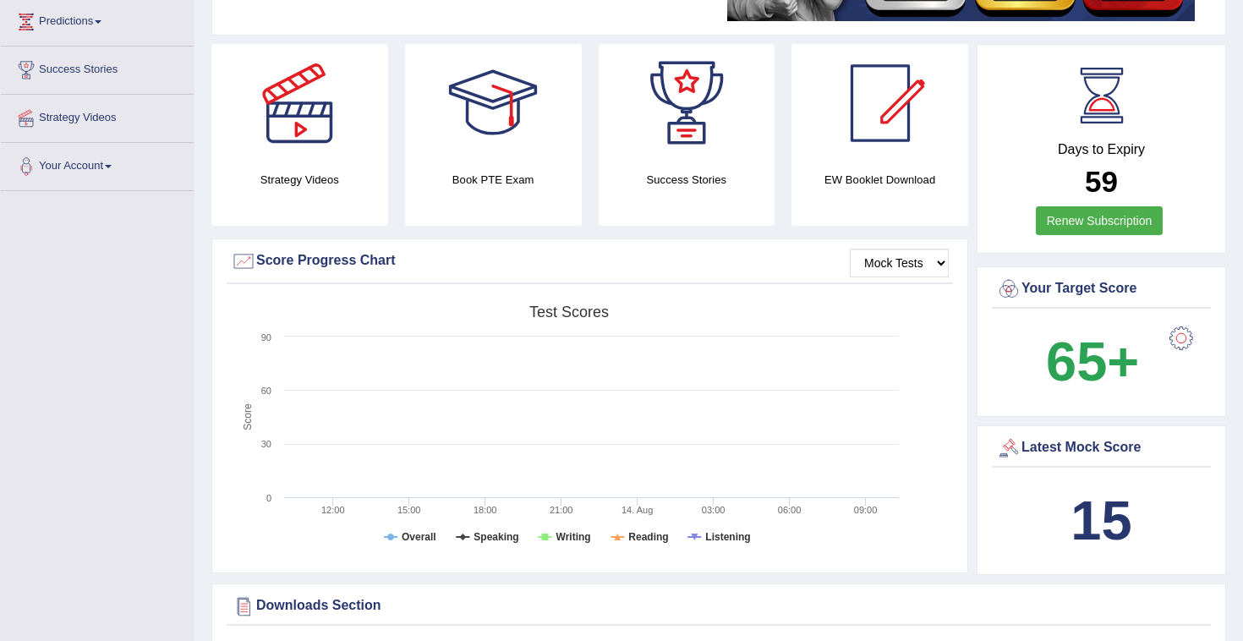
click at [1184, 337] on div at bounding box center [1181, 338] width 34 height 34
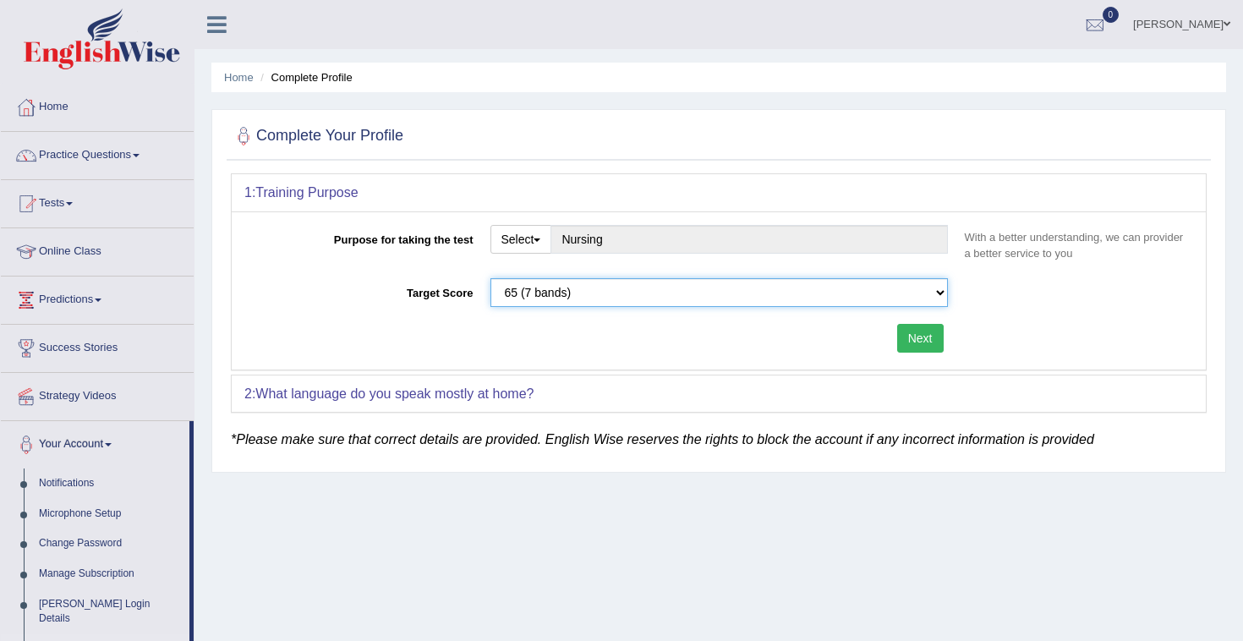
click at [565, 298] on select "Please select the correct value 50 (6 bands) 58 (6.5 bands) 65 (7 bands) 79 (8 …" at bounding box center [718, 292] width 457 height 29
click at [490, 278] on select "Please select the correct value 50 (6 bands) 58 (6.5 bands) 65 (7 bands) 79 (8 …" at bounding box center [718, 292] width 457 height 29
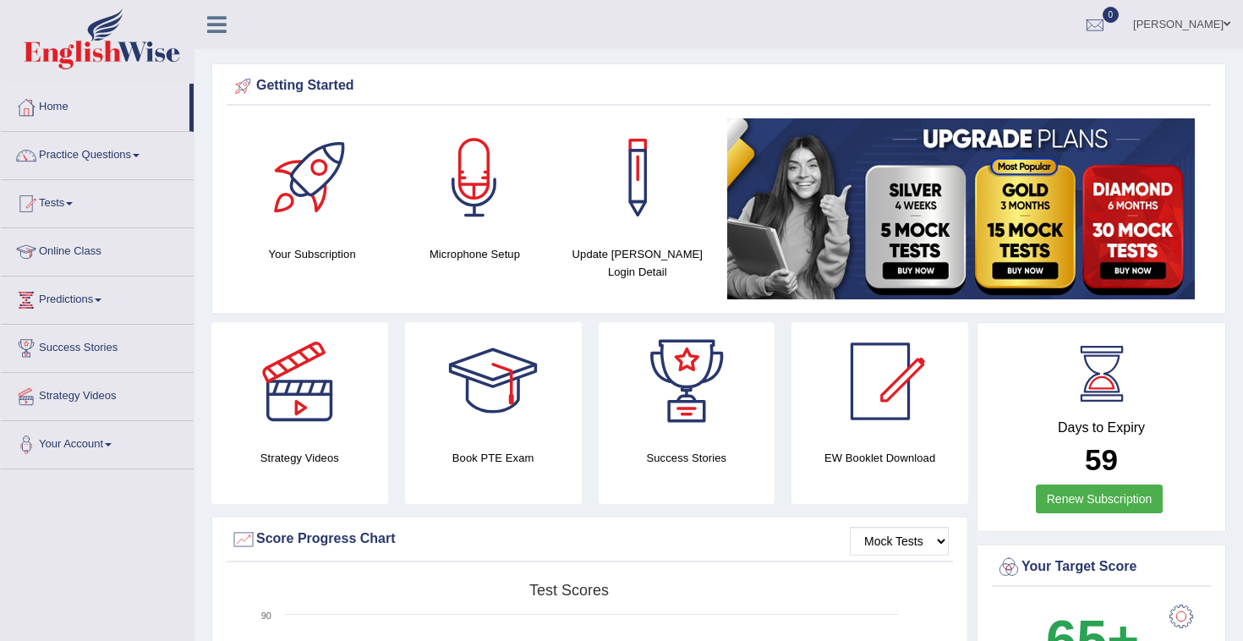
click at [216, 27] on icon at bounding box center [216, 25] width 19 height 22
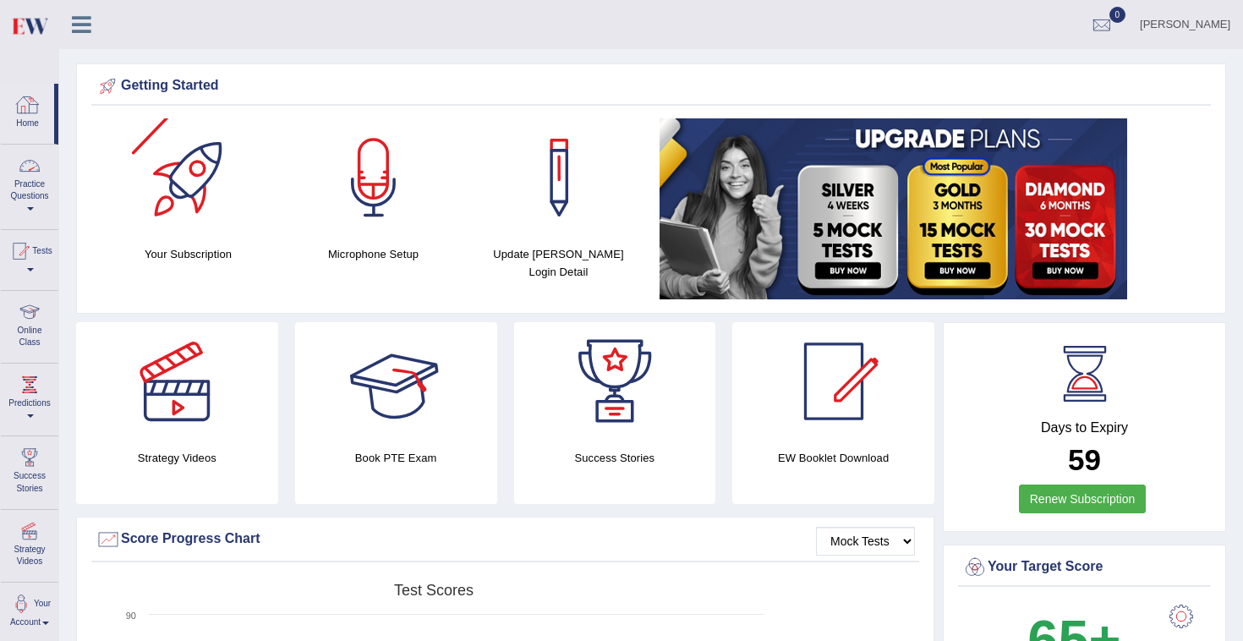
click at [34, 196] on link "Practice Questions" at bounding box center [29, 184] width 57 height 79
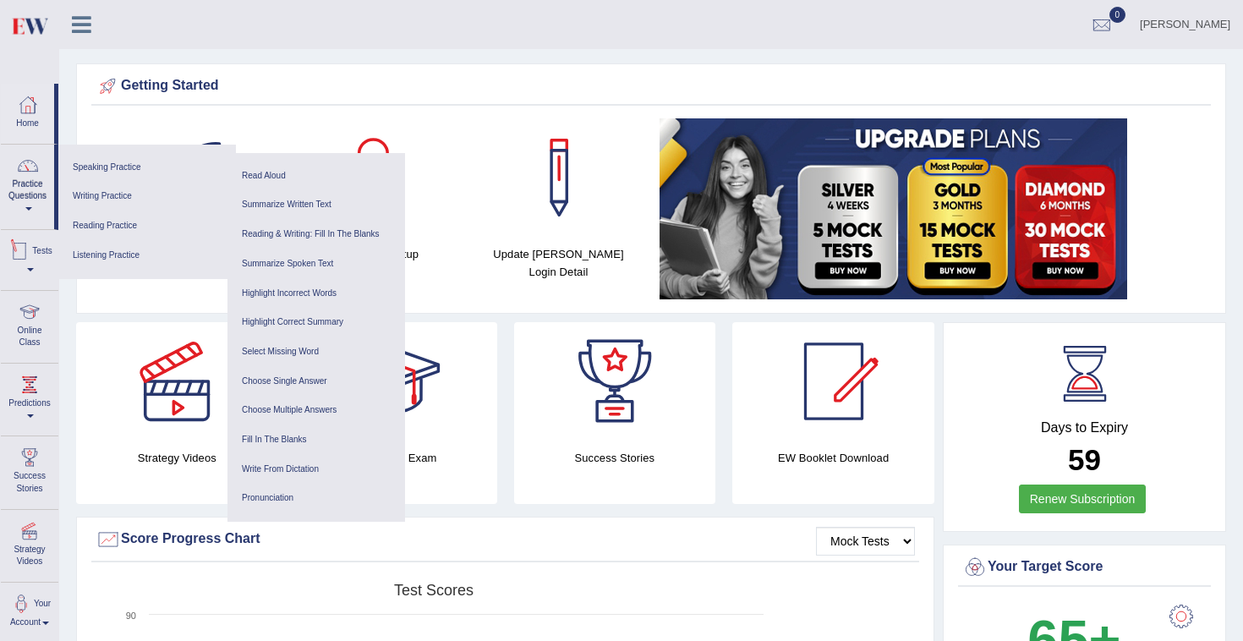
click at [29, 272] on link "Tests" at bounding box center [29, 257] width 57 height 55
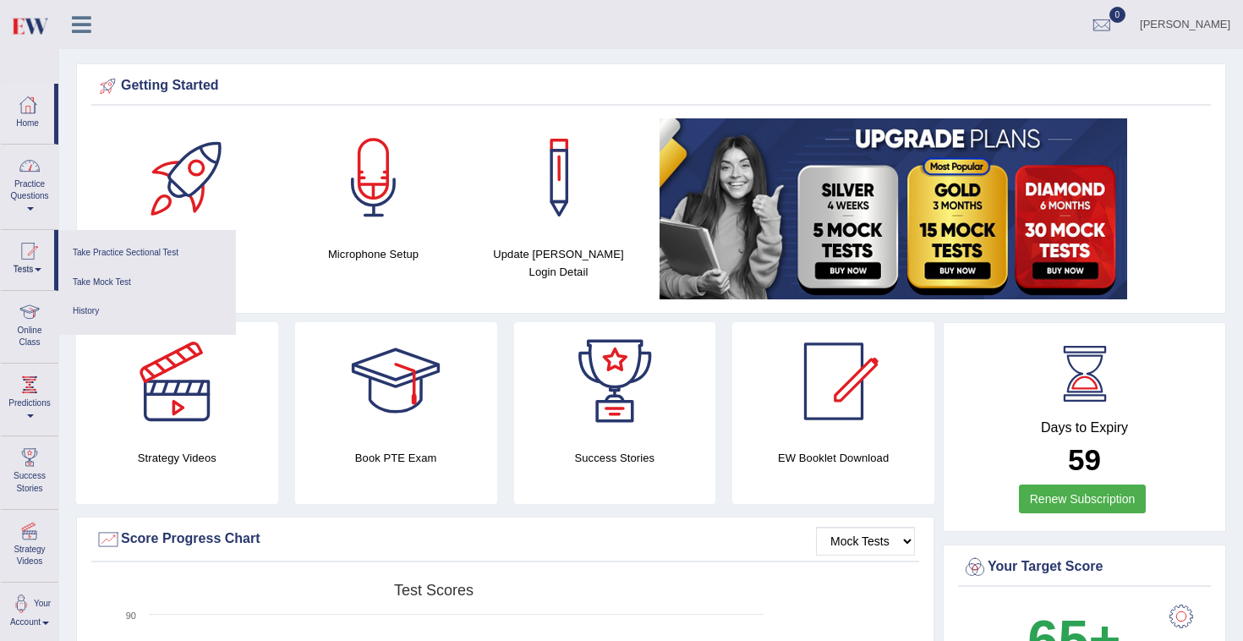
click at [34, 204] on link "Practice Questions" at bounding box center [29, 184] width 57 height 79
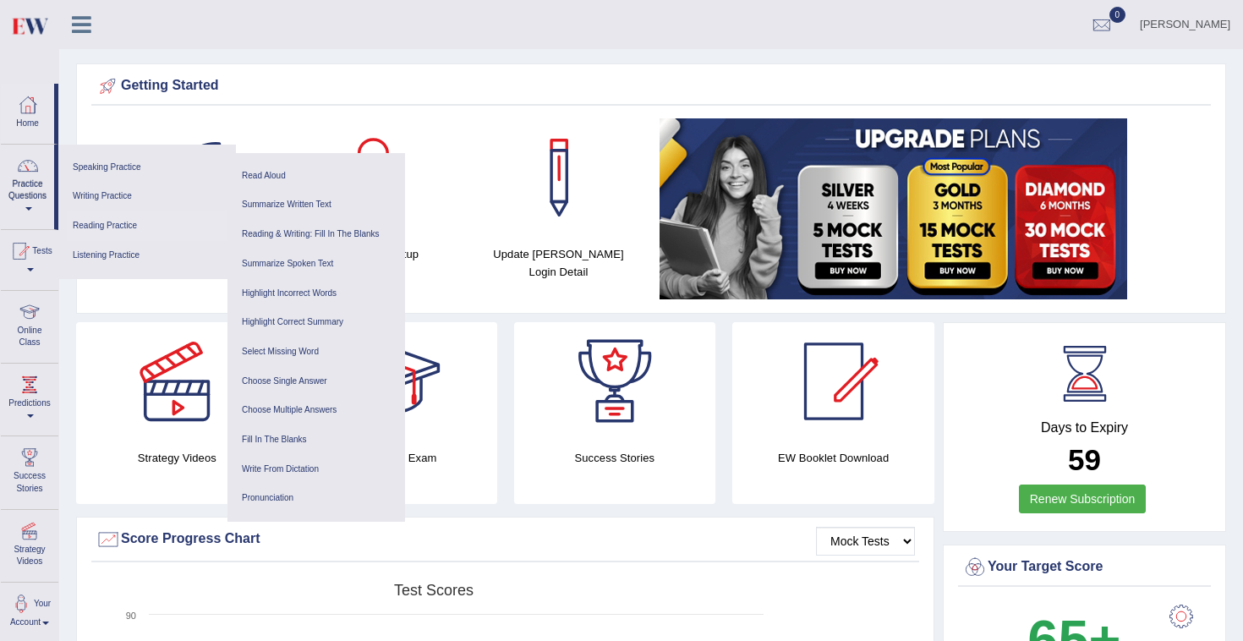
click at [112, 230] on link "Reading Practice" at bounding box center [147, 226] width 161 height 30
click at [9, 115] on link "Home" at bounding box center [27, 111] width 53 height 55
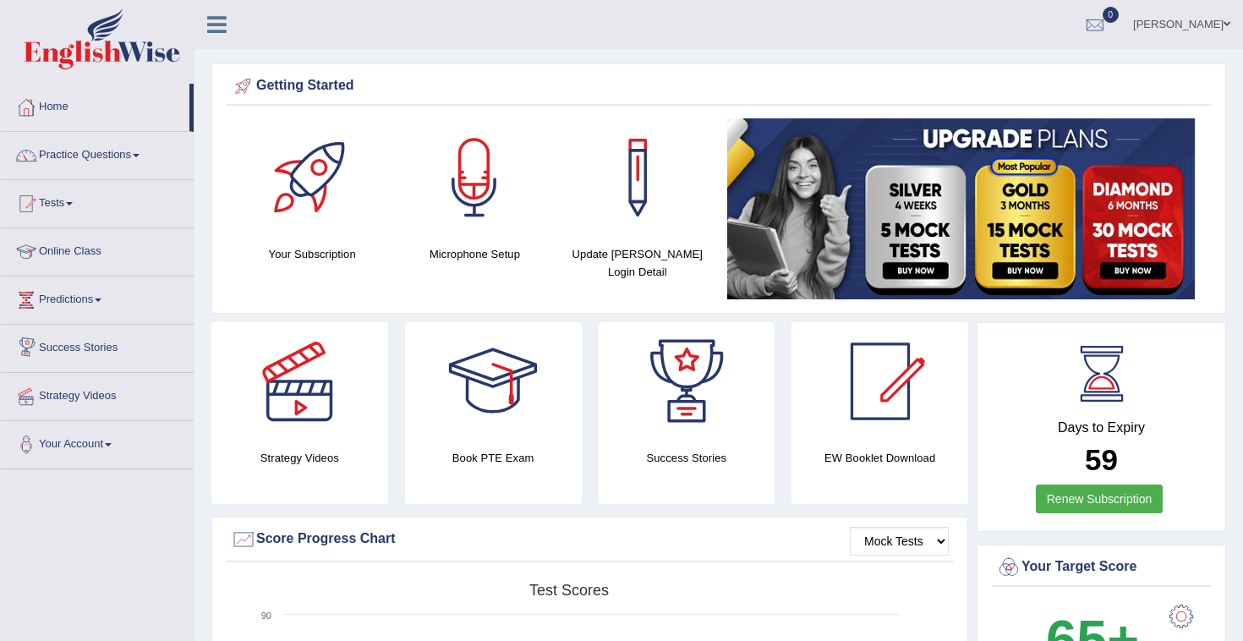
click at [87, 154] on link "Practice Questions" at bounding box center [97, 153] width 193 height 42
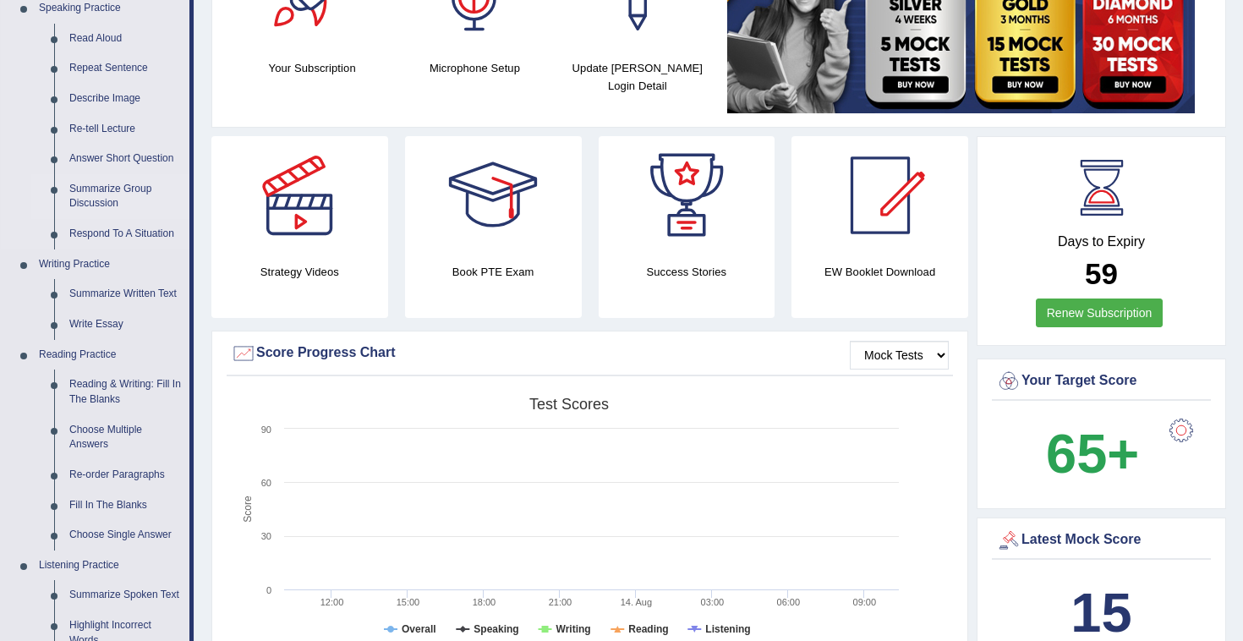
scroll to position [188, 0]
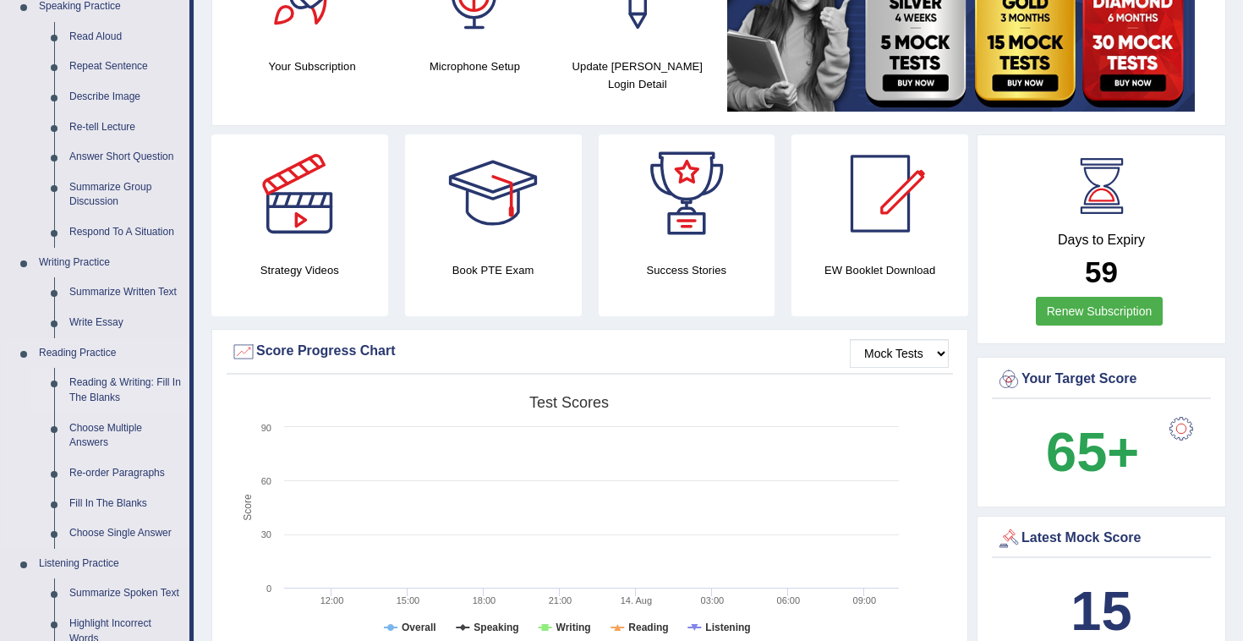
click at [92, 385] on link "Reading & Writing: Fill In The Blanks" at bounding box center [126, 390] width 128 height 45
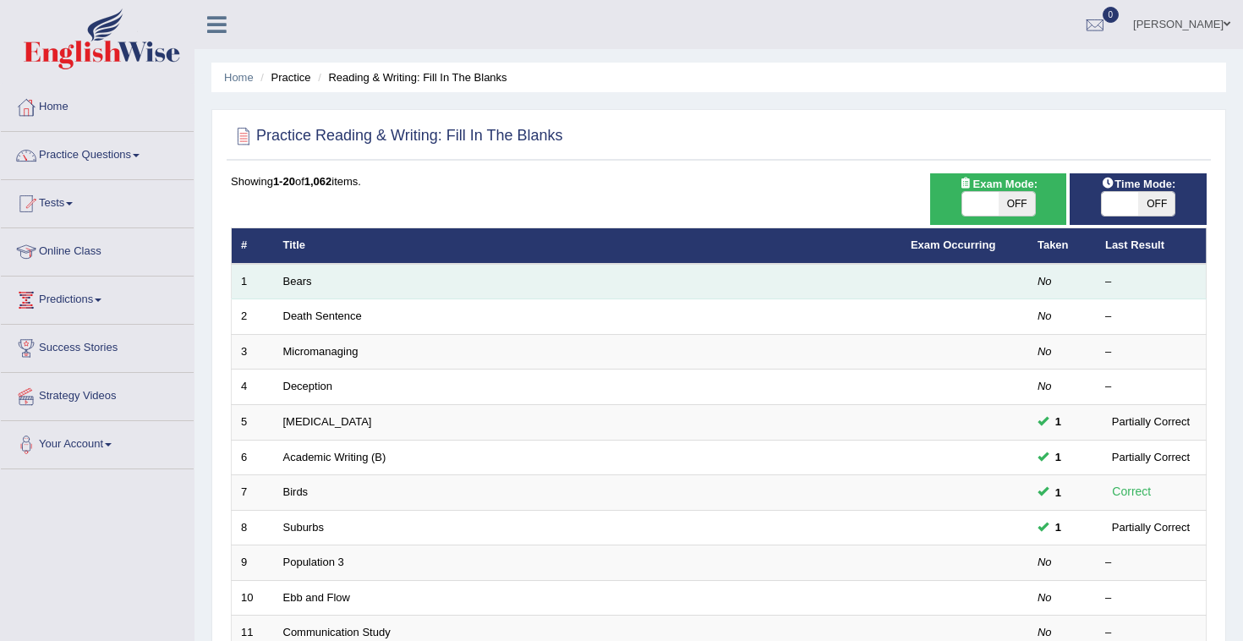
click at [583, 283] on td "Bears" at bounding box center [587, 282] width 627 height 36
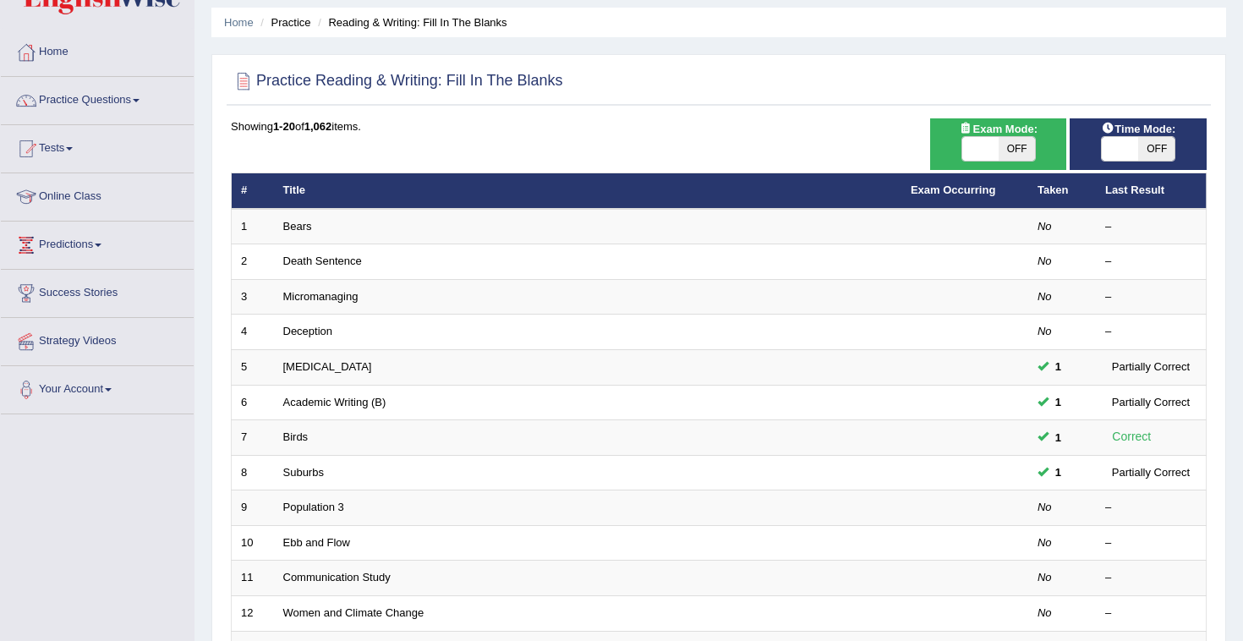
scroll to position [57, 0]
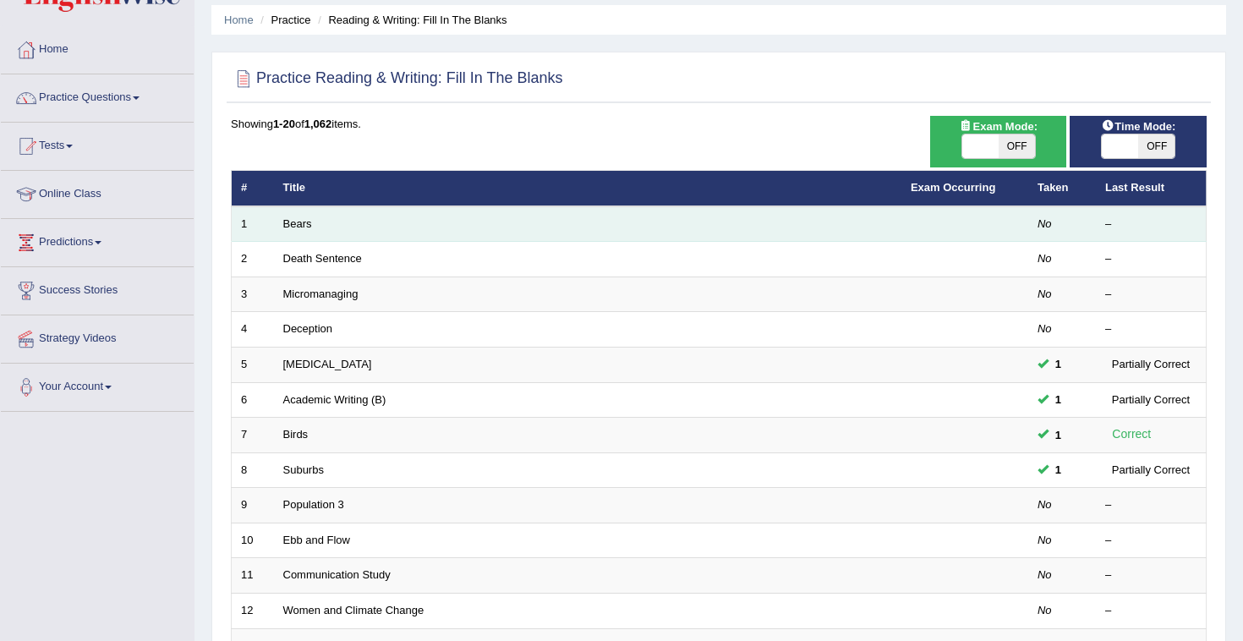
click at [724, 221] on td "Bears" at bounding box center [587, 224] width 627 height 36
click at [289, 222] on link "Bears" at bounding box center [297, 223] width 29 height 13
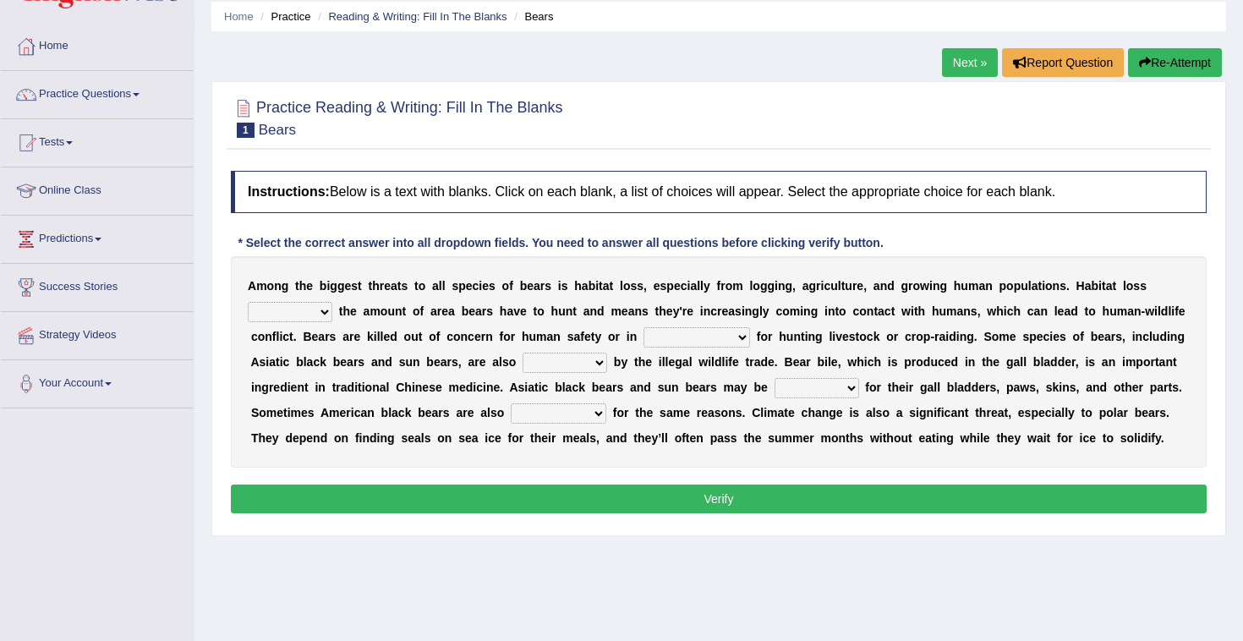
scroll to position [67, 0]
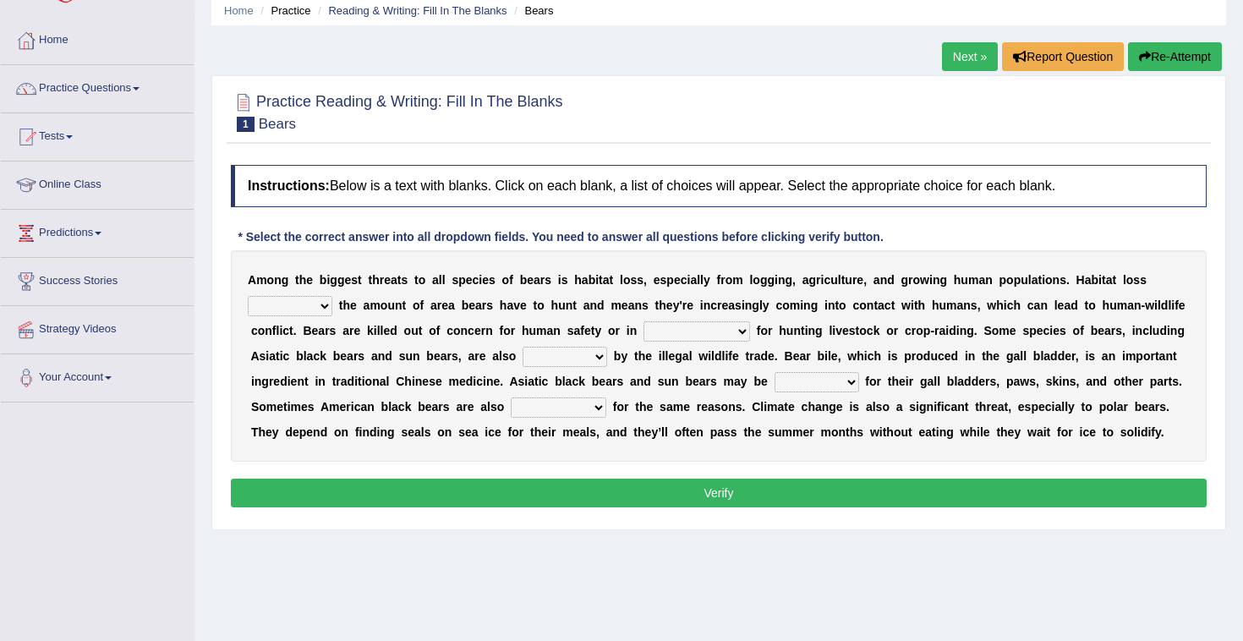
click at [277, 309] on select "increases reduces complies interacts" at bounding box center [290, 306] width 85 height 20
select select "reduces"
click at [248, 296] on select "increases reduces complies interacts" at bounding box center [290, 306] width 85 height 20
click at [706, 338] on select "coalition retaliation appreciation disinformation" at bounding box center [696, 331] width 107 height 20
click at [643, 321] on select "coalition retaliation appreciation disinformation" at bounding box center [696, 331] width 107 height 20
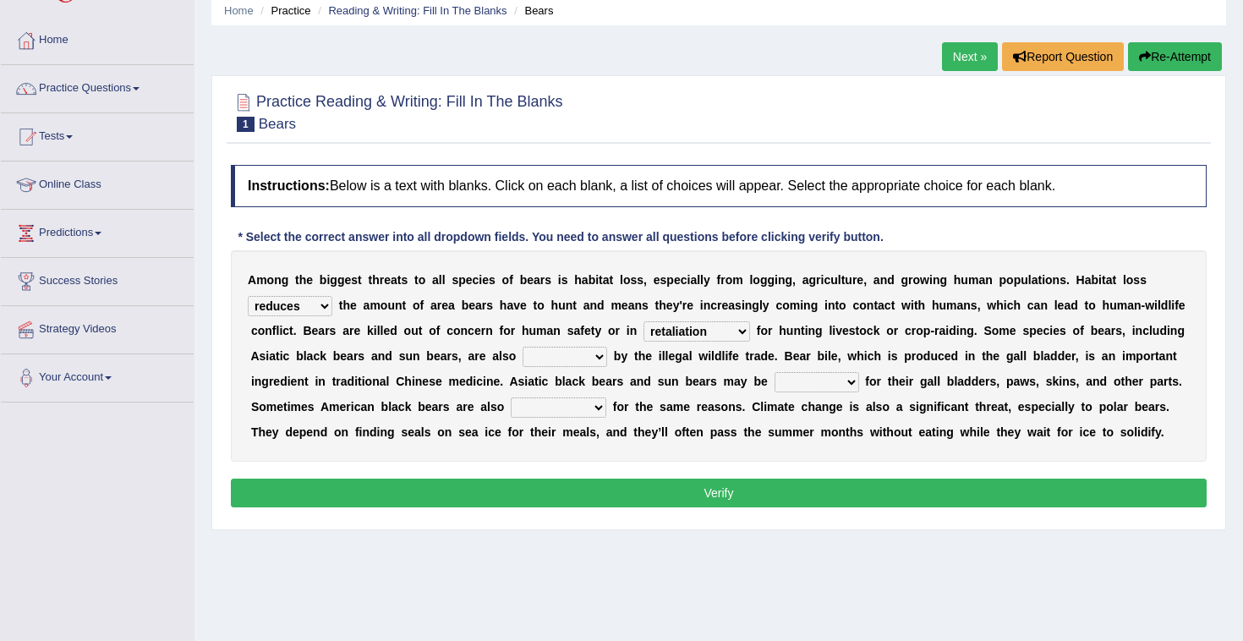
click at [720, 328] on select "coalition retaliation appreciation disinformation" at bounding box center [696, 331] width 107 height 20
select select "coalition"
click at [643, 321] on select "coalition retaliation appreciation disinformation" at bounding box center [696, 331] width 107 height 20
click at [587, 356] on select "protected prohibited fattened threatened" at bounding box center [565, 357] width 85 height 20
click at [523, 347] on select "protected prohibited fattened threatened" at bounding box center [565, 357] width 85 height 20
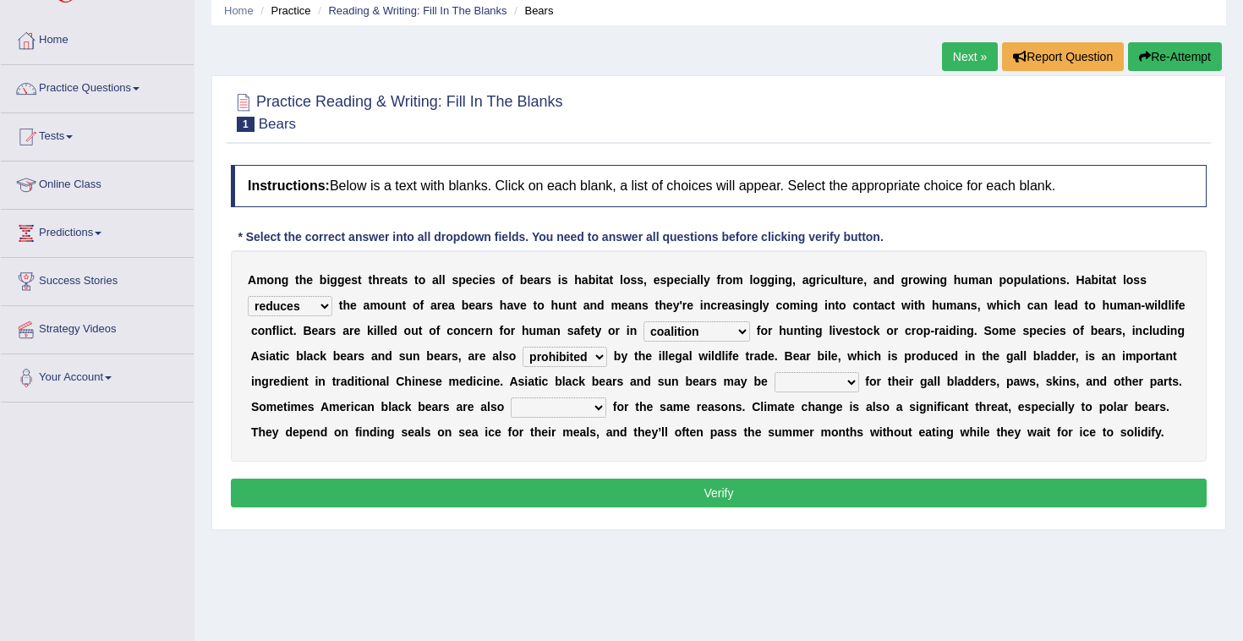
click at [578, 358] on select "protected prohibited fattened threatened" at bounding box center [565, 357] width 85 height 20
select select "threatened"
click at [523, 347] on select "protected prohibited fattened threatened" at bounding box center [565, 357] width 85 height 20
click at [594, 360] on select "protected prohibited fattened threatened" at bounding box center [565, 357] width 85 height 20
click at [523, 347] on select "protected prohibited fattened threatened" at bounding box center [565, 357] width 85 height 20
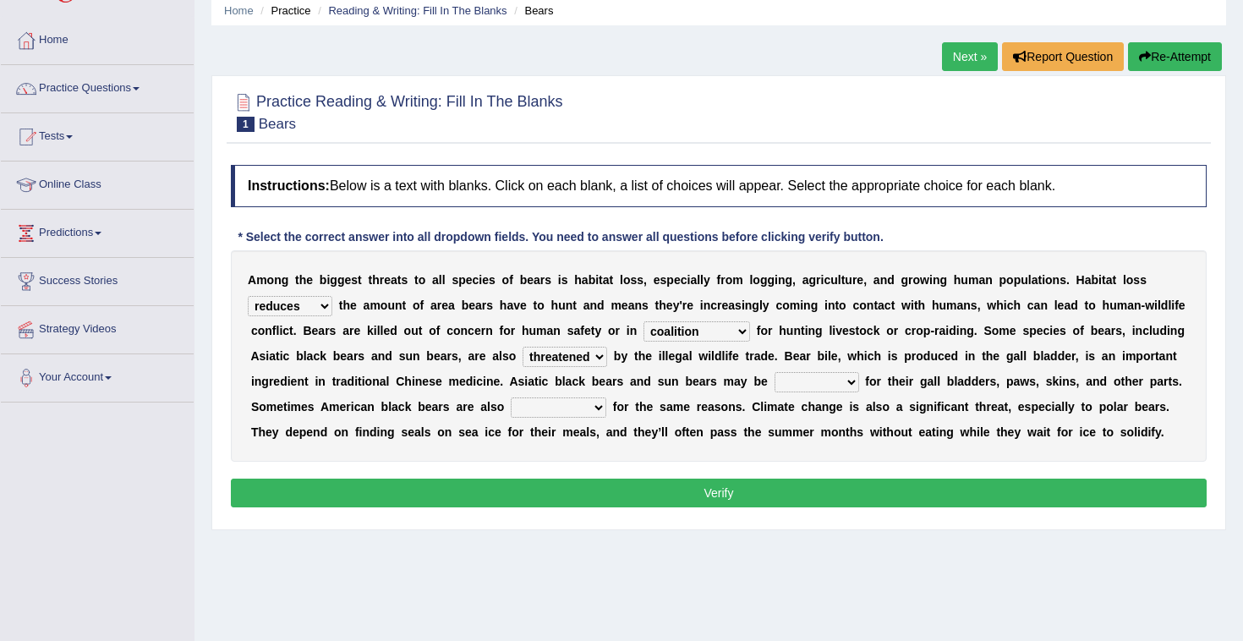
click at [829, 382] on select "poached squelched coached blenched" at bounding box center [816, 382] width 85 height 20
select select "poached"
click at [774, 372] on select "poached squelched coached blenched" at bounding box center [816, 382] width 85 height 20
click at [539, 404] on select "begot foreseen encountered targeted" at bounding box center [559, 407] width 96 height 20
select select "encountered"
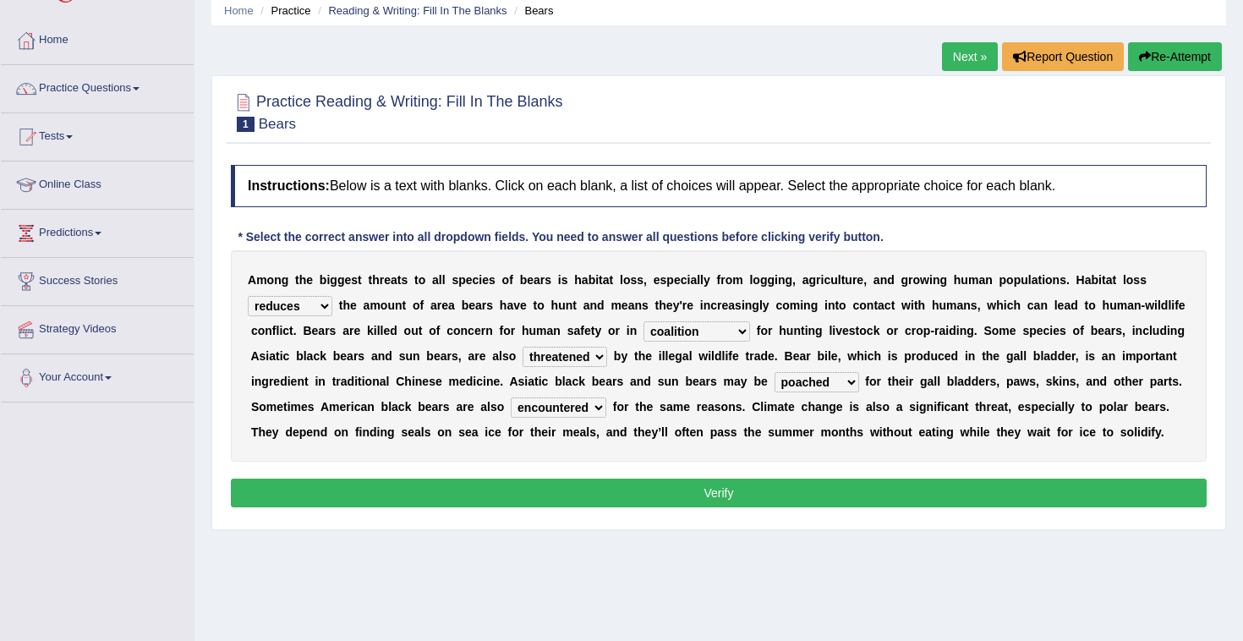
click at [512, 397] on select "begot foreseen encountered targeted" at bounding box center [559, 407] width 96 height 20
click at [779, 495] on button "Verify" at bounding box center [719, 493] width 976 height 29
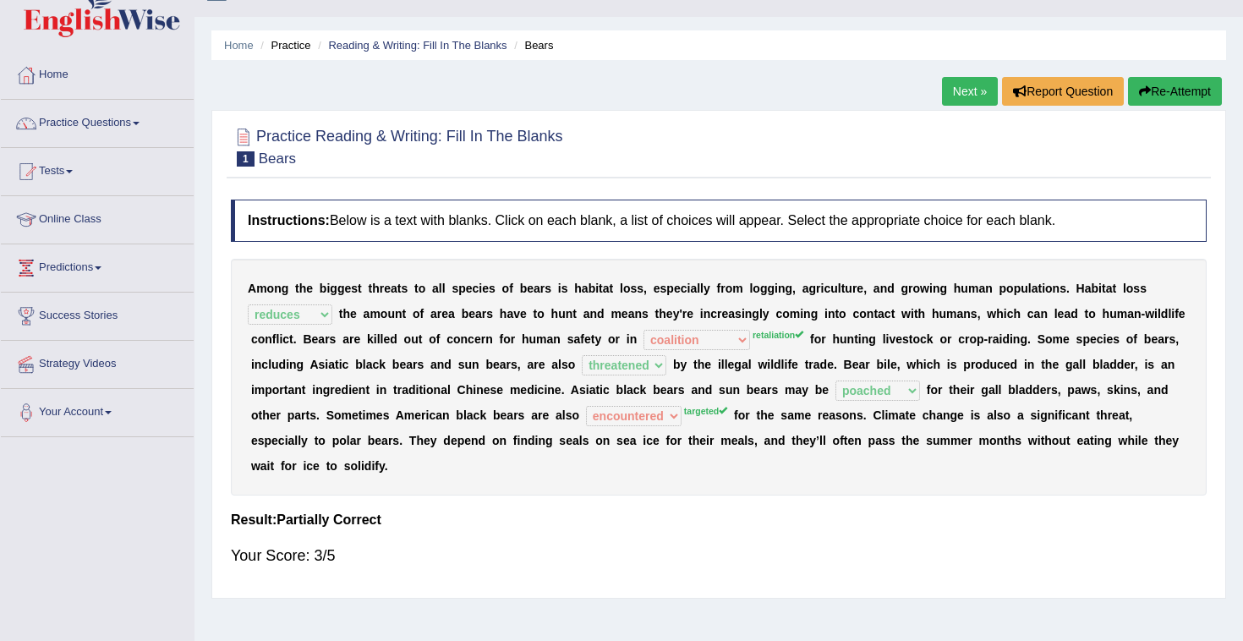
scroll to position [0, 0]
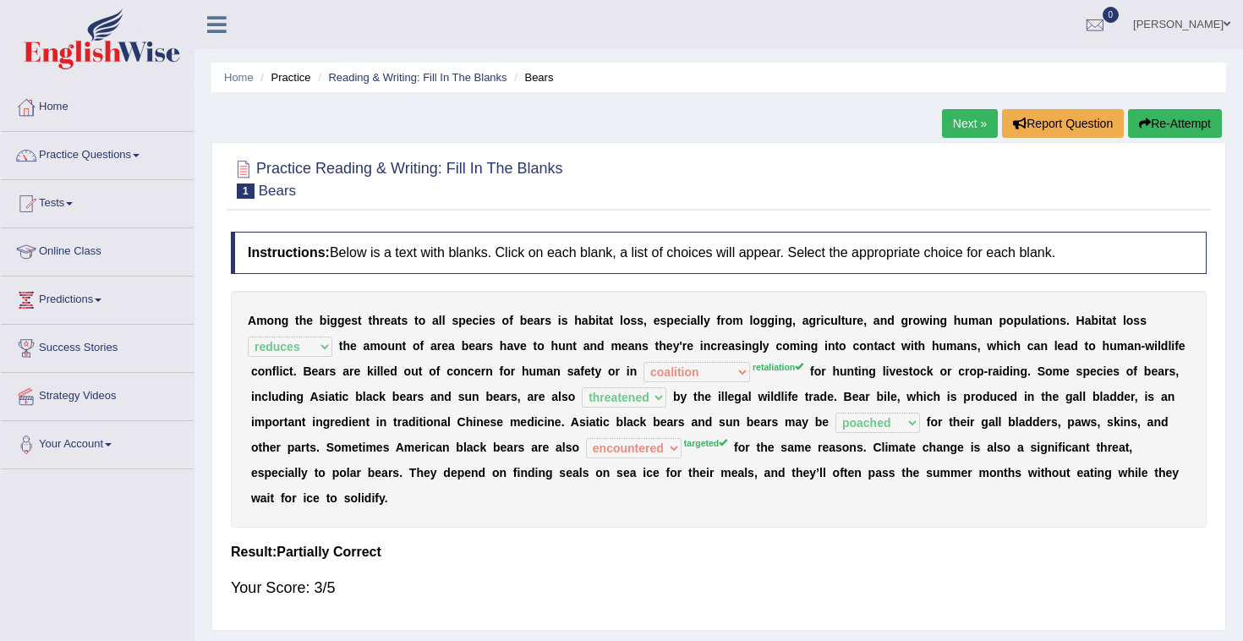
click at [950, 123] on link "Next »" at bounding box center [970, 123] width 56 height 29
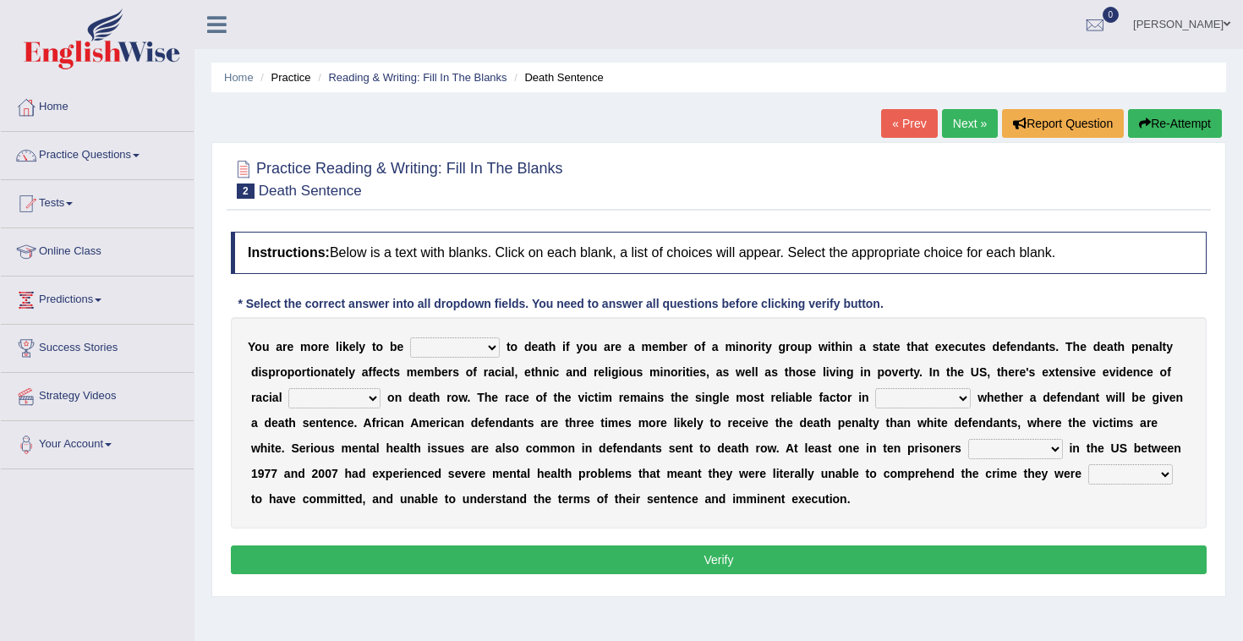
click at [444, 348] on select "penalized blamed complained sentenced" at bounding box center [455, 347] width 90 height 20
click at [410, 337] on select "penalized blamed complained sentenced" at bounding box center [455, 347] width 90 height 20
click at [489, 351] on select "penalized blamed complained sentenced" at bounding box center [455, 347] width 90 height 20
select select "penalized"
click at [410, 337] on select "penalized blamed complained sentenced" at bounding box center [455, 347] width 90 height 20
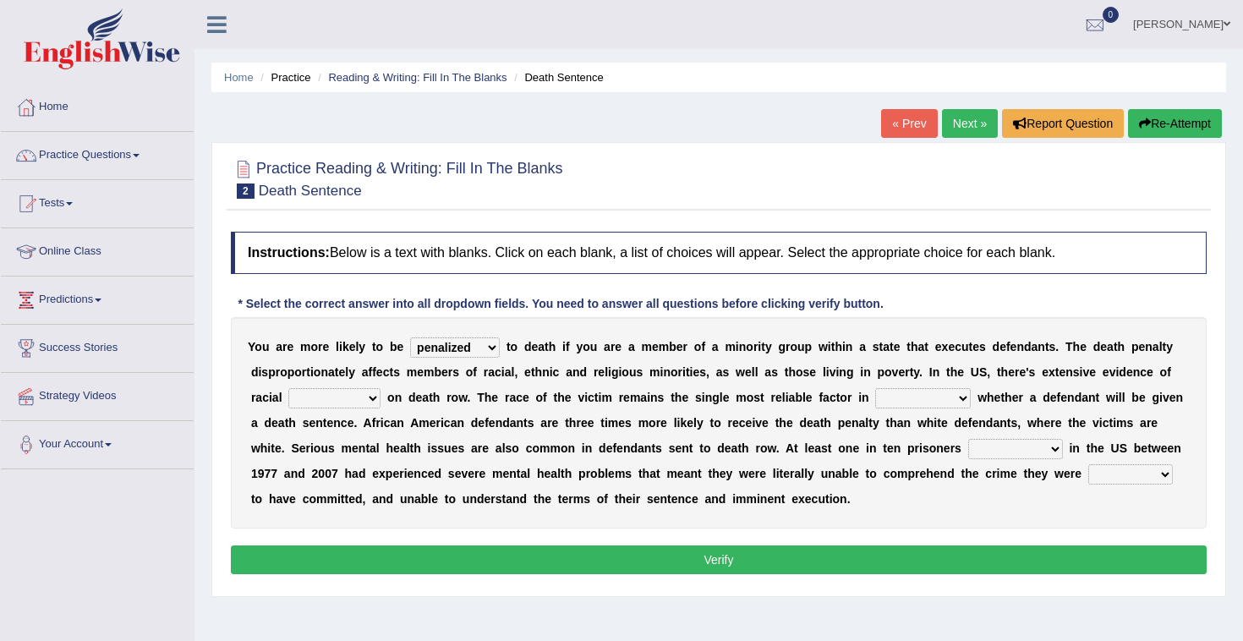
click at [373, 398] on select "bias equality appearance background" at bounding box center [334, 398] width 92 height 20
click at [367, 398] on select "bias equality appearance background" at bounding box center [334, 398] width 92 height 20
select select "bias"
click at [288, 388] on select "bias equality appearance background" at bounding box center [334, 398] width 92 height 20
click at [946, 392] on select "determining adjoining undermining examining" at bounding box center [923, 398] width 96 height 20
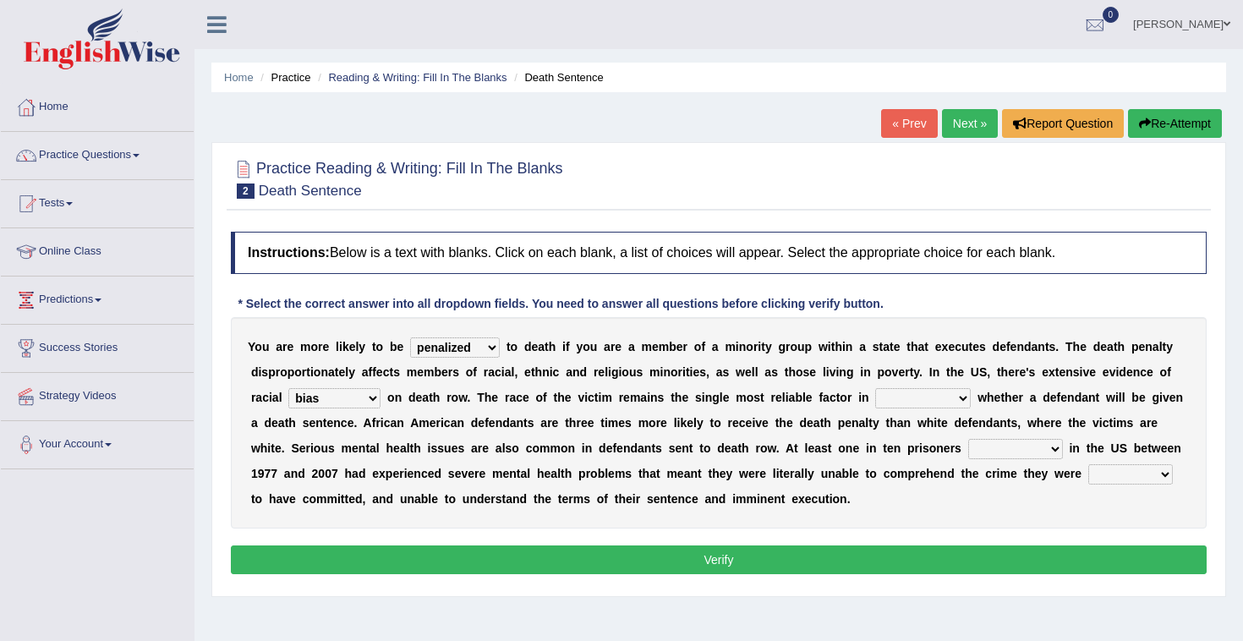
click at [960, 401] on select "determining adjoining undermining examining" at bounding box center [923, 398] width 96 height 20
